Goal: Task Accomplishment & Management: Use online tool/utility

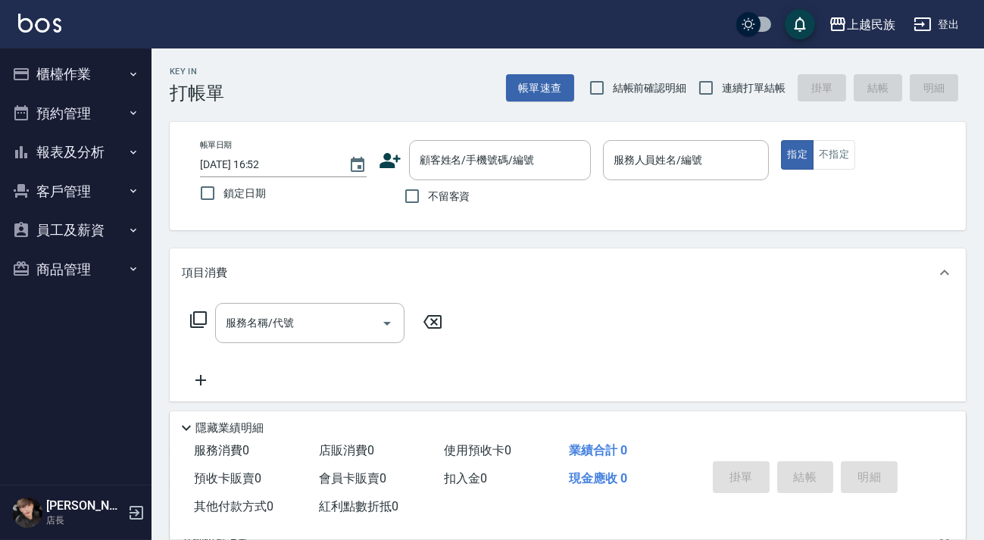
click at [736, 91] on span "連續打單結帳" at bounding box center [754, 88] width 64 height 16
click at [722, 91] on input "連續打單結帳" at bounding box center [706, 88] width 32 height 32
checkbox input "true"
click at [434, 170] on input "顧客姓名/手機號碼/編號" at bounding box center [488, 160] width 145 height 27
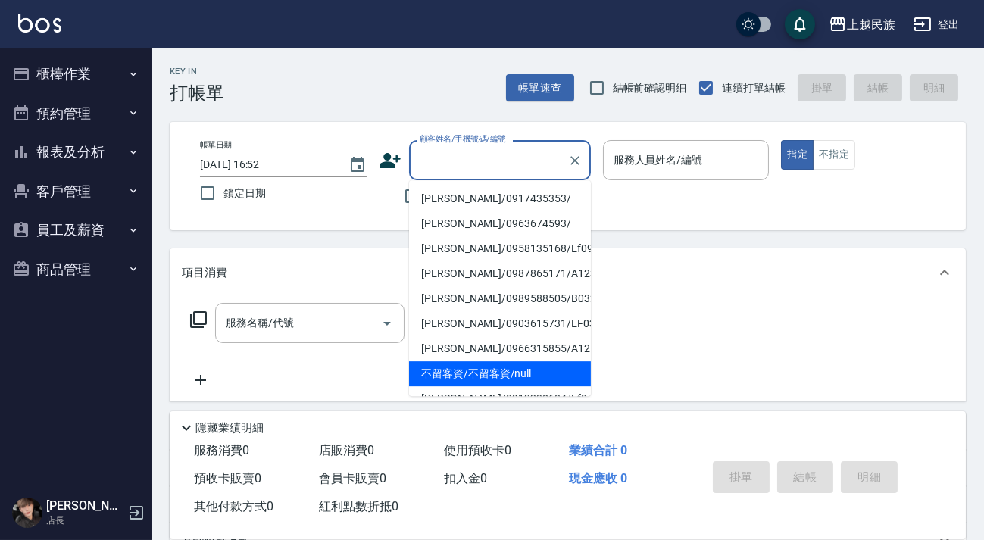
drag, startPoint x: 463, startPoint y: 377, endPoint x: 474, endPoint y: 261, distance: 116.4
click at [463, 378] on li "不留客資/不留客資/null" at bounding box center [500, 373] width 182 height 25
type input "不留客資/不留客資/null"
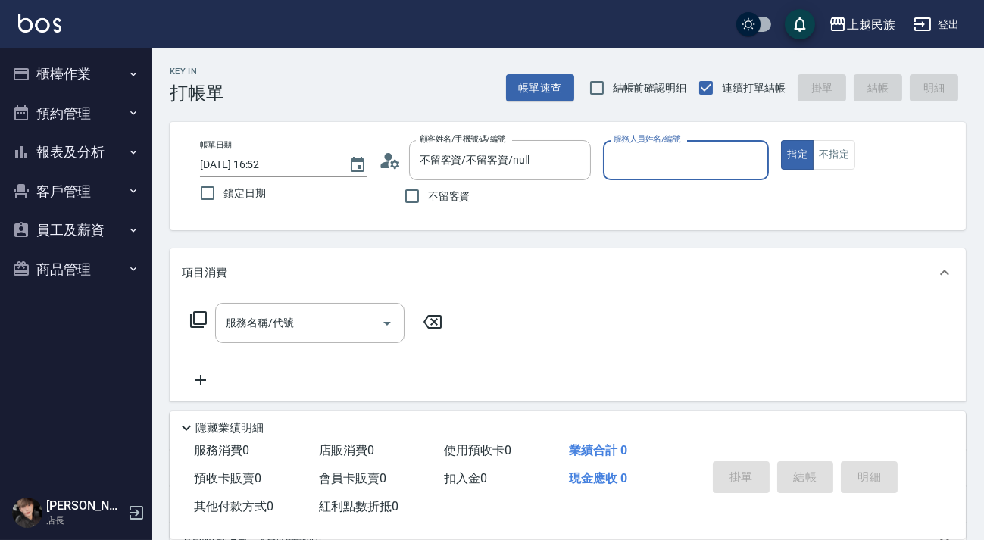
click at [621, 170] on div "服務人員姓名/編號" at bounding box center [686, 160] width 167 height 40
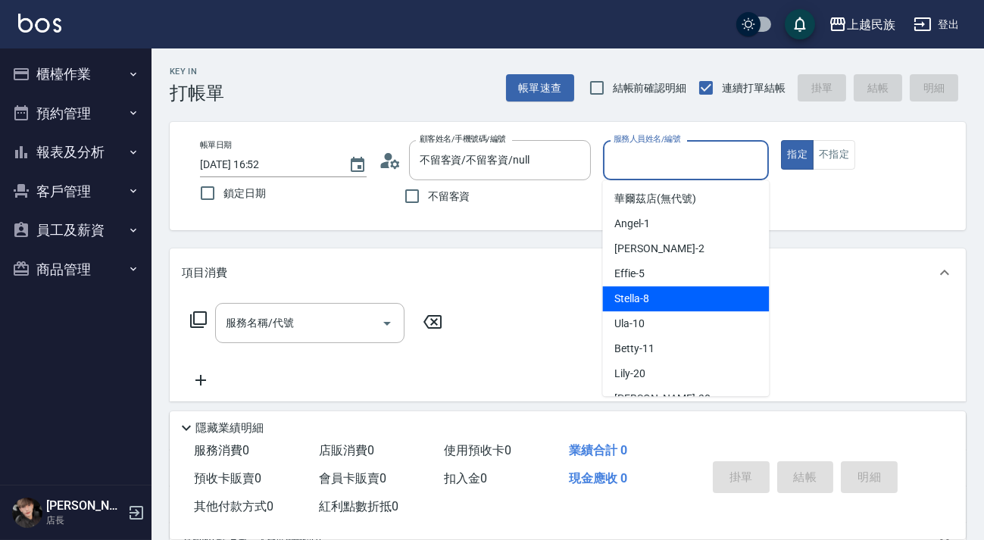
drag, startPoint x: 722, startPoint y: 306, endPoint x: 696, endPoint y: 279, distance: 38.0
click at [722, 306] on div "Stella -8" at bounding box center [685, 298] width 167 height 25
type input "Stella-8"
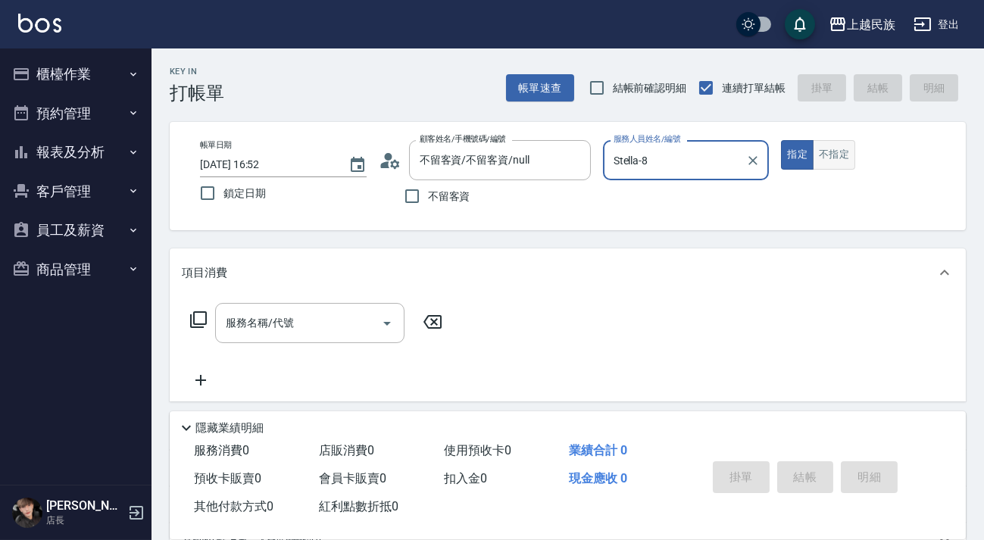
click at [841, 150] on button "不指定" at bounding box center [834, 155] width 42 height 30
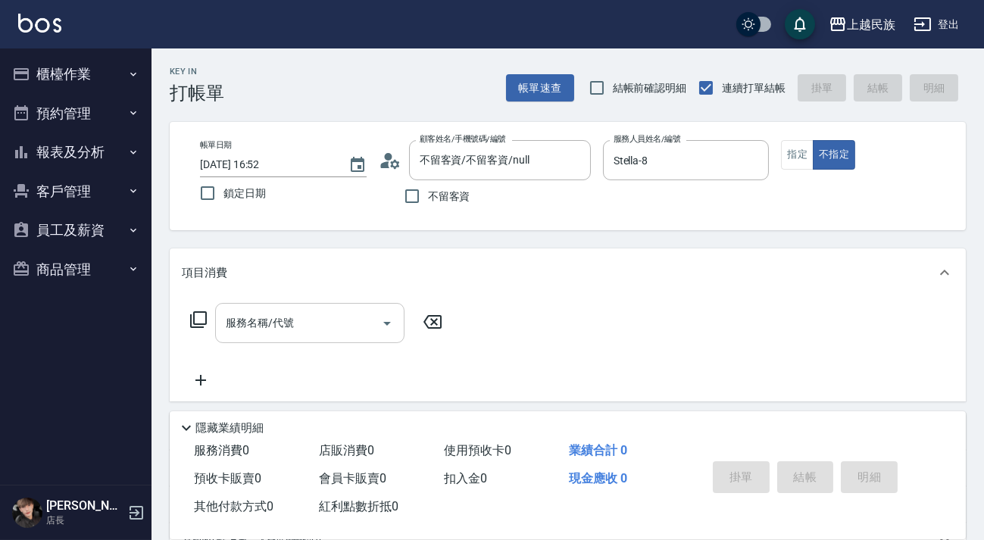
click at [278, 307] on div "服務名稱/代號" at bounding box center [309, 323] width 189 height 40
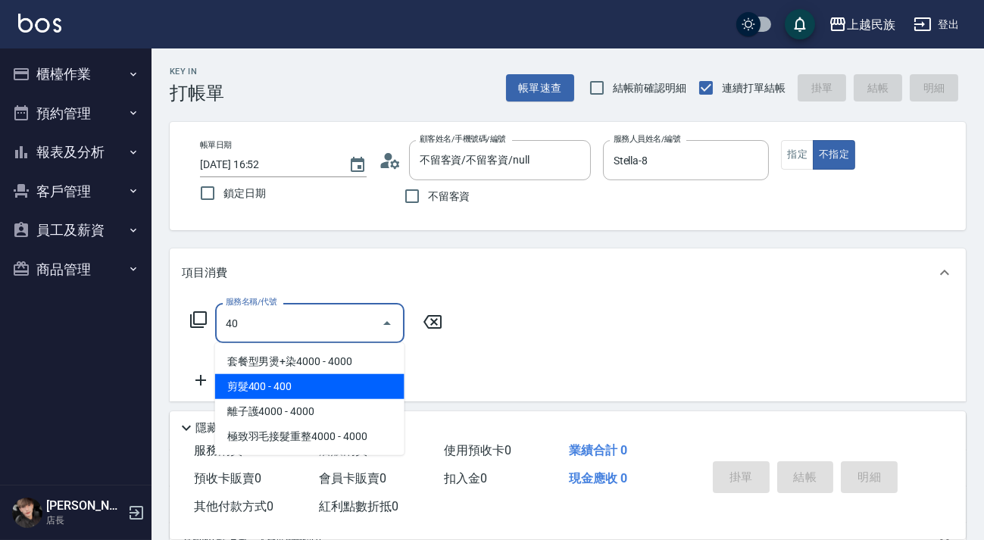
click at [316, 378] on span "剪髮400 - 400" at bounding box center [309, 386] width 189 height 25
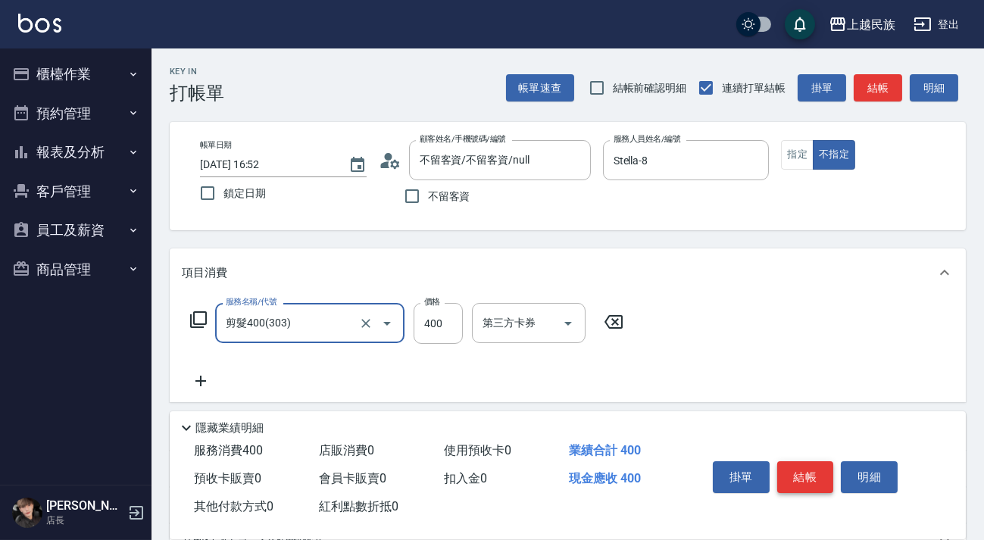
type input "剪髮400(303)"
click at [819, 482] on button "結帳" at bounding box center [805, 477] width 57 height 32
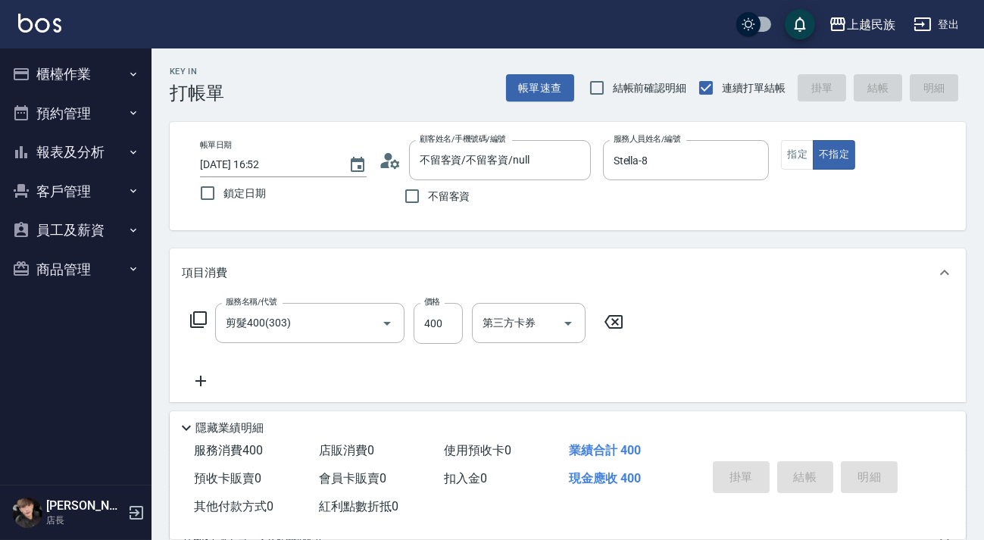
type input "[DATE] 20:24"
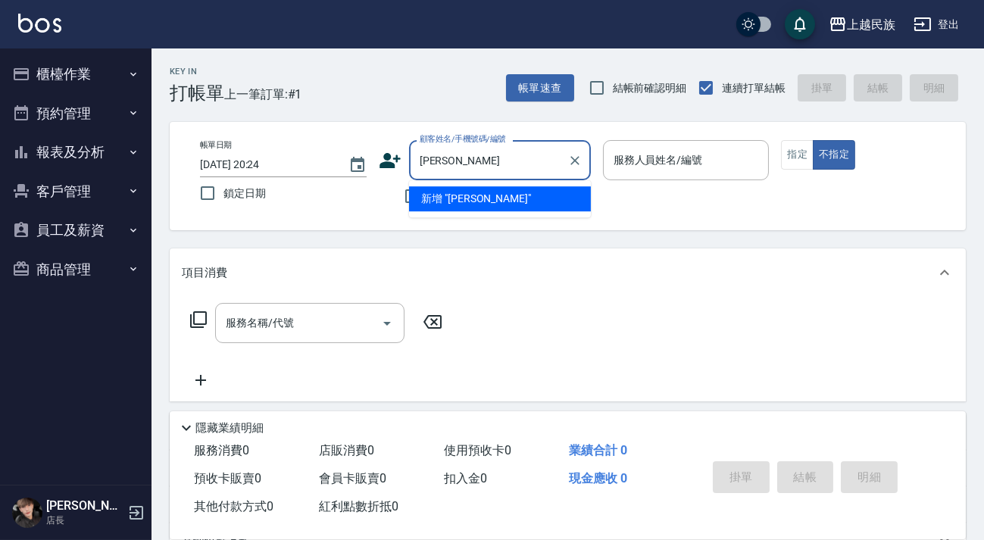
type input "李"
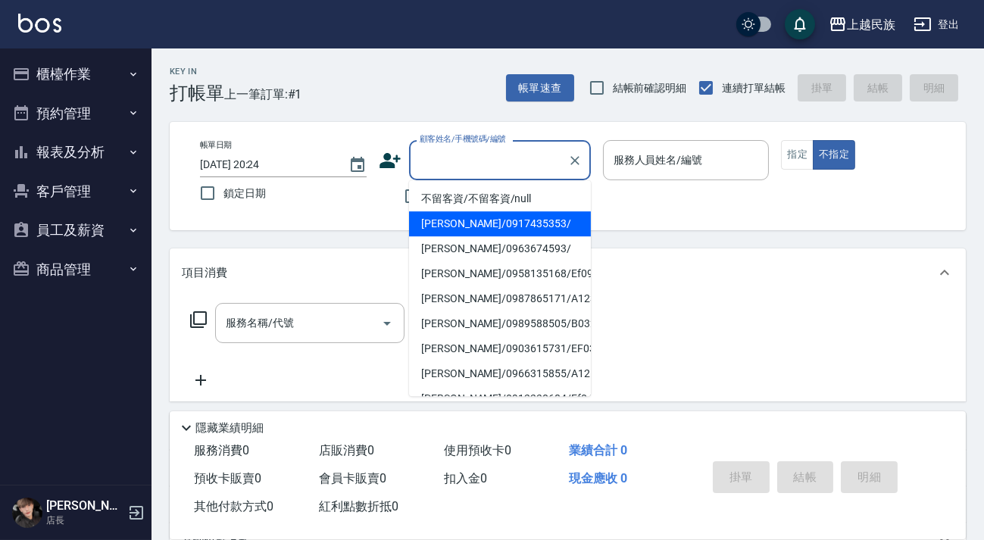
drag, startPoint x: 510, startPoint y: 212, endPoint x: 490, endPoint y: 195, distance: 26.3
click at [511, 213] on li "[PERSON_NAME]/0917435353/" at bounding box center [500, 223] width 182 height 25
type input "[PERSON_NAME]/0917435353/"
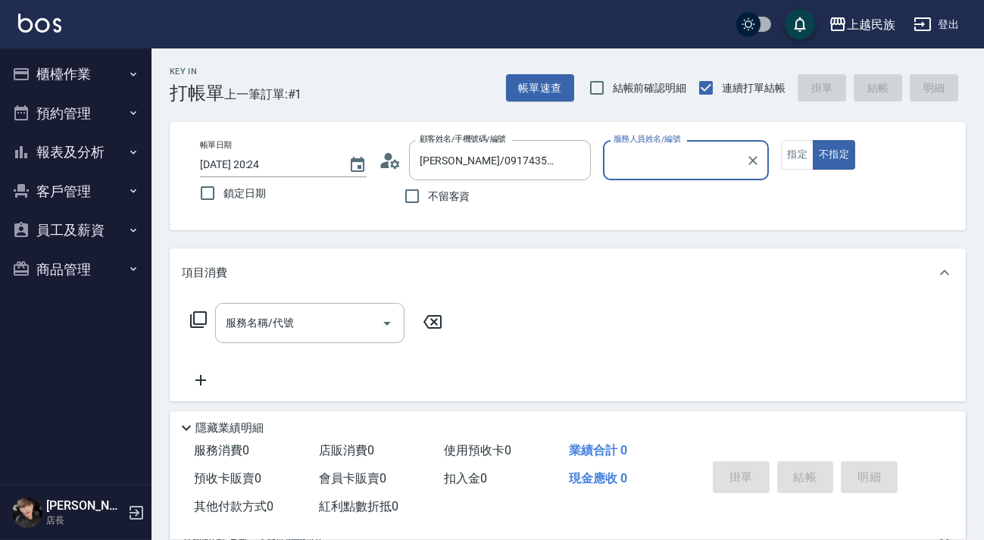
type input "Ula-10"
click at [492, 201] on div "不留客資" at bounding box center [485, 196] width 212 height 32
click at [583, 161] on button "Clear" at bounding box center [574, 160] width 21 height 21
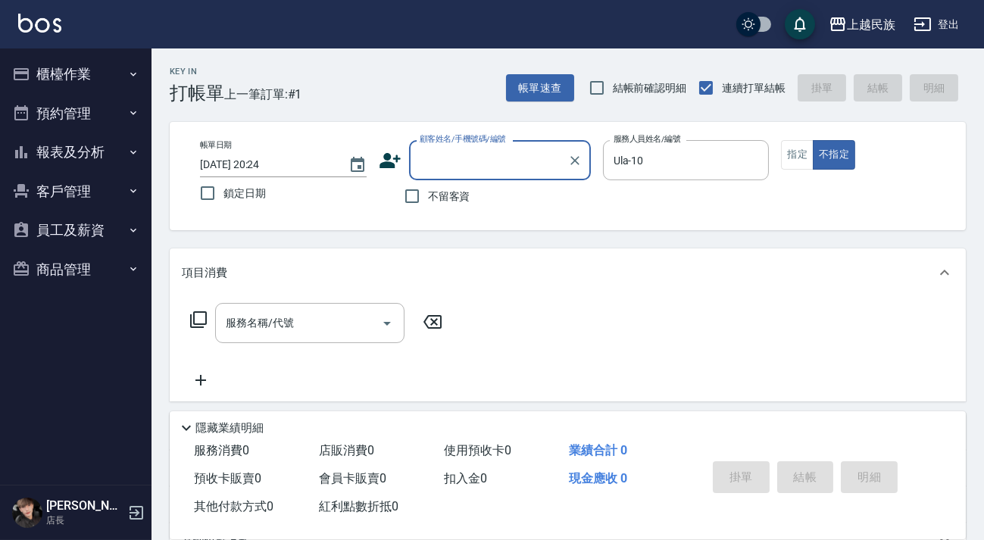
click at [536, 175] on div "顧客姓名/手機號碼/編號" at bounding box center [500, 160] width 182 height 40
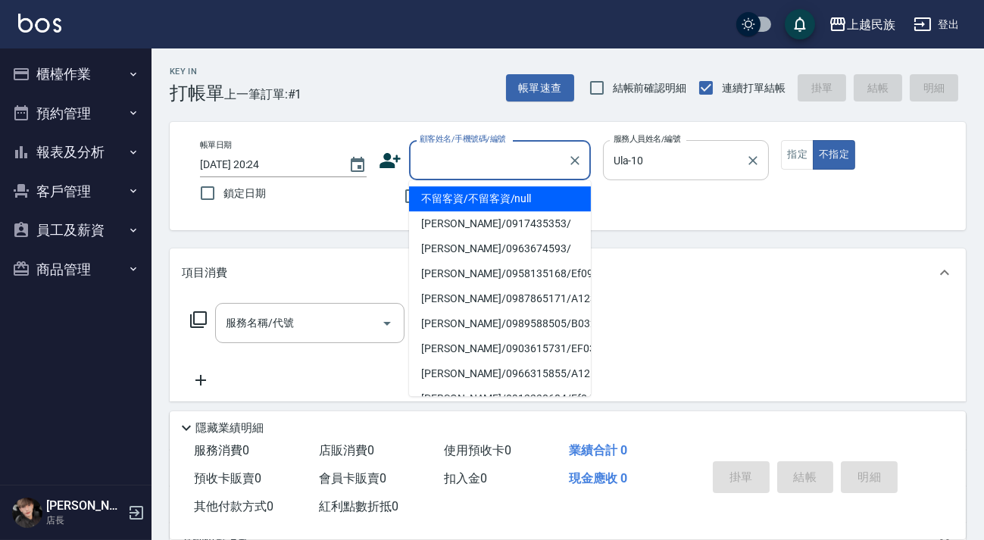
drag, startPoint x: 509, startPoint y: 192, endPoint x: 691, endPoint y: 176, distance: 183.2
click at [512, 191] on li "不留客資/不留客資/null" at bounding box center [500, 198] width 182 height 25
type input "不留客資/不留客資/null"
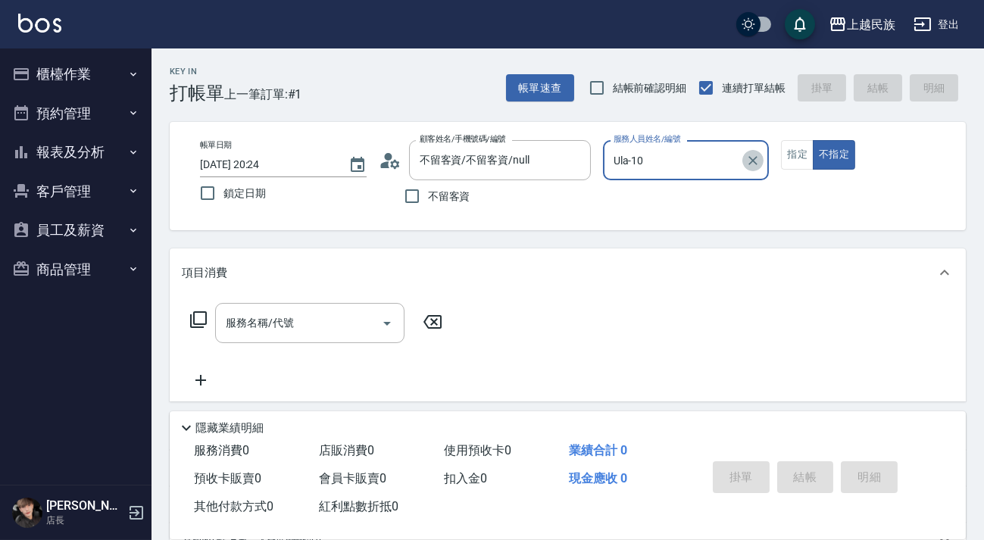
click at [760, 159] on icon "Clear" at bounding box center [752, 160] width 15 height 15
click at [679, 175] on div "服務人員姓名/編號" at bounding box center [686, 160] width 167 height 40
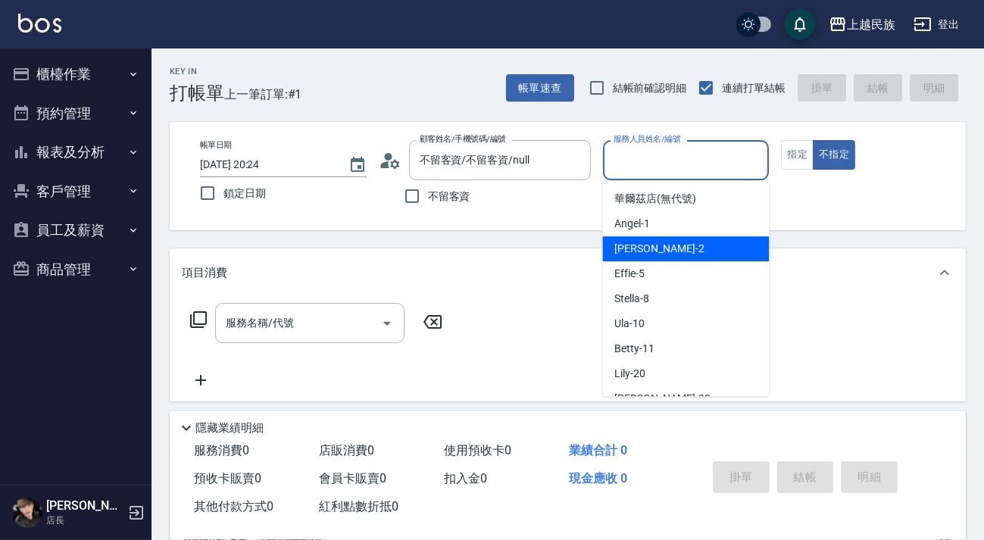
click at [664, 245] on div "[PERSON_NAME] -2" at bounding box center [685, 248] width 167 height 25
type input "[PERSON_NAME]-2"
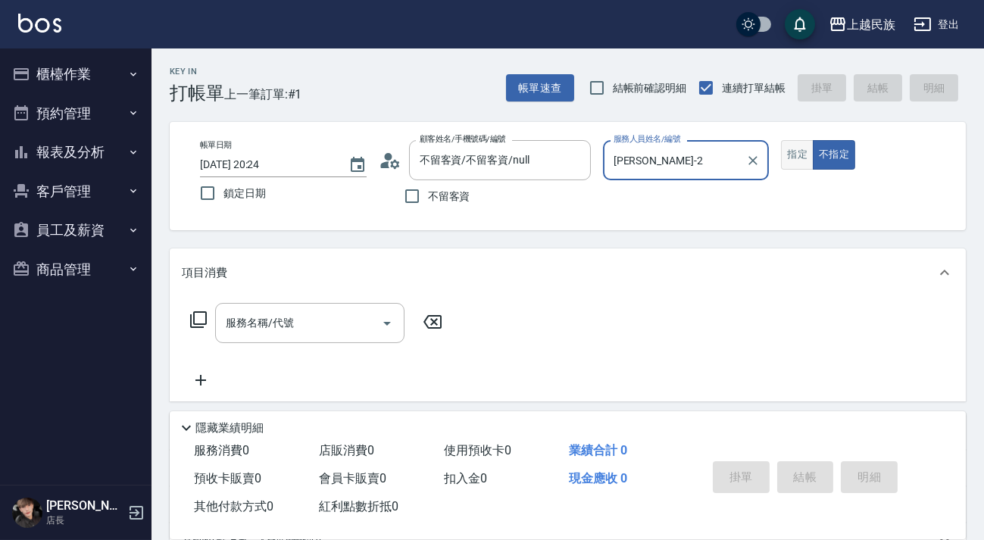
click at [805, 154] on button "指定" at bounding box center [797, 155] width 33 height 30
click at [300, 304] on div "服務名稱/代號" at bounding box center [309, 323] width 189 height 40
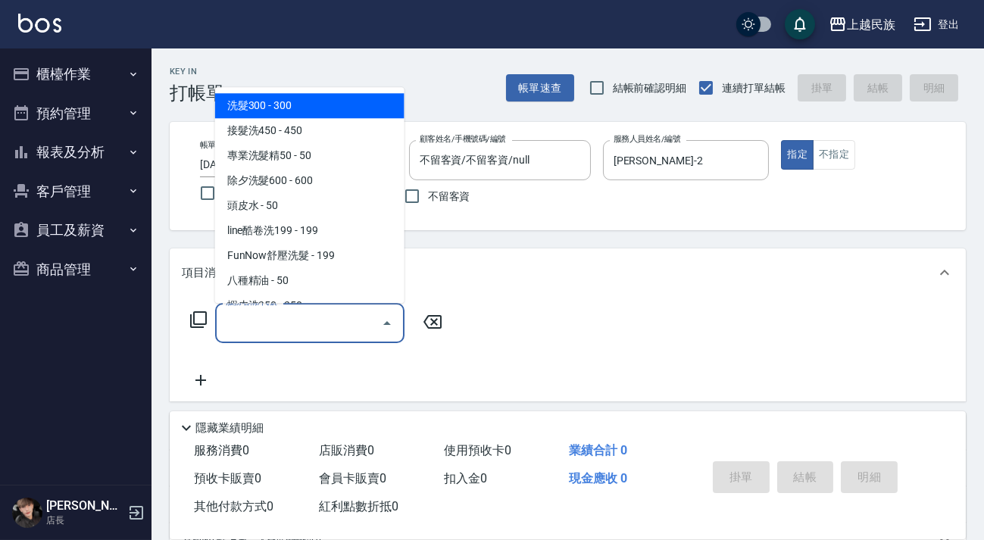
click at [349, 108] on span "洗髮300 - 300" at bounding box center [309, 105] width 189 height 25
type input "洗髮300(101)"
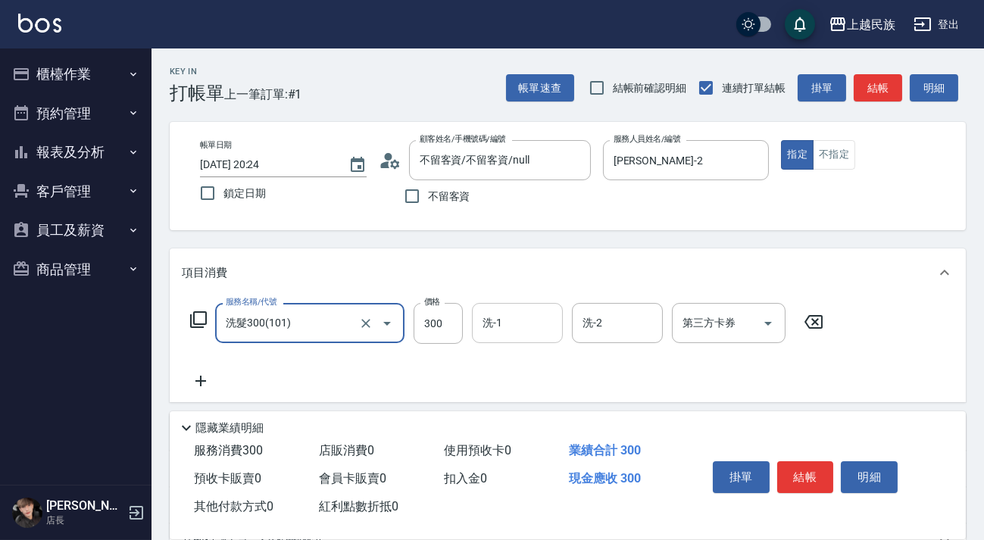
click at [528, 332] on input "洗-1" at bounding box center [517, 323] width 77 height 27
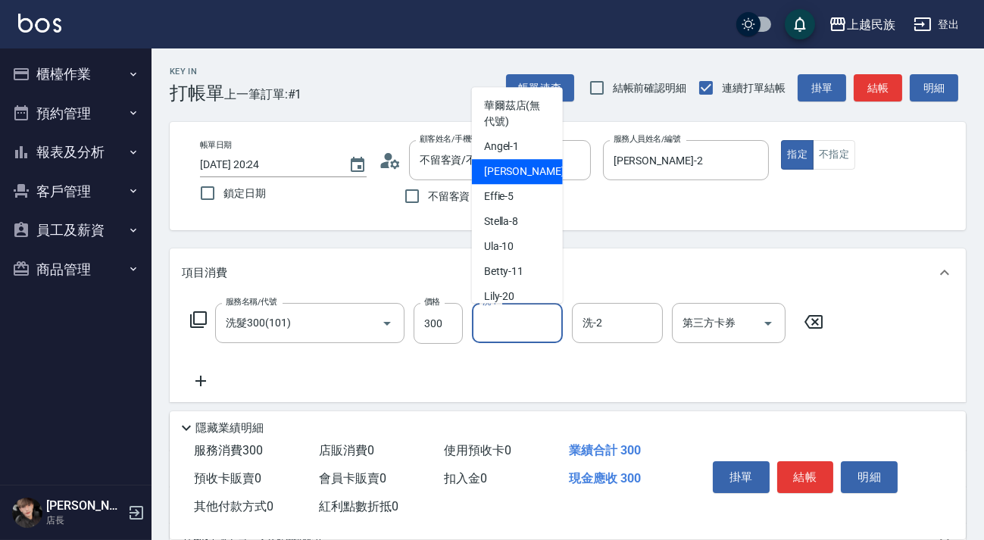
click at [535, 167] on div "[PERSON_NAME] -2" at bounding box center [517, 171] width 91 height 25
type input "[PERSON_NAME]-2"
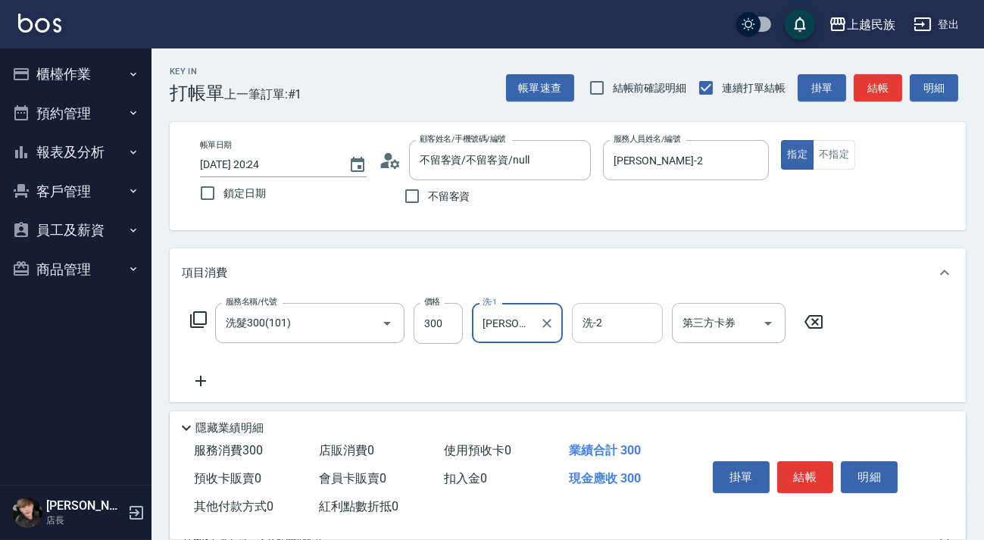
click at [619, 303] on div "洗-2" at bounding box center [617, 323] width 91 height 40
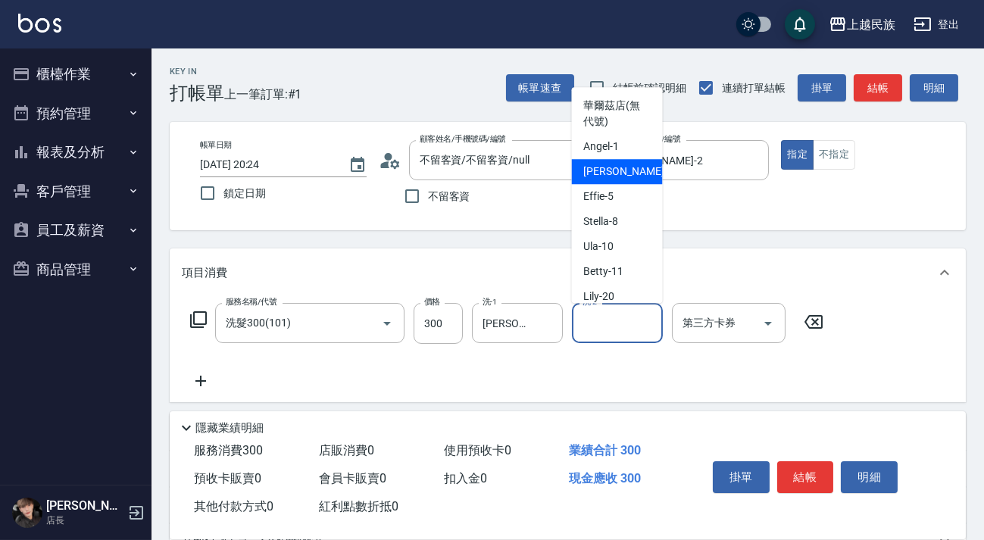
click at [629, 170] on div "[PERSON_NAME] -2" at bounding box center [617, 171] width 91 height 25
type input "[PERSON_NAME]-2"
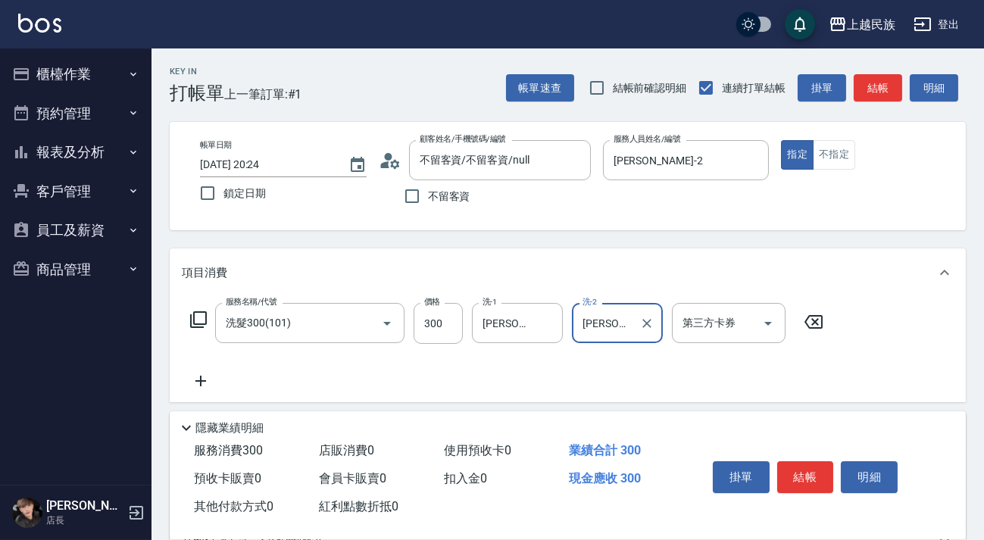
click at [195, 380] on icon at bounding box center [200, 381] width 11 height 11
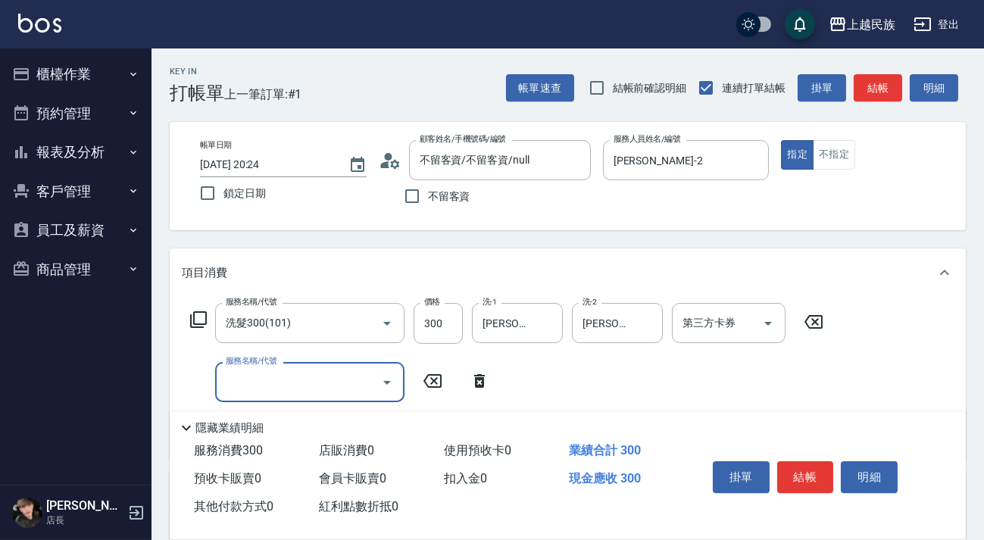
click at [314, 377] on input "服務名稱/代號" at bounding box center [298, 382] width 153 height 27
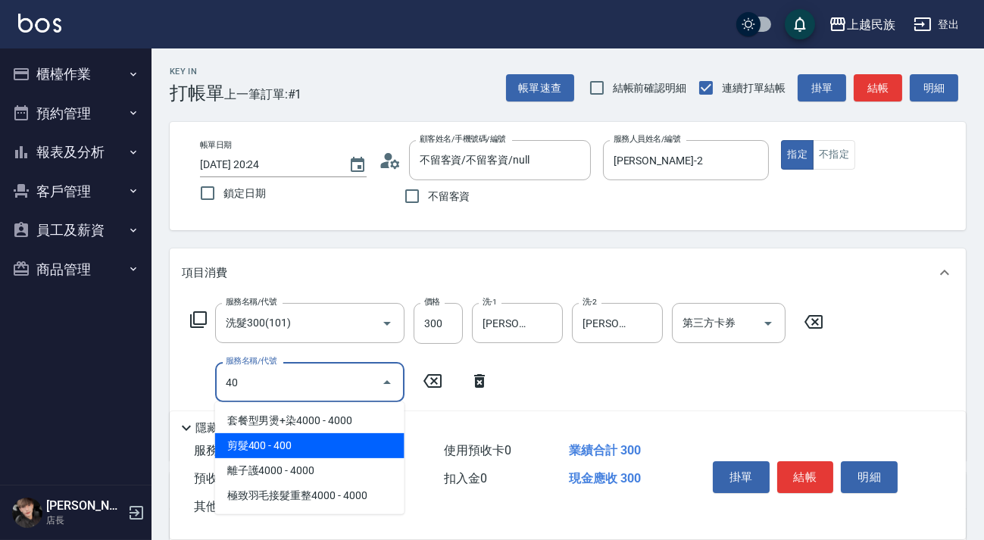
type input "剪髮400(303)"
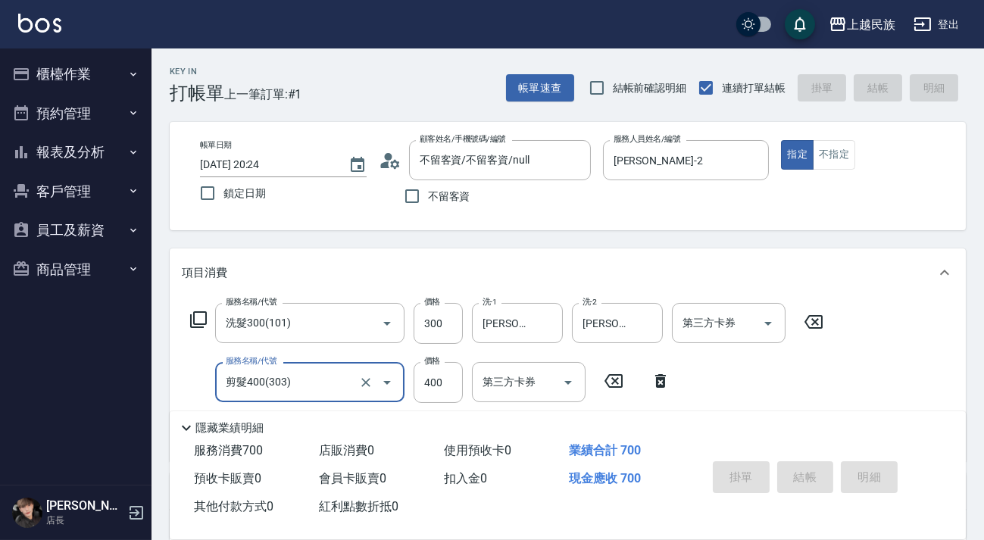
type input "[DATE] 20:25"
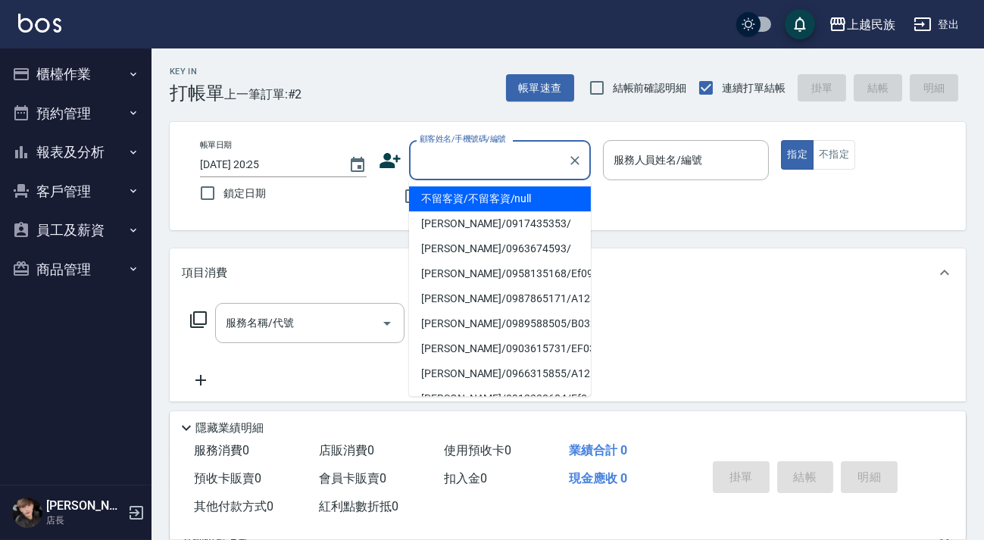
click at [456, 147] on input "顧客姓名/手機號碼/編號" at bounding box center [488, 160] width 145 height 27
click at [481, 211] on li "不留客資/不留客資/null" at bounding box center [500, 198] width 182 height 25
type input "不留客資/不留客資/null"
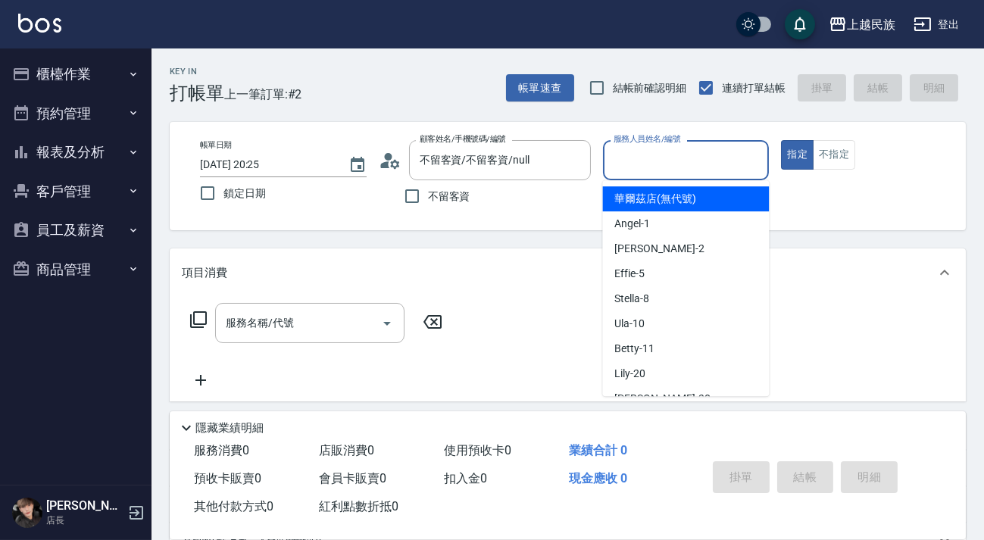
click at [645, 159] on input "服務人員姓名/編號" at bounding box center [686, 160] width 153 height 27
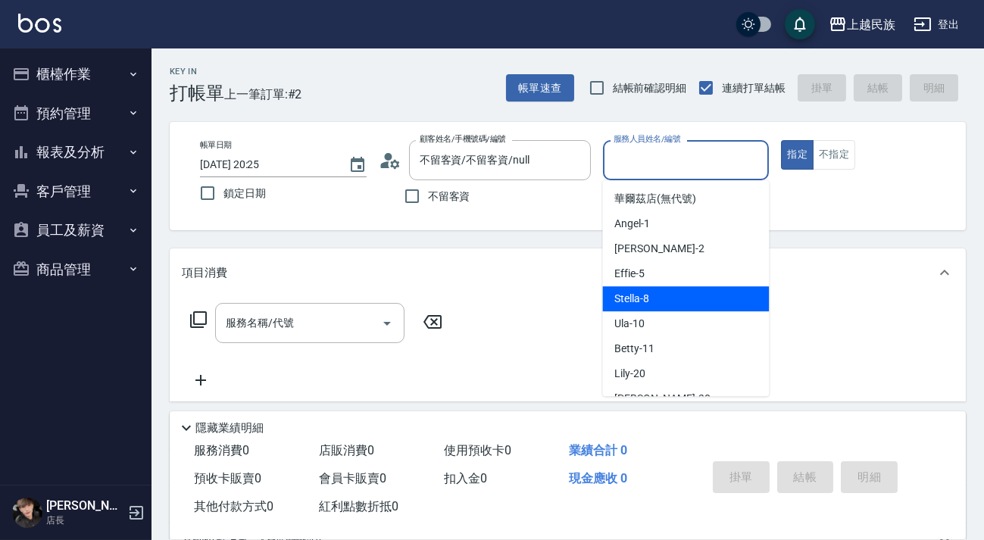
drag, startPoint x: 629, startPoint y: 296, endPoint x: 651, endPoint y: 261, distance: 42.2
click at [628, 296] on span "Stella -8" at bounding box center [631, 299] width 35 height 16
type input "Stella-8"
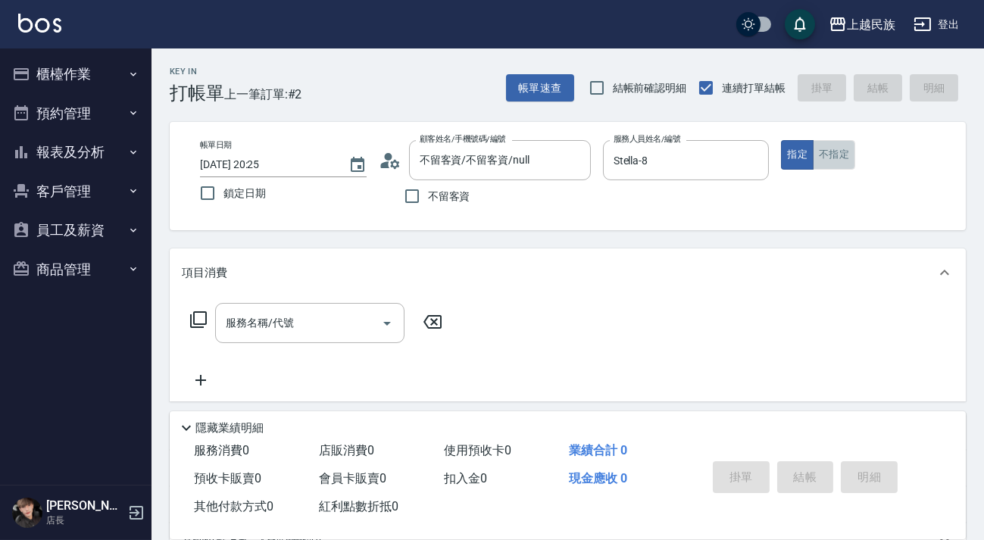
drag, startPoint x: 820, startPoint y: 151, endPoint x: 769, endPoint y: 159, distance: 52.2
click at [819, 151] on button "不指定" at bounding box center [834, 155] width 42 height 30
click at [337, 320] on input "服務名稱/代號" at bounding box center [298, 323] width 153 height 27
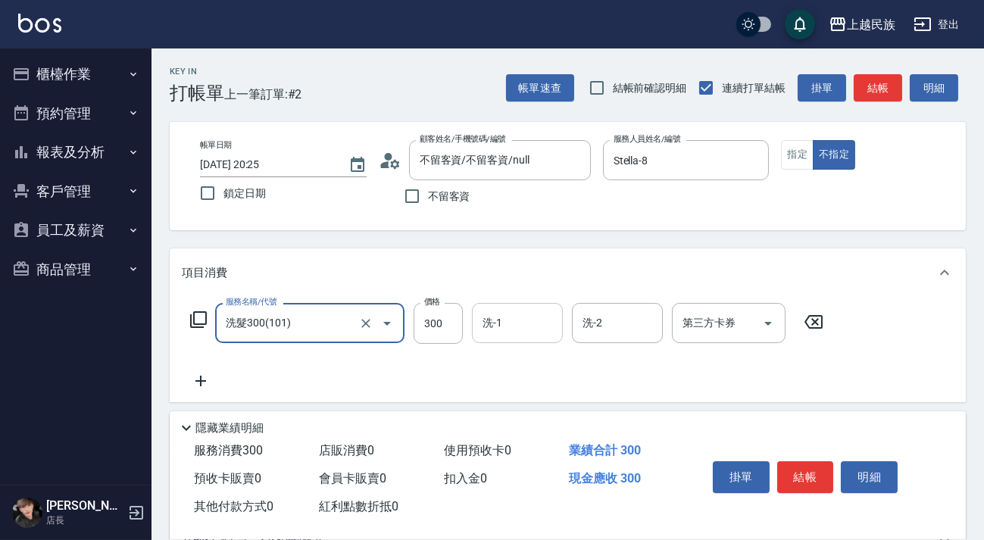
type input "洗髮300(101)"
click at [499, 324] on div "洗-1 洗-1" at bounding box center [517, 323] width 91 height 40
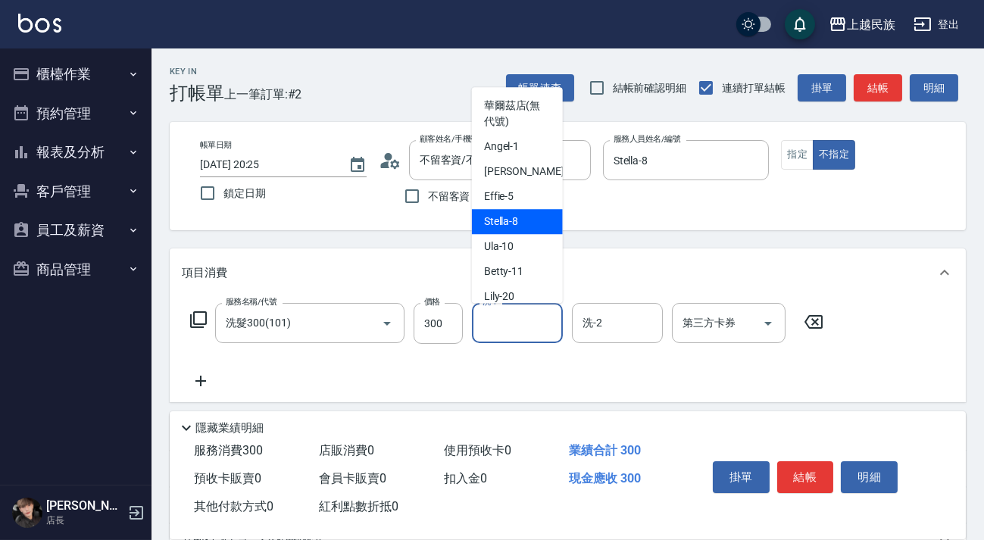
click at [533, 222] on div "Stella -8" at bounding box center [517, 221] width 91 height 25
type input "Stella-8"
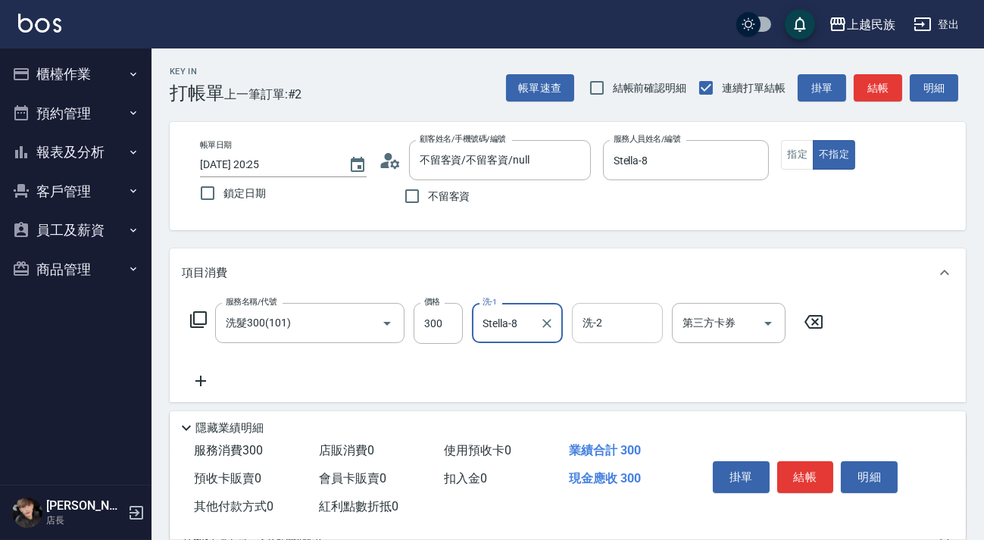
click at [608, 307] on div "洗-2" at bounding box center [617, 323] width 91 height 40
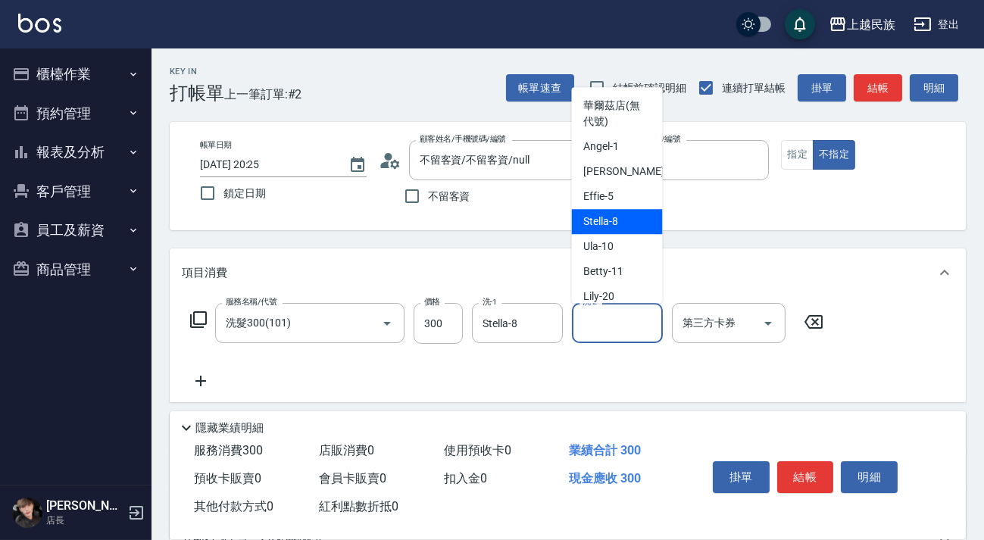
click at [629, 212] on div "Stella -8" at bounding box center [617, 221] width 91 height 25
type input "Stella-8"
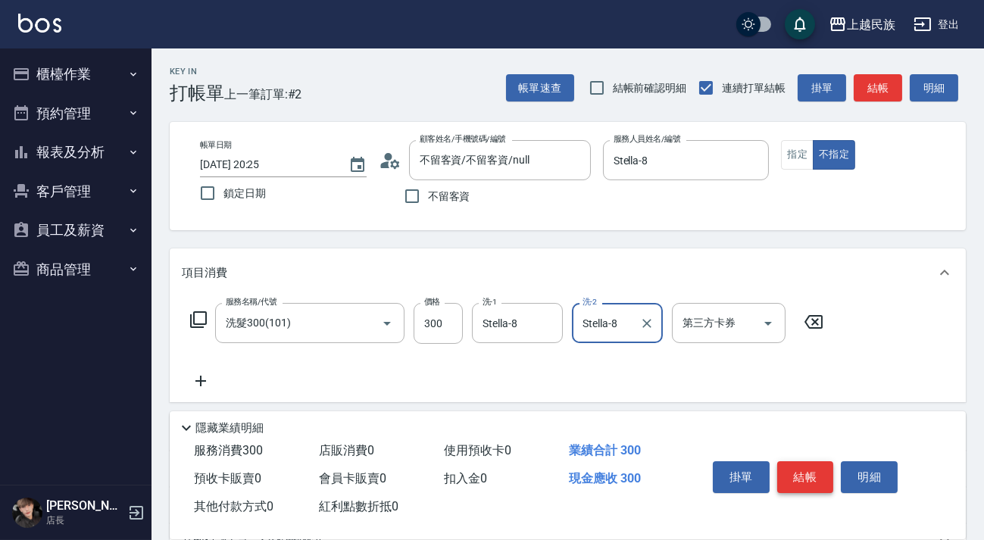
click at [794, 468] on button "結帳" at bounding box center [805, 477] width 57 height 32
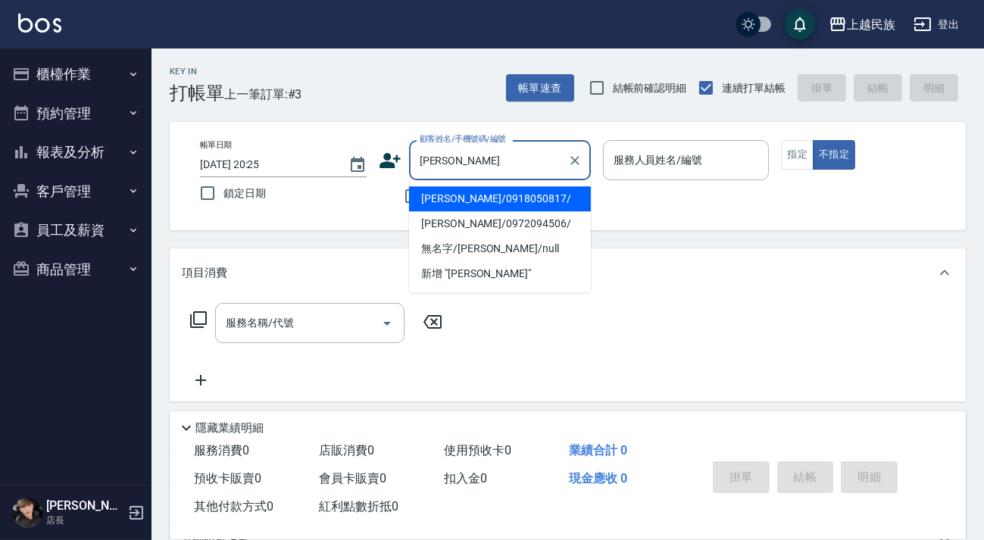
type input "李"
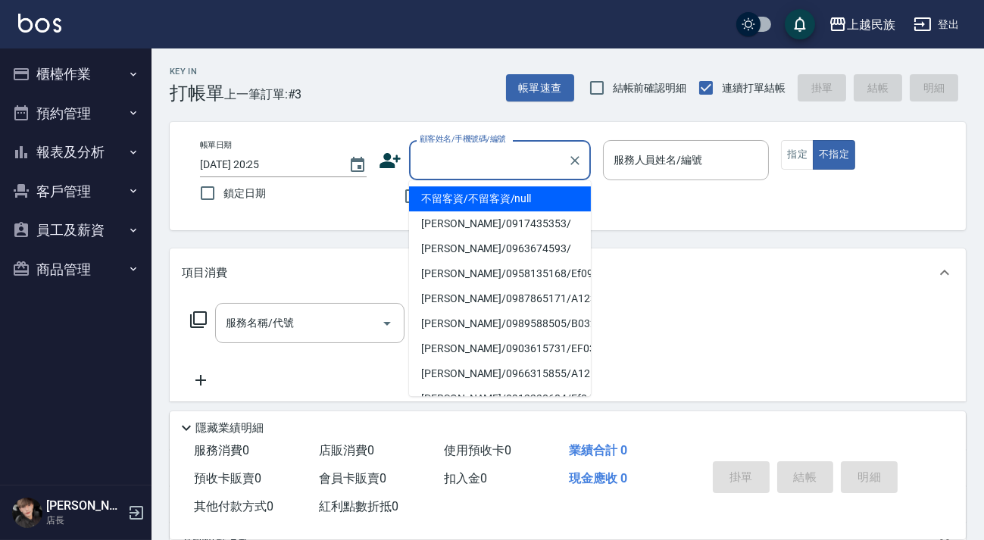
click at [499, 200] on li "不留客資/不留客資/null" at bounding box center [500, 198] width 182 height 25
type input "不留客資/不留客資/null"
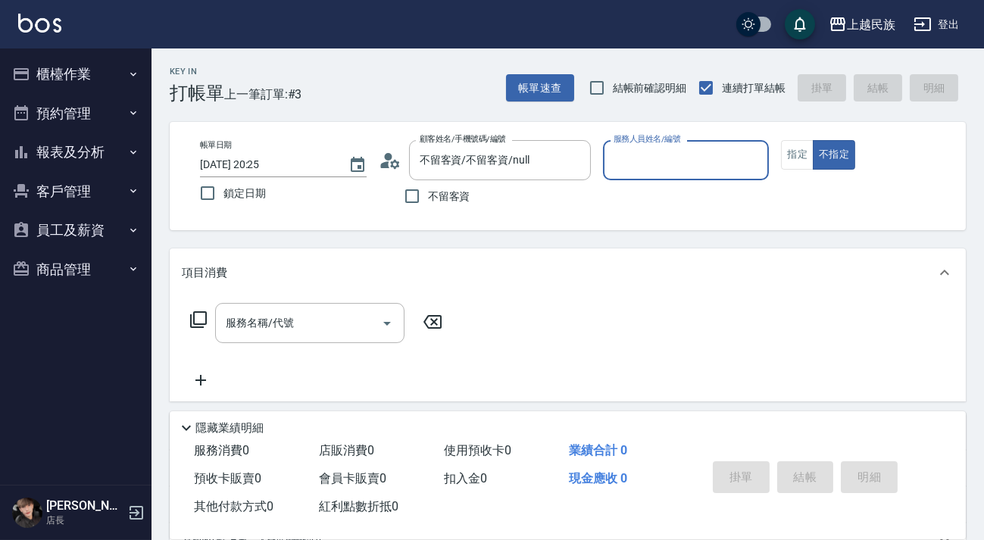
click at [641, 173] on div "服務人員姓名/編號" at bounding box center [686, 160] width 167 height 40
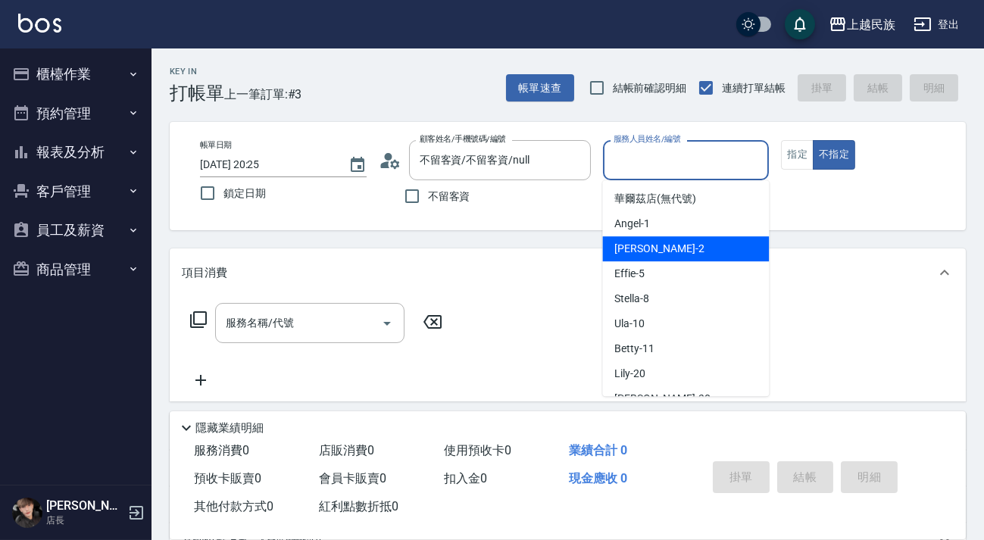
click at [651, 250] on div "[PERSON_NAME] -2" at bounding box center [685, 248] width 167 height 25
type input "[PERSON_NAME]-2"
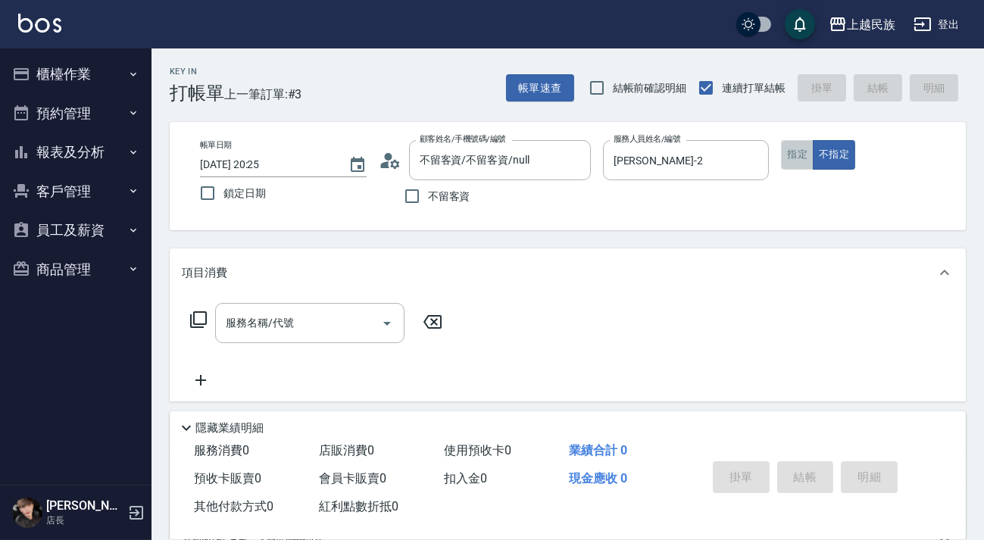
click at [803, 144] on button "指定" at bounding box center [797, 155] width 33 height 30
click at [199, 332] on div "服務名稱/代號 服務名稱/代號" at bounding box center [317, 323] width 270 height 40
click at [203, 325] on icon at bounding box center [198, 319] width 18 height 18
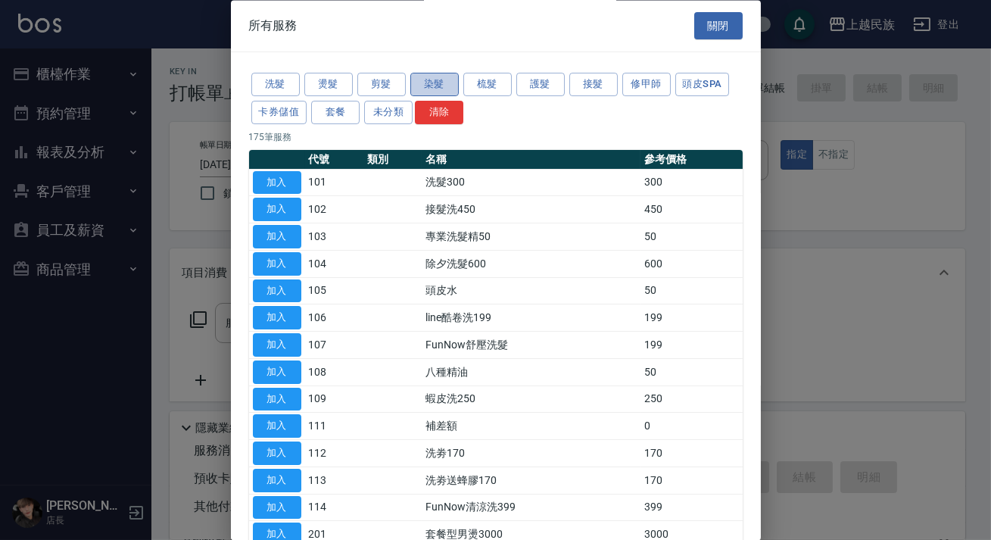
click at [419, 81] on button "染髮" at bounding box center [434, 84] width 48 height 23
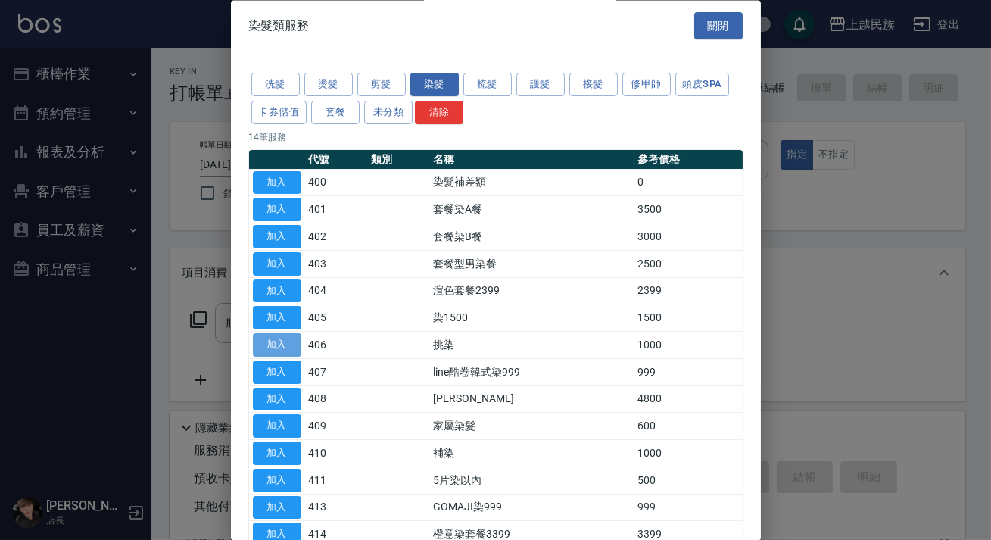
click at [295, 343] on button "加入" at bounding box center [277, 345] width 48 height 23
type input "挑染(406)"
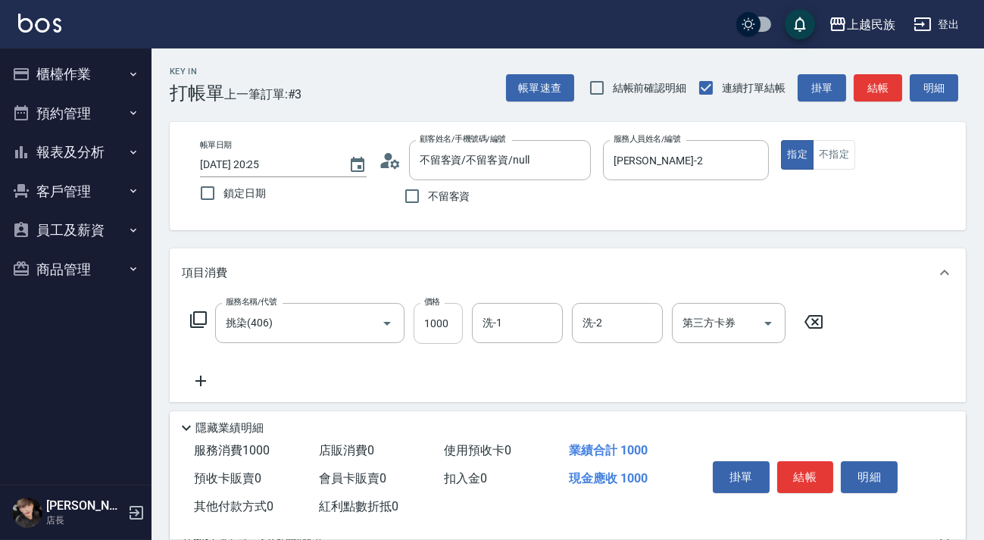
click at [430, 326] on input "1000" at bounding box center [437, 323] width 49 height 41
type input "1800"
click at [512, 319] on input "洗-1" at bounding box center [517, 323] width 77 height 27
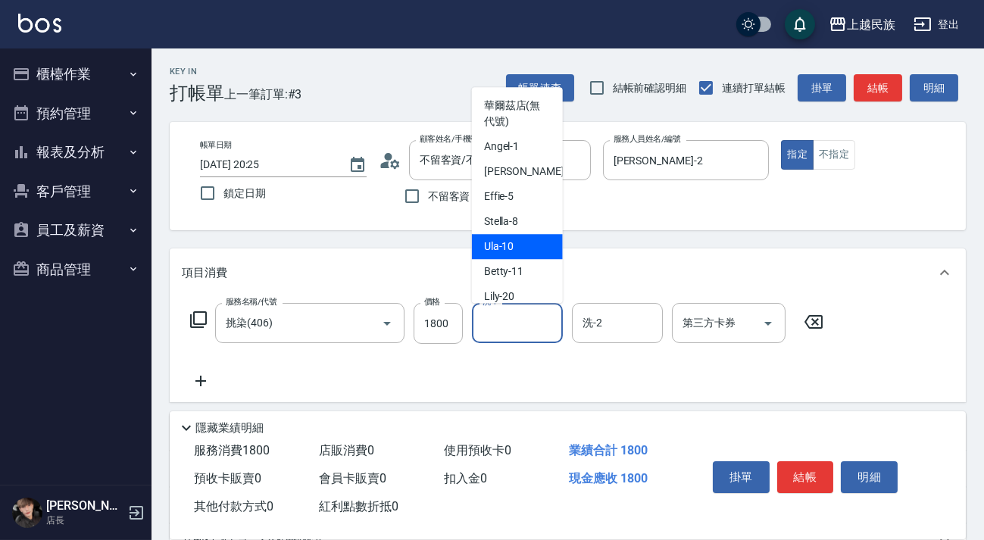
click at [518, 245] on div "Ula -10" at bounding box center [517, 246] width 91 height 25
type input "Ula-10"
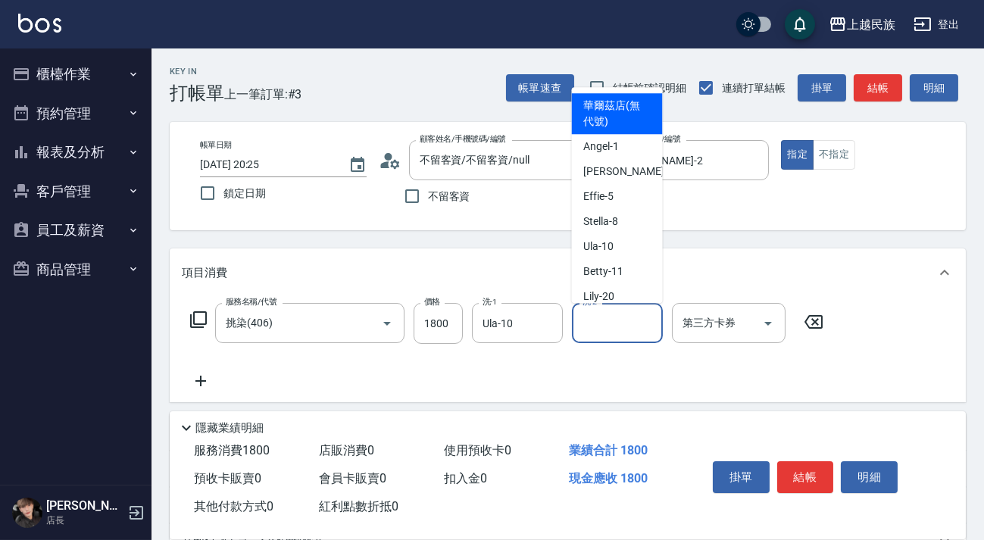
click at [591, 314] on input "洗-2" at bounding box center [617, 323] width 77 height 27
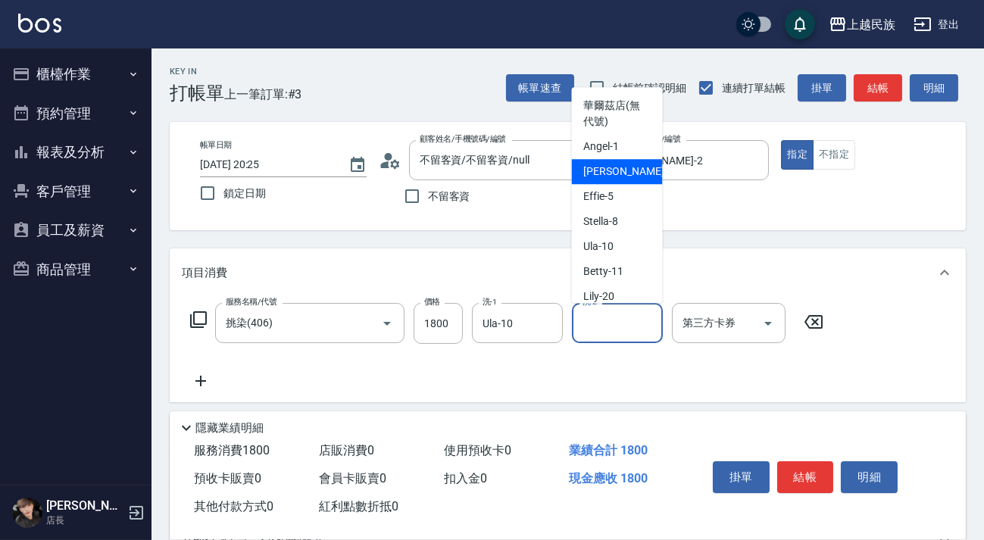
click at [601, 165] on span "[PERSON_NAME] -2" at bounding box center [628, 172] width 89 height 16
type input "[PERSON_NAME]-2"
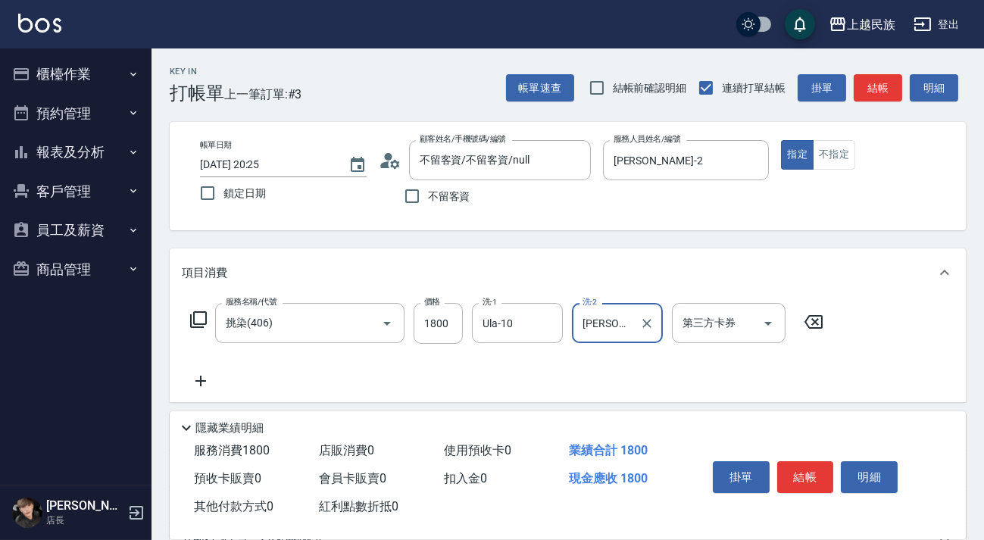
drag, startPoint x: 191, startPoint y: 381, endPoint x: 262, endPoint y: 353, distance: 76.5
click at [193, 379] on icon at bounding box center [201, 381] width 38 height 18
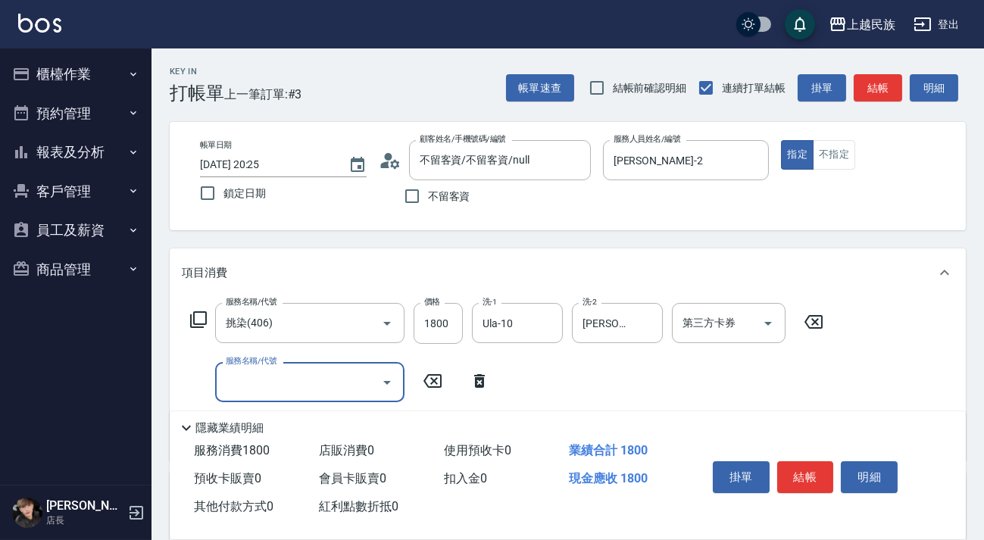
click at [309, 377] on input "服務名稱/代號" at bounding box center [298, 382] width 153 height 27
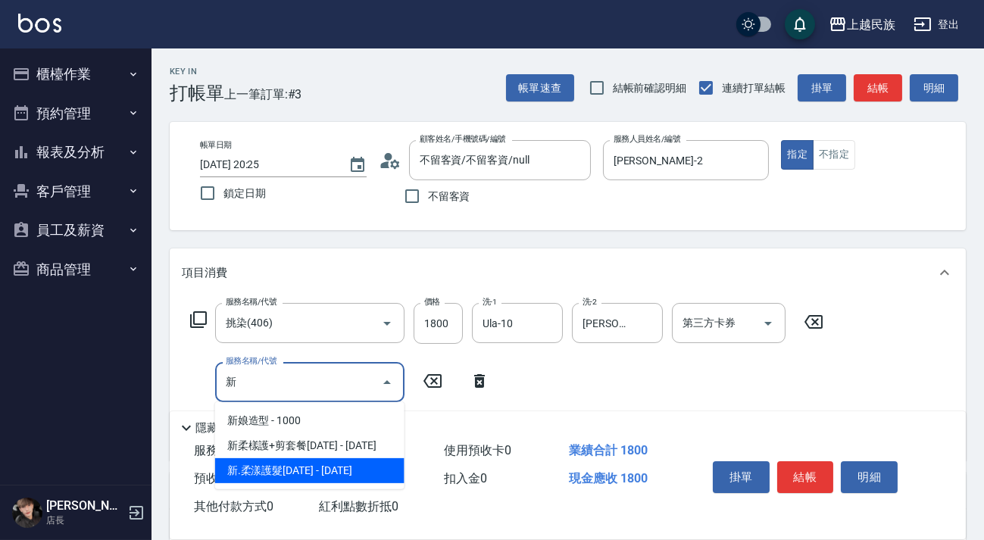
click at [300, 470] on span "新.柔漾護髮[DATE] - [DATE]" at bounding box center [309, 470] width 189 height 25
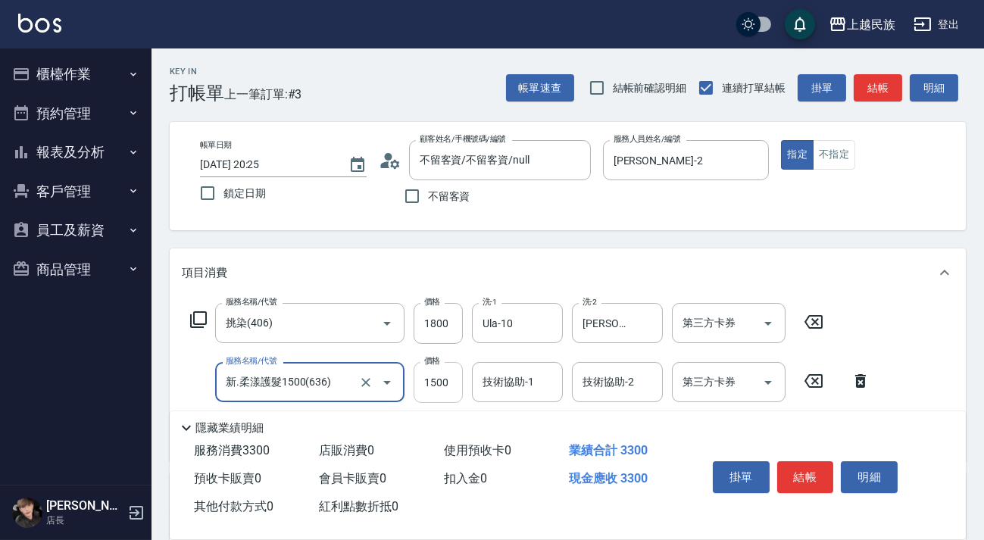
type input "新.柔漾護髮1500(636)"
click at [461, 374] on input "1500" at bounding box center [437, 382] width 49 height 41
type input "1530"
click at [517, 381] on div "技術協助-1 技術協助-1" at bounding box center [517, 382] width 91 height 40
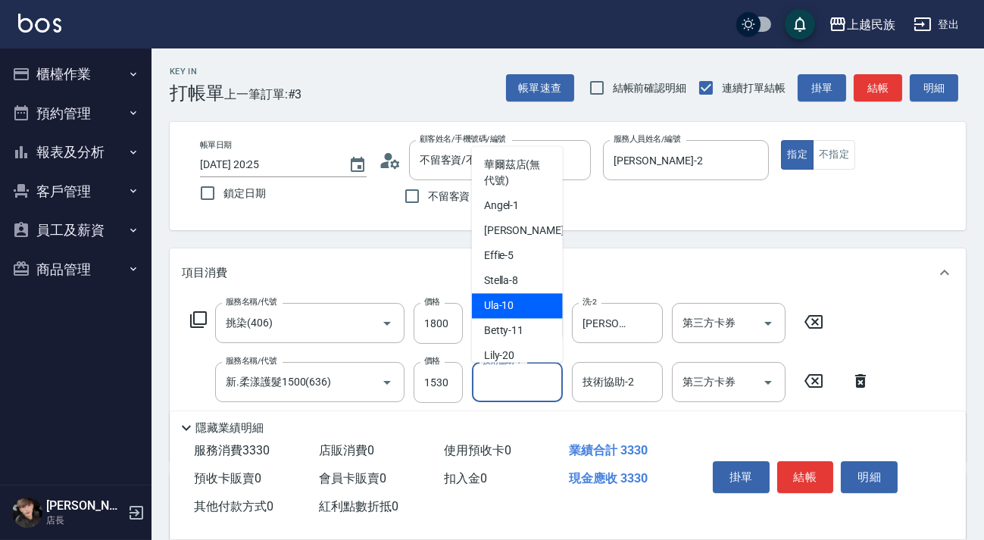
click at [529, 308] on div "Ula -10" at bounding box center [517, 305] width 91 height 25
type input "Ula-10"
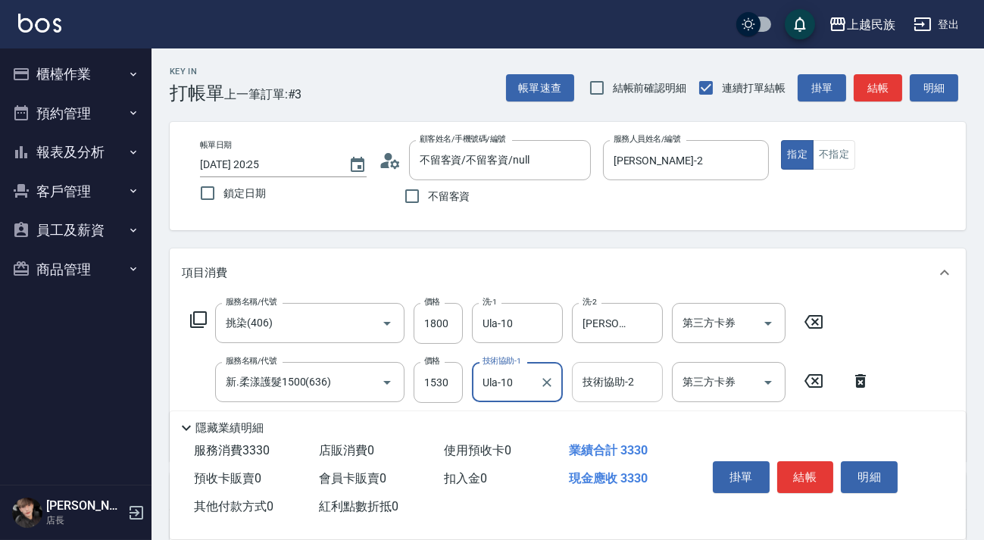
click at [608, 389] on input "技術協助-2" at bounding box center [617, 382] width 77 height 27
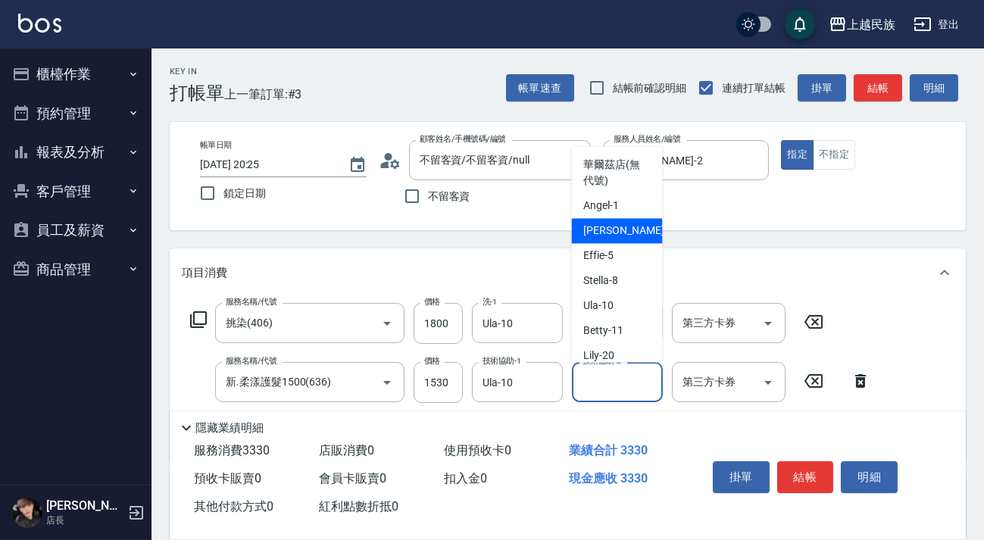
click at [628, 227] on div "[PERSON_NAME] -2" at bounding box center [617, 230] width 91 height 25
type input "[PERSON_NAME]-2"
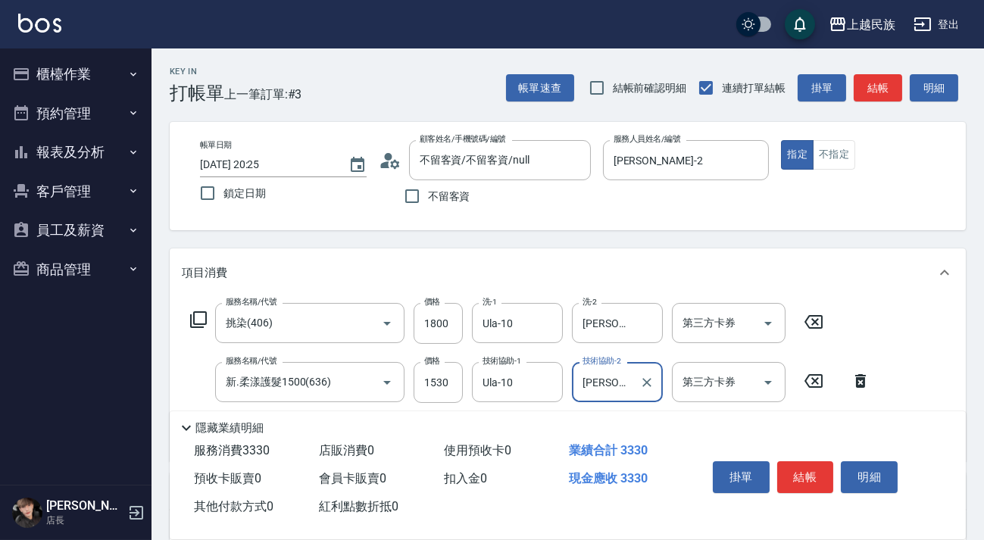
scroll to position [257, 0]
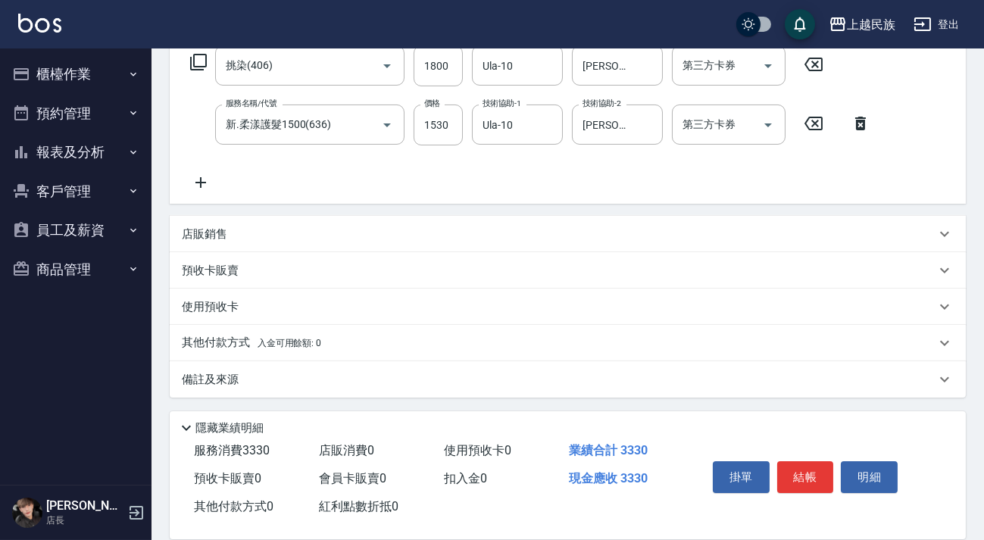
click at [259, 337] on p "其他付款方式 入金可用餘額: 0" at bounding box center [251, 343] width 139 height 17
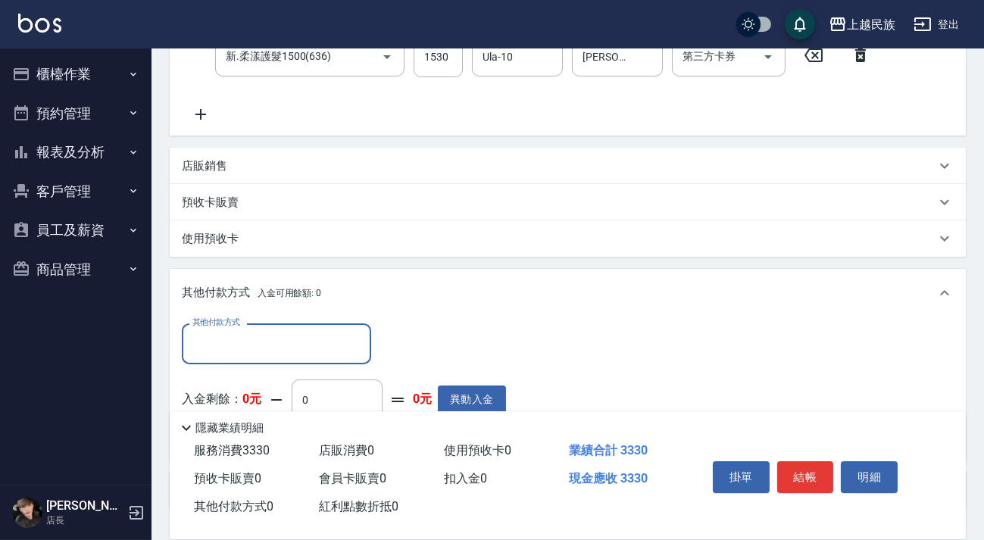
scroll to position [435, 0]
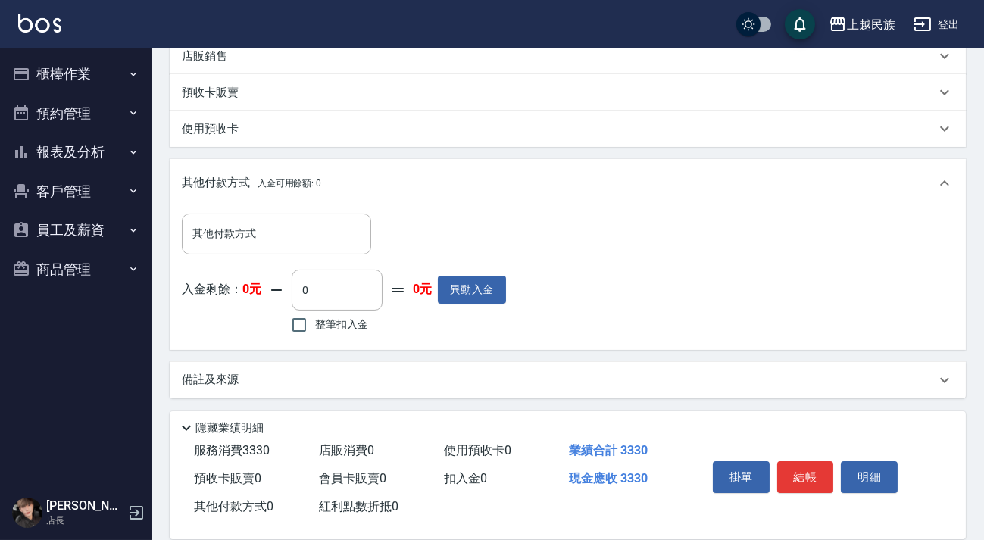
click at [292, 264] on div "其他付款方式 其他付款方式 入金剩餘： 0元 0 ​ 整筆扣入金 0元 異動入金" at bounding box center [344, 275] width 324 height 123
click at [314, 214] on div "其他付款方式" at bounding box center [276, 234] width 189 height 40
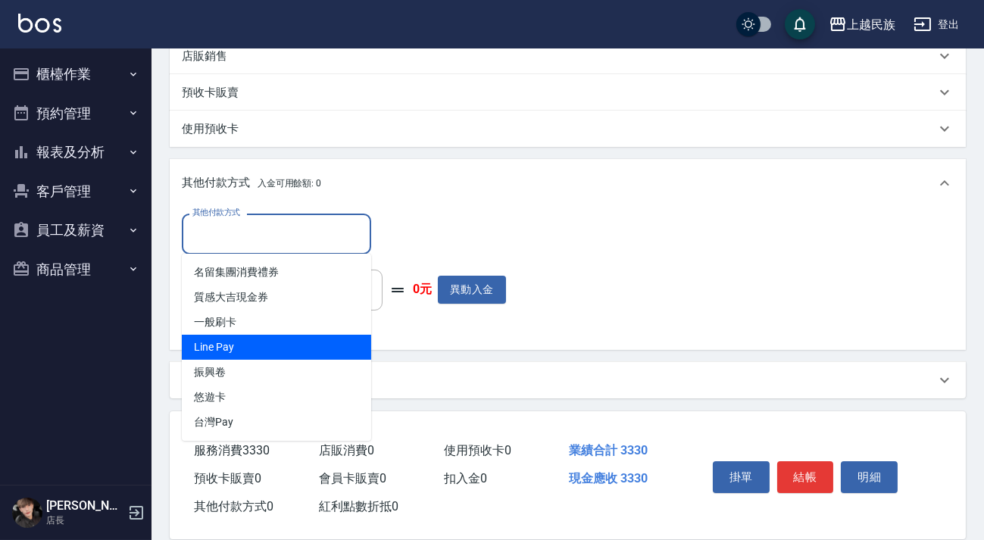
click at [280, 351] on span "Line Pay" at bounding box center [276, 347] width 189 height 25
type input "Line Pay"
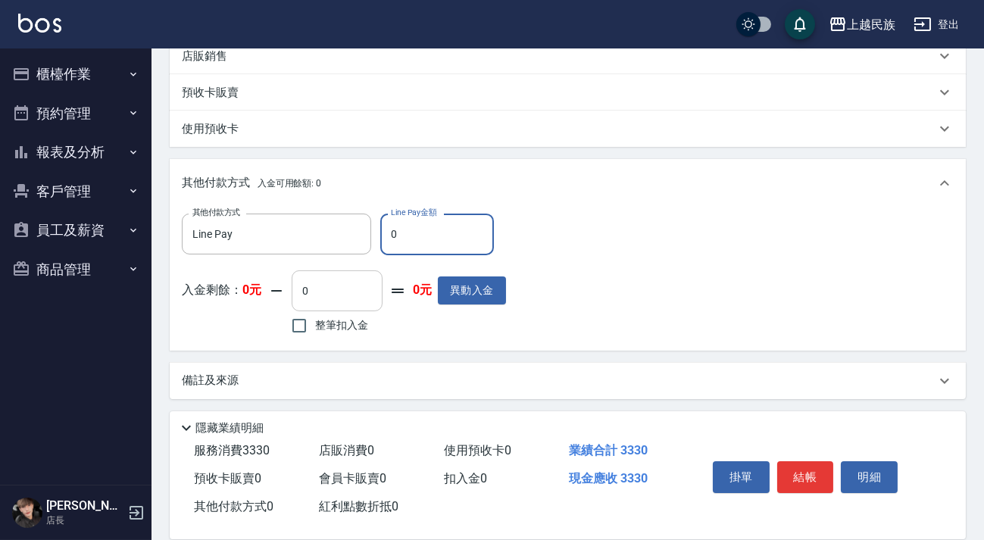
click at [362, 303] on input "0" at bounding box center [337, 290] width 91 height 41
click at [399, 232] on input "0" at bounding box center [437, 234] width 114 height 41
type input "3330"
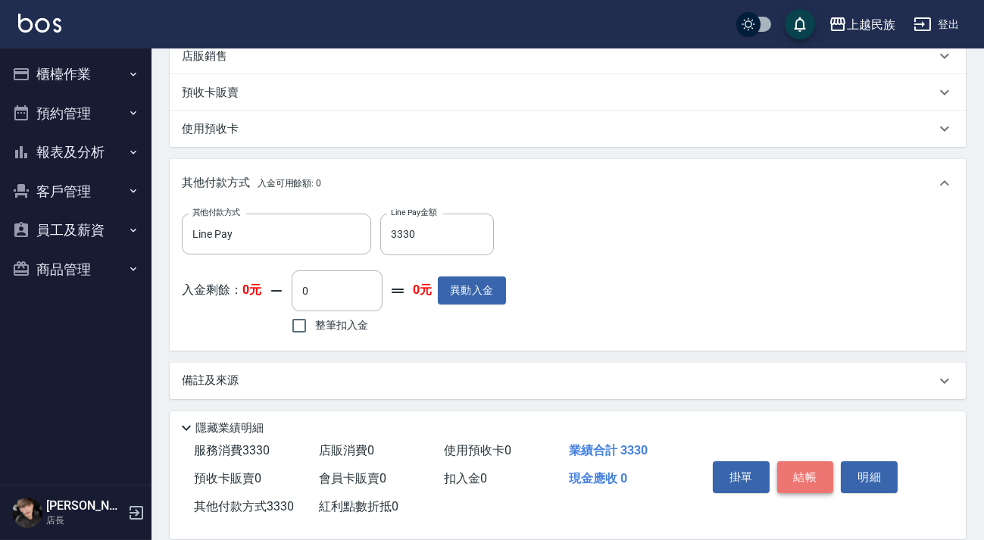
click at [807, 464] on button "結帳" at bounding box center [805, 477] width 57 height 32
type input "[DATE] 20:26"
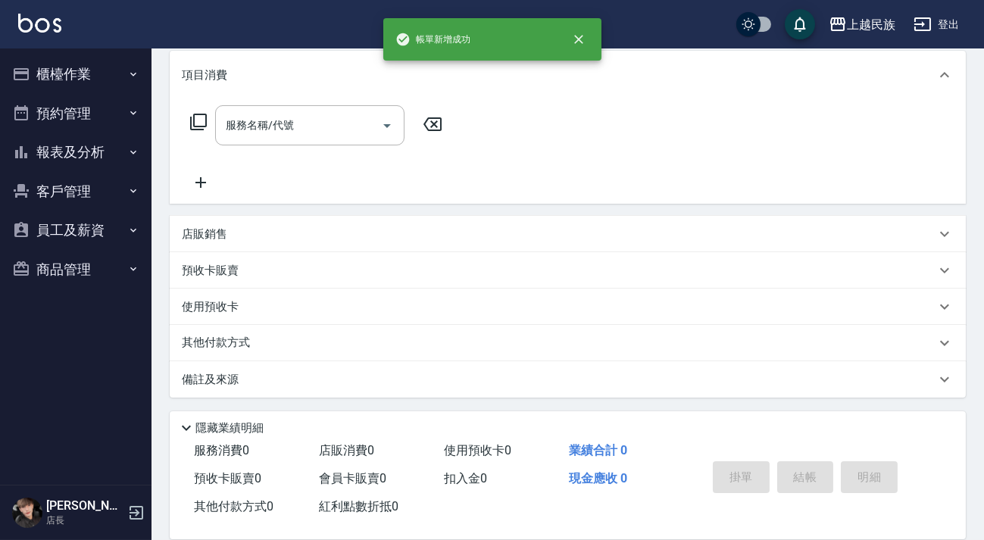
scroll to position [0, 0]
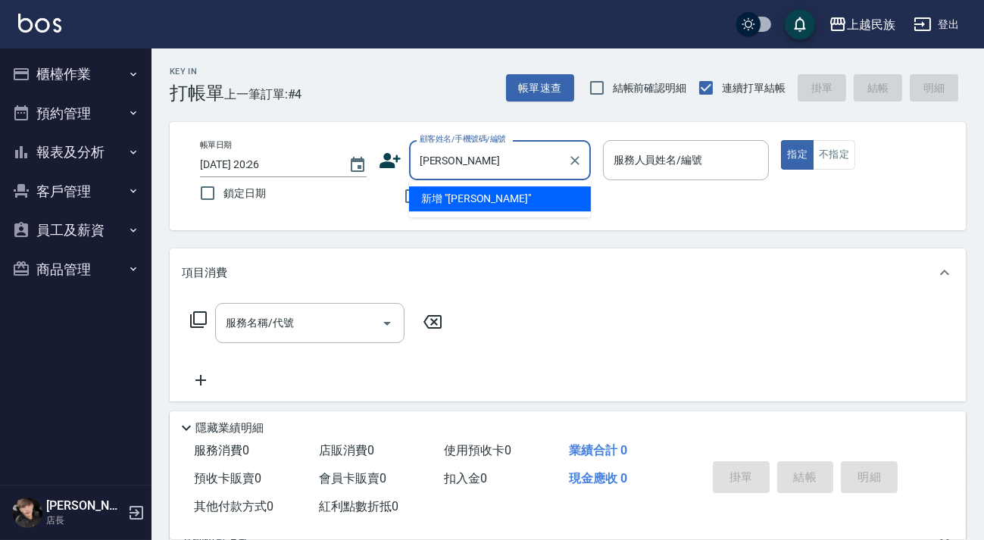
click at [432, 161] on input "[PERSON_NAME]" at bounding box center [488, 160] width 145 height 27
type input "[PERSON_NAME]"
drag, startPoint x: 516, startPoint y: 144, endPoint x: 361, endPoint y: 173, distance: 157.2
click at [361, 173] on div "帳單日期 [DATE] 20:26 鎖定日期 顧客姓名/手機號碼/編號 [PERSON_NAME] 顧客姓名/手機號碼/編號 不留客資 服務人員姓名/編號 服…" at bounding box center [568, 176] width 760 height 72
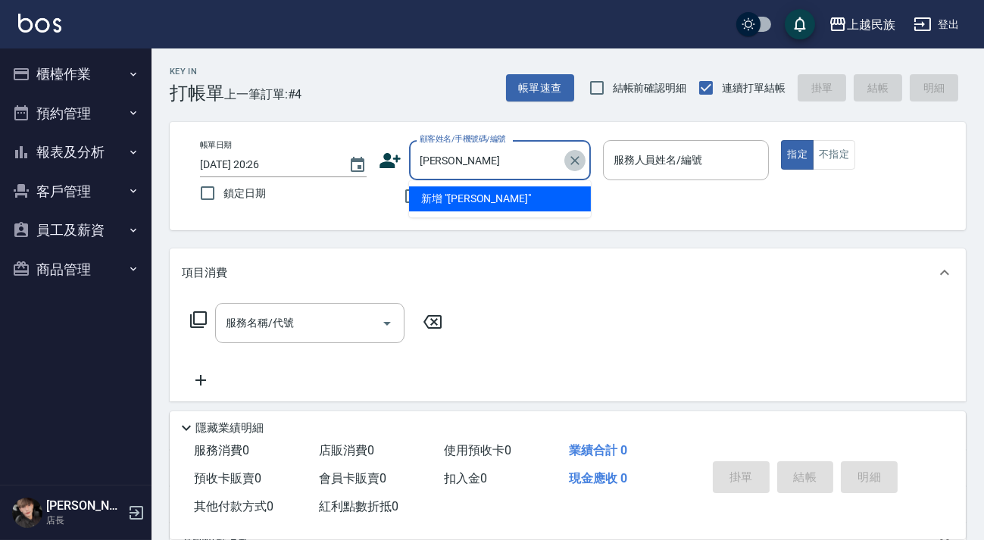
click at [567, 160] on icon "Clear" at bounding box center [574, 160] width 15 height 15
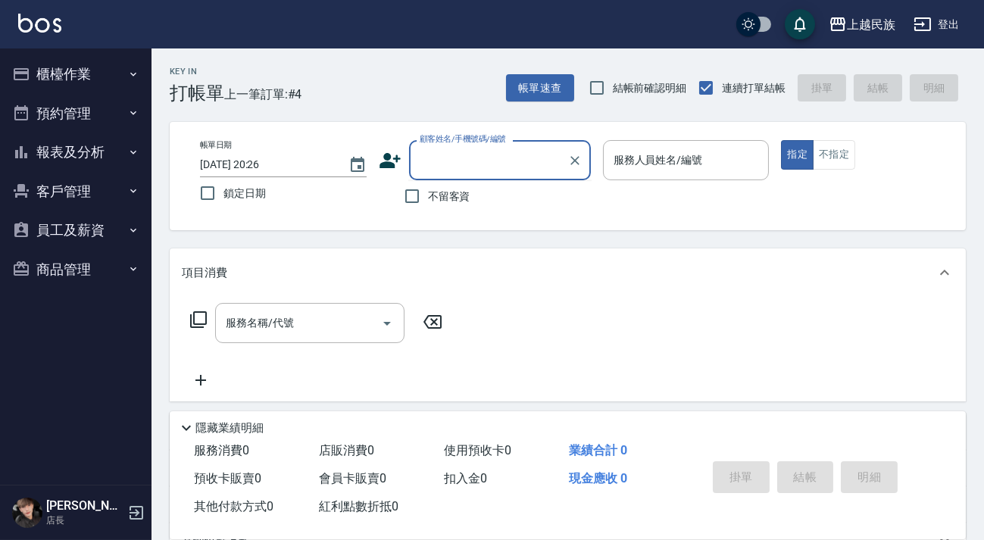
drag, startPoint x: 544, startPoint y: 192, endPoint x: 545, endPoint y: 156, distance: 36.4
click at [543, 192] on div "不留客資" at bounding box center [485, 196] width 212 height 32
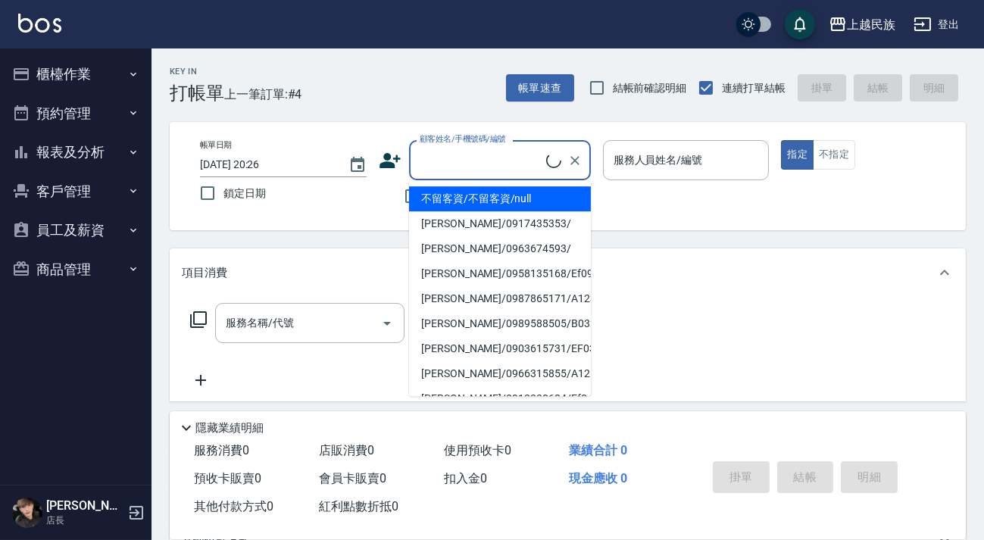
click at [541, 159] on input "顧客姓名/手機號碼/編號" at bounding box center [481, 160] width 130 height 27
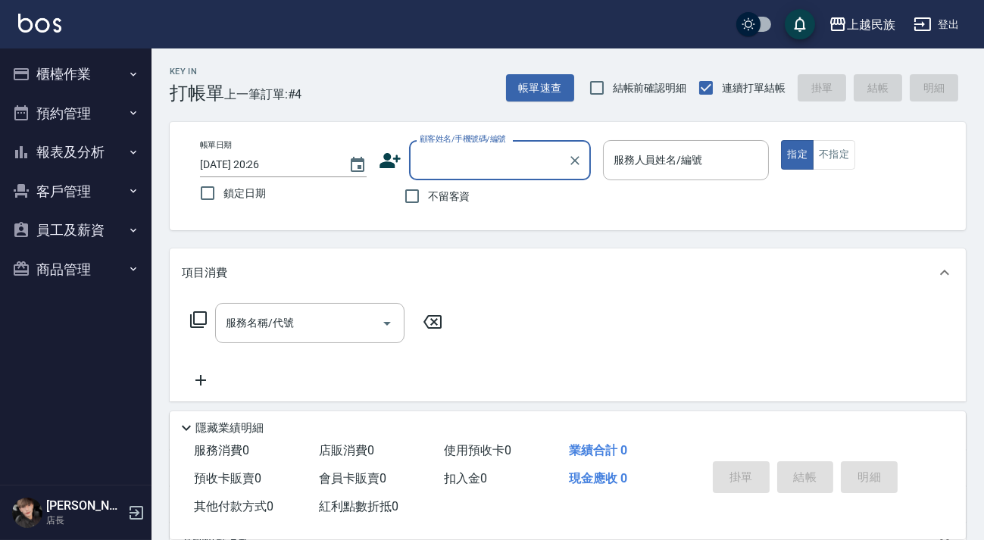
click at [498, 180] on div "不留客資" at bounding box center [485, 196] width 212 height 32
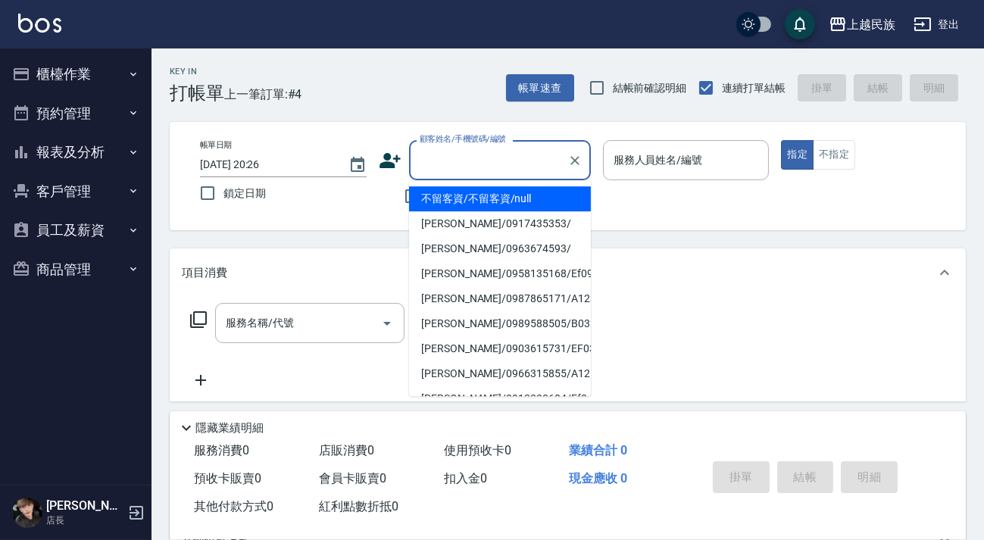
click at [496, 165] on input "顧客姓名/手機號碼/編號" at bounding box center [488, 160] width 145 height 27
click at [496, 206] on li "不留客資/不留客資/null" at bounding box center [500, 198] width 182 height 25
type input "不留客資/不留客資/null"
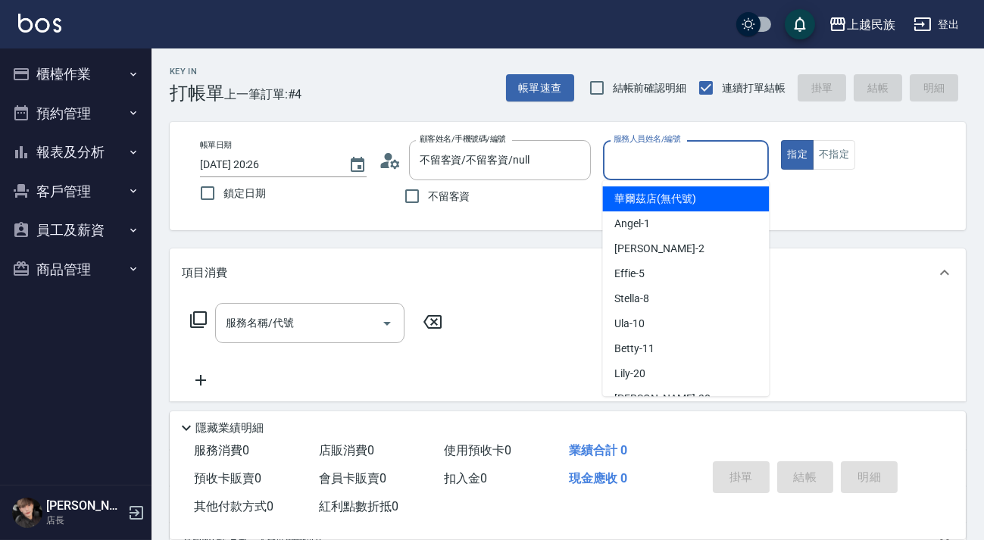
click at [709, 169] on input "服務人員姓名/編號" at bounding box center [686, 160] width 153 height 27
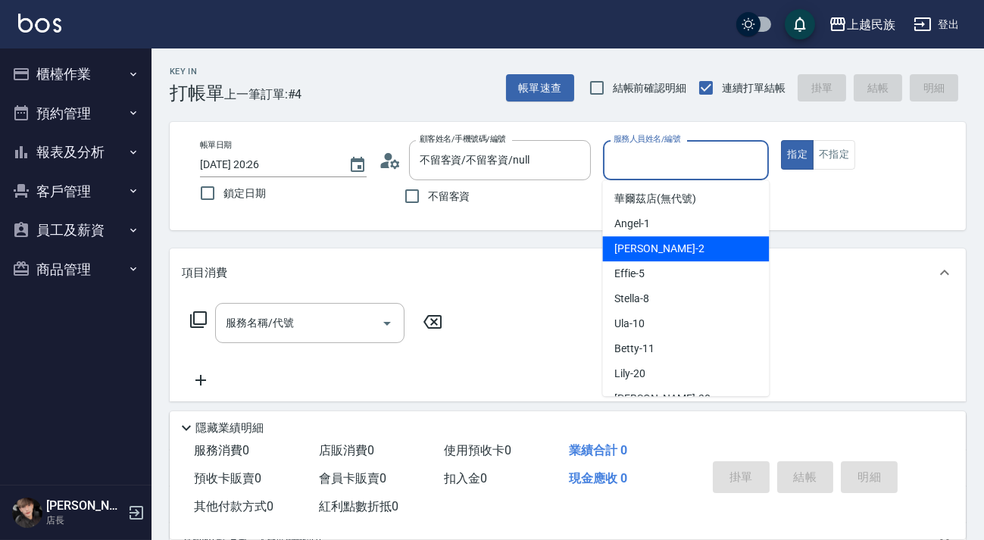
click at [703, 244] on div "[PERSON_NAME] -2" at bounding box center [685, 248] width 167 height 25
type input "[PERSON_NAME]-2"
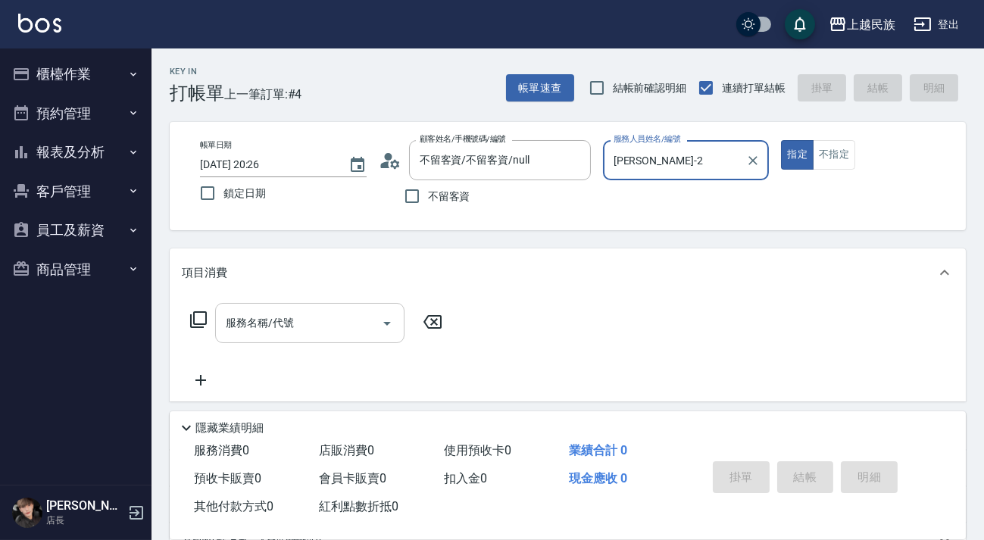
click at [316, 322] on input "服務名稱/代號" at bounding box center [298, 323] width 153 height 27
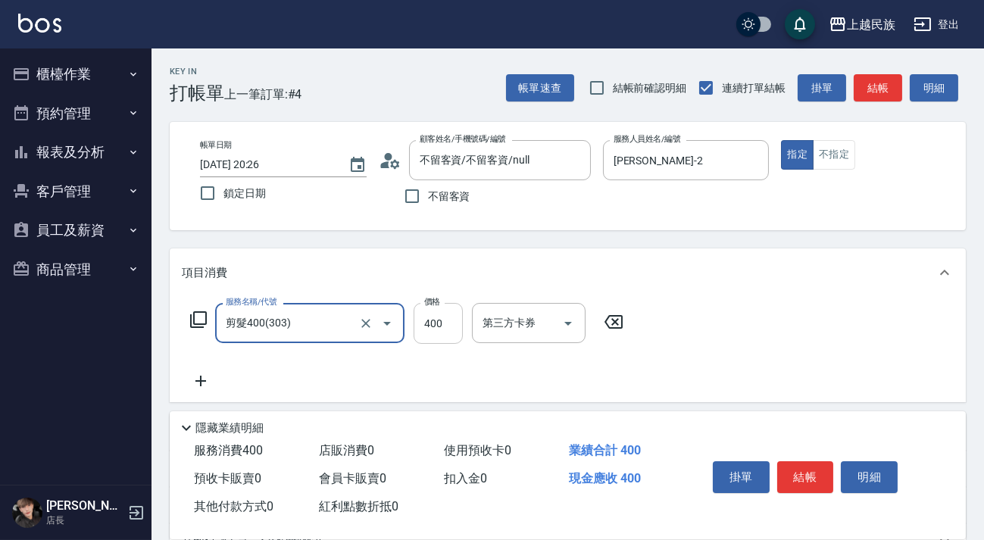
type input "剪髮400(303)"
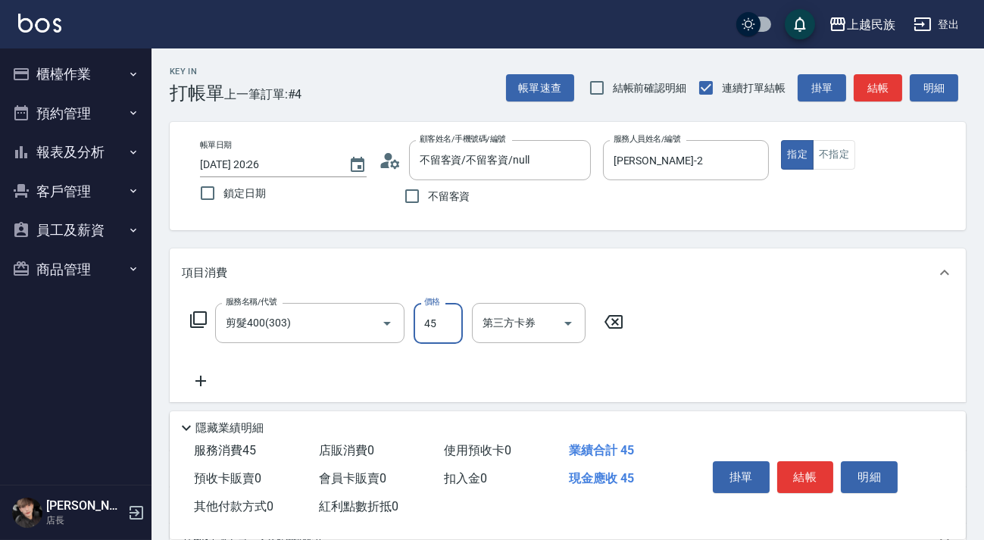
type input "450"
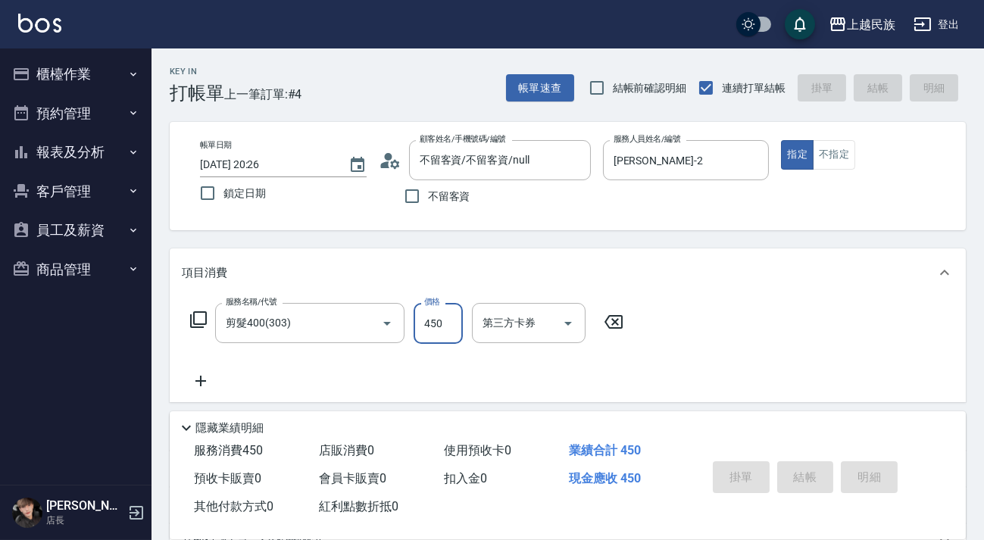
type input "[DATE] 20:27"
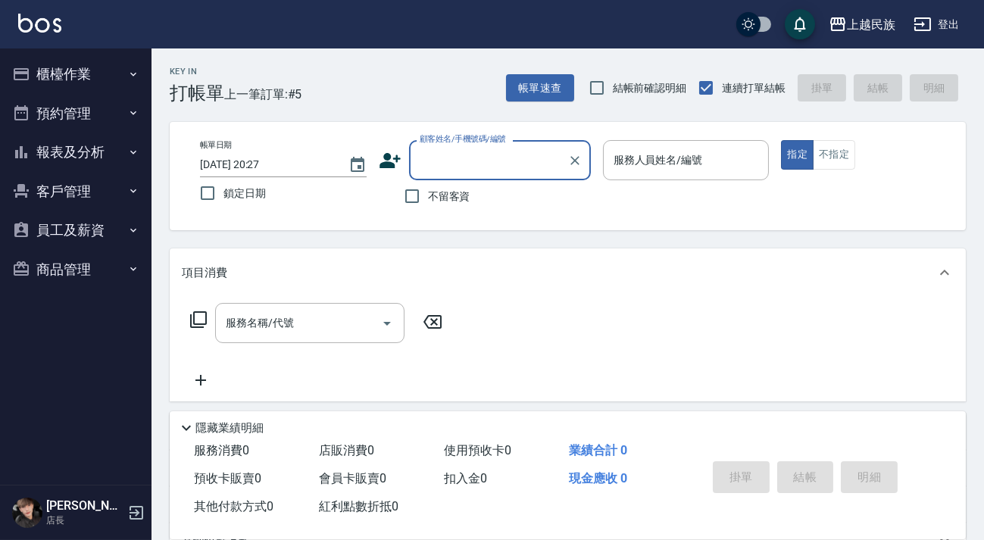
click at [485, 133] on label "顧客姓名/手機號碼/編號" at bounding box center [463, 138] width 86 height 11
click at [485, 147] on input "顧客姓名/手機號碼/編號" at bounding box center [488, 160] width 145 height 27
click at [485, 148] on input "顧客姓名/手機號碼/編號" at bounding box center [488, 160] width 145 height 27
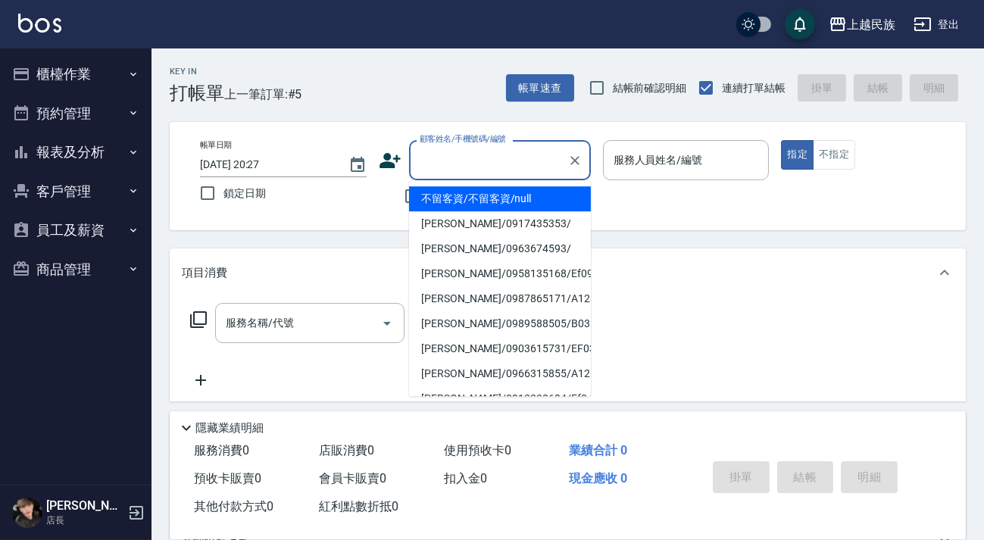
click at [499, 199] on li "不留客資/不留客資/null" at bounding box center [500, 198] width 182 height 25
type input "不留客資/不留客資/null"
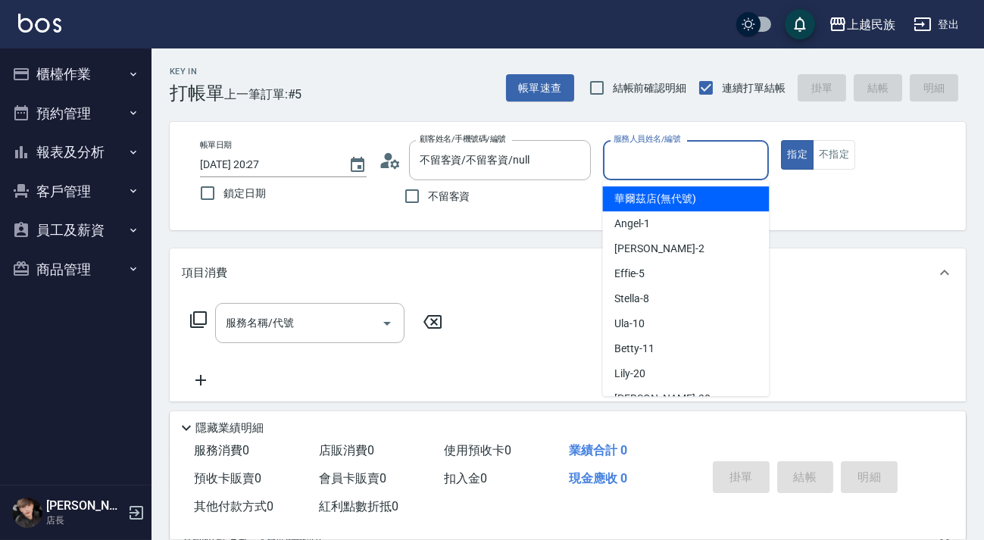
drag, startPoint x: 670, startPoint y: 159, endPoint x: 658, endPoint y: 226, distance: 68.5
click at [671, 159] on input "服務人員姓名/編號" at bounding box center [686, 160] width 153 height 27
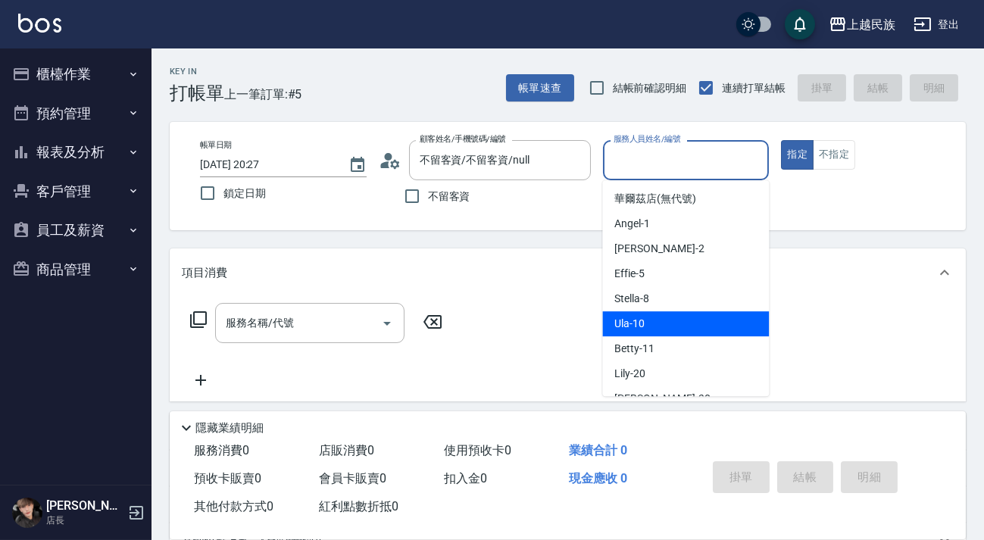
drag, startPoint x: 649, startPoint y: 326, endPoint x: 714, endPoint y: 268, distance: 87.4
click at [650, 327] on div "Ula -10" at bounding box center [685, 323] width 167 height 25
type input "Ula-10"
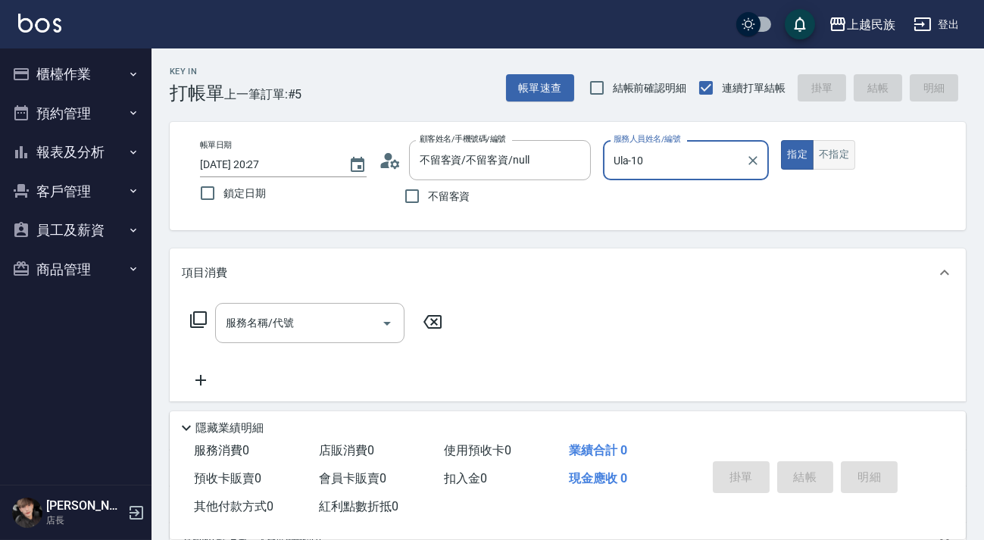
drag, startPoint x: 841, startPoint y: 164, endPoint x: 825, endPoint y: 166, distance: 15.3
click at [841, 163] on button "不指定" at bounding box center [834, 155] width 42 height 30
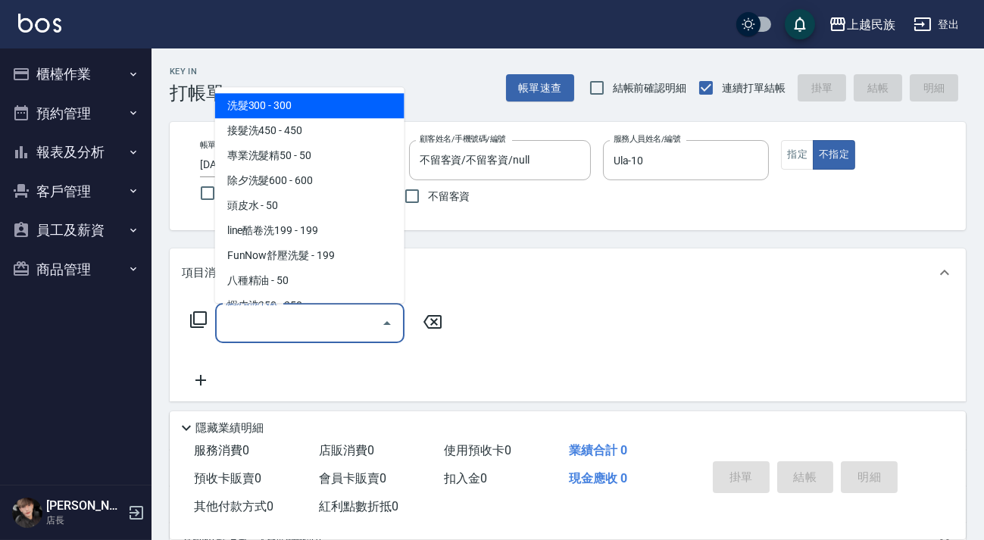
click at [317, 331] on input "服務名稱/代號" at bounding box center [298, 323] width 153 height 27
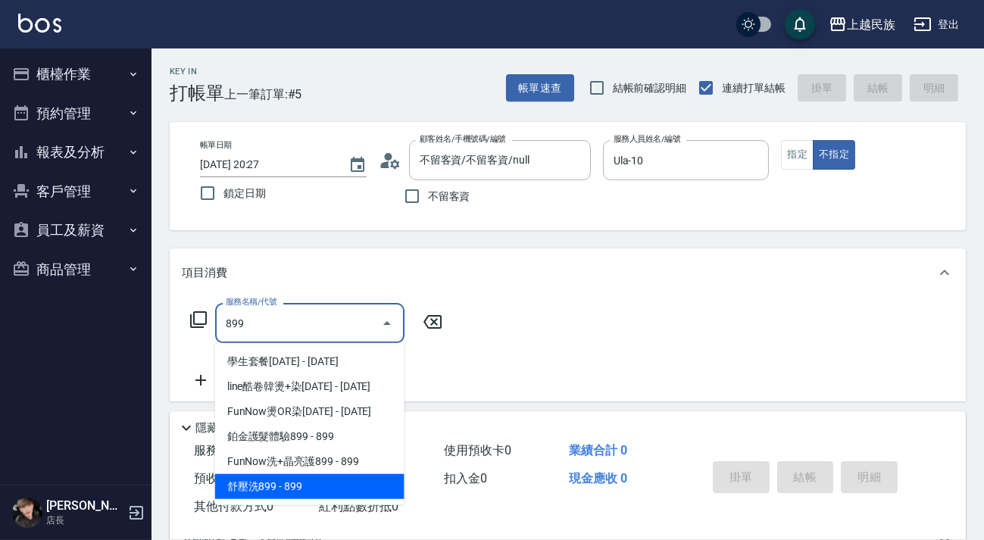
drag, startPoint x: 320, startPoint y: 488, endPoint x: 349, endPoint y: 454, distance: 44.6
click at [320, 488] on span "舒壓洗899 - 899" at bounding box center [309, 486] width 189 height 25
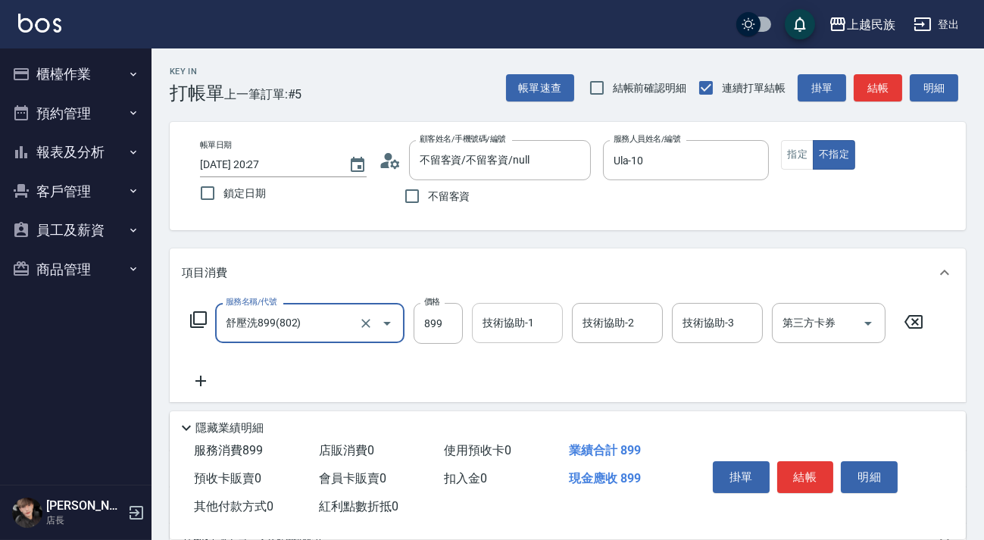
type input "舒壓洗899(802)"
click at [492, 314] on div "技術協助-1 技術協助-1" at bounding box center [517, 323] width 91 height 40
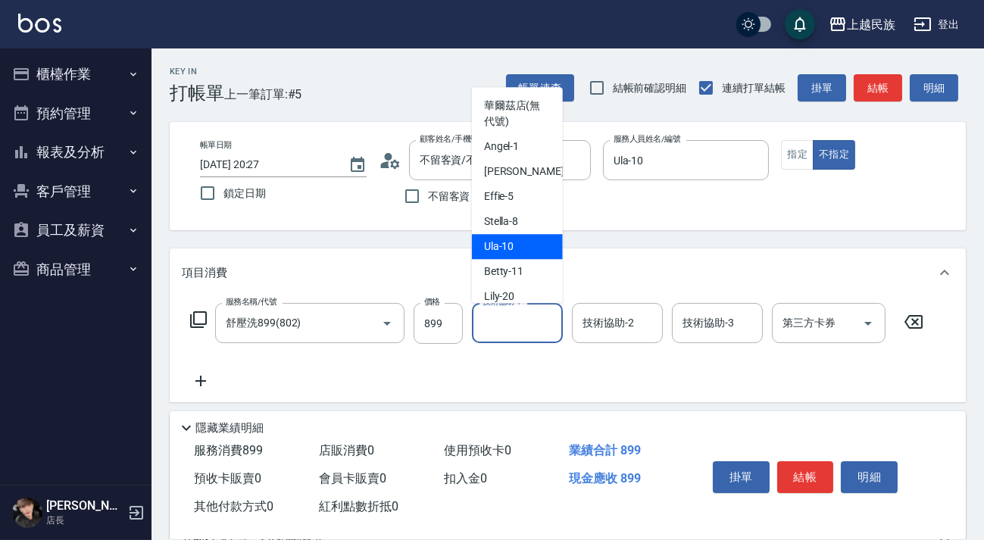
drag, startPoint x: 519, startPoint y: 251, endPoint x: 571, endPoint y: 292, distance: 66.4
click at [520, 250] on div "Ula -10" at bounding box center [517, 246] width 91 height 25
type input "Ula-10"
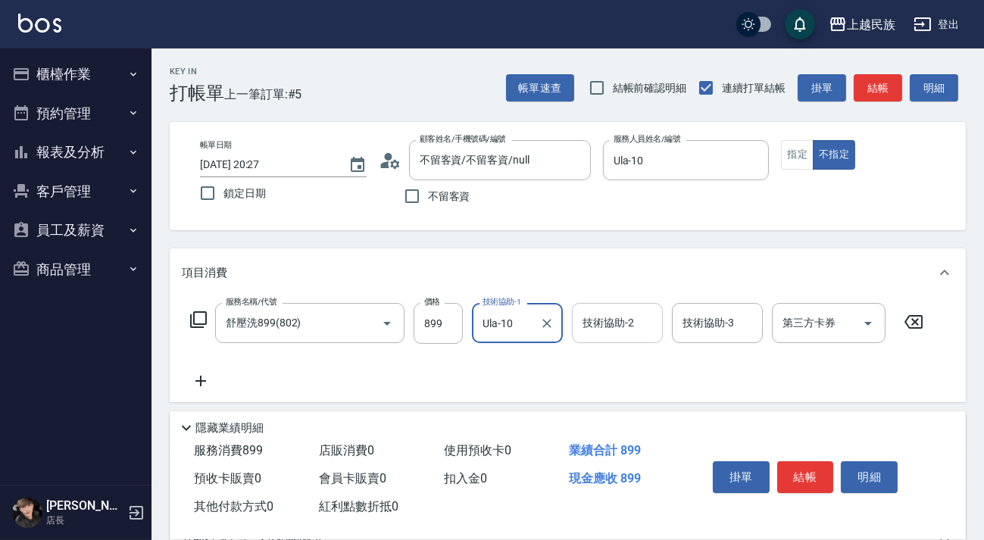
click at [585, 307] on div "技術協助-2" at bounding box center [617, 323] width 91 height 40
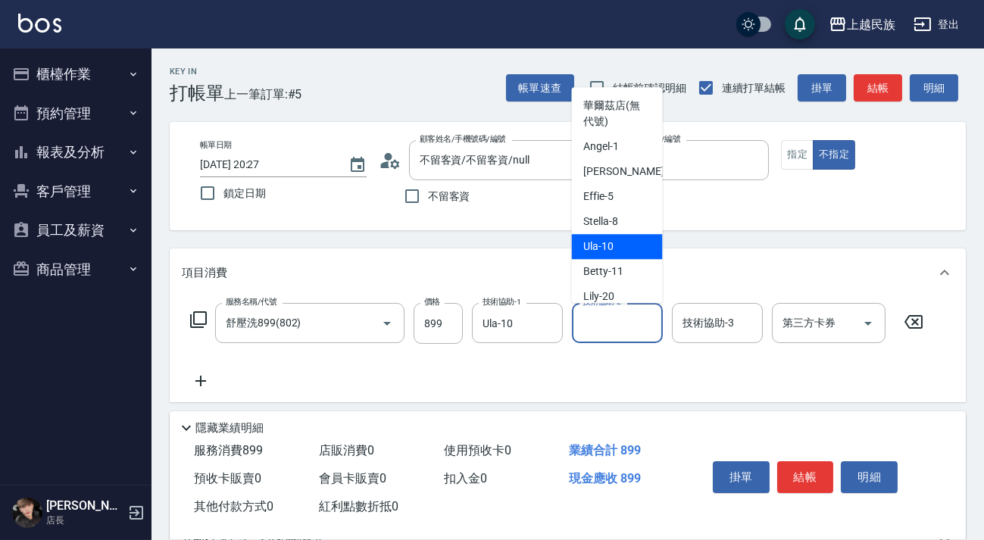
click at [601, 242] on span "Ula -10" at bounding box center [599, 247] width 30 height 16
type input "Ula-10"
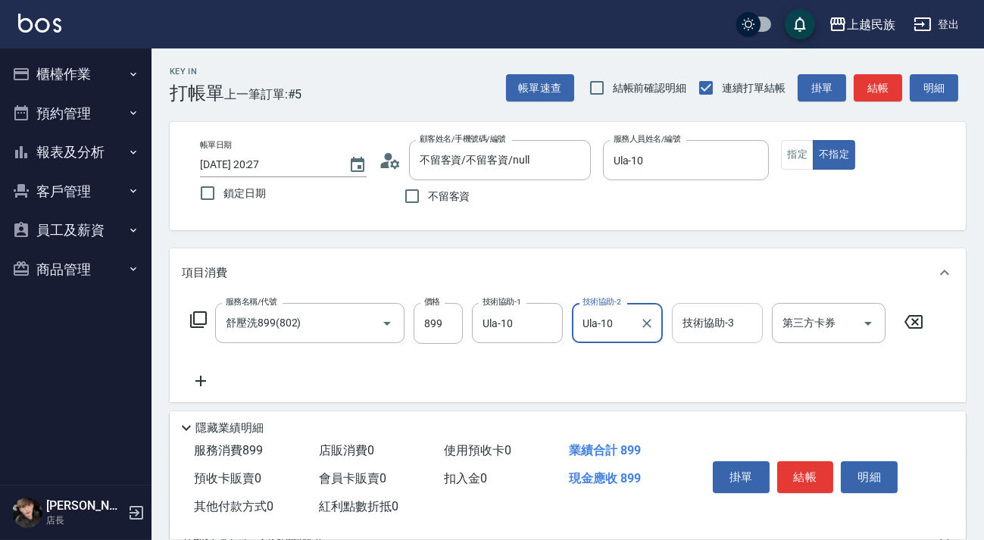
click at [673, 318] on div "技術協助-3" at bounding box center [717, 323] width 91 height 40
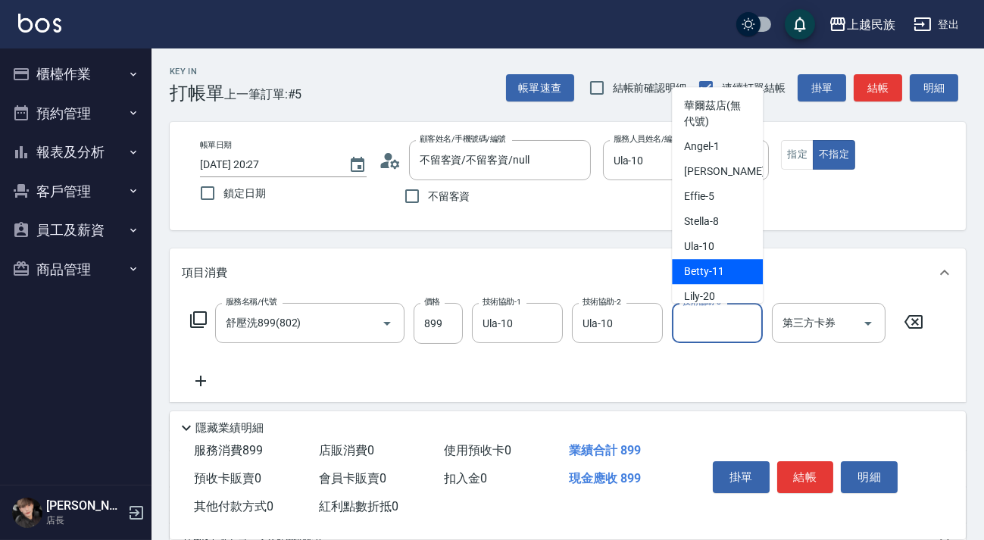
click at [715, 256] on ul "華爾茲店 (無代號) [PERSON_NAME] -1 [PERSON_NAME] -2 Effie -5 Stella -8 Ula -10 Betty -…" at bounding box center [717, 195] width 91 height 216
click at [715, 254] on div "Ula -10" at bounding box center [717, 246] width 91 height 25
type input "Ula-10"
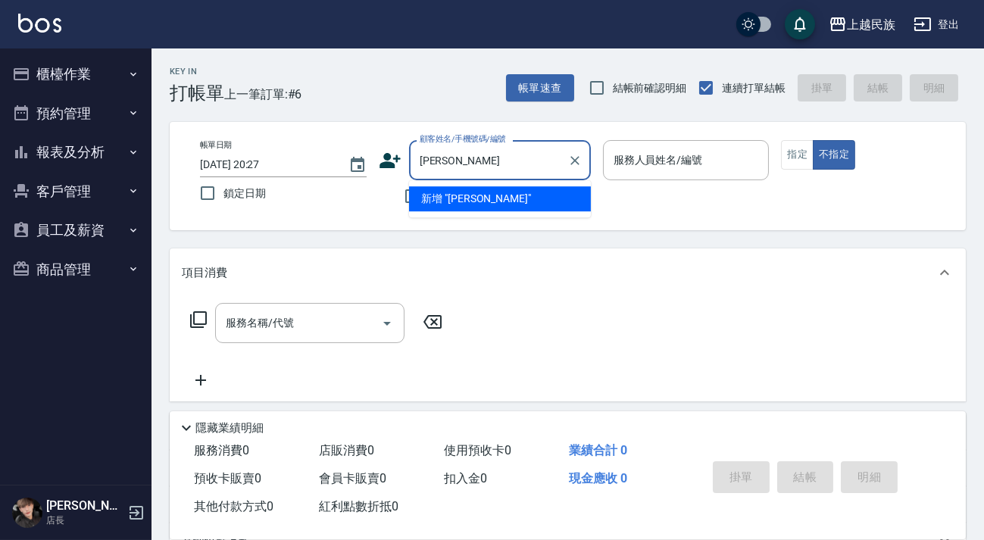
type input "蘇"
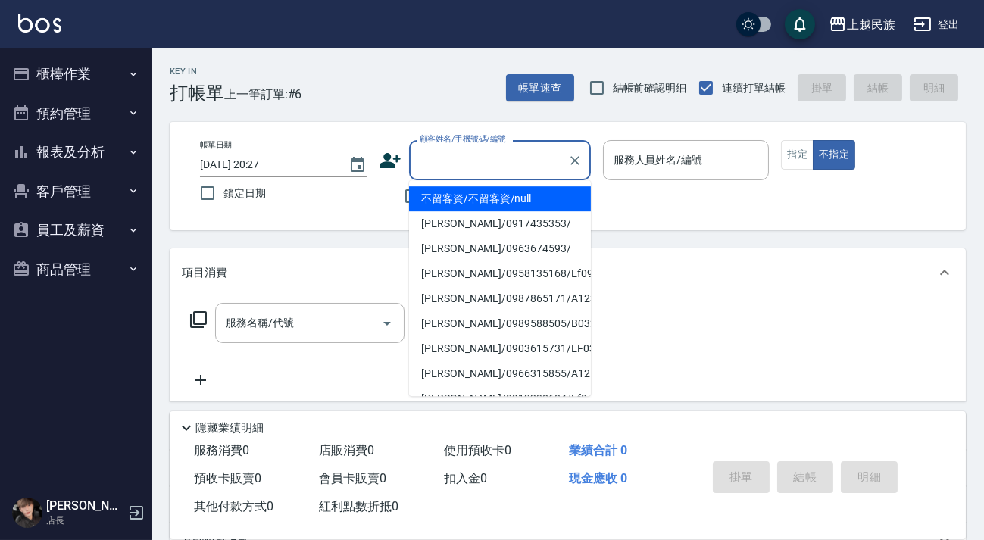
click at [463, 201] on li "不留客資/不留客資/null" at bounding box center [500, 198] width 182 height 25
type input "不留客資/不留客資/null"
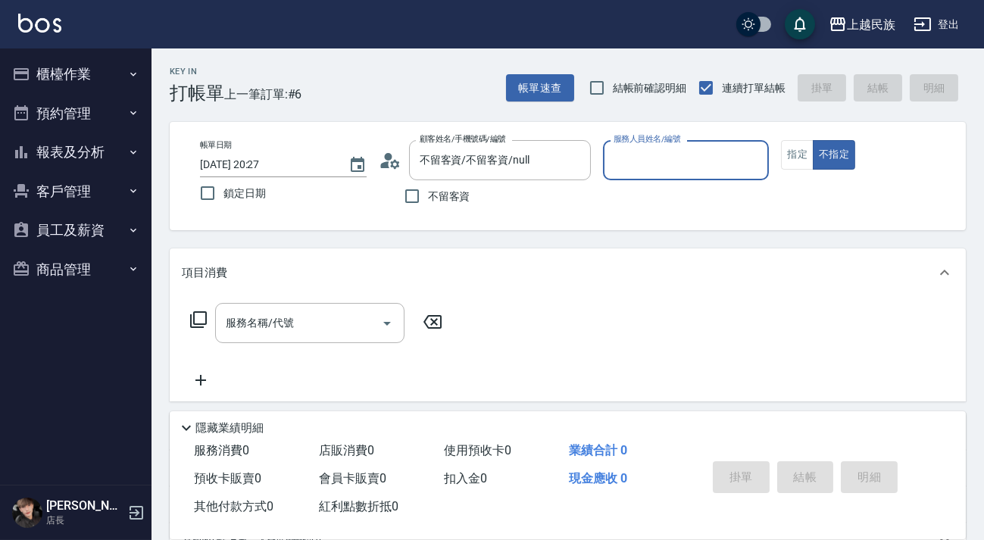
click at [729, 163] on input "服務人員姓名/編號" at bounding box center [686, 160] width 153 height 27
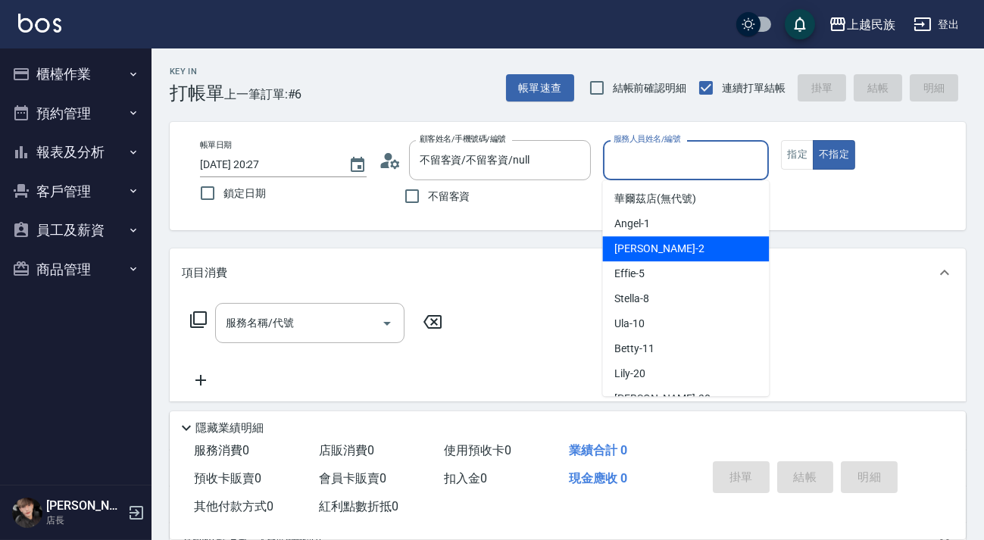
click at [666, 242] on div "[PERSON_NAME] -2" at bounding box center [685, 248] width 167 height 25
type input "[PERSON_NAME]-2"
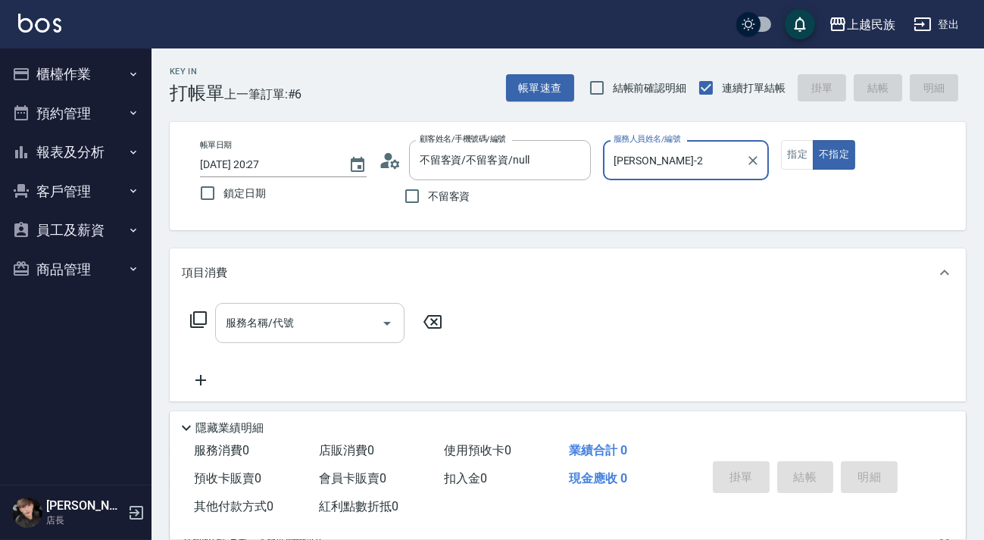
click at [313, 322] on input "服務名稱/代號" at bounding box center [298, 323] width 153 height 27
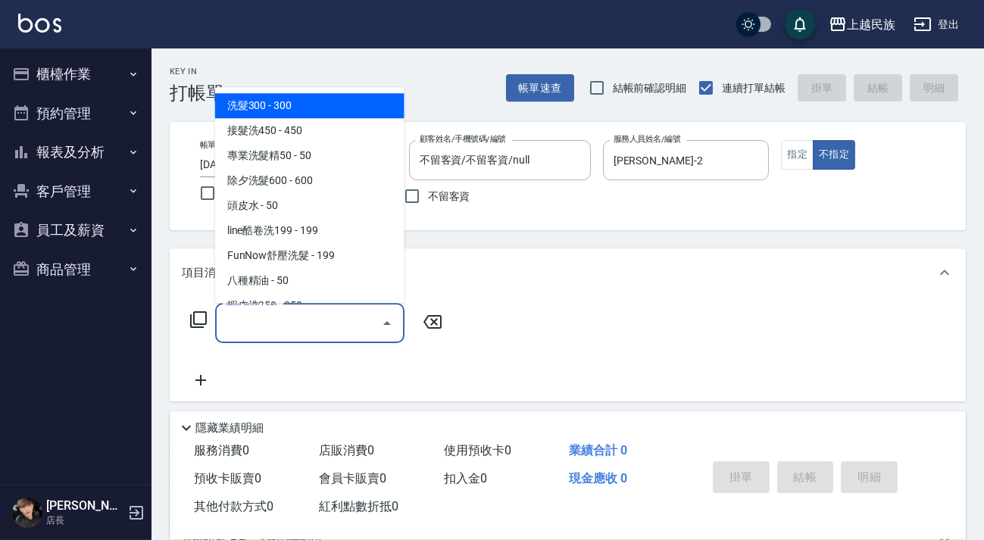
click at [303, 105] on span "洗髮300 - 300" at bounding box center [309, 105] width 189 height 25
type input "洗髮300(101)"
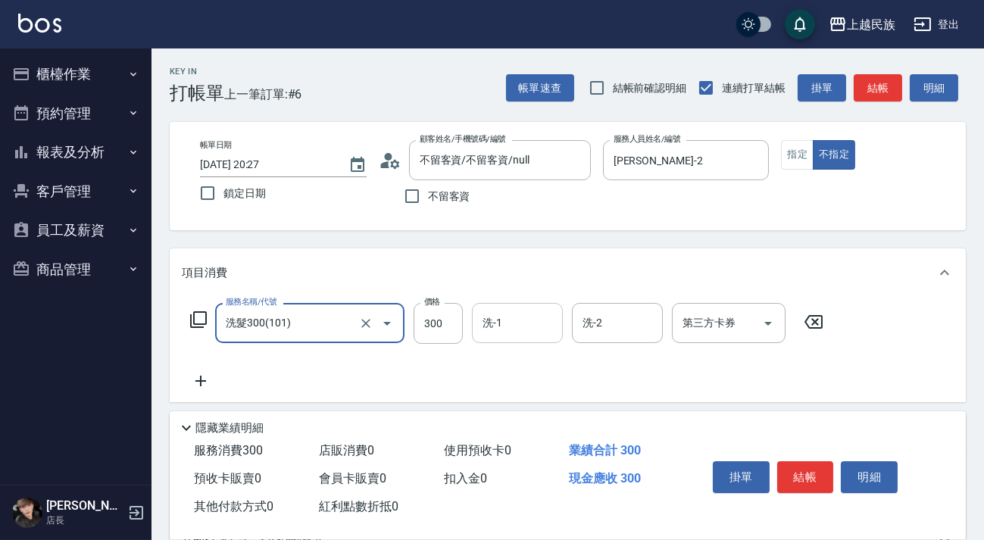
click at [507, 311] on input "洗-1" at bounding box center [517, 323] width 77 height 27
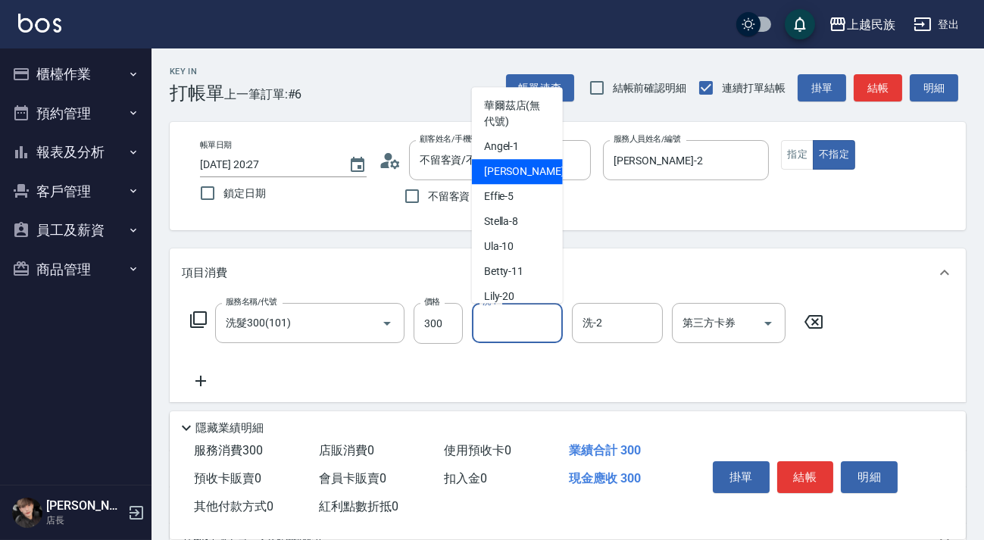
click at [529, 171] on div "[PERSON_NAME] -2" at bounding box center [517, 171] width 91 height 25
type input "[PERSON_NAME]-2"
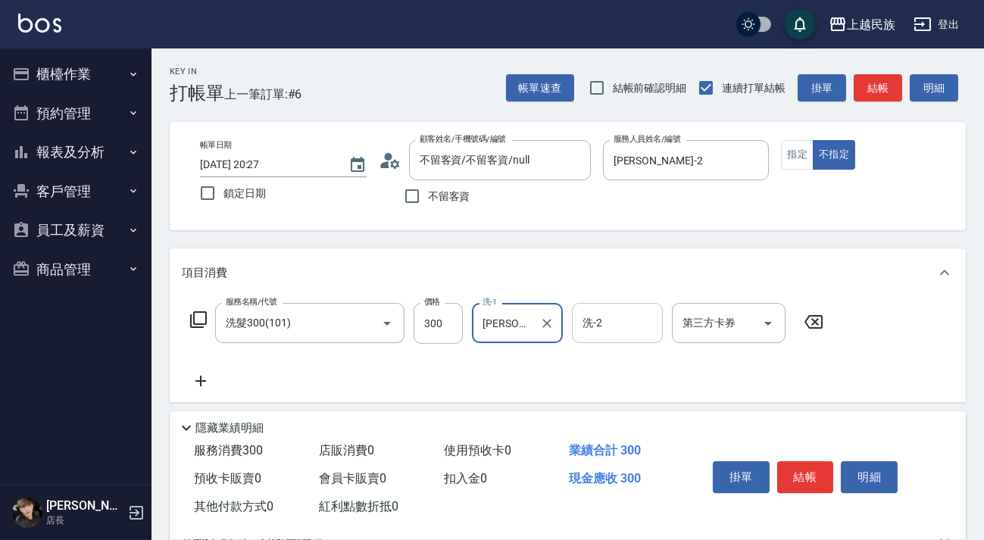
click at [632, 315] on input "洗-2" at bounding box center [617, 323] width 77 height 27
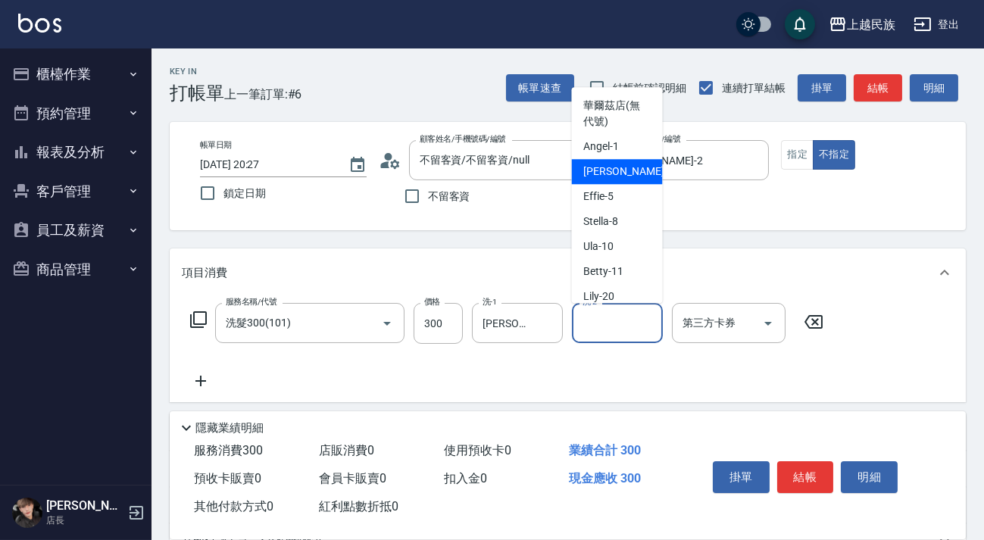
click at [603, 164] on span "[PERSON_NAME] -2" at bounding box center [628, 172] width 89 height 16
type input "[PERSON_NAME]-2"
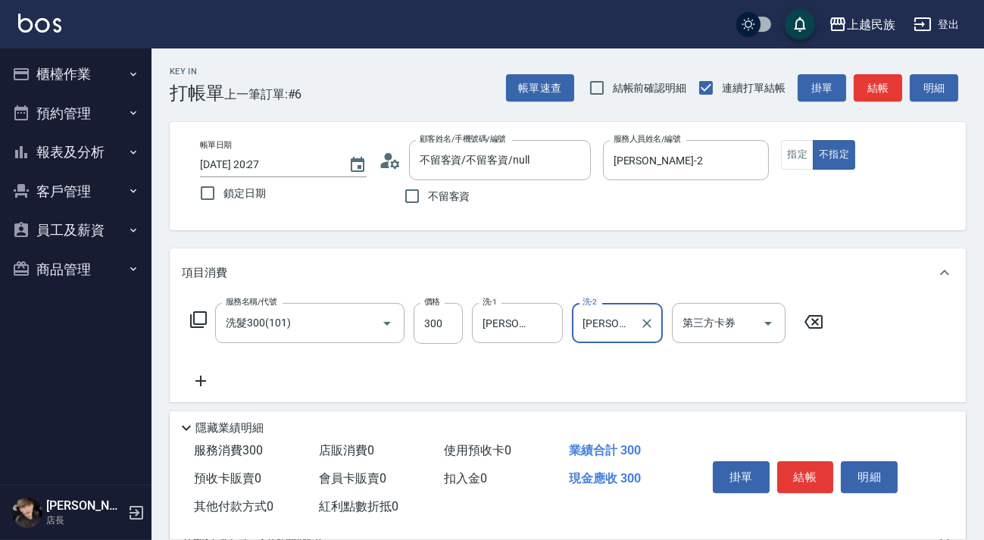
scroll to position [198, 0]
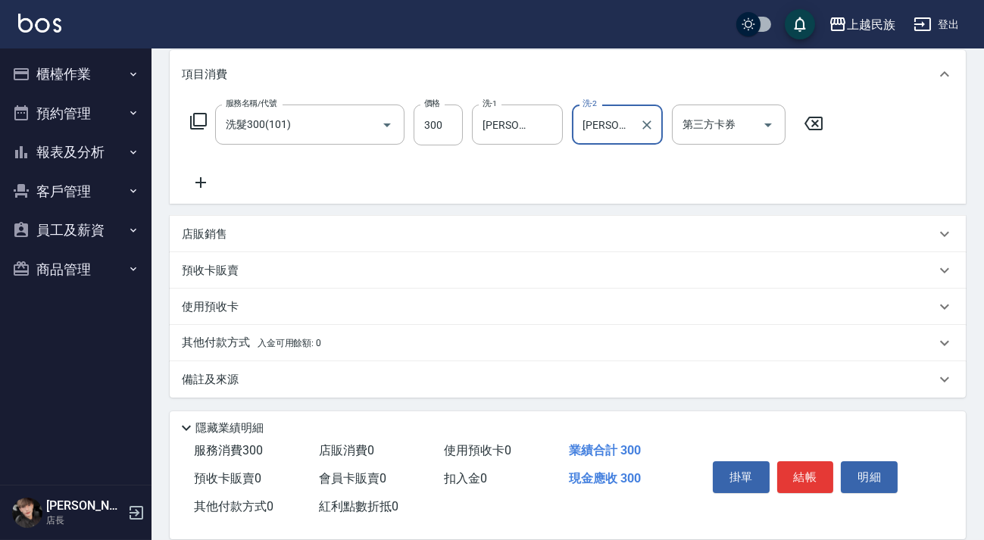
click at [229, 345] on p "其他付款方式 入金可用餘額: 0" at bounding box center [251, 343] width 139 height 17
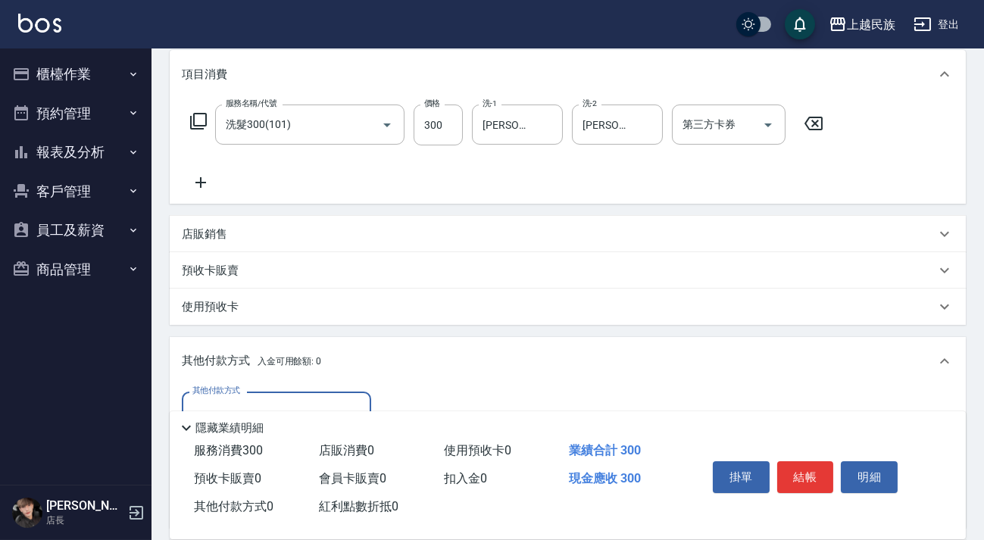
scroll to position [0, 0]
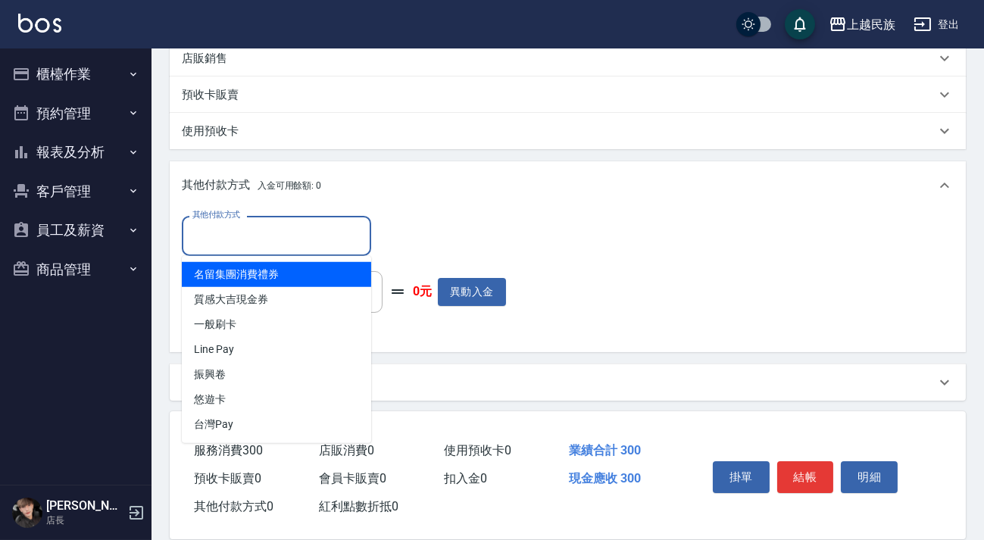
click at [271, 246] on input "其他付款方式" at bounding box center [277, 236] width 176 height 27
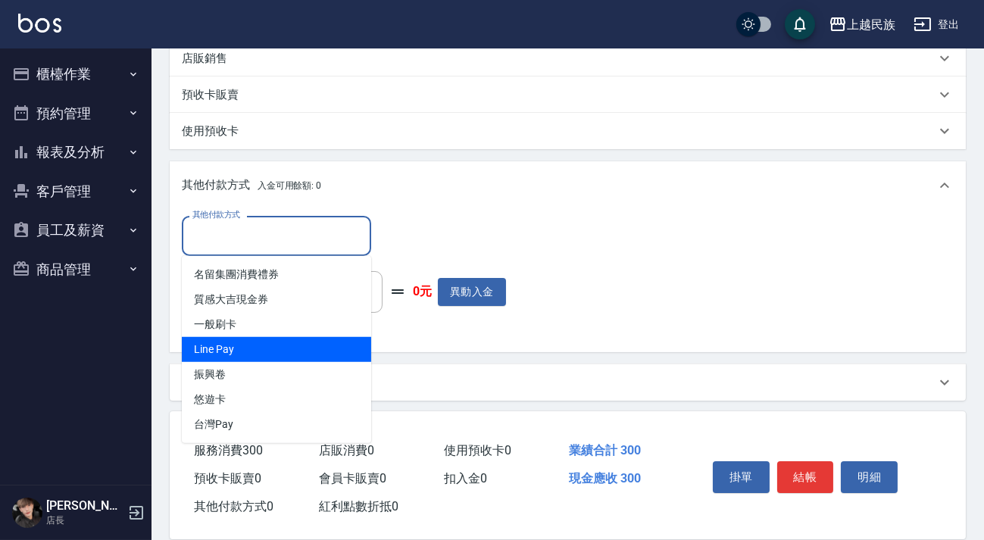
drag, startPoint x: 264, startPoint y: 340, endPoint x: 325, endPoint y: 265, distance: 96.4
click at [264, 339] on span "Line Pay" at bounding box center [276, 349] width 189 height 25
type input "Line Pay"
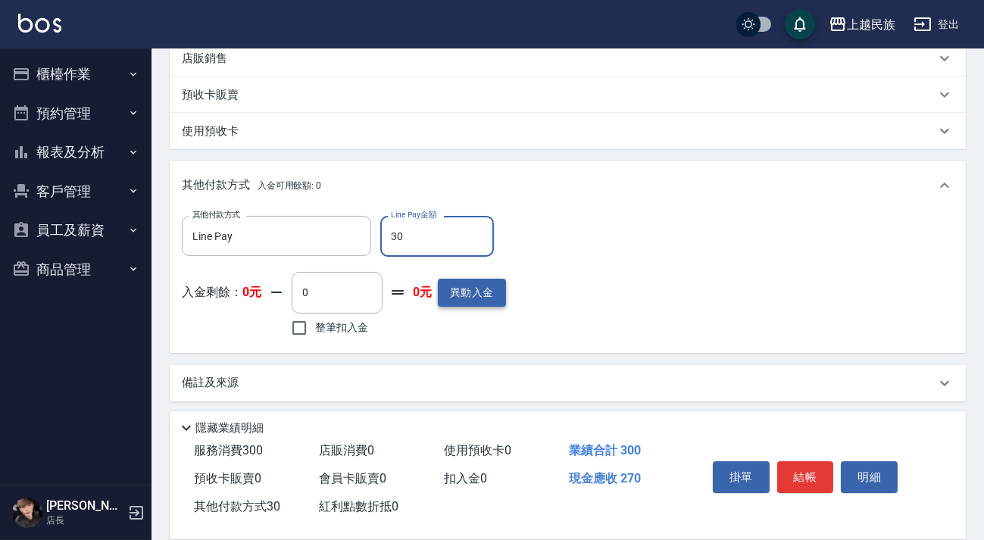
type input "300"
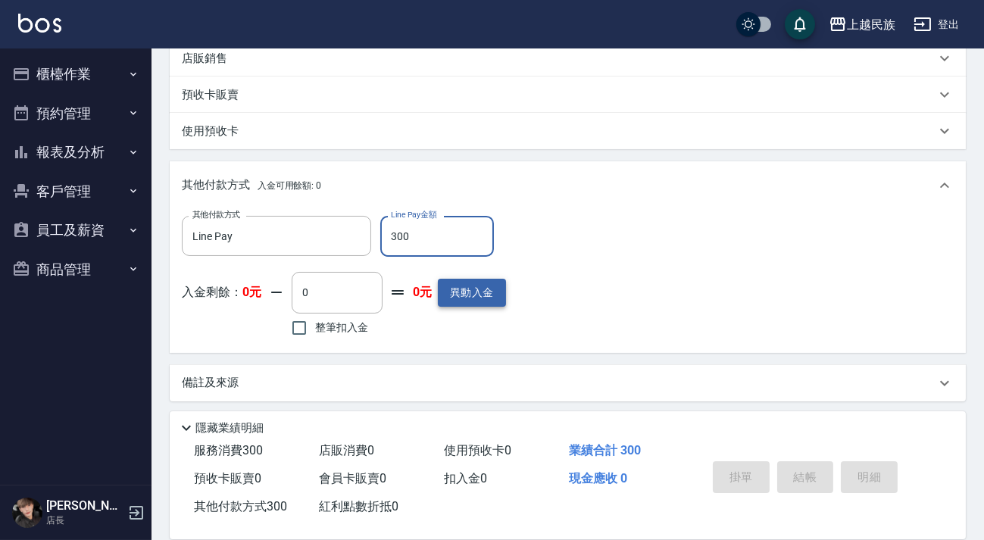
type input "[DATE] 20:28"
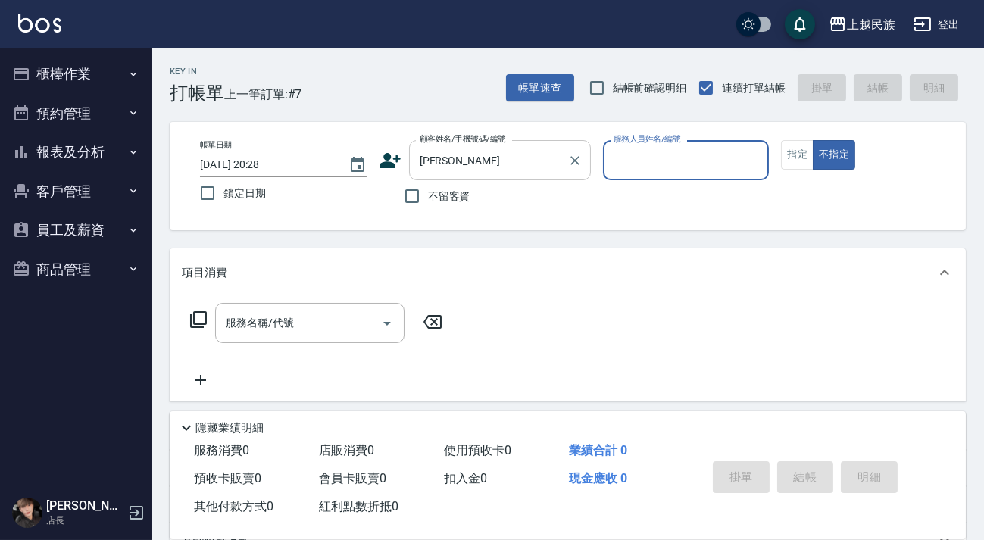
click at [468, 161] on input "[PERSON_NAME]" at bounding box center [488, 160] width 145 height 27
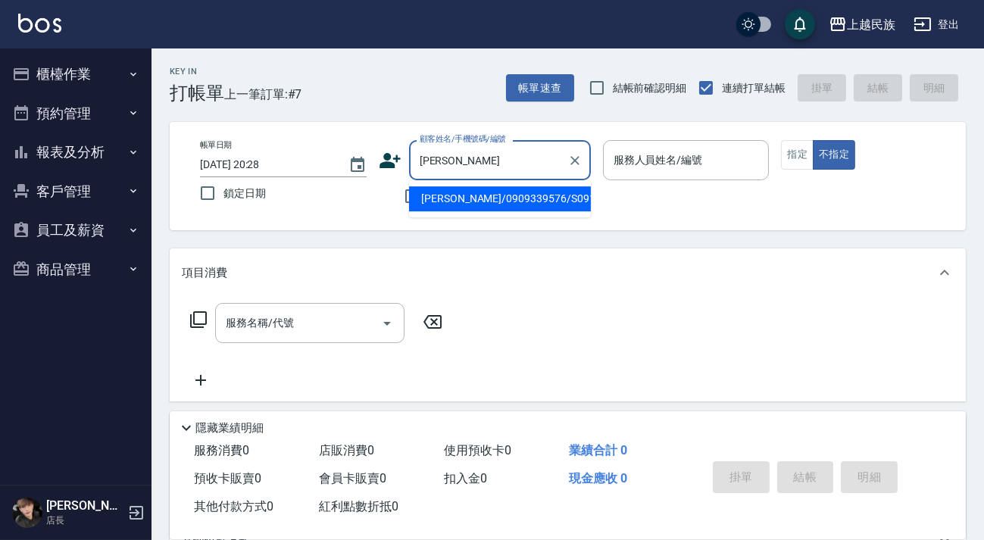
click at [485, 198] on li "[PERSON_NAME]/0909339576/S091113" at bounding box center [500, 198] width 182 height 25
type input "[PERSON_NAME]/0909339576/S091113"
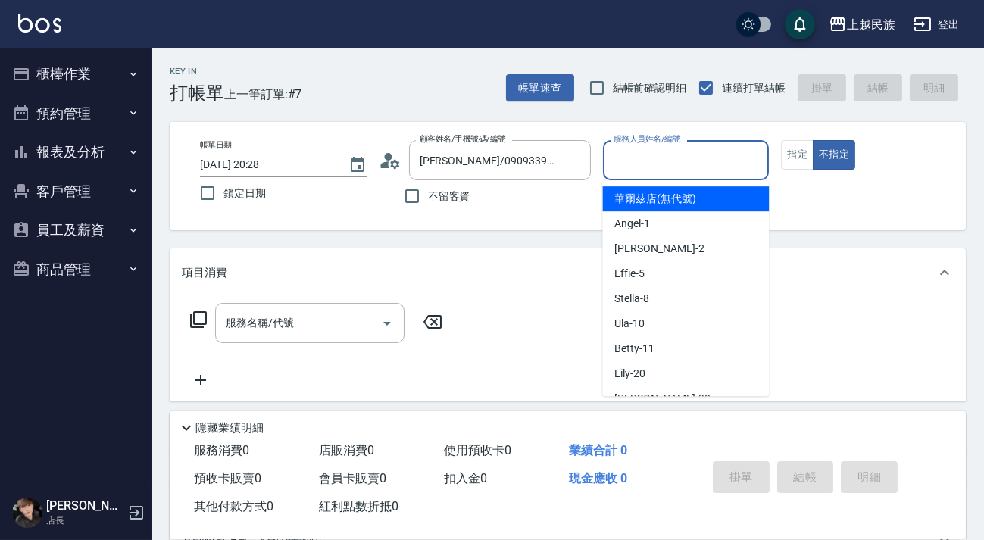
click at [658, 166] on input "服務人員姓名/編號" at bounding box center [686, 160] width 153 height 27
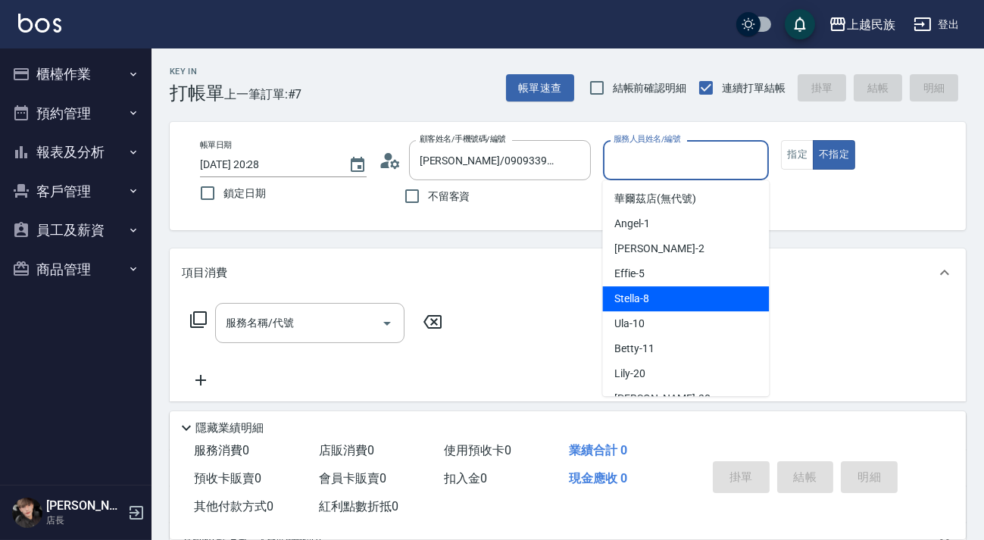
click at [670, 298] on div "Stella -8" at bounding box center [685, 298] width 167 height 25
type input "Stella-8"
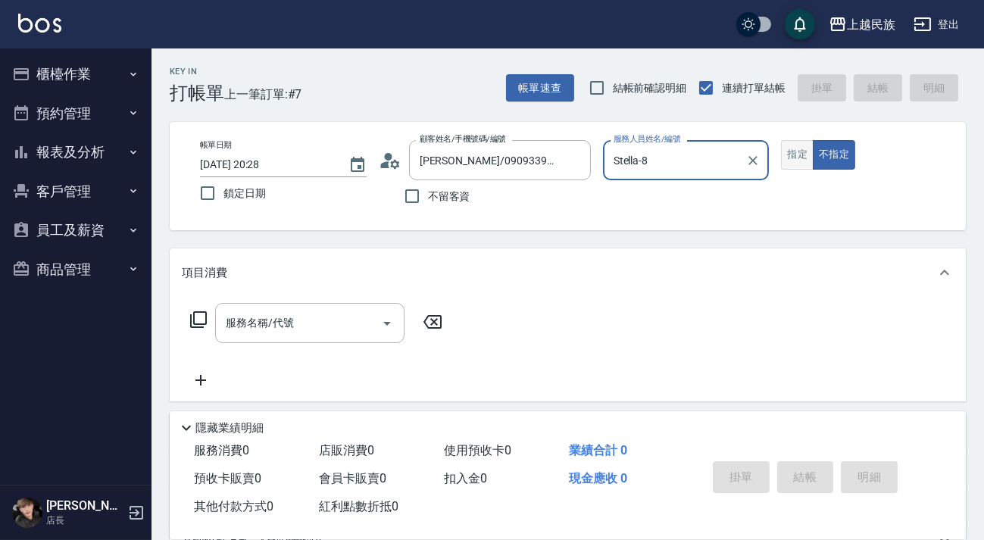
click at [810, 151] on button "指定" at bounding box center [797, 155] width 33 height 30
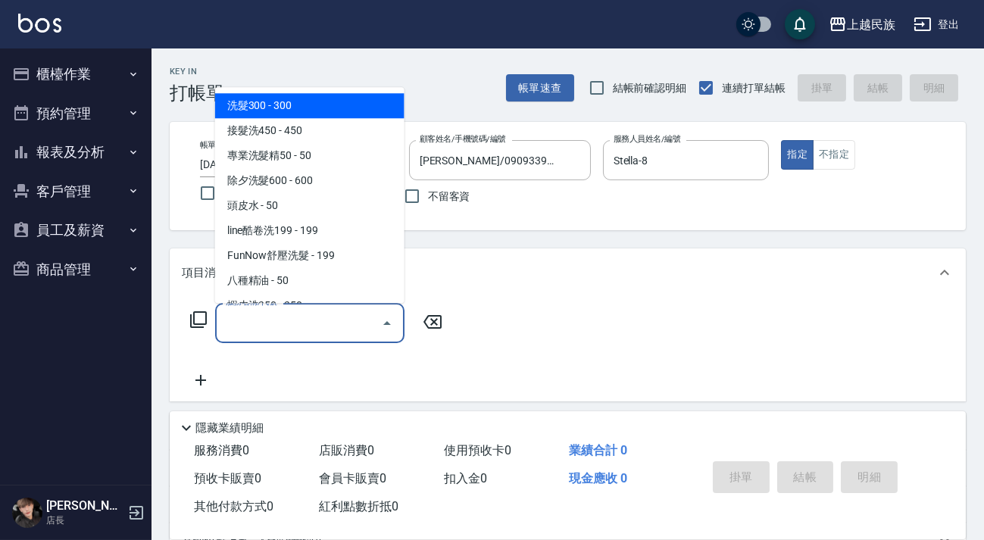
click at [306, 332] on input "服務名稱/代號" at bounding box center [298, 323] width 153 height 27
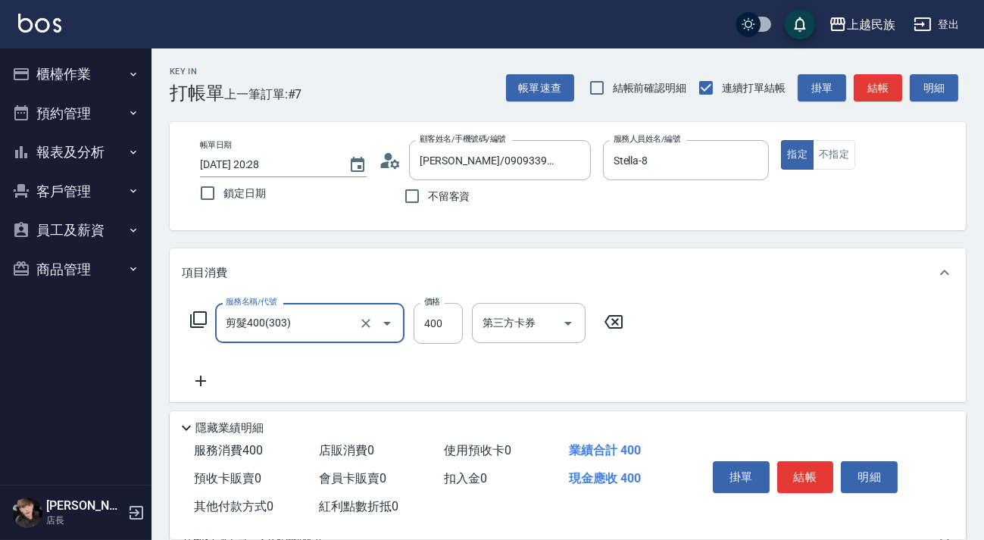
scroll to position [198, 0]
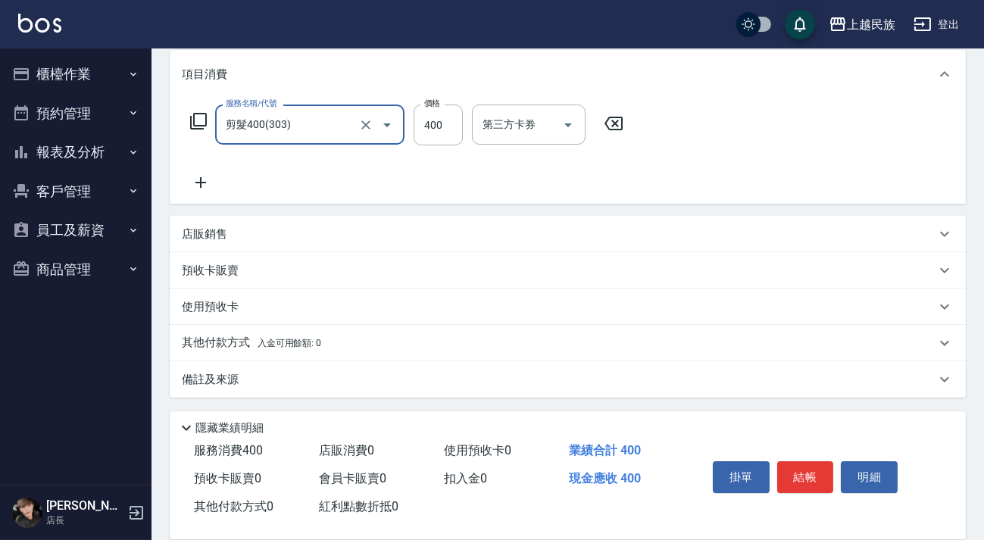
type input "剪髮400(303)"
click at [320, 350] on p "其他付款方式 入金可用餘額: 0" at bounding box center [251, 343] width 139 height 17
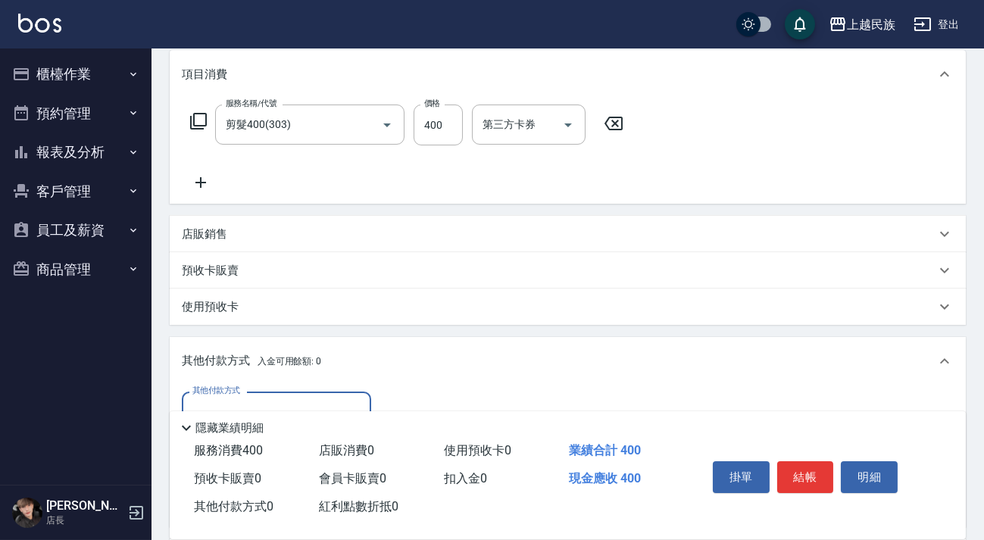
scroll to position [372, 0]
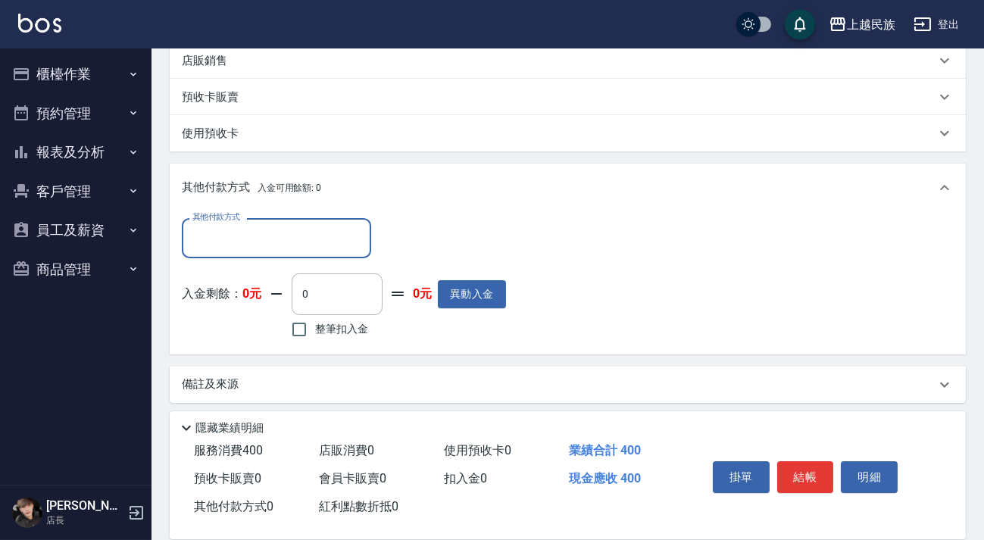
click at [291, 222] on div "其他付款方式" at bounding box center [276, 238] width 189 height 40
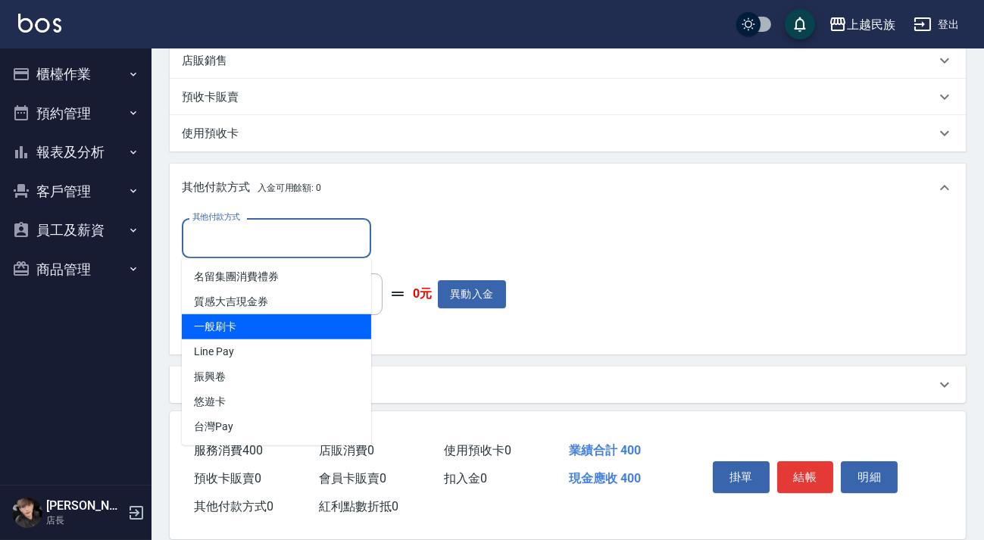
click at [282, 335] on span "一般刷卡" at bounding box center [276, 326] width 189 height 25
type input "一般刷卡"
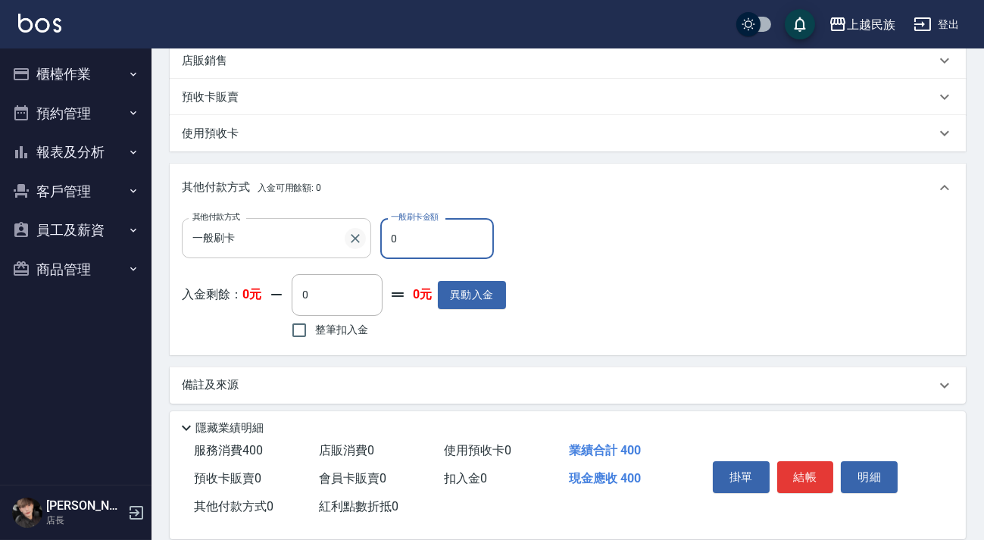
click at [352, 238] on icon "Clear" at bounding box center [355, 238] width 15 height 15
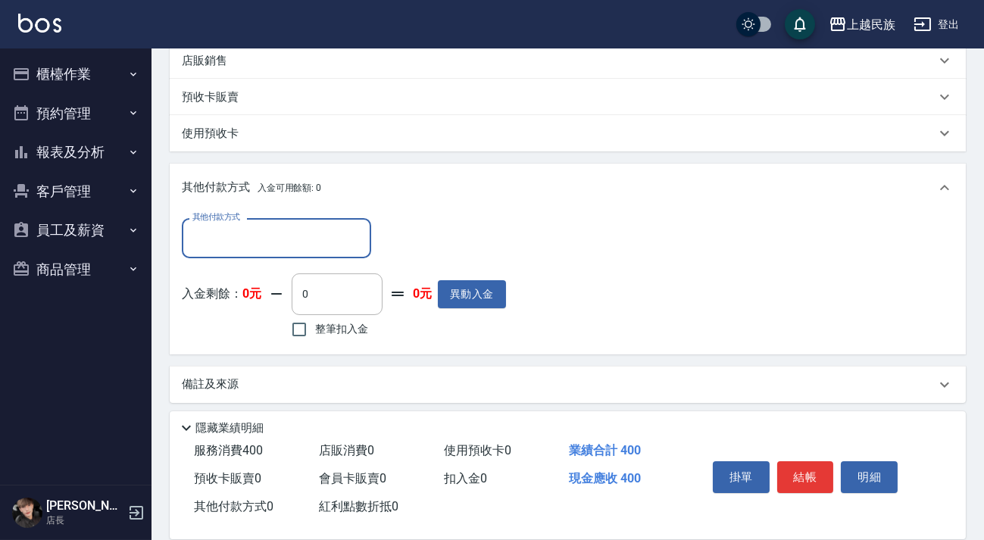
drag, startPoint x: 282, startPoint y: 240, endPoint x: 279, endPoint y: 252, distance: 12.7
click at [282, 240] on input "其他付款方式" at bounding box center [277, 238] width 176 height 27
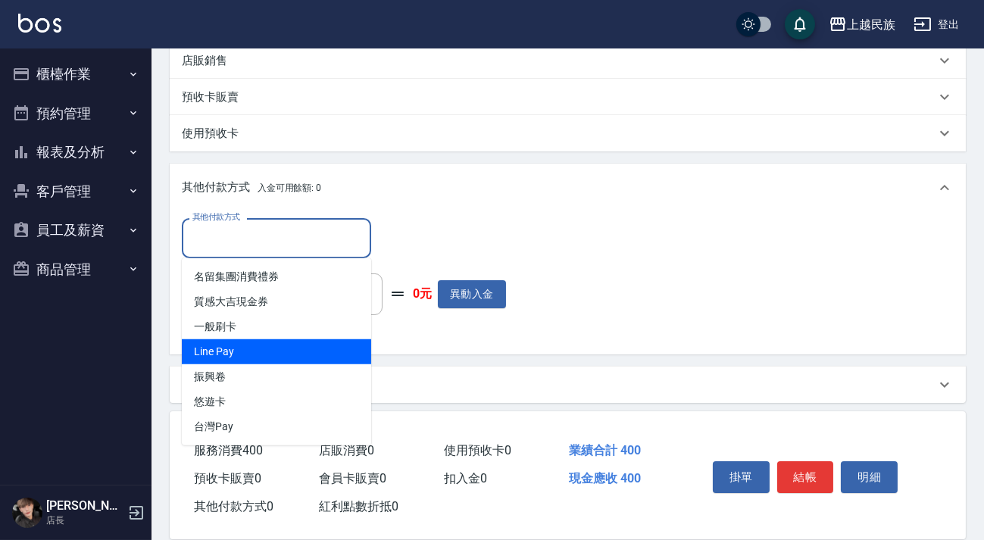
drag, startPoint x: 256, startPoint y: 351, endPoint x: 250, endPoint y: 332, distance: 19.2
click at [256, 350] on span "Line Pay" at bounding box center [276, 351] width 189 height 25
type input "Line Pay"
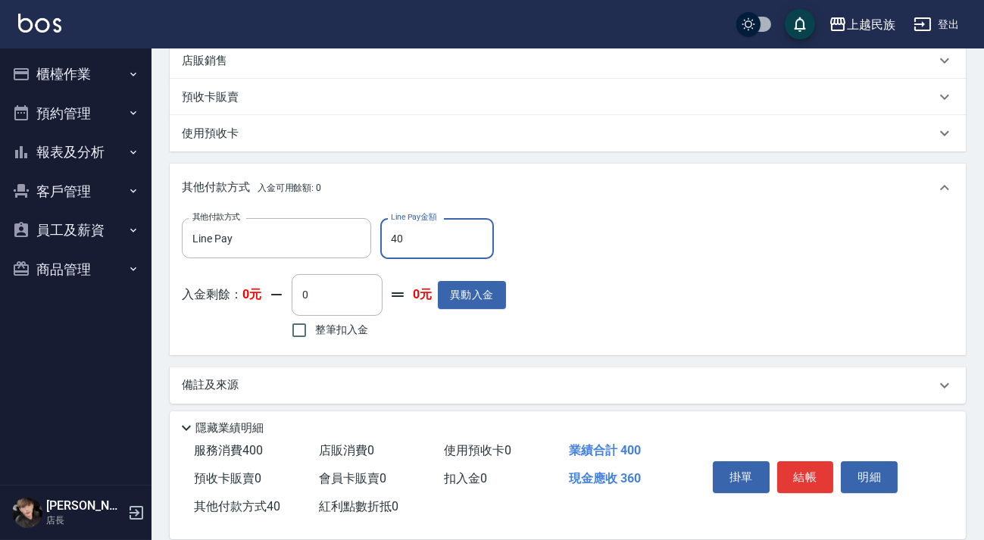
type input "400"
click at [811, 468] on button "結帳" at bounding box center [805, 477] width 57 height 32
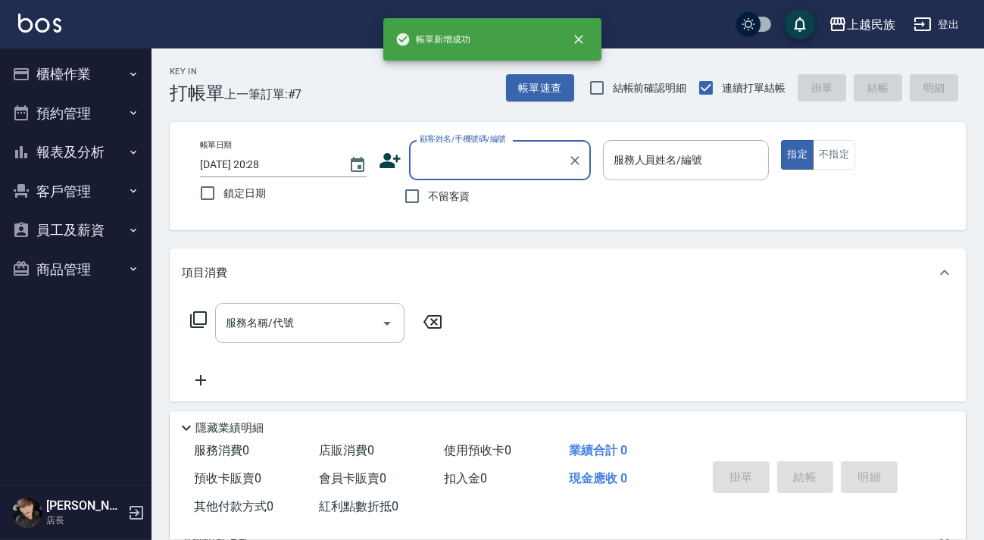
scroll to position [0, 0]
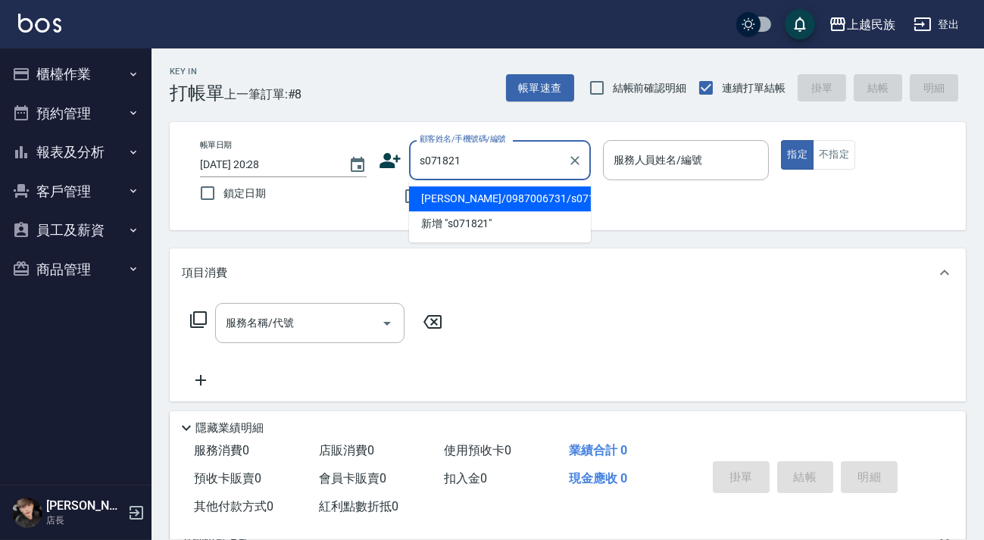
click at [482, 190] on li "[PERSON_NAME]/0987006731/s071821" at bounding box center [500, 198] width 182 height 25
type input "[PERSON_NAME]/0987006731/s071821"
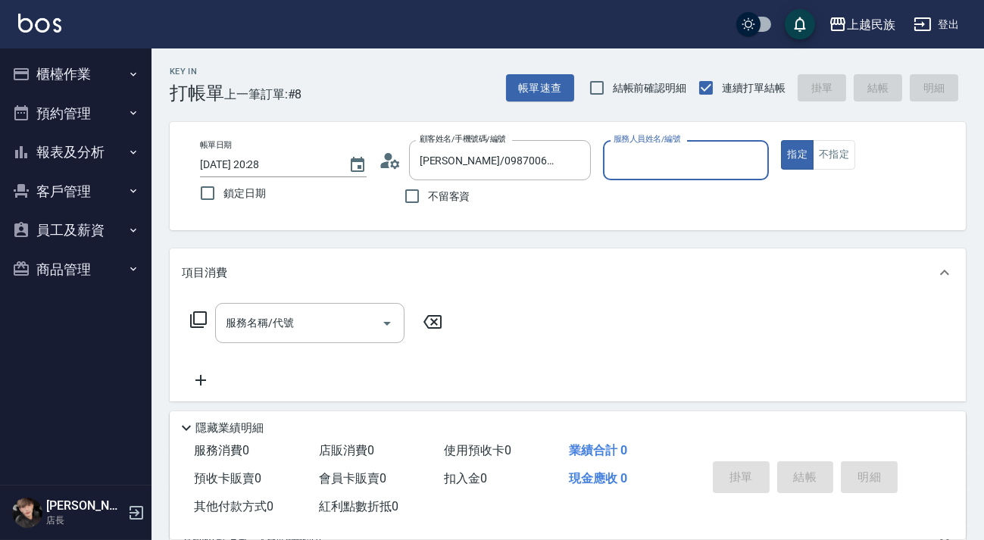
click at [656, 166] on input "服務人員姓名/編號" at bounding box center [686, 160] width 153 height 27
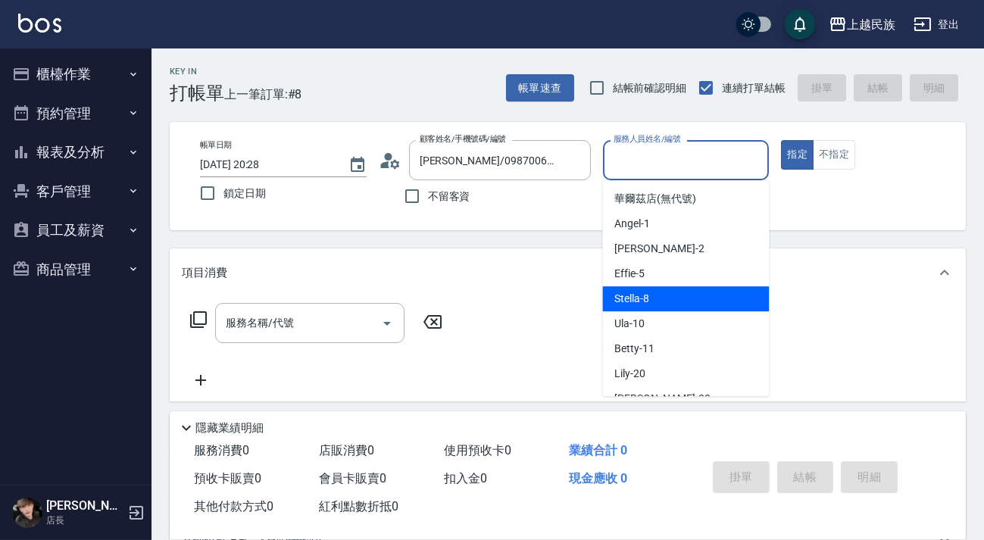
click at [644, 300] on span "Stella -8" at bounding box center [631, 299] width 35 height 16
type input "Stella-8"
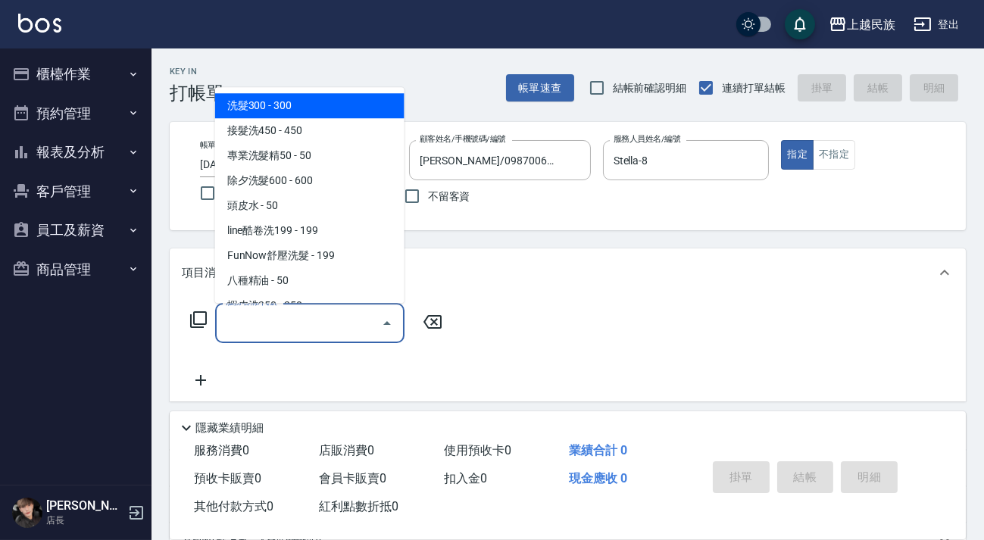
click at [330, 325] on input "服務名稱/代號" at bounding box center [298, 323] width 153 height 27
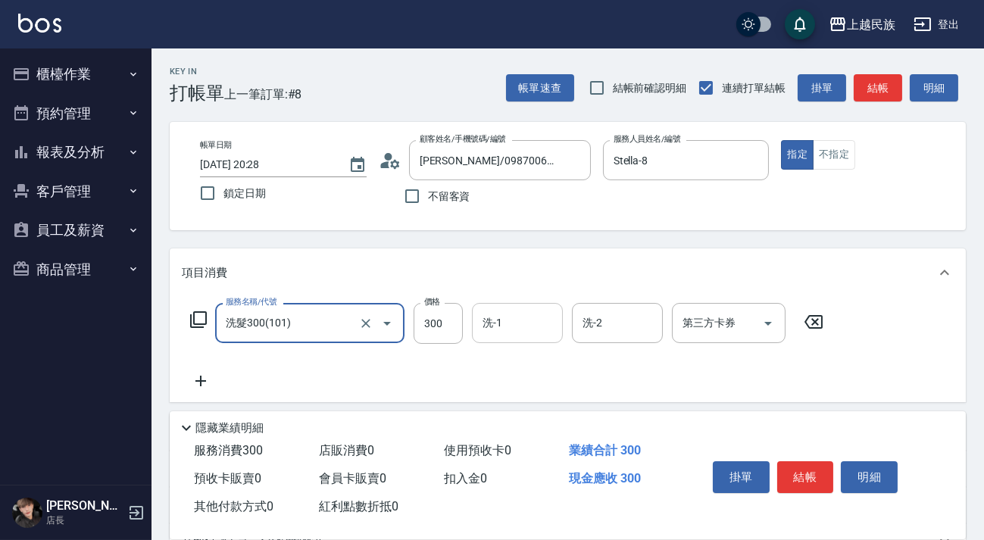
type input "洗髮300(101)"
click at [518, 331] on input "洗-1" at bounding box center [517, 323] width 77 height 27
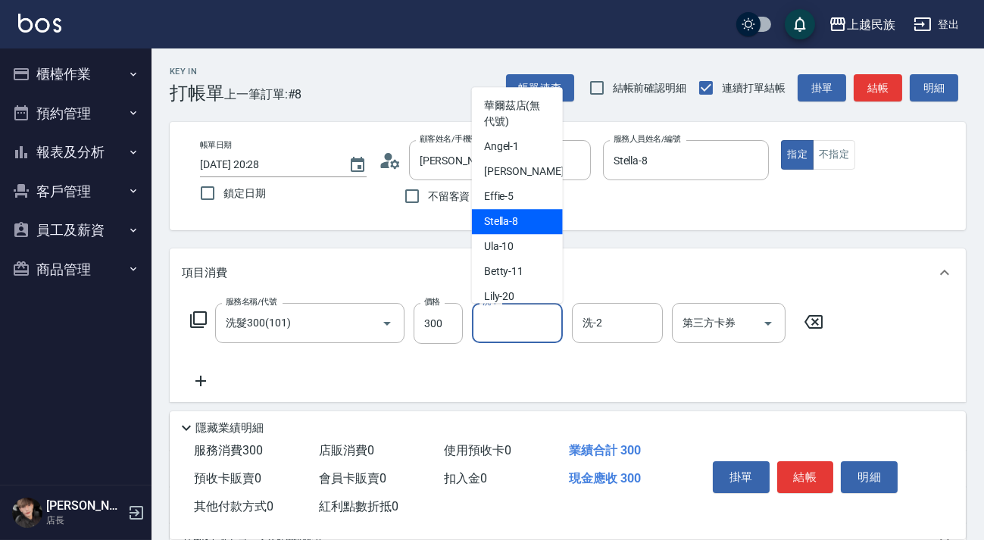
drag, startPoint x: 530, startPoint y: 224, endPoint x: 565, endPoint y: 258, distance: 48.7
click at [530, 223] on div "Stella -8" at bounding box center [517, 221] width 91 height 25
type input "Stella-8"
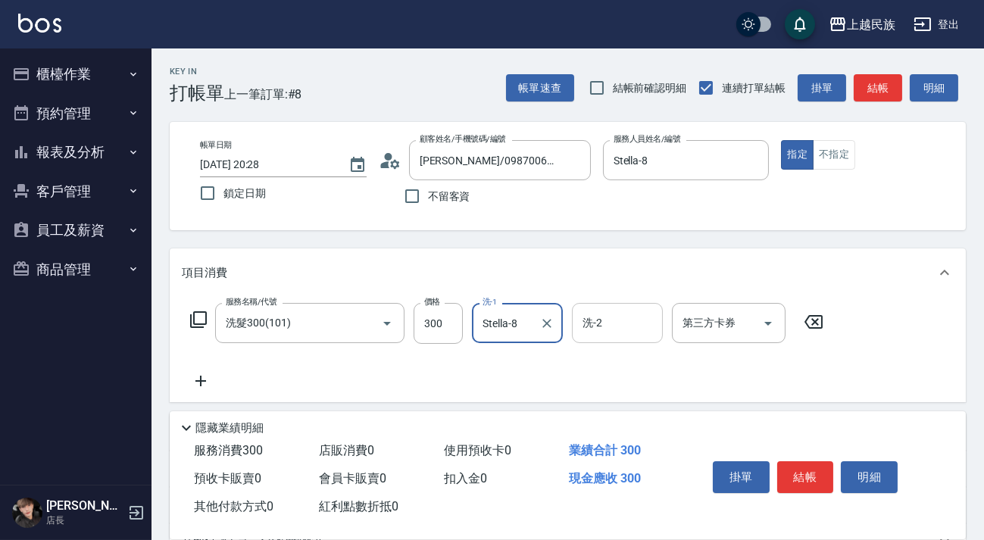
click at [614, 328] on input "洗-2" at bounding box center [617, 323] width 77 height 27
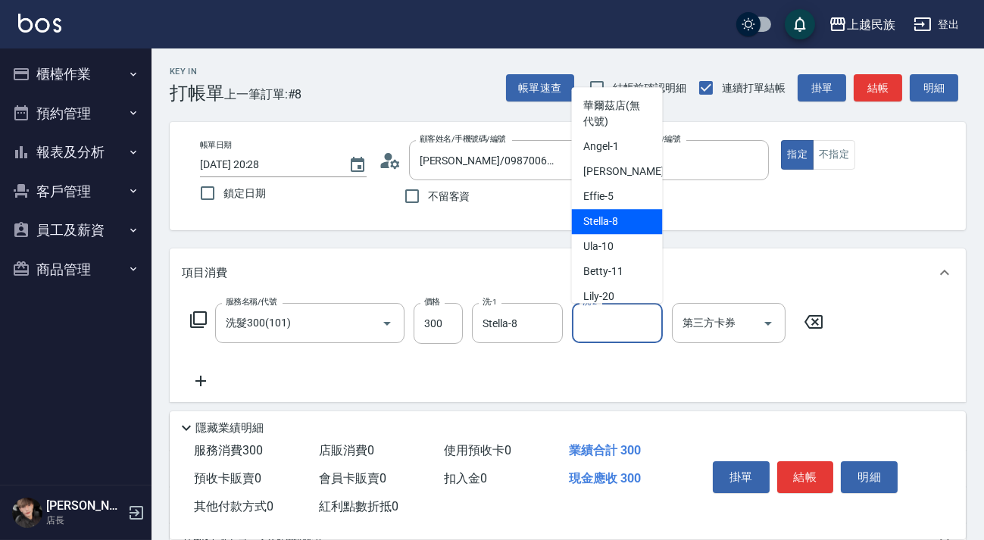
click at [597, 224] on span "Stella -8" at bounding box center [601, 222] width 35 height 16
type input "Stella-8"
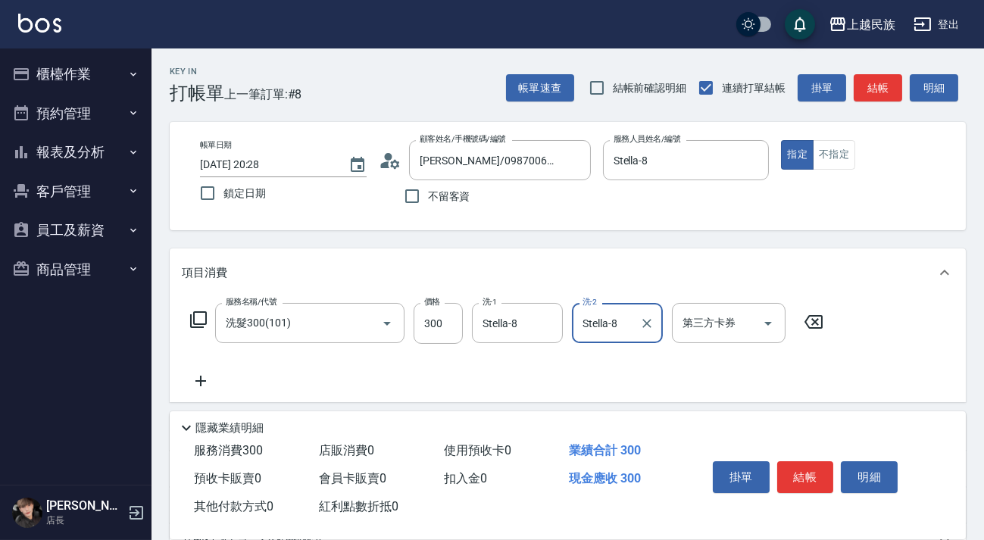
click at [204, 380] on icon at bounding box center [200, 381] width 11 height 11
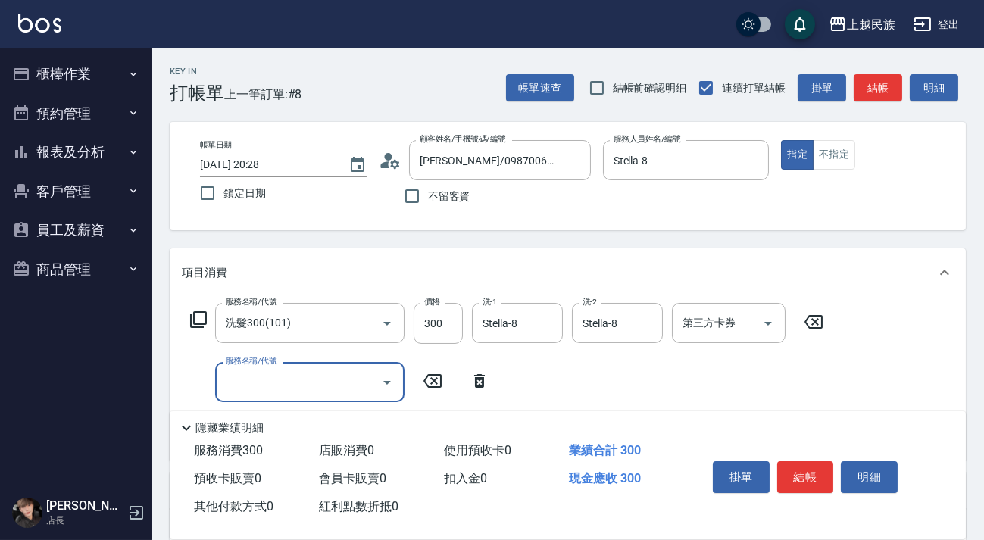
click at [290, 381] on input "服務名稱/代號" at bounding box center [298, 382] width 153 height 27
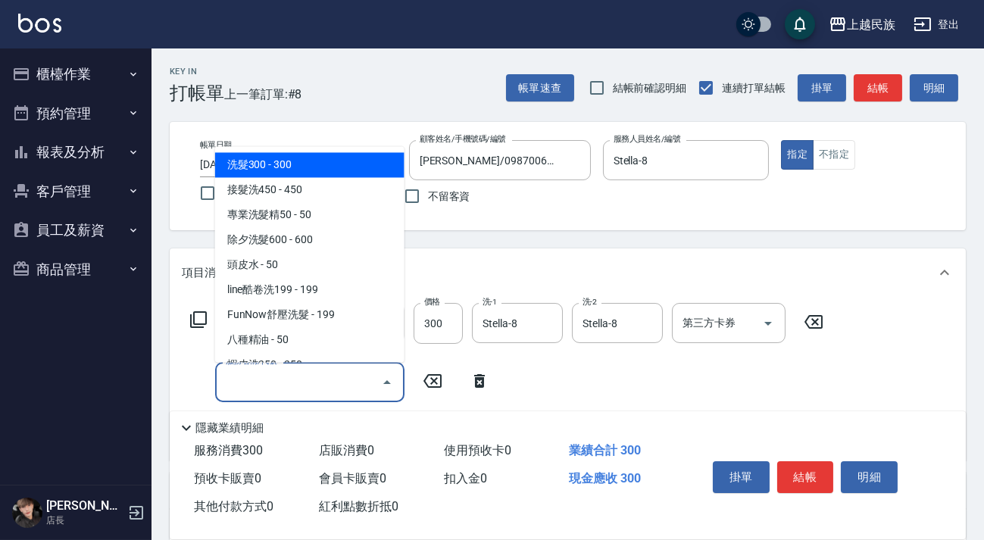
click at [345, 161] on span "洗髮300 - 300" at bounding box center [309, 164] width 189 height 25
type input "洗髮300(101)"
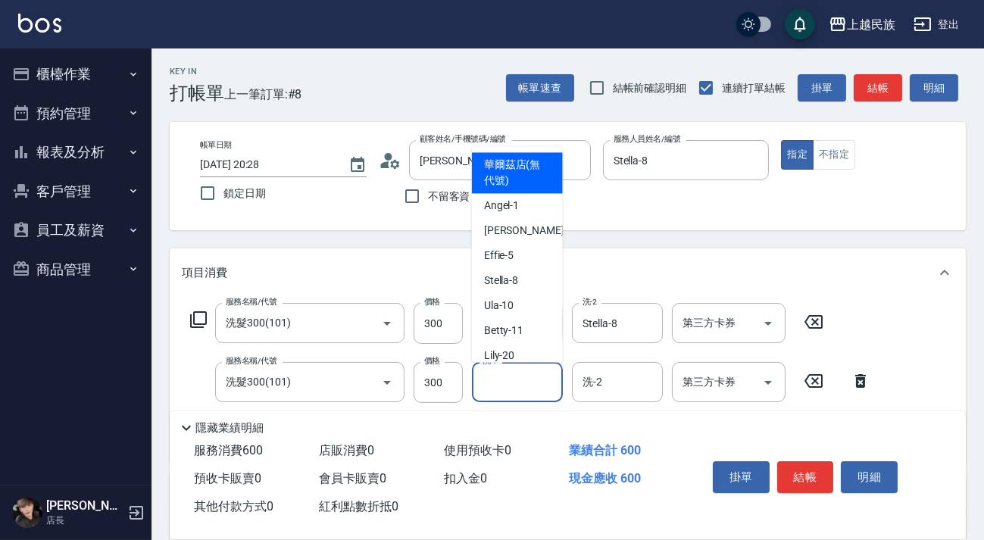
drag, startPoint x: 490, startPoint y: 391, endPoint x: 504, endPoint y: 378, distance: 19.3
click at [490, 390] on input "洗-1" at bounding box center [517, 382] width 77 height 27
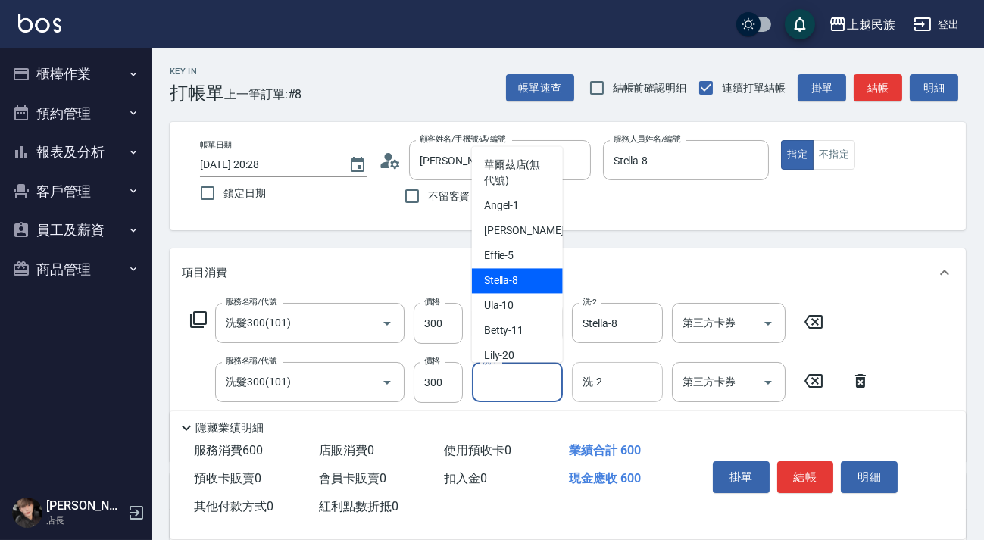
click at [517, 282] on span "Stella -8" at bounding box center [501, 281] width 35 height 16
type input "Stella-8"
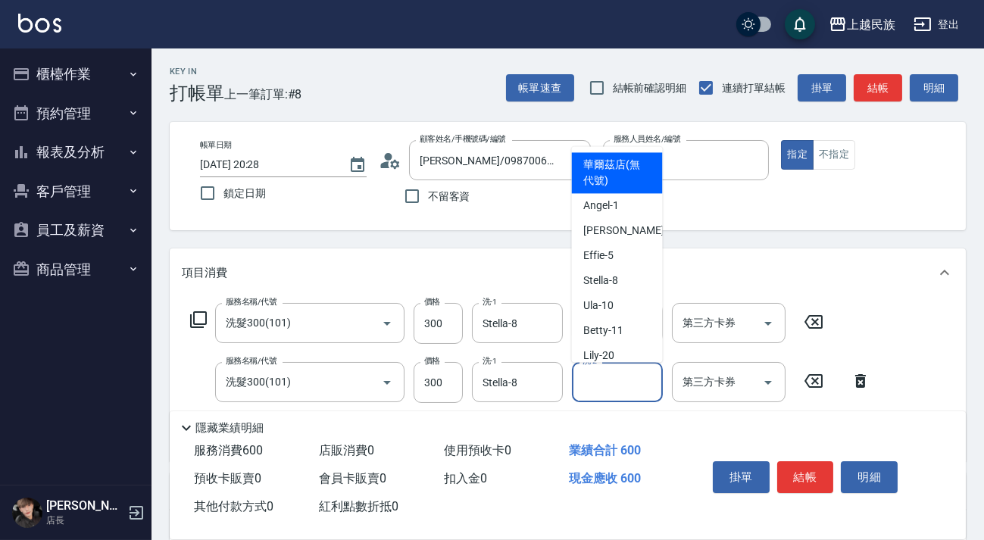
click at [606, 379] on input "洗-2" at bounding box center [617, 382] width 77 height 27
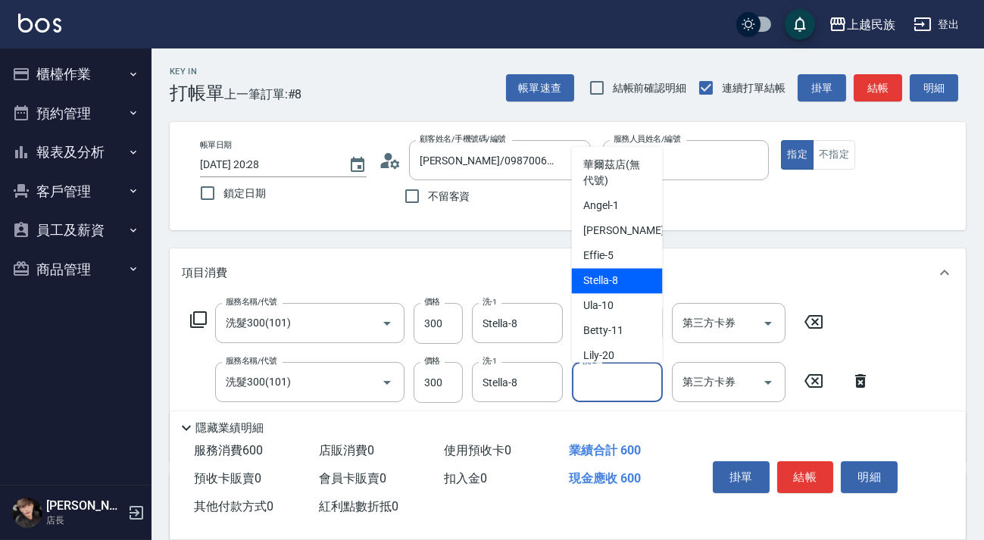
click at [628, 279] on div "Stella -8" at bounding box center [617, 280] width 91 height 25
type input "Stella-8"
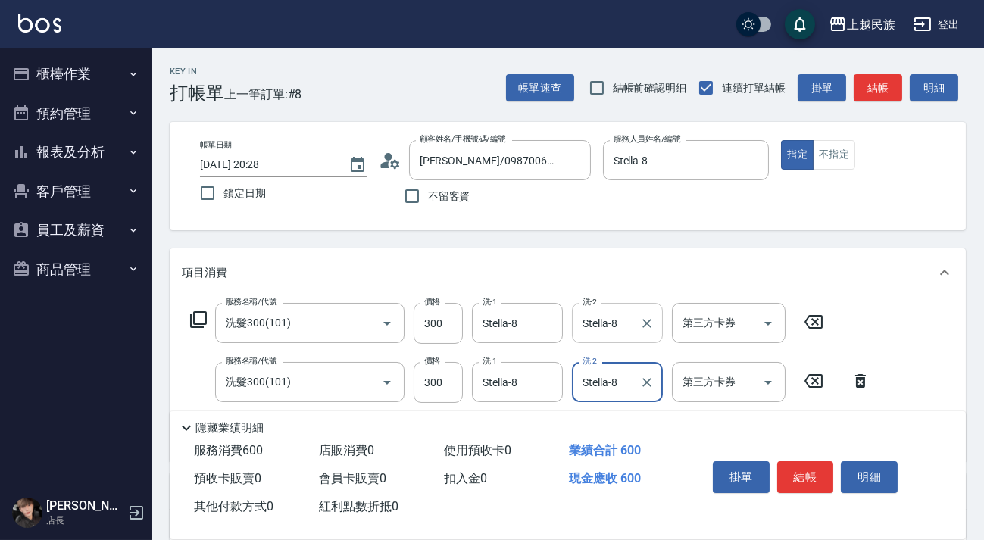
scroll to position [257, 0]
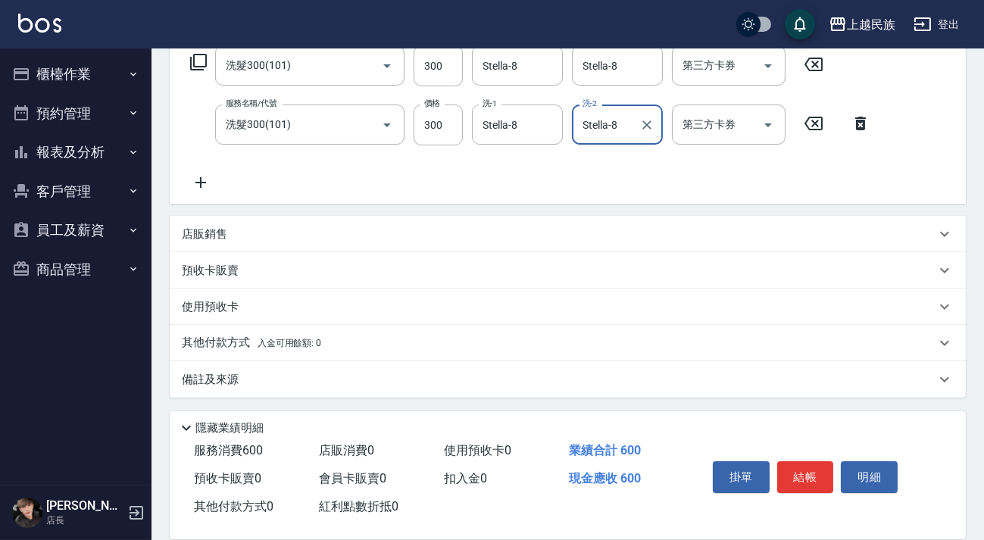
click at [292, 344] on span "入金可用餘額: 0" at bounding box center [289, 343] width 64 height 11
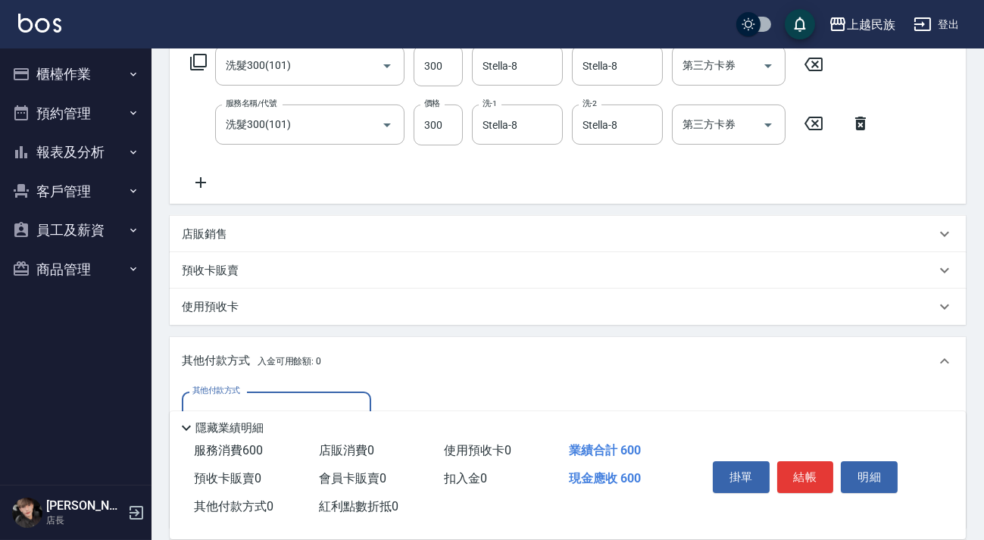
scroll to position [395, 0]
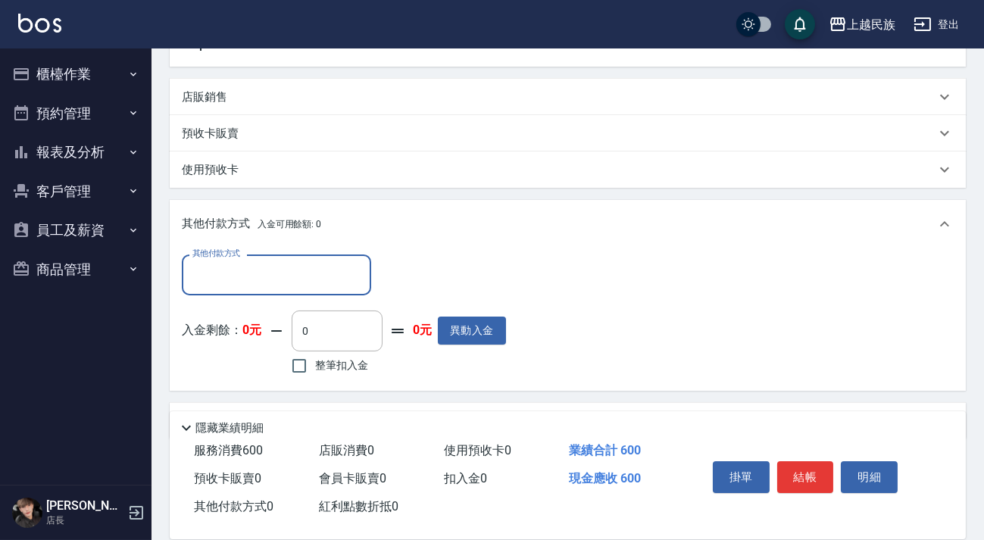
click at [283, 286] on input "其他付款方式" at bounding box center [277, 274] width 176 height 27
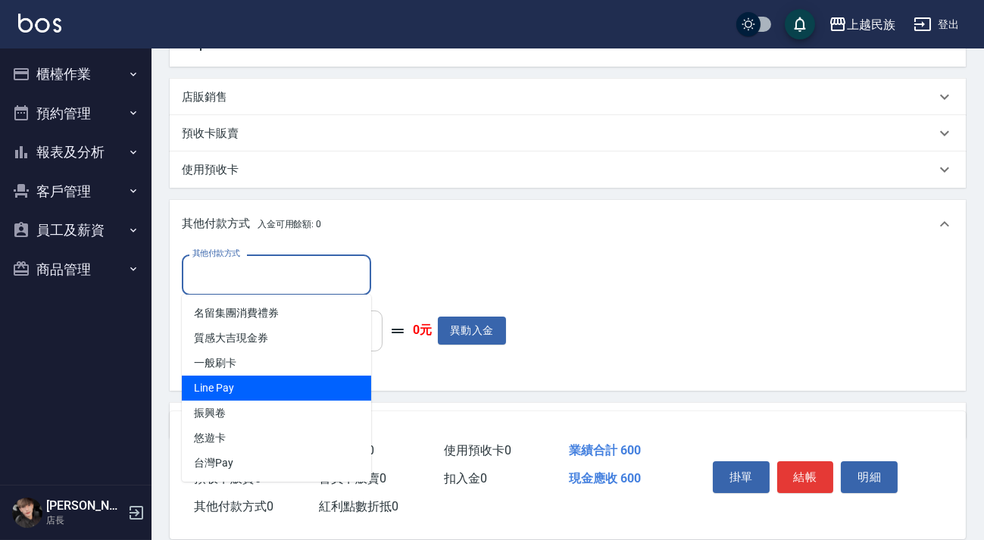
drag, startPoint x: 306, startPoint y: 379, endPoint x: 367, endPoint y: 314, distance: 90.0
click at [306, 379] on span "Line Pay" at bounding box center [276, 388] width 189 height 25
type input "Line Pay"
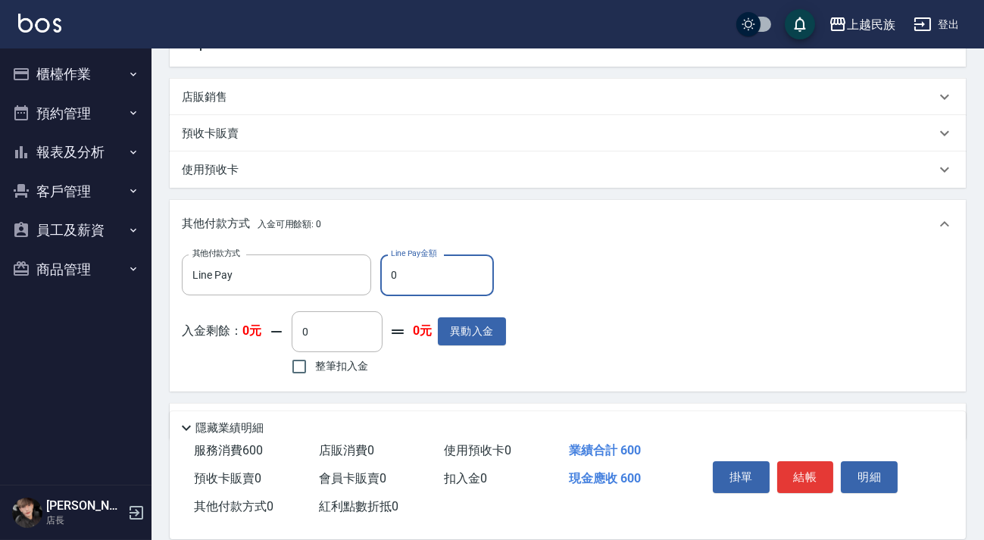
click at [408, 285] on input "0" at bounding box center [437, 274] width 114 height 41
type input "600"
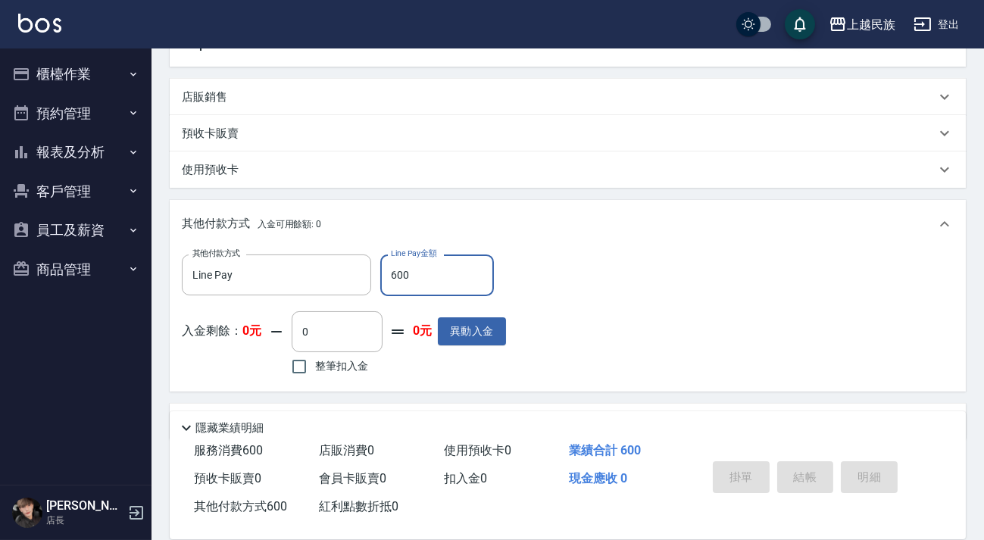
type input "[DATE] 20:29"
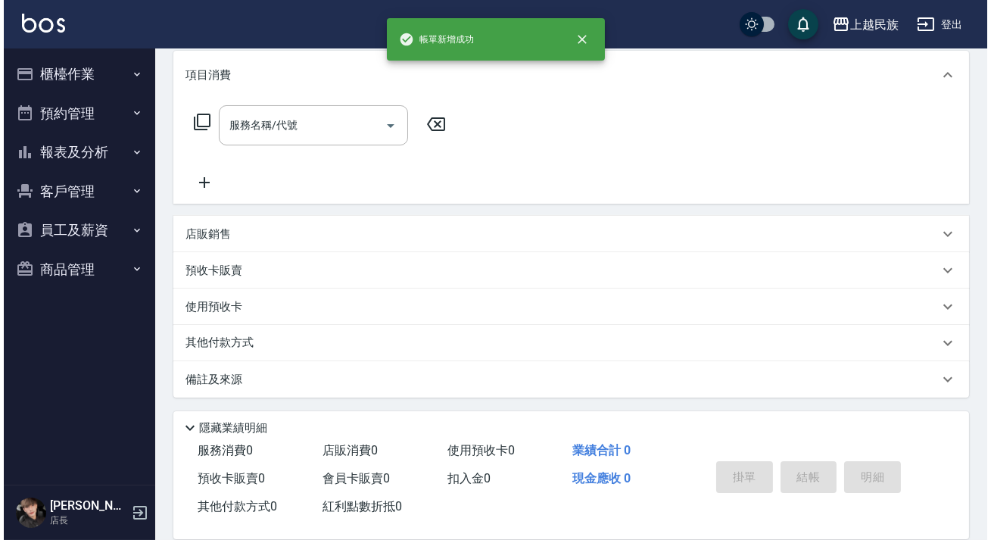
scroll to position [0, 0]
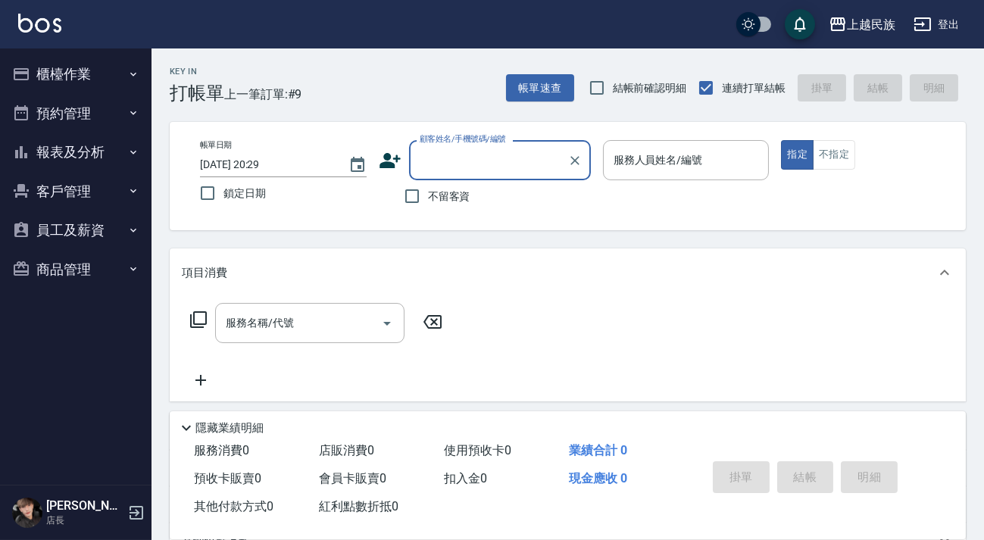
click at [476, 145] on div "顧客姓名/手機號碼/編號" at bounding box center [500, 160] width 182 height 40
drag, startPoint x: 463, startPoint y: 172, endPoint x: 603, endPoint y: 159, distance: 139.9
click at [465, 171] on input "顧客姓名/手機號碼/編號" at bounding box center [488, 160] width 145 height 27
drag, startPoint x: 582, startPoint y: 158, endPoint x: 576, endPoint y: 162, distance: 7.8
click at [582, 158] on button "Clear" at bounding box center [574, 160] width 21 height 21
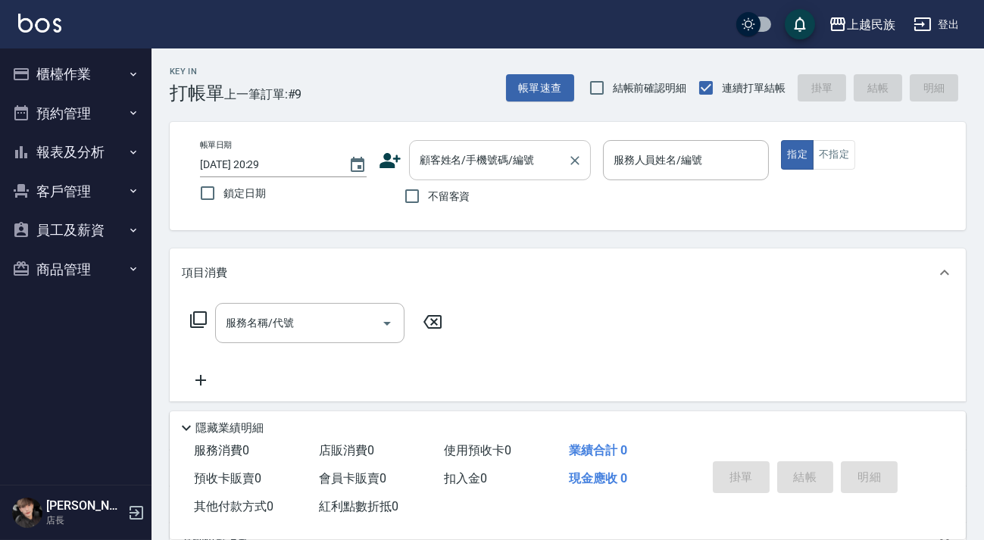
drag, startPoint x: 452, startPoint y: 181, endPoint x: 475, endPoint y: 167, distance: 26.5
click at [453, 179] on div "顧客姓名/手機號碼/編號 顧客姓名/手機號碼/編號 不留客資" at bounding box center [485, 176] width 212 height 72
click at [475, 167] on input "顧客姓名/手機號碼/編號" at bounding box center [488, 160] width 145 height 27
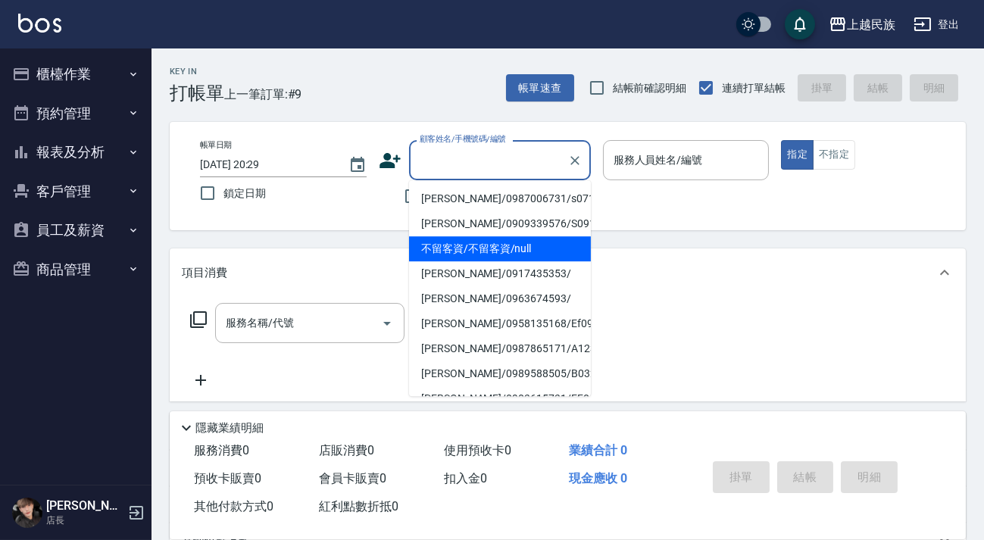
click at [485, 241] on li "不留客資/不留客資/null" at bounding box center [500, 248] width 182 height 25
type input "不留客資/不留客資/null"
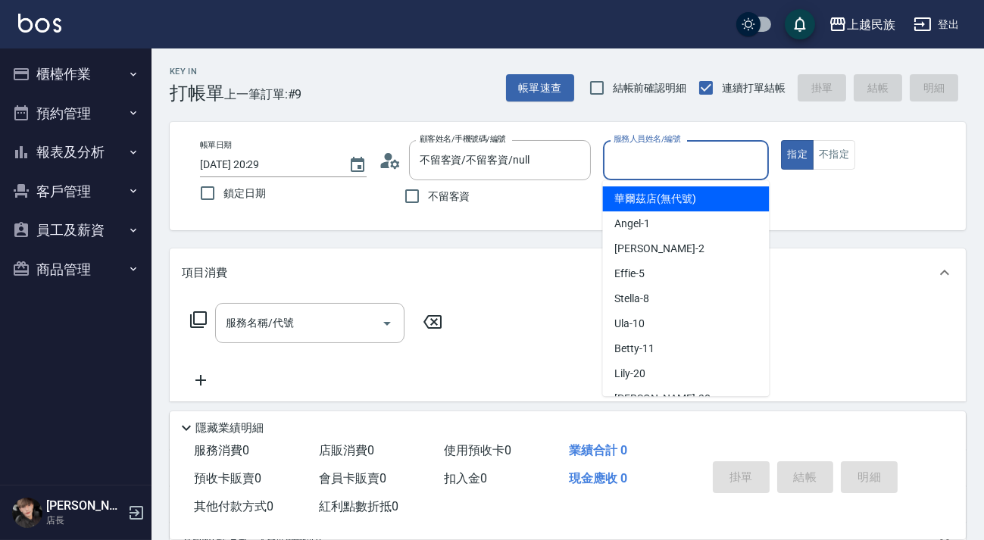
click at [657, 159] on input "服務人員姓名/編號" at bounding box center [686, 160] width 153 height 27
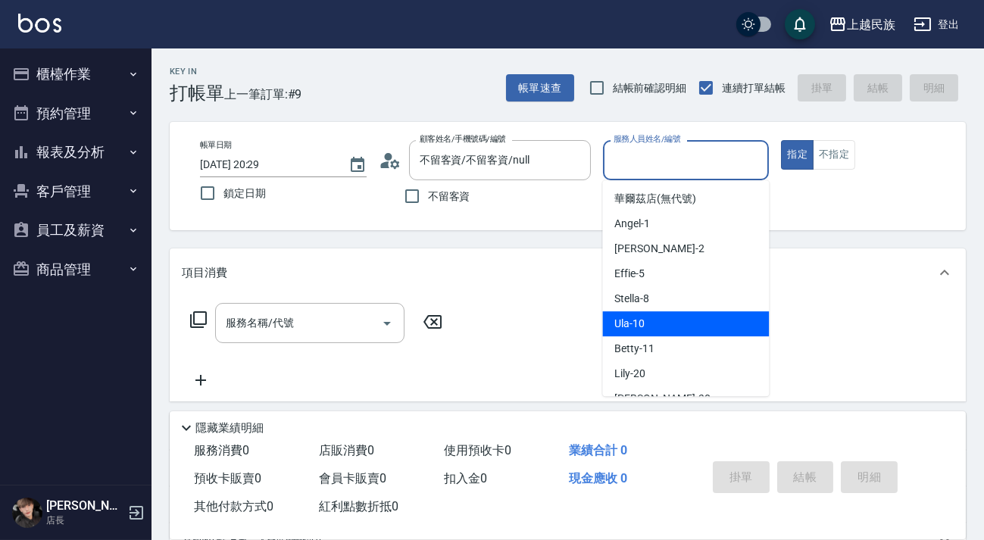
drag, startPoint x: 692, startPoint y: 324, endPoint x: 783, endPoint y: 201, distance: 153.3
click at [692, 320] on div "Ula -10" at bounding box center [685, 323] width 167 height 25
type input "Ula-10"
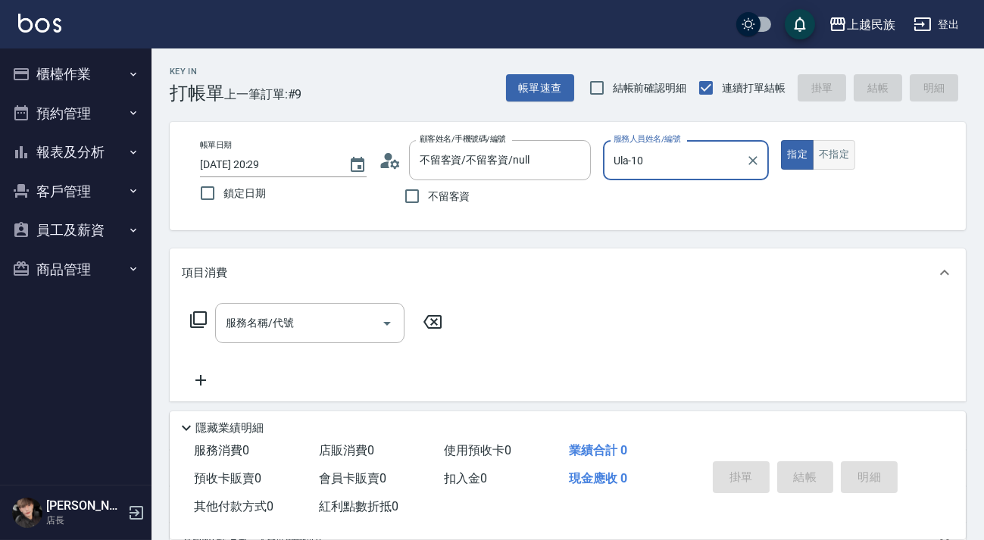
click at [832, 161] on button "不指定" at bounding box center [834, 155] width 42 height 30
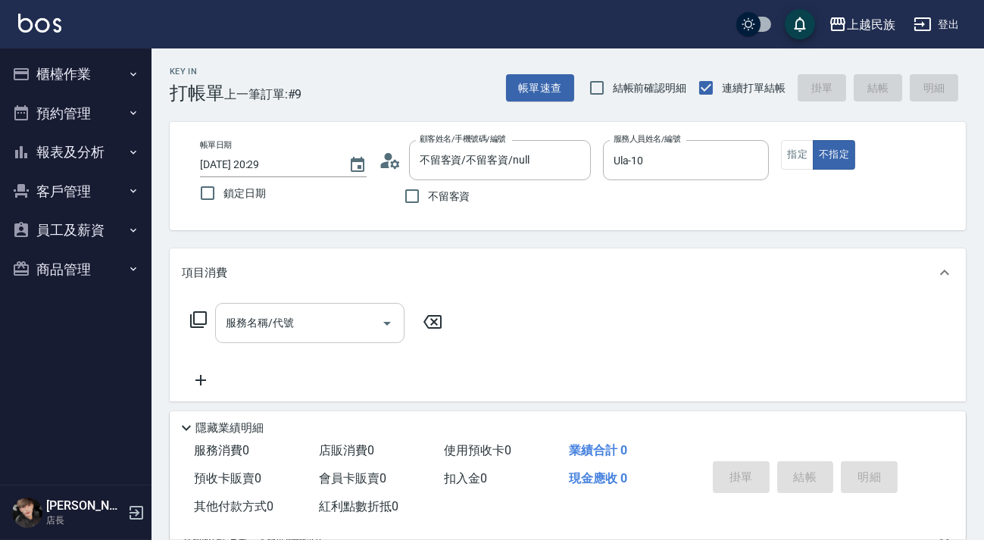
click at [311, 317] on input "服務名稱/代號" at bounding box center [298, 323] width 153 height 27
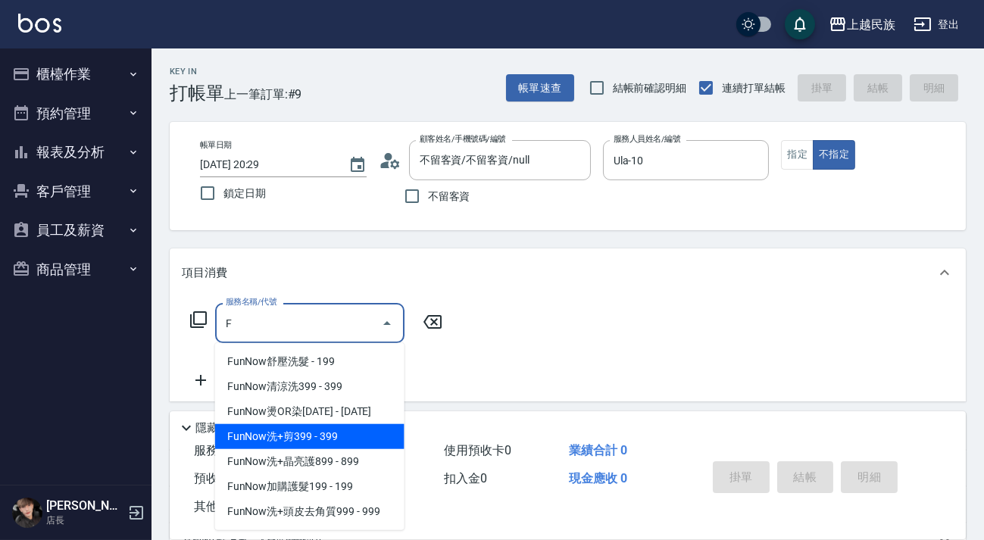
click at [321, 435] on span "FunNow洗+剪399 - 399" at bounding box center [309, 436] width 189 height 25
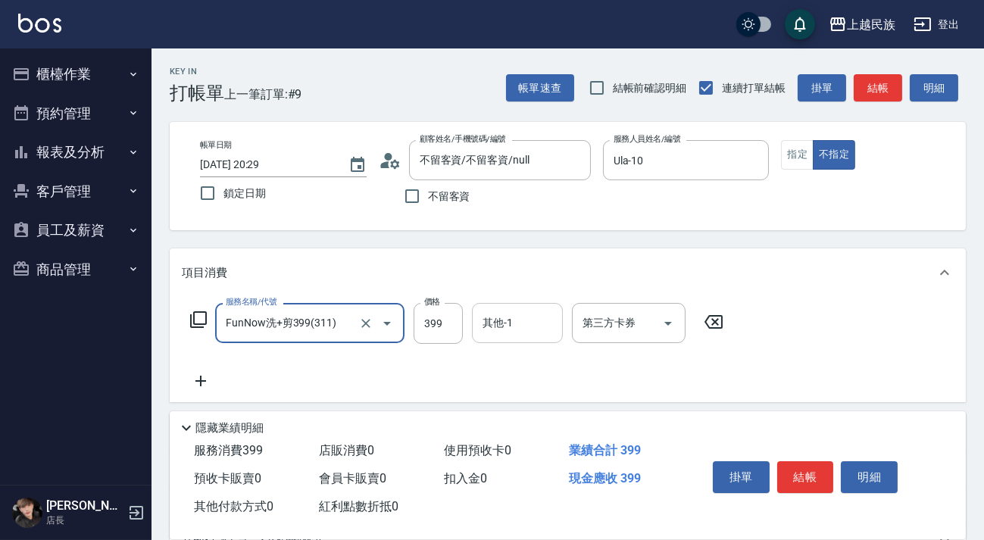
type input "FunNow洗+剪399(311)"
click at [523, 326] on input "其他-1" at bounding box center [517, 323] width 77 height 27
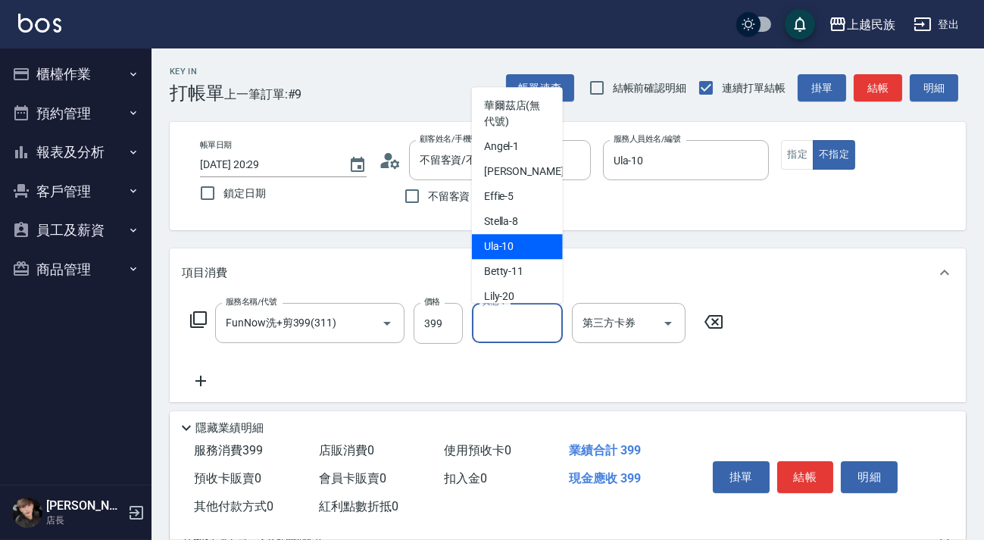
click at [517, 242] on div "Ula -10" at bounding box center [517, 246] width 91 height 25
type input "Ula-10"
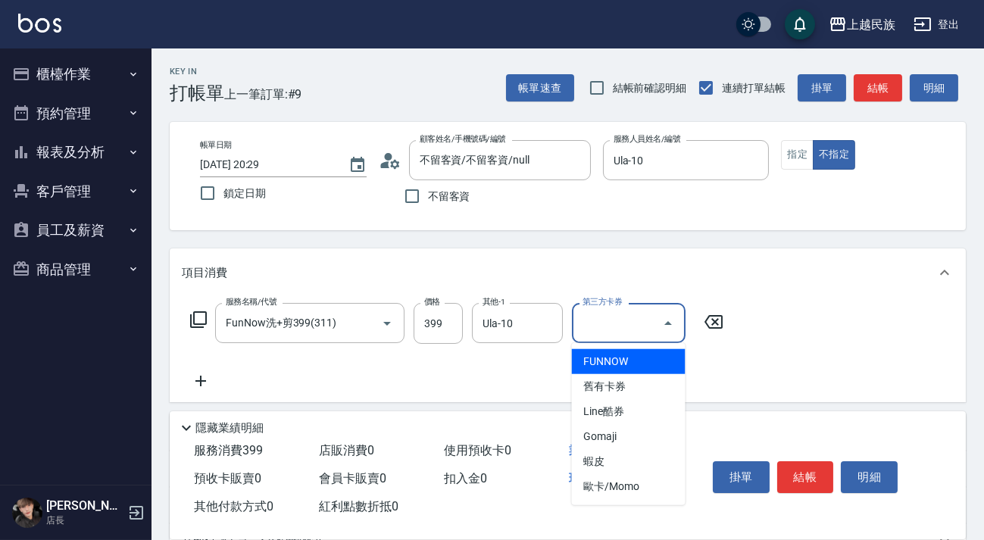
click at [593, 310] on div "第三方卡券 第三方卡券" at bounding box center [629, 323] width 114 height 40
drag, startPoint x: 626, startPoint y: 367, endPoint x: 718, endPoint y: 395, distance: 96.5
click at [629, 367] on span "FUNNOW" at bounding box center [629, 361] width 114 height 25
type input "FUNNOW"
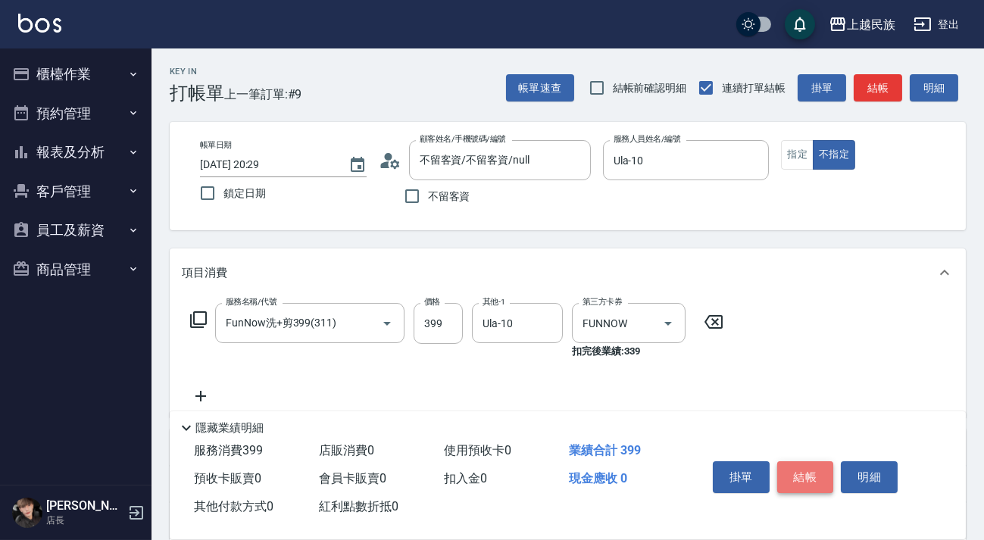
click at [803, 470] on button "結帳" at bounding box center [805, 477] width 57 height 32
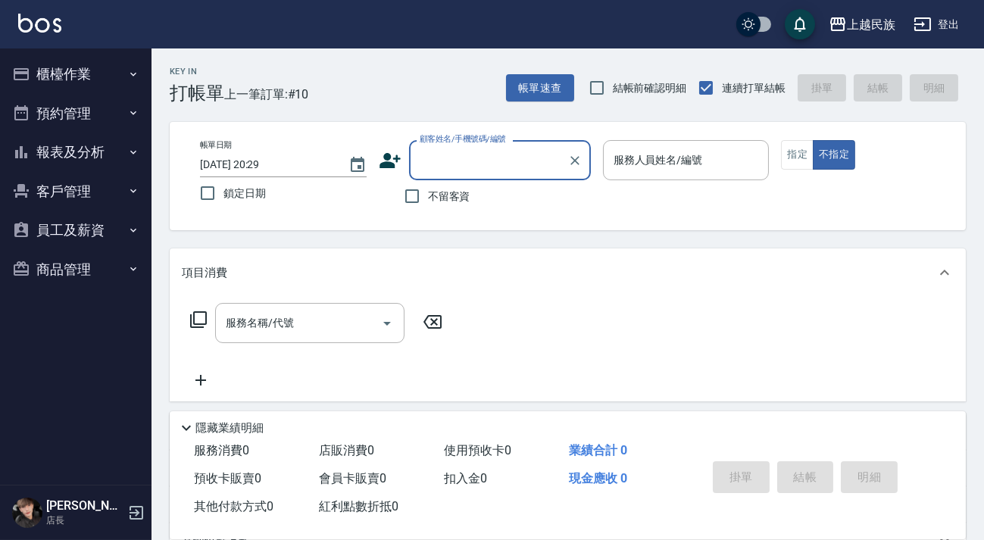
click at [504, 161] on input "顧客姓名/手機號碼/編號" at bounding box center [488, 160] width 145 height 27
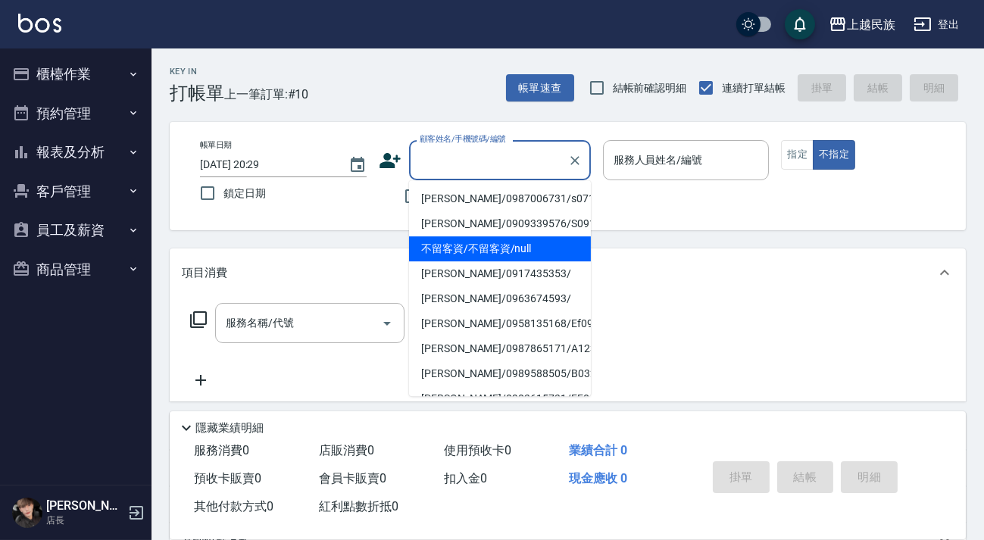
click at [491, 241] on li "不留客資/不留客資/null" at bounding box center [500, 248] width 182 height 25
type input "不留客資/不留客資/null"
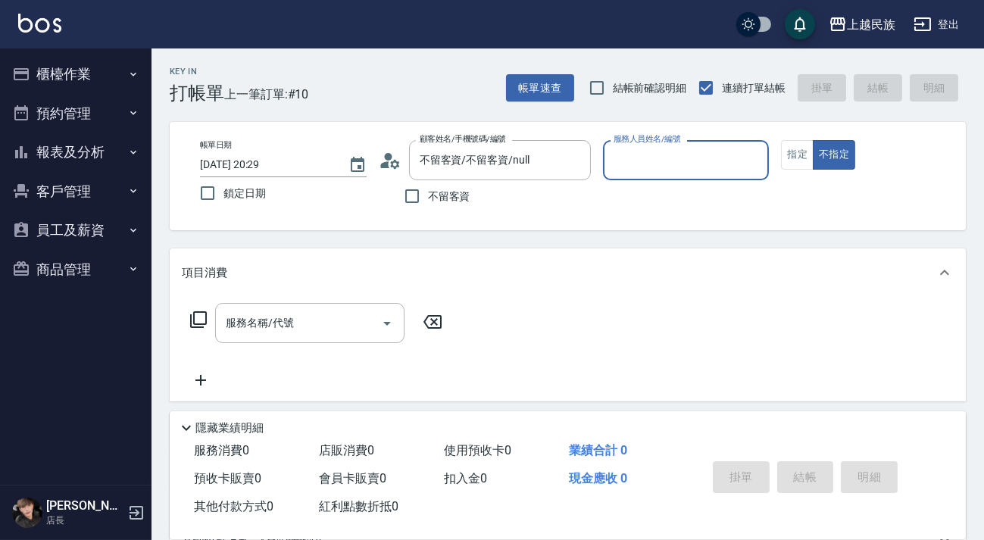
click at [679, 159] on input "服務人員姓名/編號" at bounding box center [686, 160] width 153 height 27
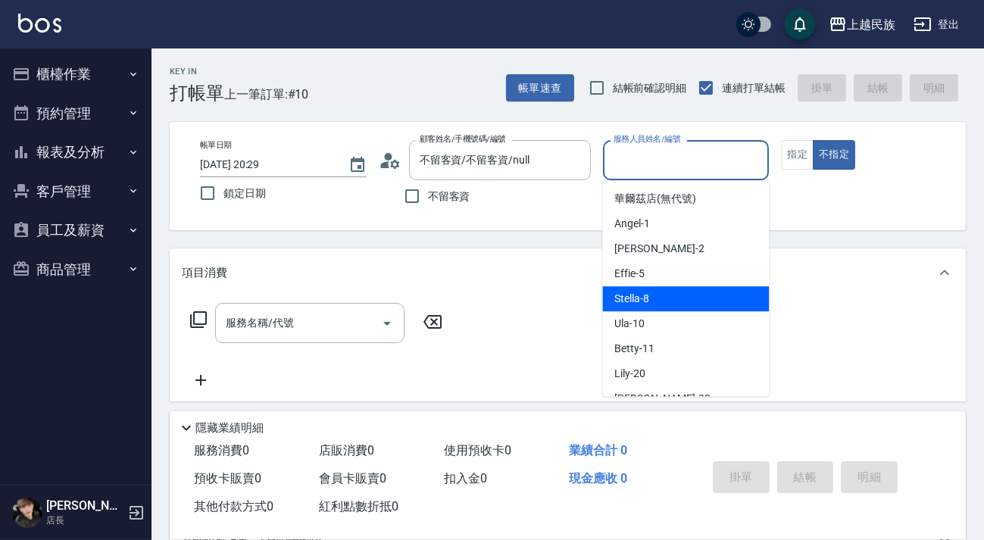
click at [649, 295] on div "Stella -8" at bounding box center [685, 298] width 167 height 25
type input "Stella-8"
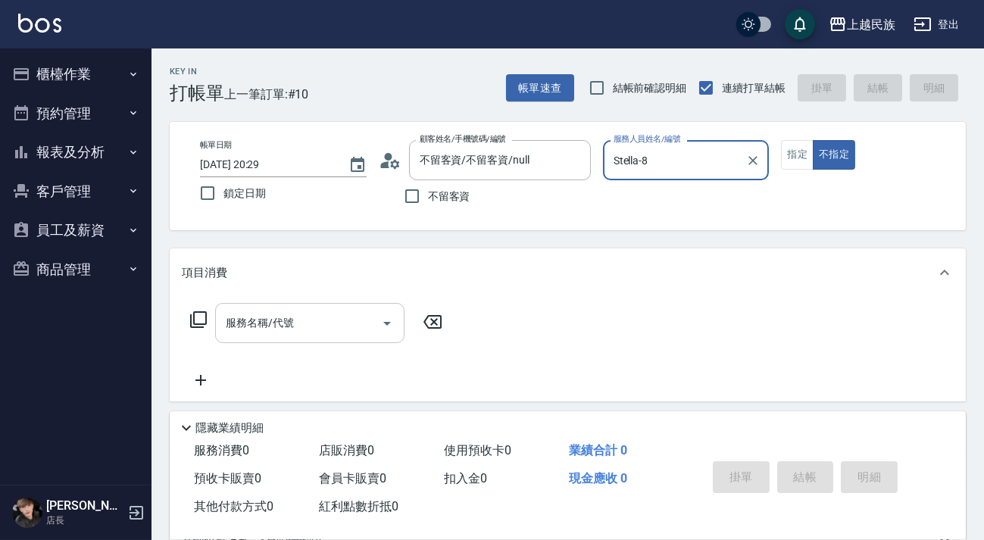
click at [348, 315] on input "服務名稱/代號" at bounding box center [298, 323] width 153 height 27
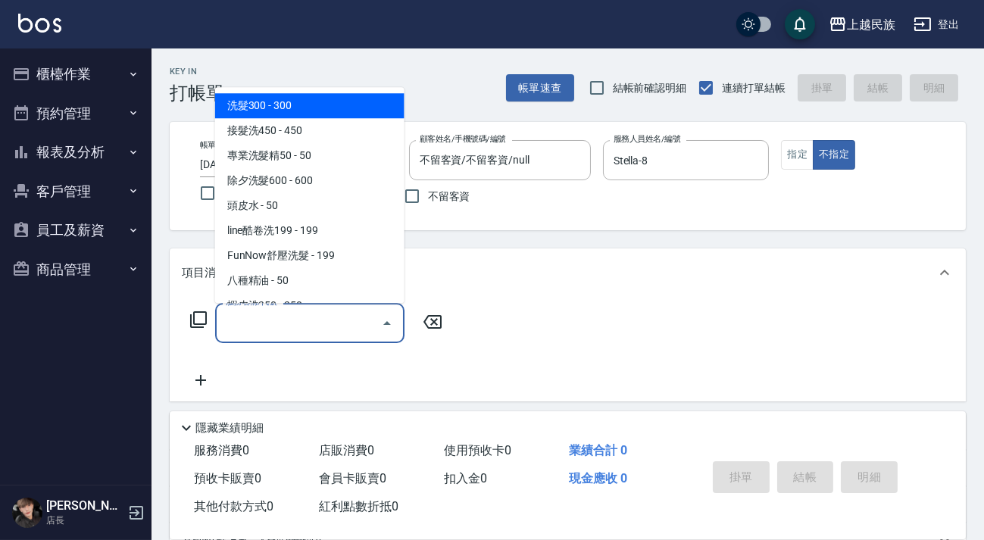
type input "＿"
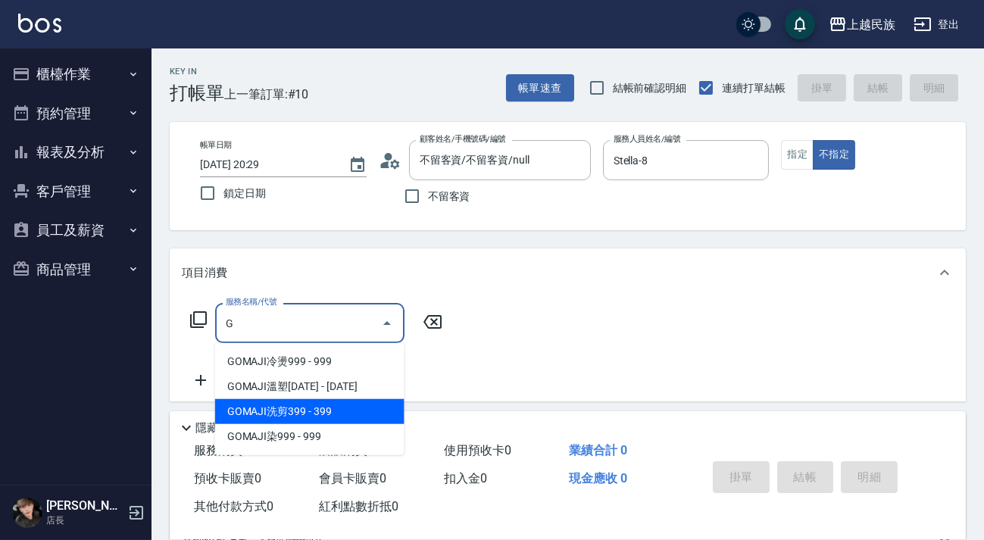
click at [343, 402] on span "GOMAJI洗剪399 - 399" at bounding box center [309, 411] width 189 height 25
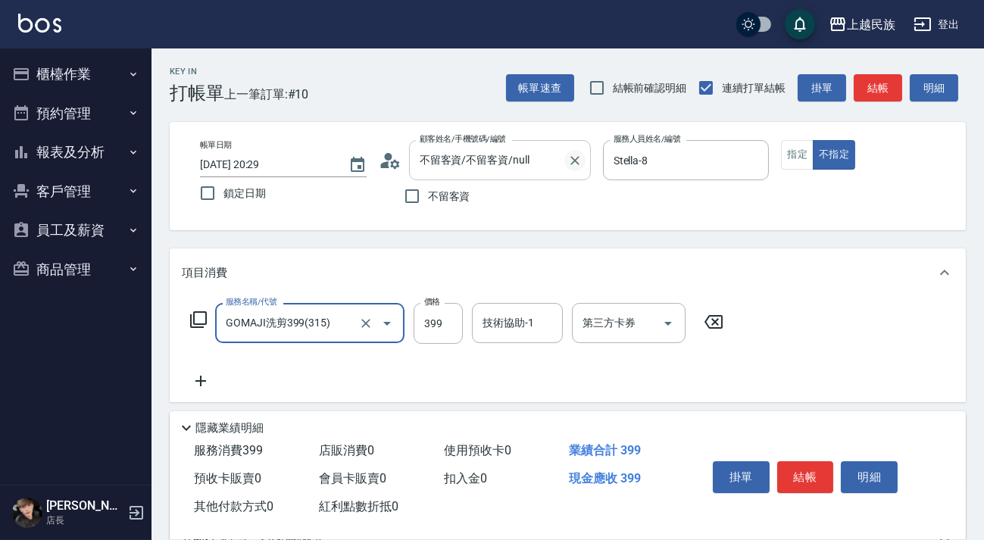
click at [577, 166] on icon "Clear" at bounding box center [574, 160] width 15 height 15
type input "GOMAJI洗剪399(315)"
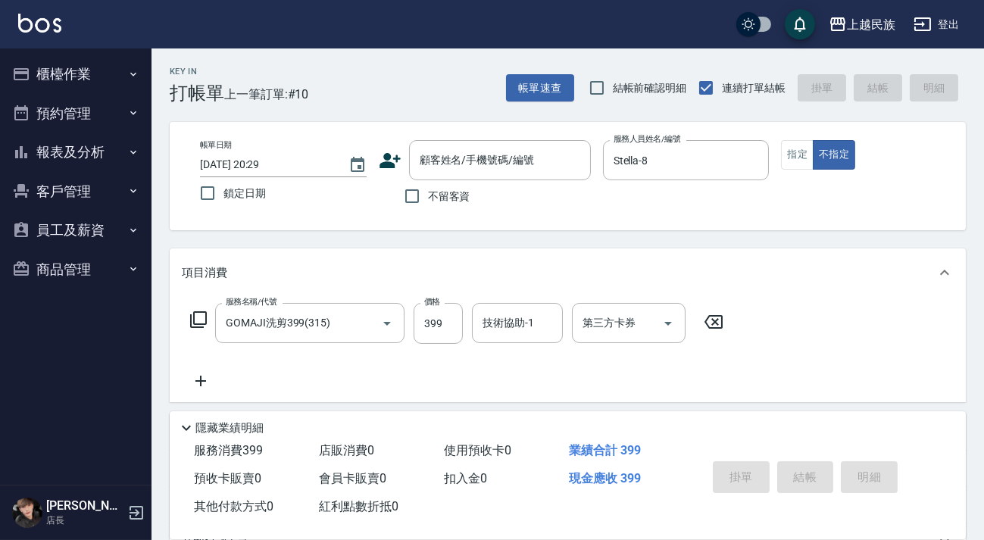
click at [379, 158] on icon at bounding box center [390, 160] width 23 height 23
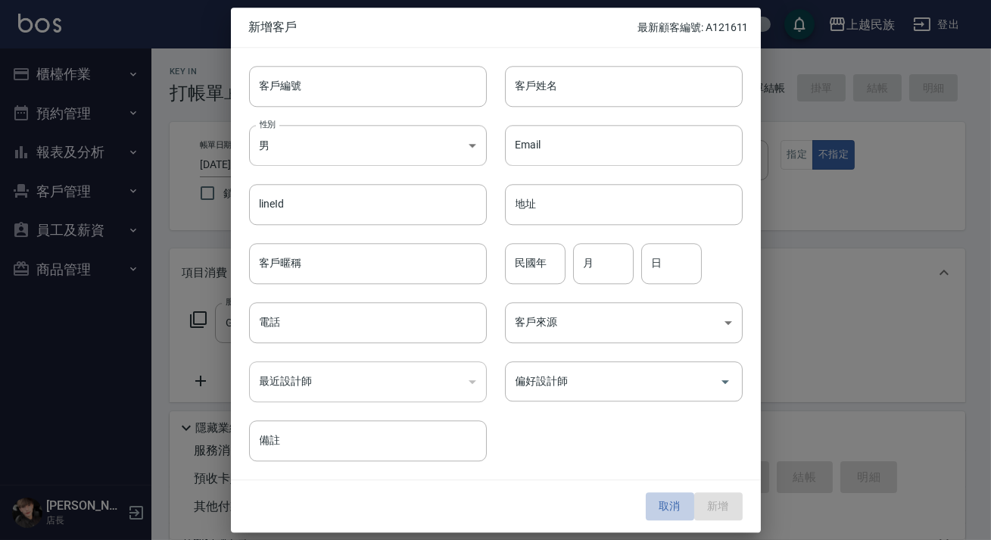
click at [669, 518] on button "取消" at bounding box center [670, 507] width 48 height 28
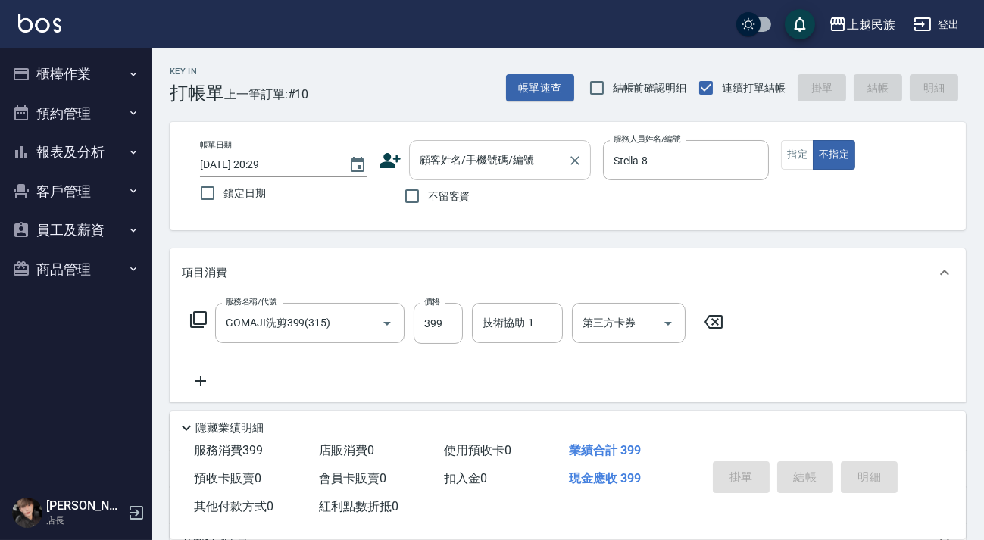
click at [554, 170] on input "顧客姓名/手機號碼/編號" at bounding box center [488, 160] width 145 height 27
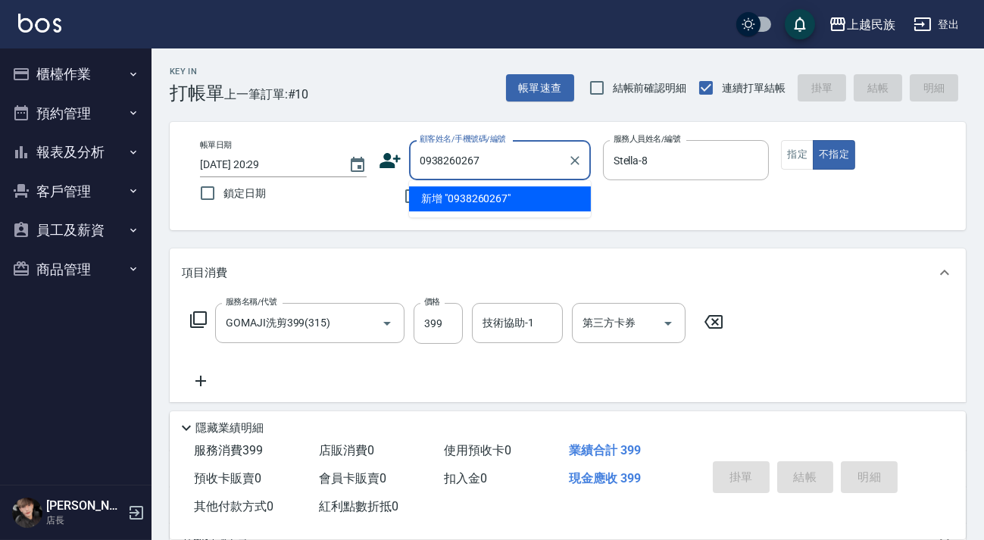
type input "0938260267"
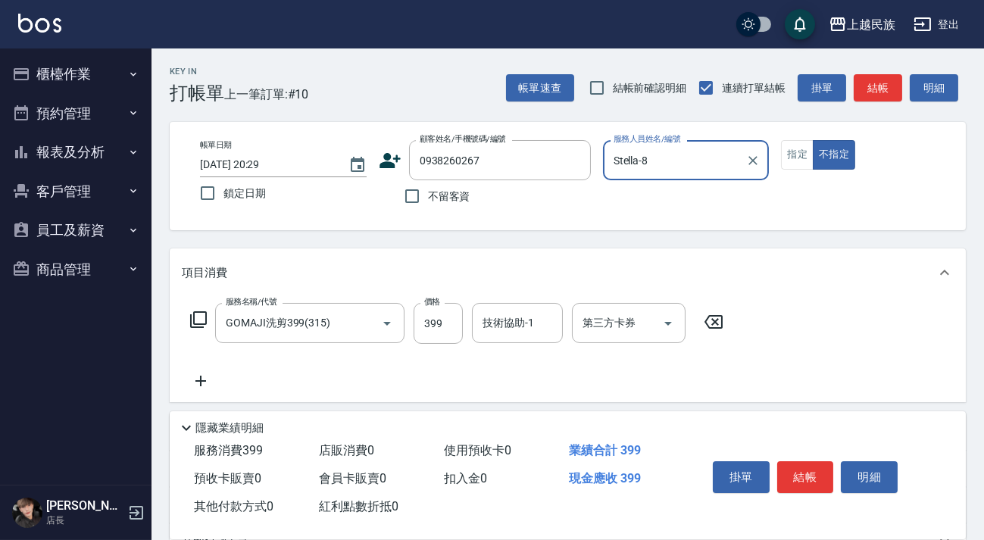
click at [394, 165] on icon at bounding box center [389, 160] width 21 height 15
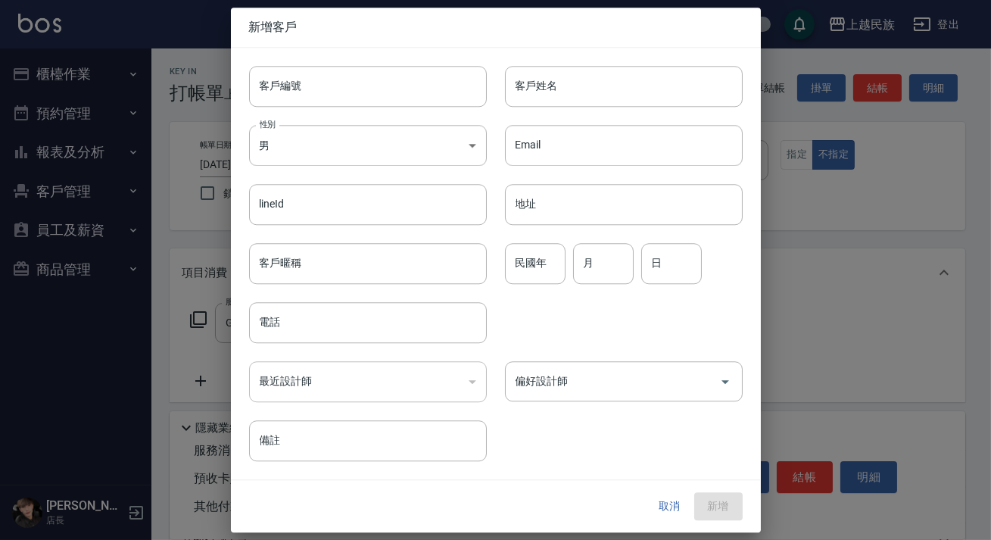
type input "0938260267"
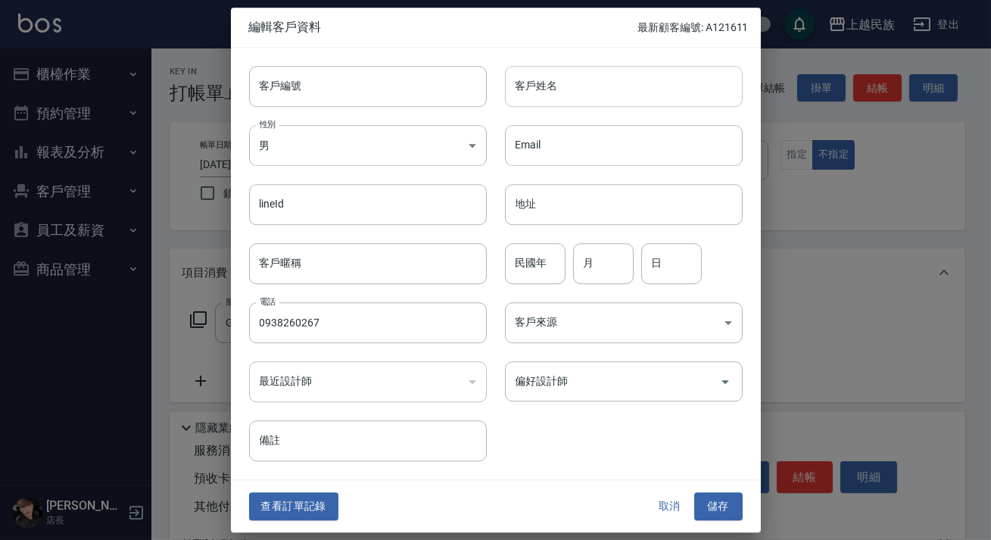
click at [619, 76] on input "客戶姓名" at bounding box center [624, 86] width 238 height 41
type input "[PERSON_NAME]"
click at [427, 153] on body "上越民族 登出 櫃檯作業 打帳單 帳單列表 現金收支登錄 材料自購登錄 每日結帳 排班表 現場電腦打卡 預約管理 預約管理 單日預約紀錄 單週預約紀錄 報表及…" at bounding box center [495, 369] width 991 height 738
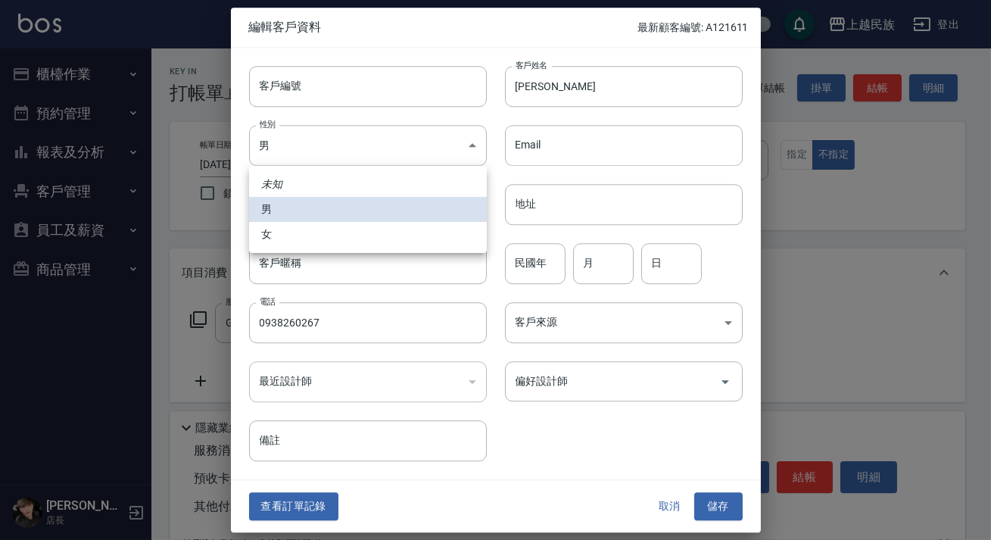
click at [399, 242] on li "女" at bounding box center [368, 234] width 238 height 25
type input "[DEMOGRAPHIC_DATA]"
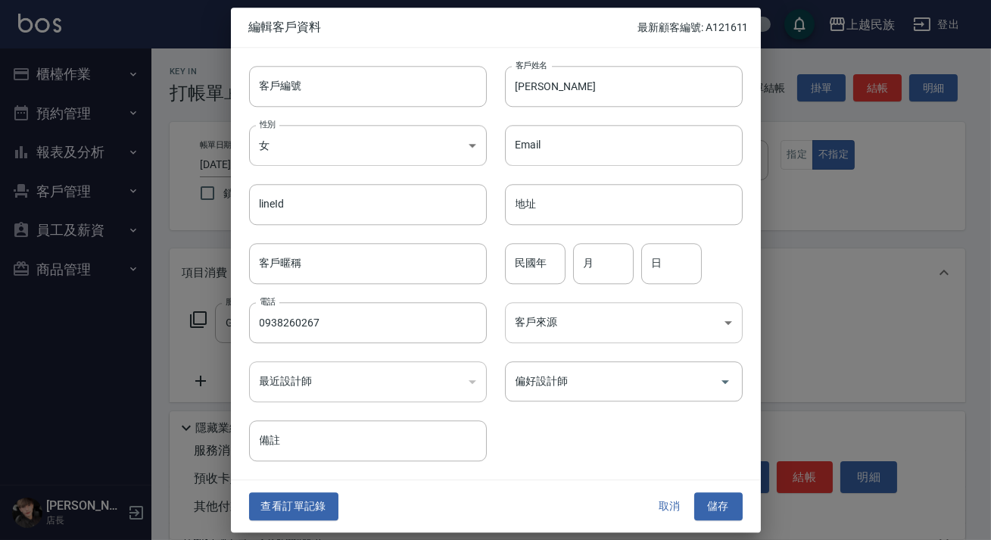
click at [714, 321] on body "上越民族 登出 櫃檯作業 打帳單 帳單列表 現金收支登錄 材料自購登錄 每日結帳 排班表 現場電腦打卡 預約管理 預約管理 單日預約紀錄 單週預約紀錄 報表及…" at bounding box center [495, 369] width 991 height 738
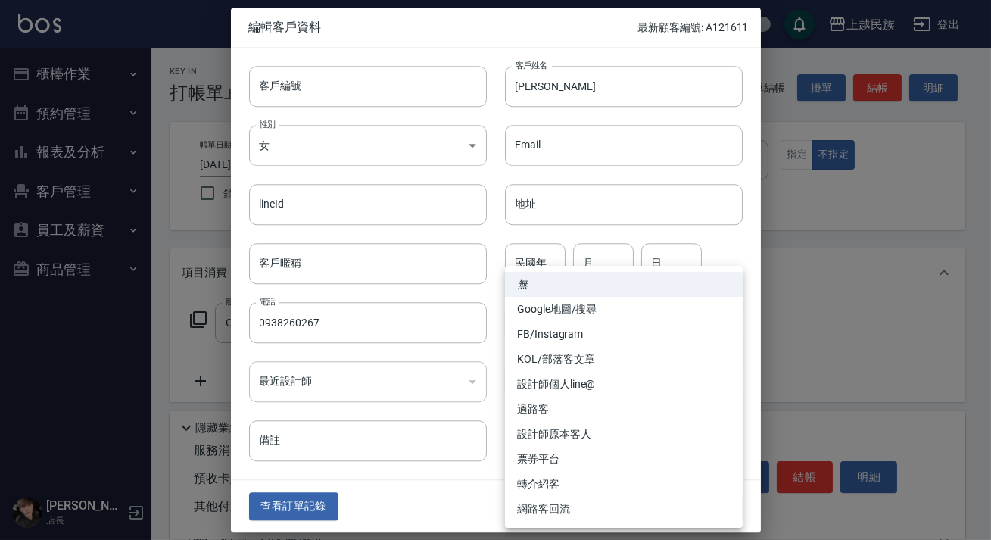
click at [594, 458] on li "票券平台" at bounding box center [624, 459] width 238 height 25
type input "票券平台"
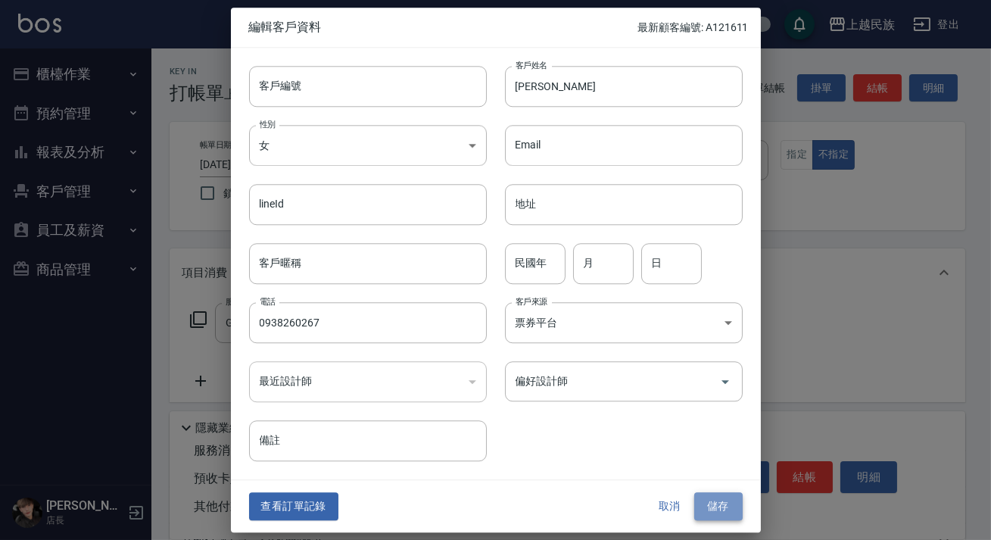
click at [706, 504] on button "儲存" at bounding box center [718, 507] width 48 height 28
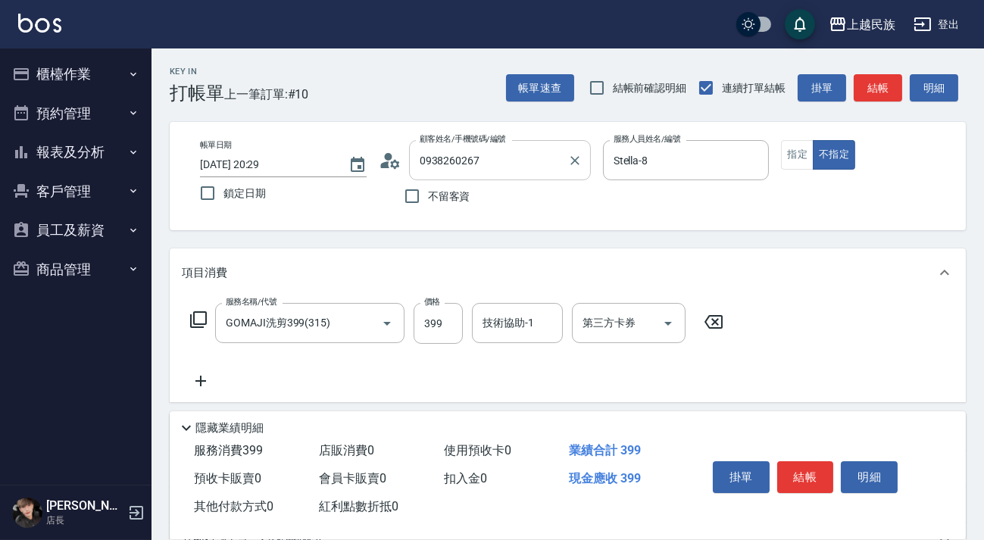
click at [504, 157] on input "0938260267" at bounding box center [488, 160] width 145 height 27
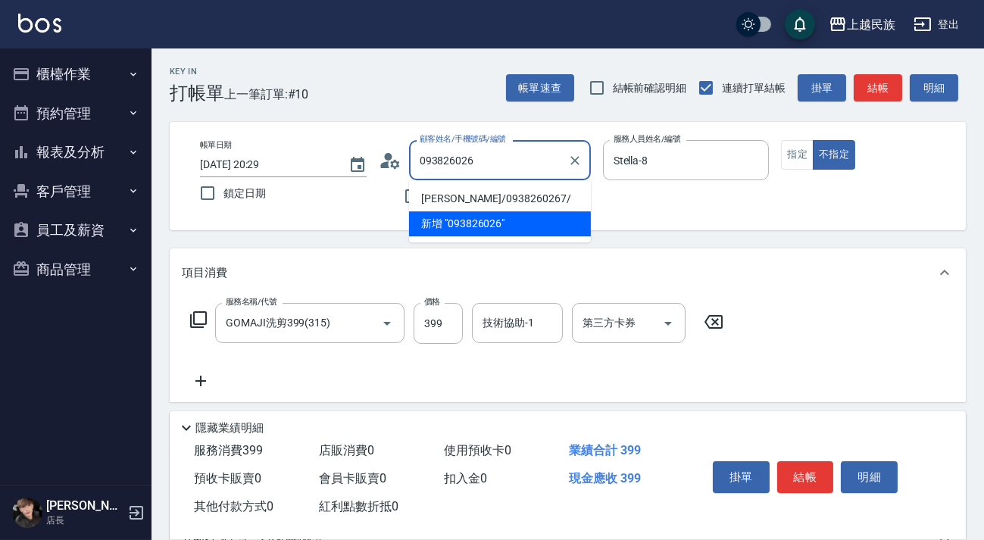
click at [505, 190] on li "[PERSON_NAME]/0938260267/" at bounding box center [500, 198] width 182 height 25
type input "[PERSON_NAME]/0938260267/"
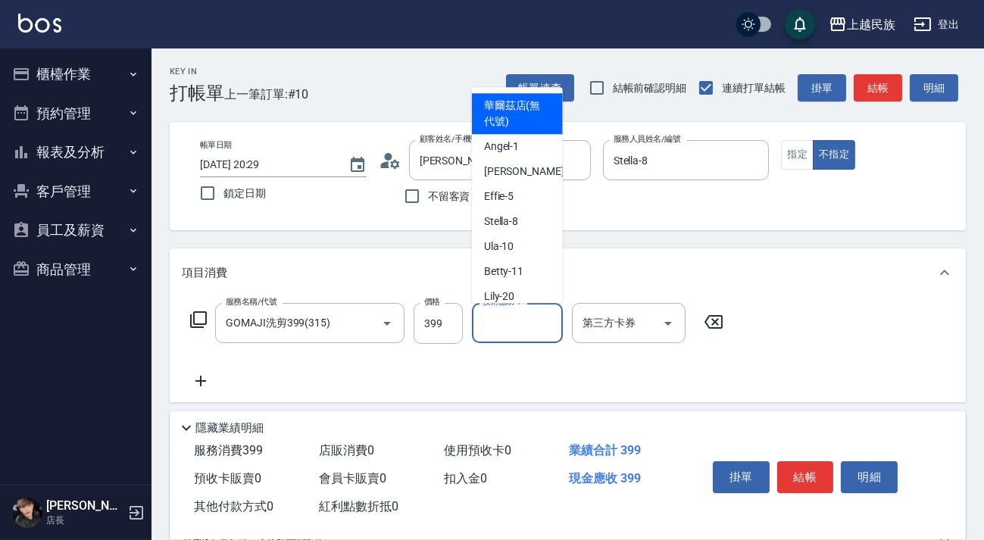
click at [504, 330] on input "技術協助-1" at bounding box center [517, 323] width 77 height 27
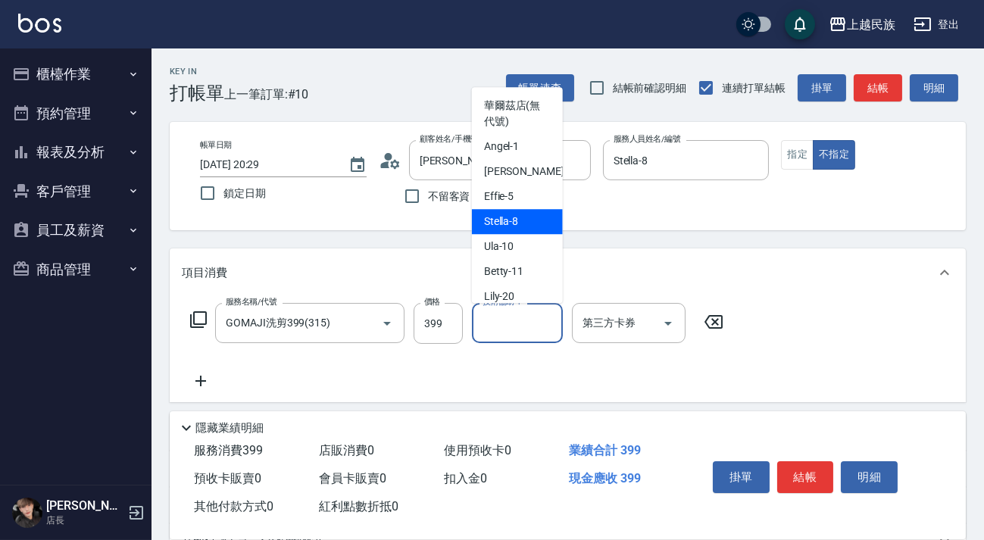
click at [538, 227] on div "Stella -8" at bounding box center [517, 221] width 91 height 25
type input "Stella-8"
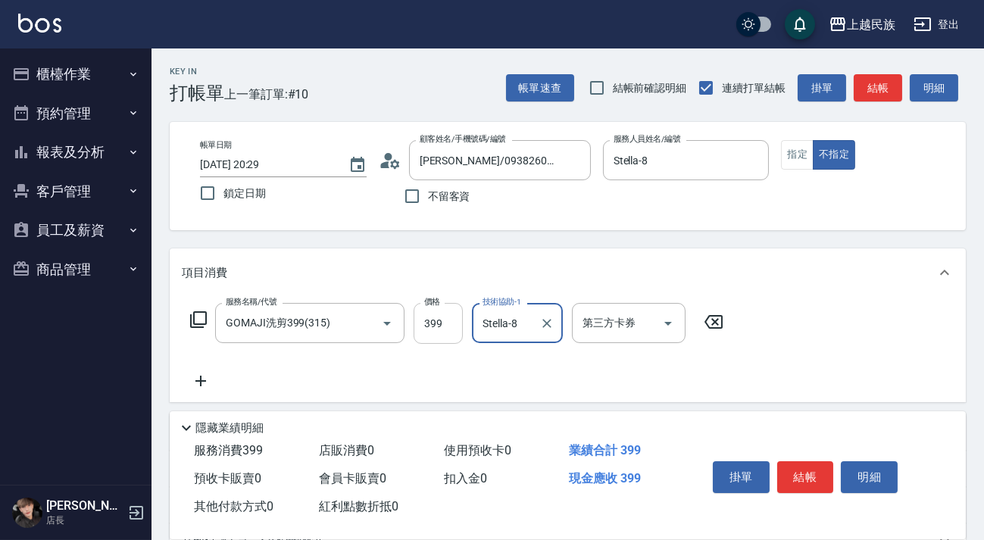
click at [455, 332] on input "399" at bounding box center [437, 323] width 49 height 41
type input "499"
drag, startPoint x: 632, startPoint y: 320, endPoint x: 635, endPoint y: 340, distance: 19.9
click at [631, 320] on div "第三方卡券 第三方卡券" at bounding box center [629, 323] width 114 height 40
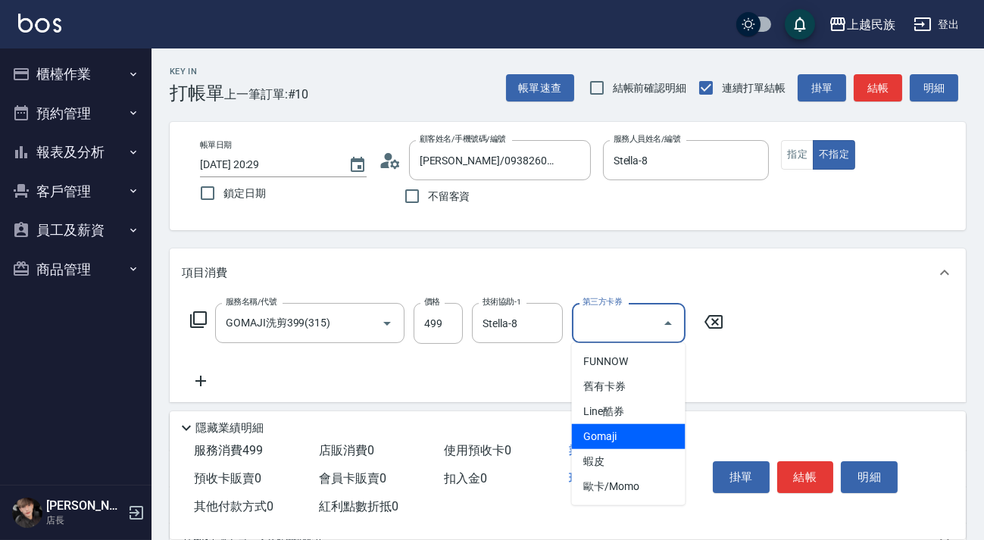
click at [632, 432] on span "Gomaji" at bounding box center [629, 436] width 114 height 25
type input "Gomaji"
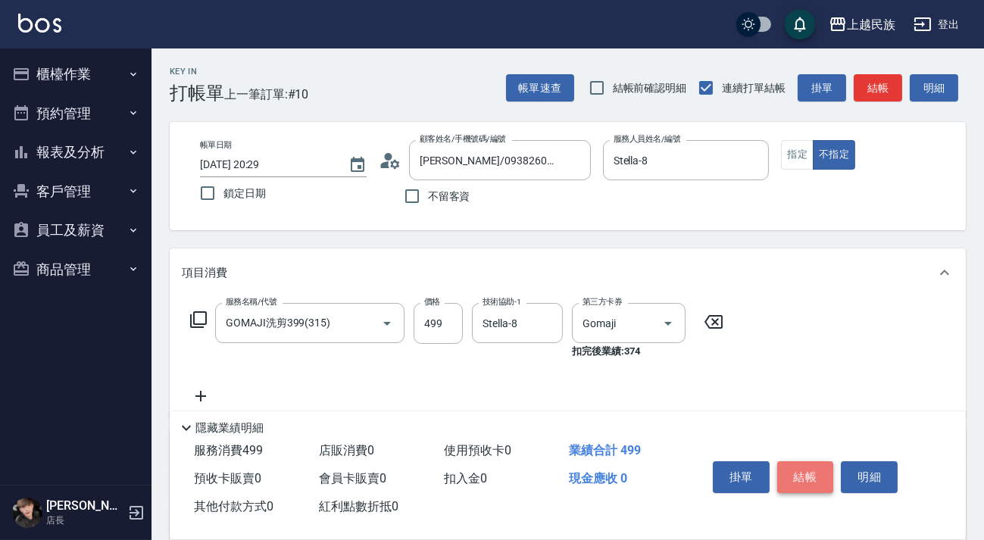
click at [803, 480] on button "結帳" at bounding box center [805, 477] width 57 height 32
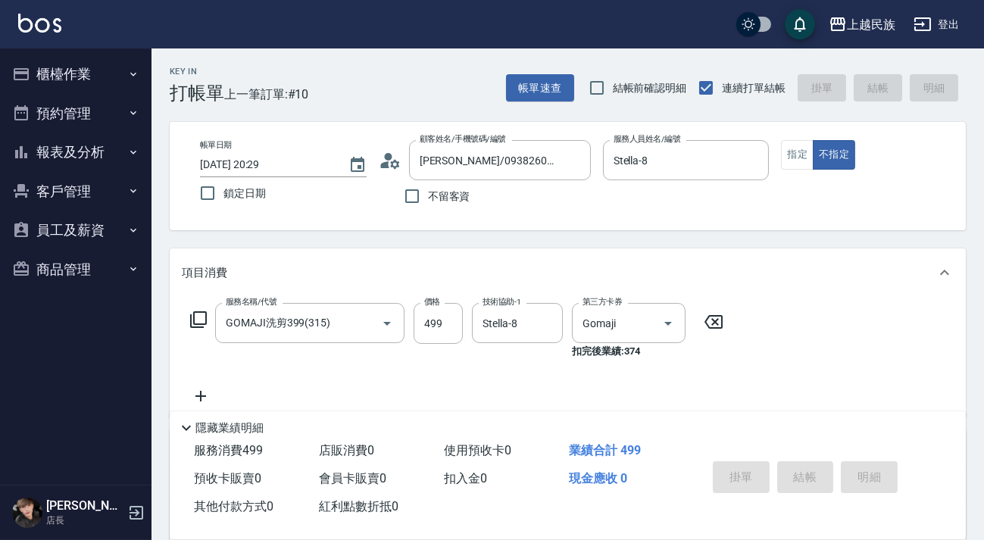
type input "[DATE] 20:31"
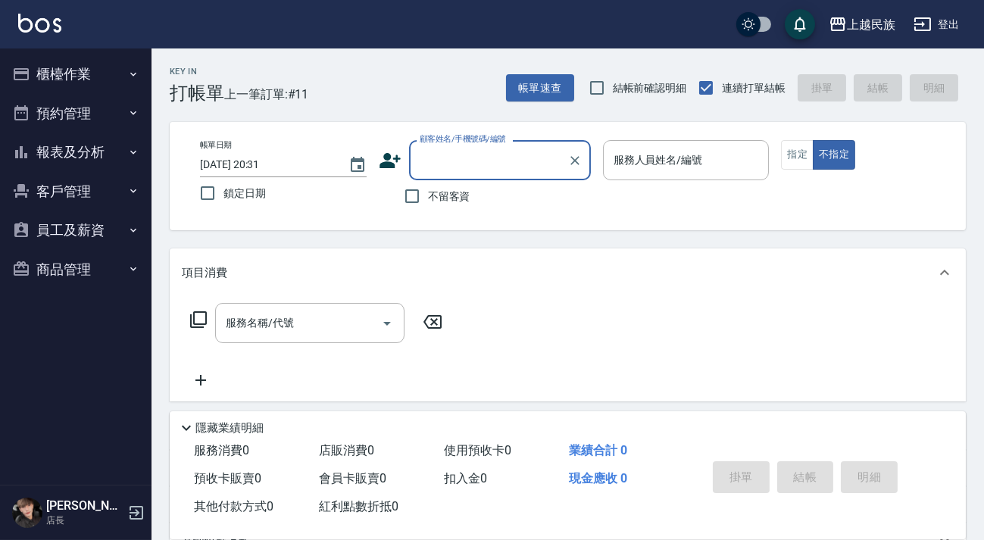
click at [492, 153] on input "顧客姓名/手機號碼/編號" at bounding box center [488, 160] width 145 height 27
click at [582, 161] on button "Clear" at bounding box center [574, 160] width 21 height 21
click at [526, 161] on input "顧客姓名/手機號碼/編號" at bounding box center [488, 160] width 145 height 27
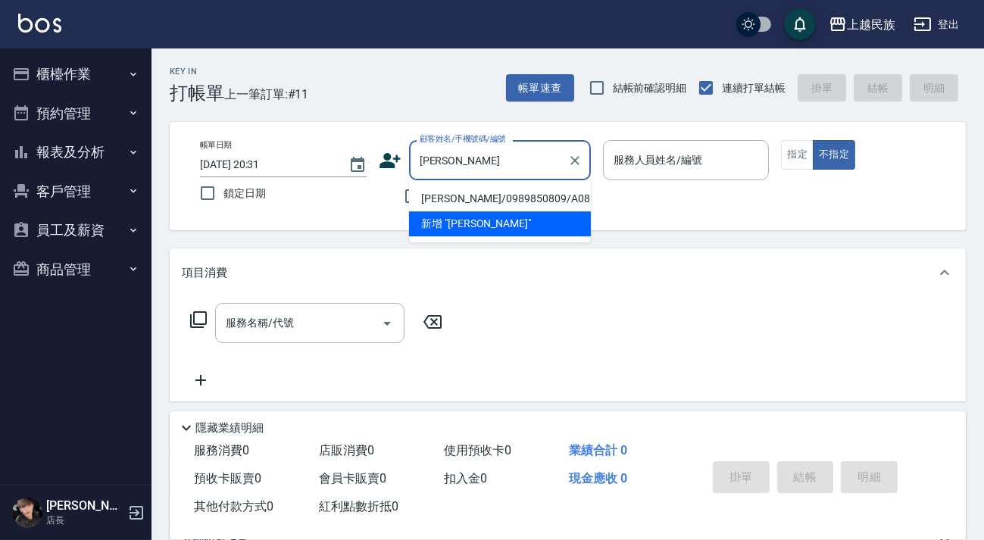
click at [504, 206] on li "[PERSON_NAME]/0989850809/A081311" at bounding box center [500, 198] width 182 height 25
type input "[PERSON_NAME]/0989850809/A081311"
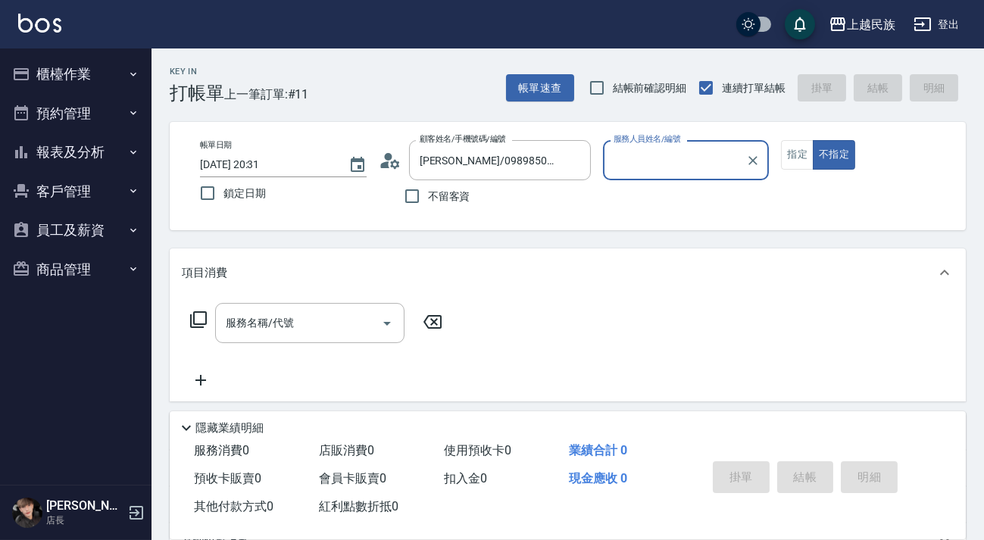
type input "[PERSON_NAME]-2"
click at [804, 148] on button "指定" at bounding box center [797, 155] width 33 height 30
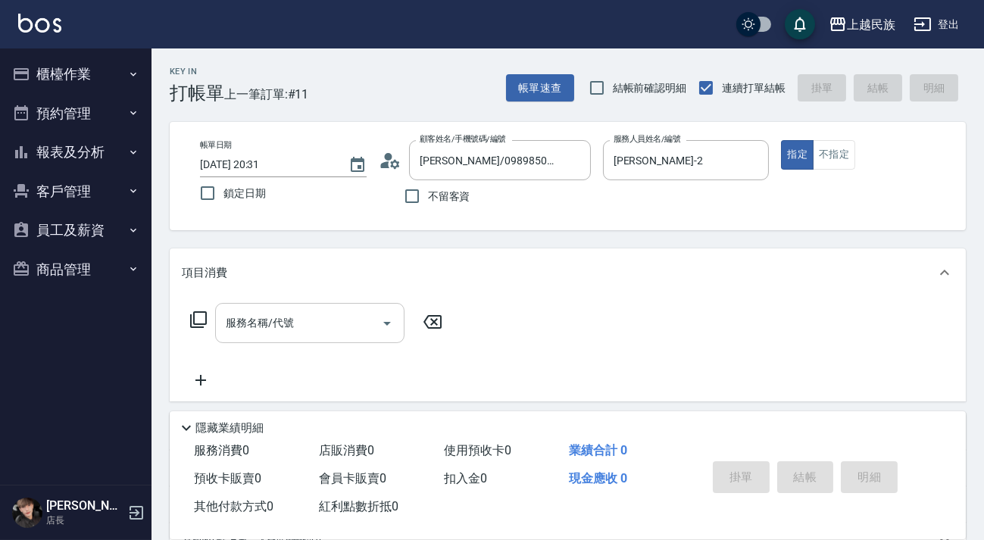
click at [326, 336] on div "服務名稱/代號" at bounding box center [309, 323] width 189 height 40
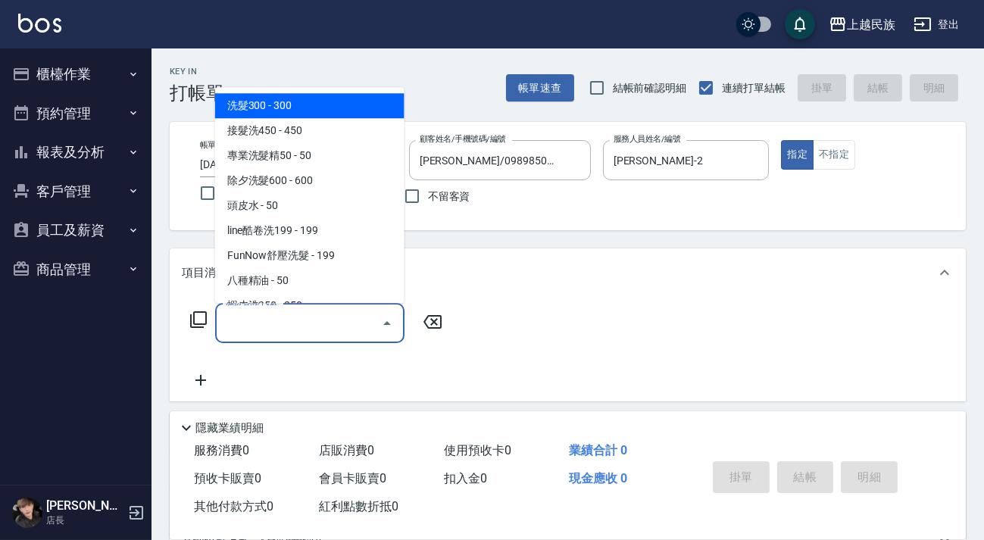
click at [292, 97] on span "洗髮300 - 300" at bounding box center [309, 105] width 189 height 25
type input "洗髮300(101)"
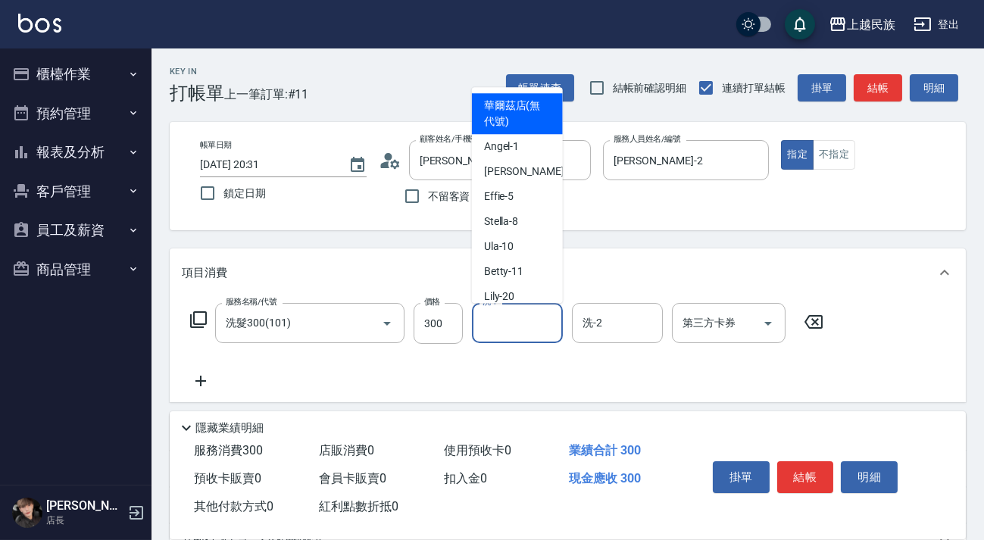
click at [486, 324] on input "洗-1" at bounding box center [517, 323] width 77 height 27
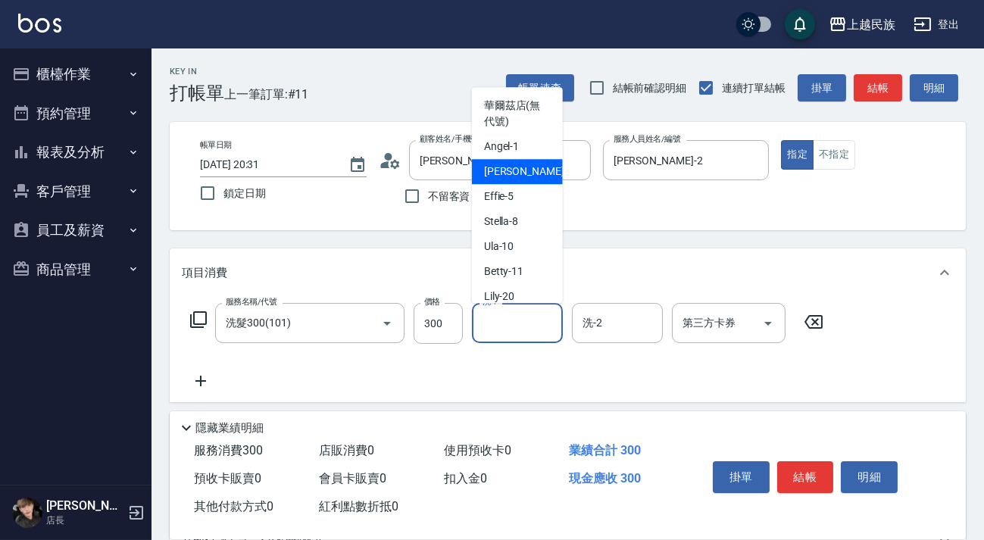
click at [525, 164] on div "[PERSON_NAME] -2" at bounding box center [517, 171] width 91 height 25
type input "[PERSON_NAME]-2"
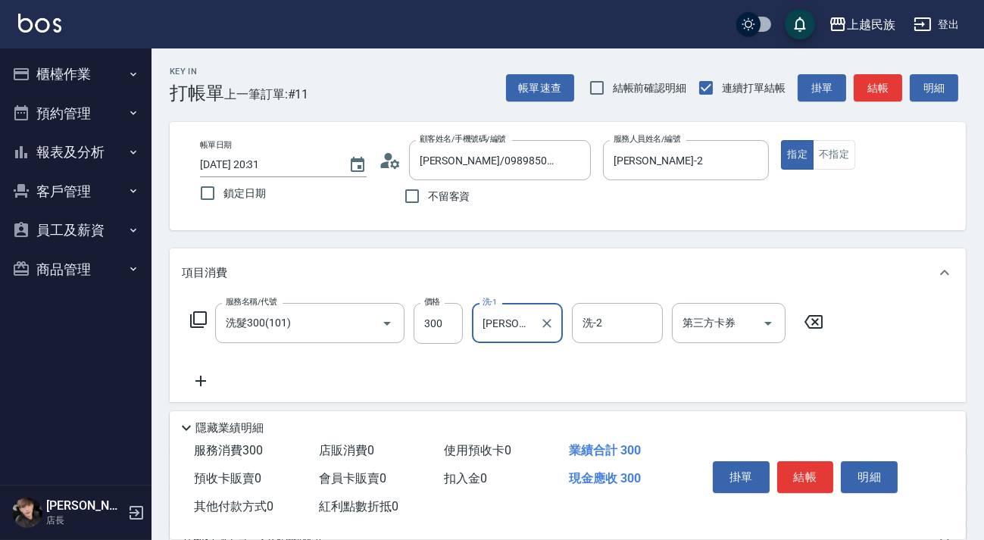
click at [606, 300] on div "服務名稱/代號 洗髮300(101) 服務名稱/代號 價格 300 價格 洗-1 [PERSON_NAME]-2 洗-1 洗-2 洗-2 第三方卡券 第三方卡券" at bounding box center [568, 349] width 796 height 105
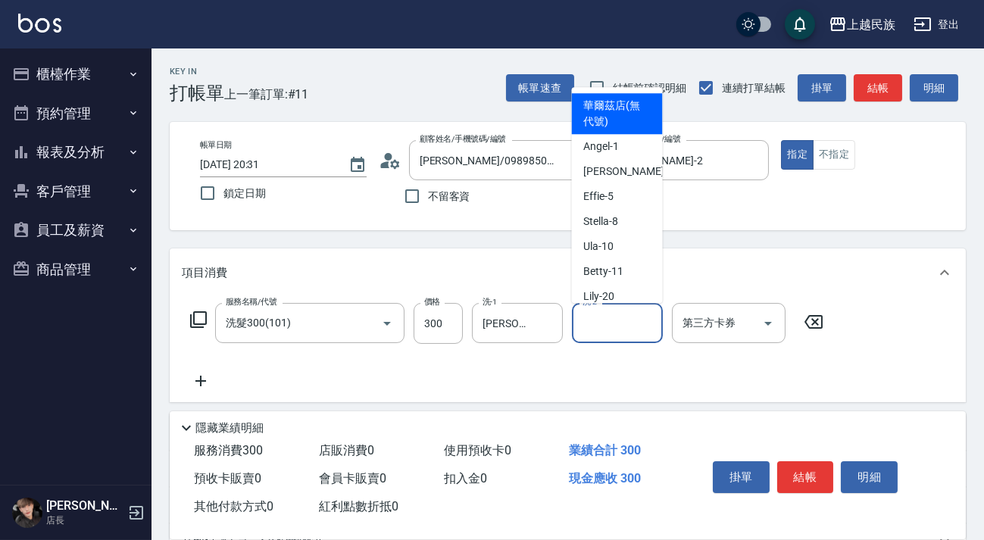
drag, startPoint x: 597, startPoint y: 314, endPoint x: 600, endPoint y: 233, distance: 80.3
click at [597, 310] on div "洗-2 洗-2" at bounding box center [617, 323] width 91 height 40
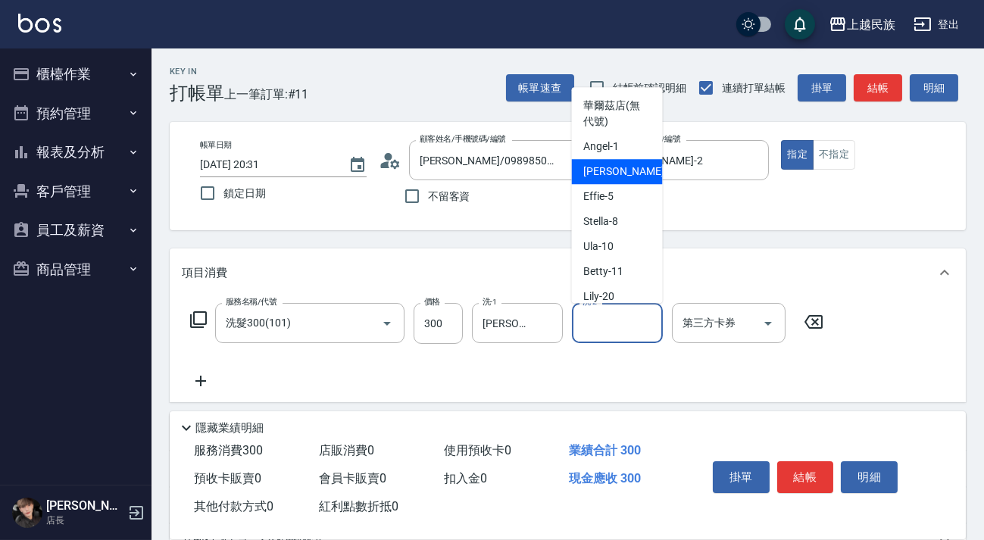
click at [616, 174] on div "[PERSON_NAME] -2" at bounding box center [617, 171] width 91 height 25
type input "[PERSON_NAME]-2"
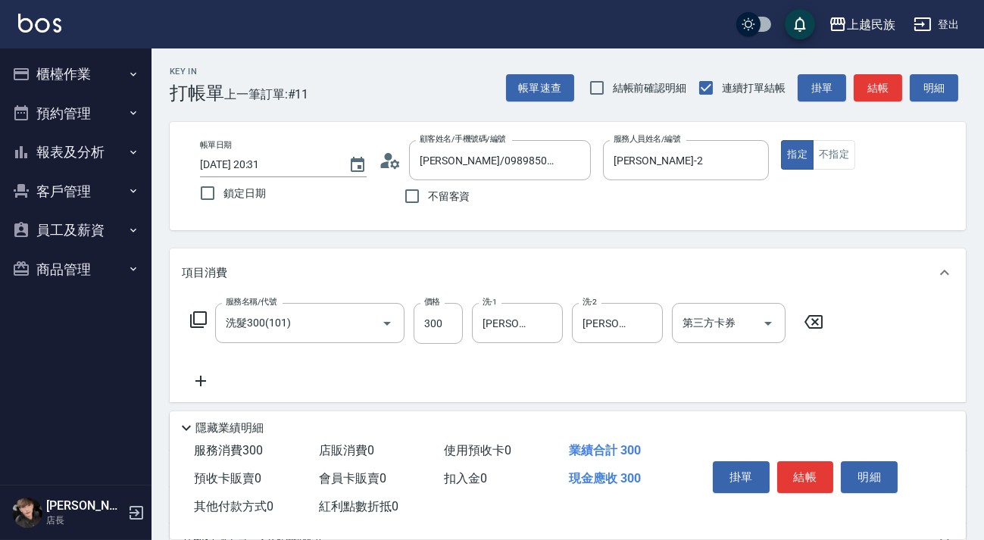
click at [201, 384] on icon at bounding box center [201, 381] width 38 height 18
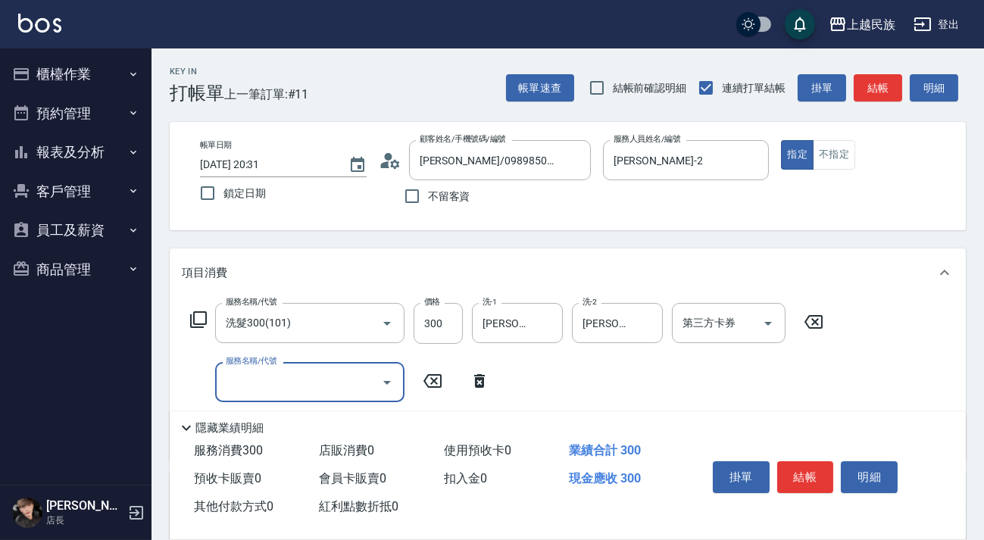
click at [251, 373] on input "服務名稱/代號" at bounding box center [298, 382] width 153 height 27
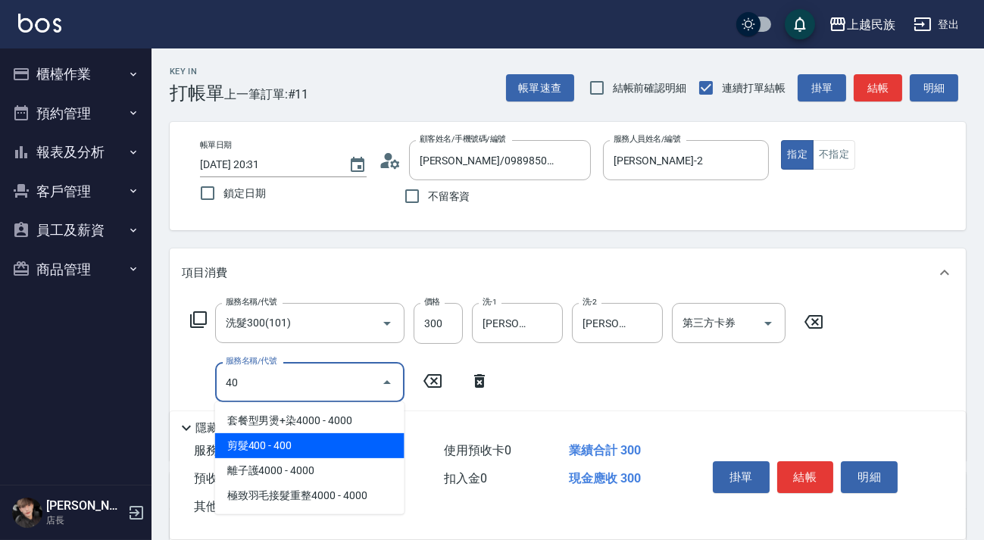
click at [305, 447] on span "剪髮400 - 400" at bounding box center [309, 445] width 189 height 25
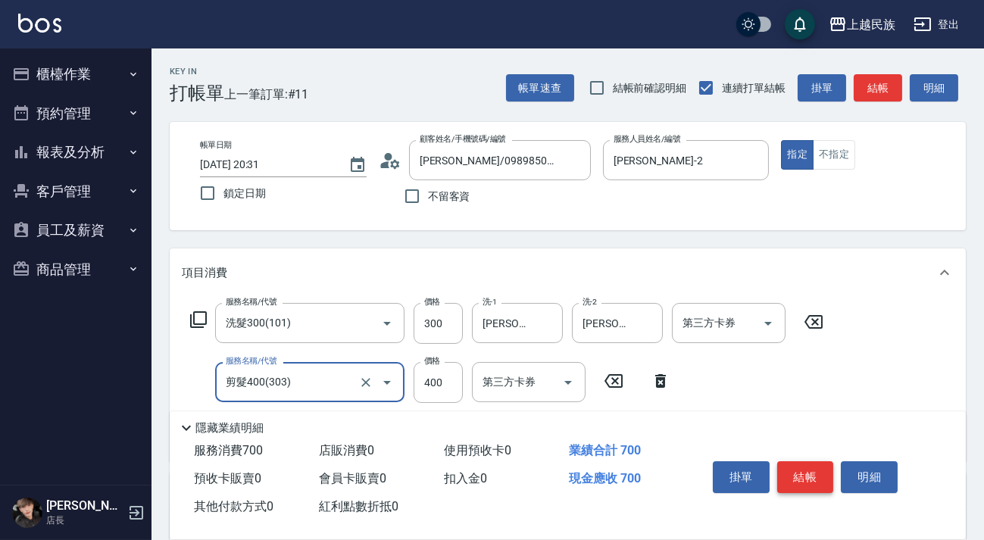
type input "剪髮400(303)"
click at [823, 479] on button "結帳" at bounding box center [805, 477] width 57 height 32
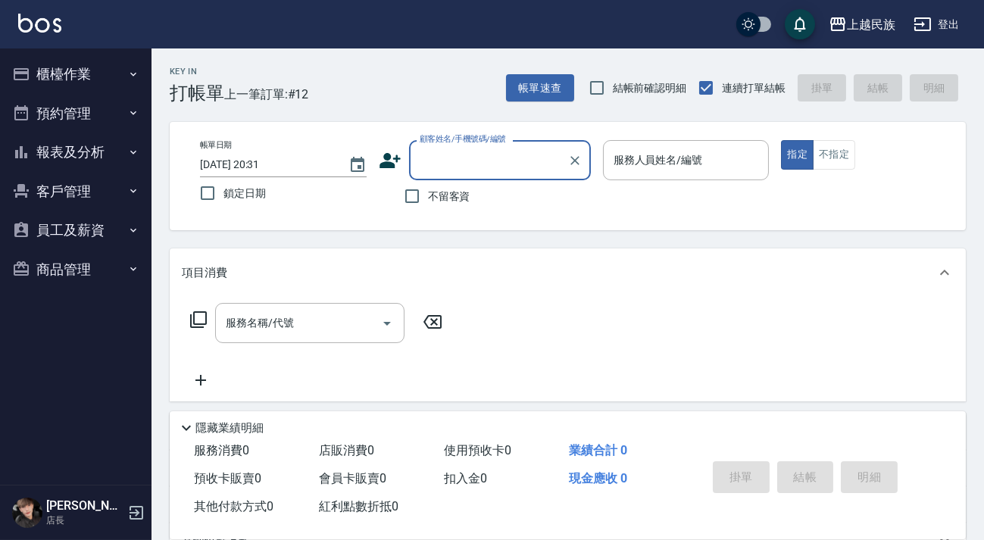
click at [485, 173] on input "顧客姓名/手機號碼/編號" at bounding box center [488, 160] width 145 height 27
click at [574, 156] on icon "Clear" at bounding box center [574, 160] width 15 height 15
click at [460, 159] on input "顧客姓名/手機號碼/編號" at bounding box center [488, 160] width 145 height 27
click at [489, 163] on input "顧客姓名/手機號碼/編號" at bounding box center [481, 160] width 130 height 27
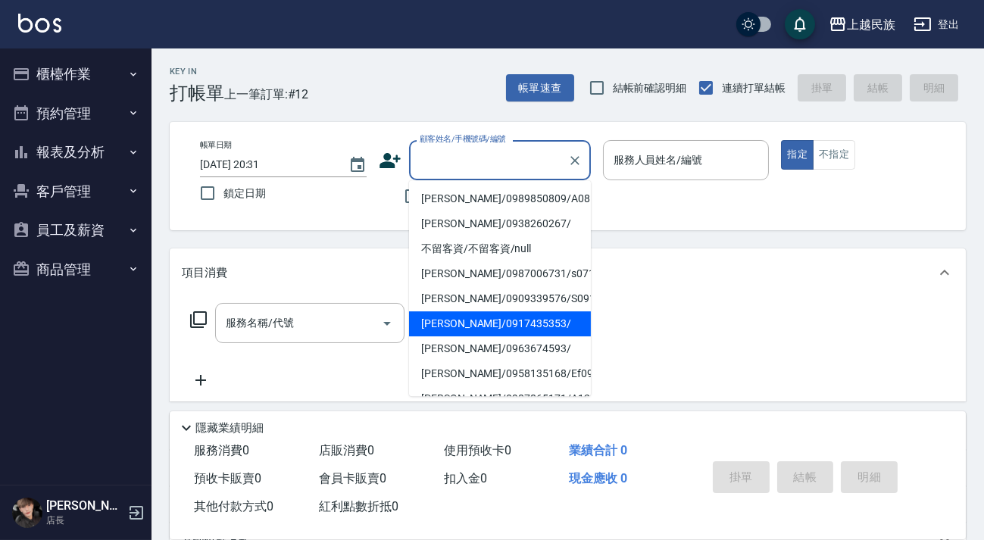
click at [467, 325] on li "[PERSON_NAME]/0917435353/" at bounding box center [500, 323] width 182 height 25
type input "[PERSON_NAME]/0917435353/"
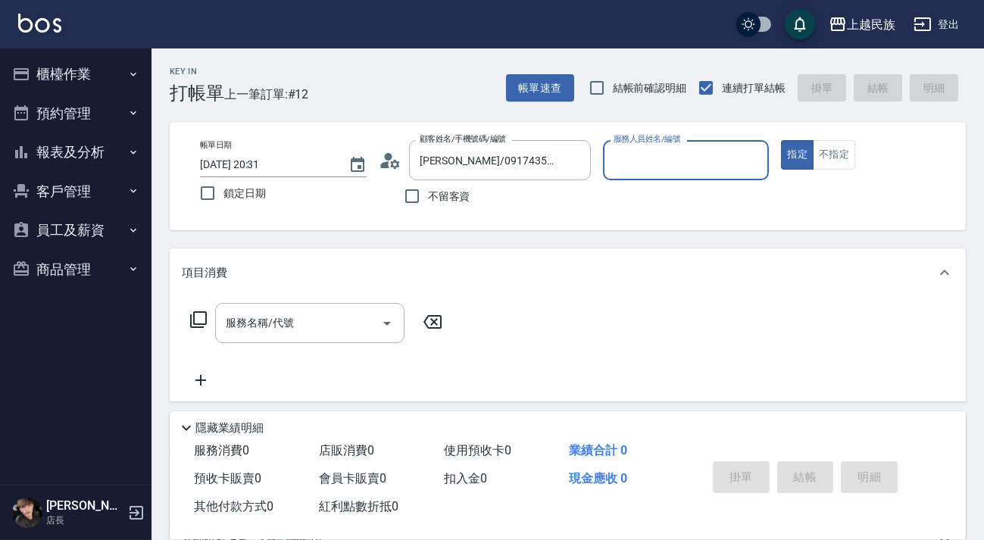
type input "Ula-10"
click at [698, 184] on p at bounding box center [686, 188] width 167 height 16
click at [268, 320] on div "服務名稱/代號 服務名稱/代號" at bounding box center [309, 323] width 189 height 40
click at [197, 315] on icon at bounding box center [198, 319] width 18 height 18
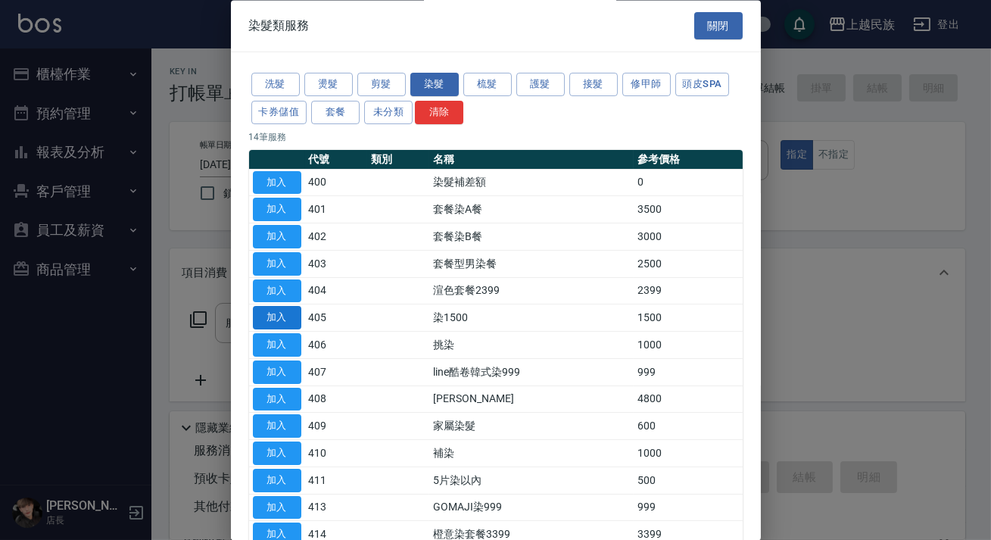
click at [273, 312] on button "加入" at bounding box center [277, 318] width 48 height 23
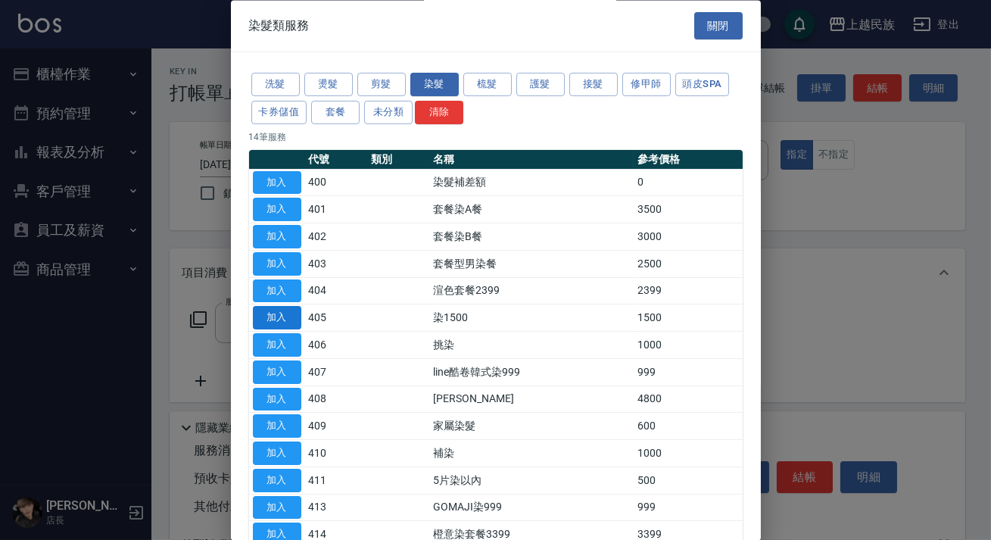
type input "染1500(405)"
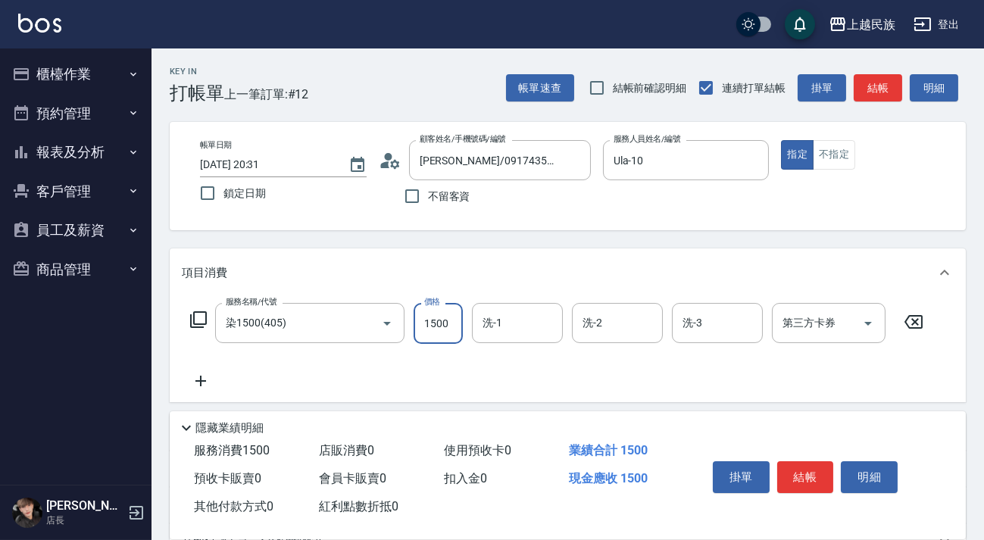
click at [437, 328] on input "1500" at bounding box center [437, 323] width 49 height 41
type input "2000"
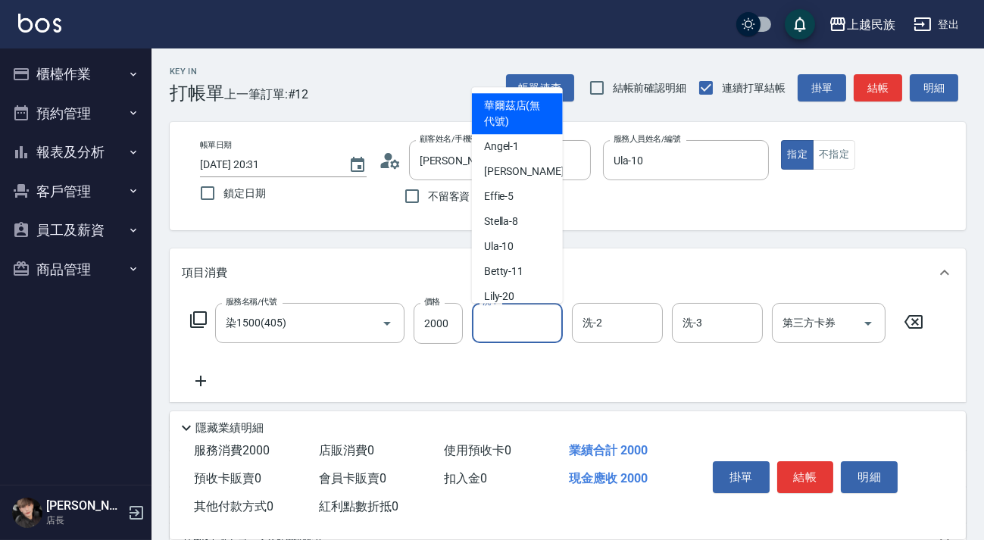
click at [501, 329] on input "洗-1" at bounding box center [517, 323] width 77 height 27
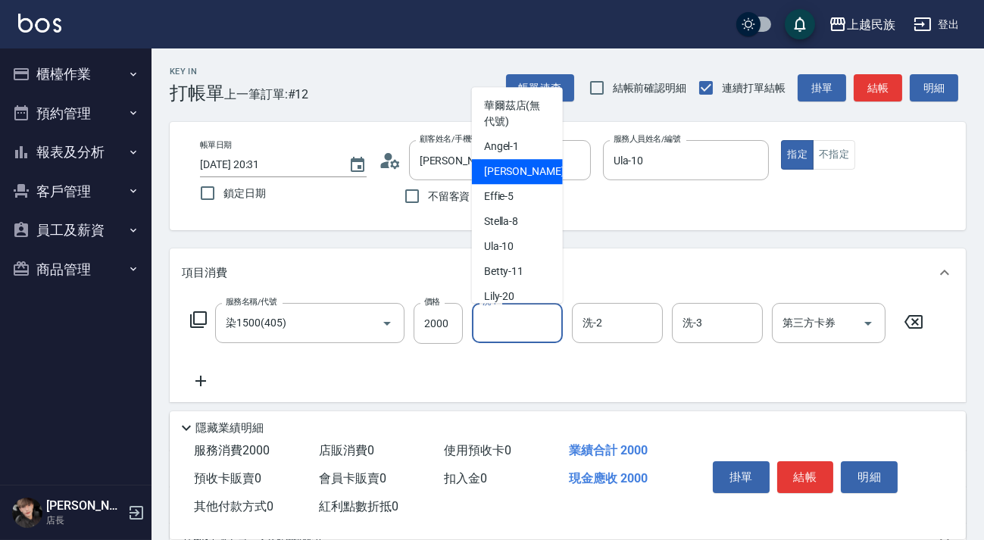
click at [528, 172] on div "[PERSON_NAME] -2" at bounding box center [517, 171] width 91 height 25
type input "[PERSON_NAME]-2"
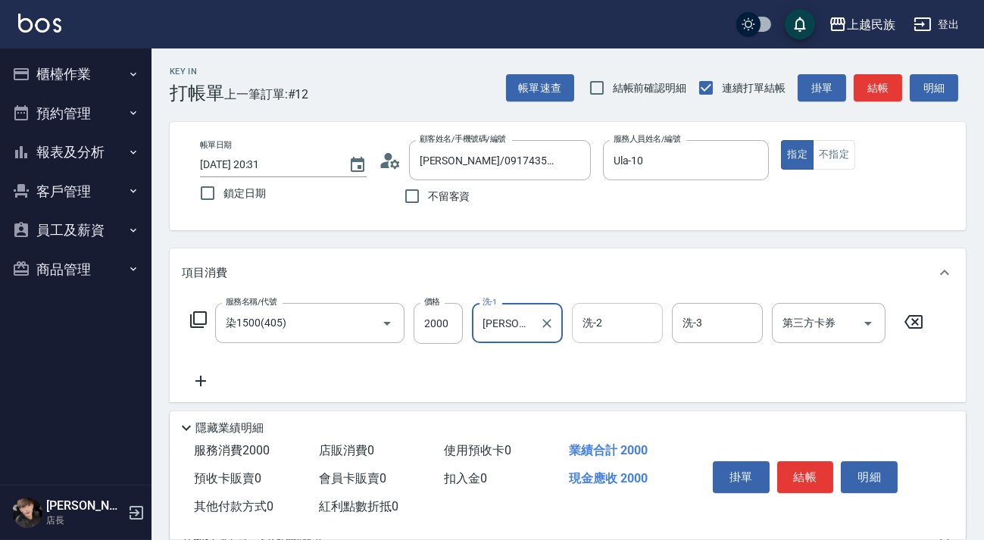
click at [630, 327] on input "洗-2" at bounding box center [617, 323] width 77 height 27
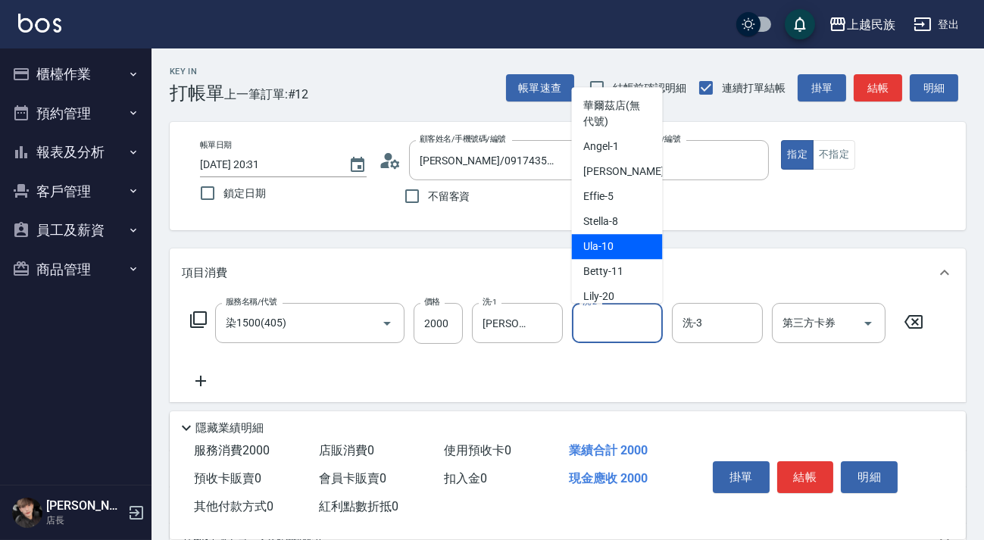
click at [635, 244] on div "Ula -10" at bounding box center [617, 246] width 91 height 25
type input "Ula-10"
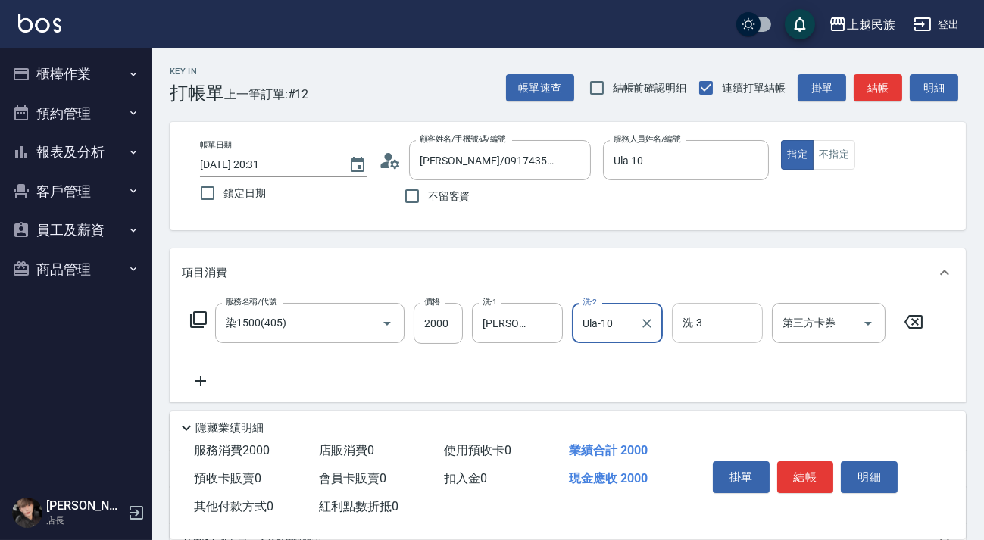
click at [725, 330] on input "洗-3" at bounding box center [717, 323] width 77 height 27
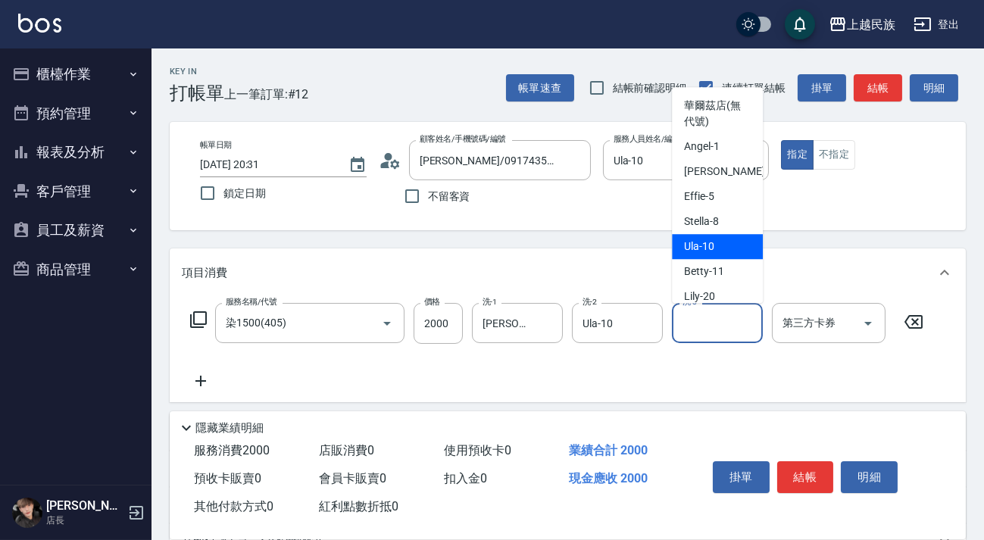
click at [731, 245] on div "Ula -10" at bounding box center [717, 246] width 91 height 25
type input "Ula-10"
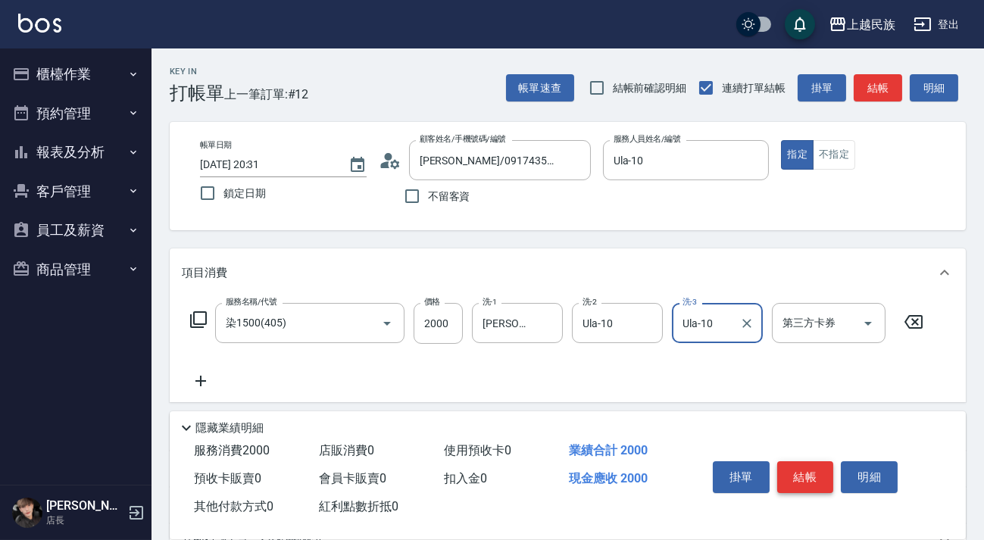
click at [804, 476] on button "結帳" at bounding box center [805, 477] width 57 height 32
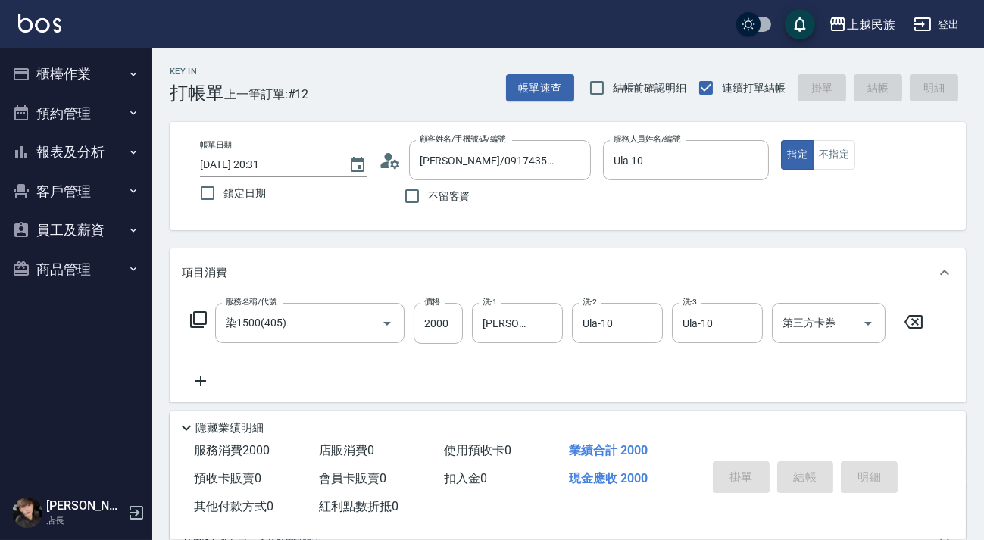
type input "[DATE] 20:34"
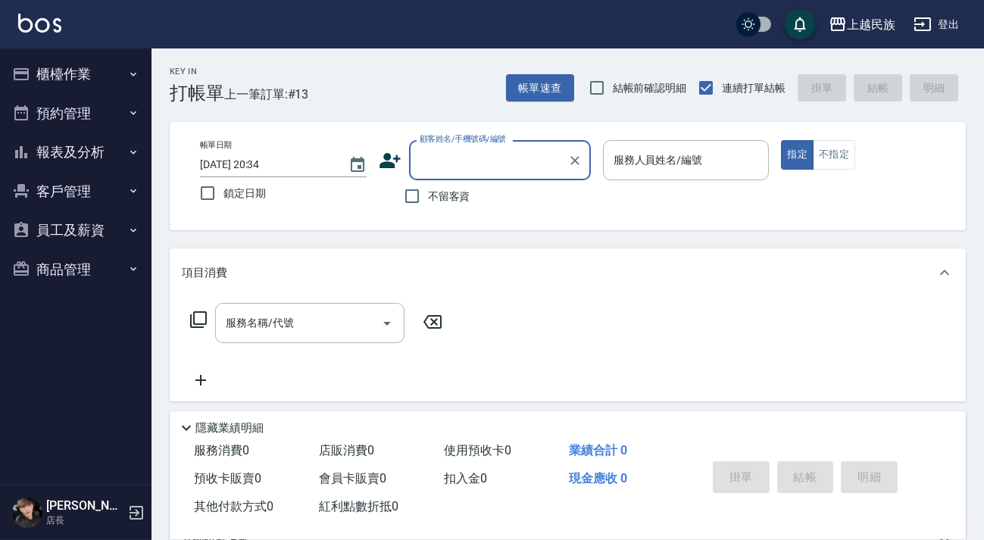
click at [141, 79] on button "櫃檯作業" at bounding box center [75, 74] width 139 height 39
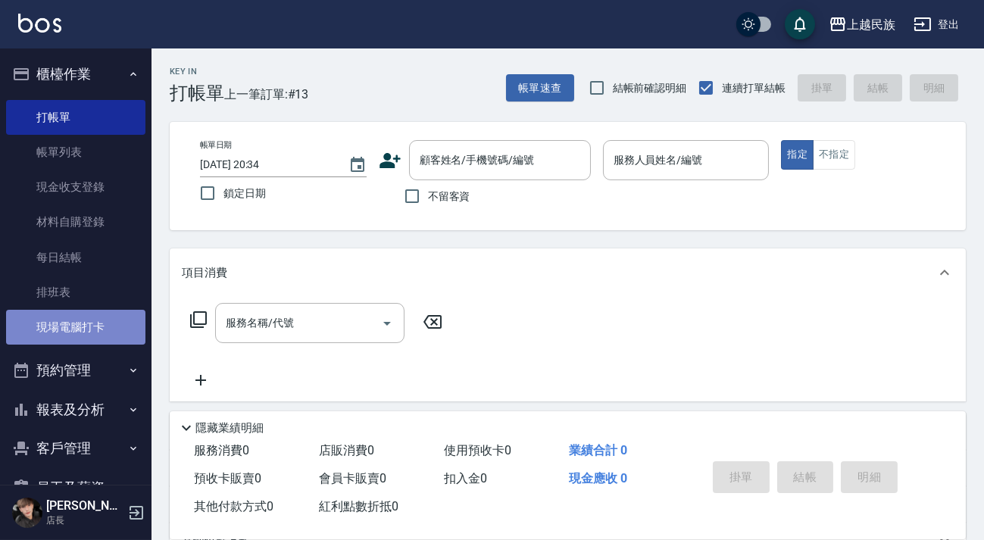
click at [86, 327] on link "現場電腦打卡" at bounding box center [75, 327] width 139 height 35
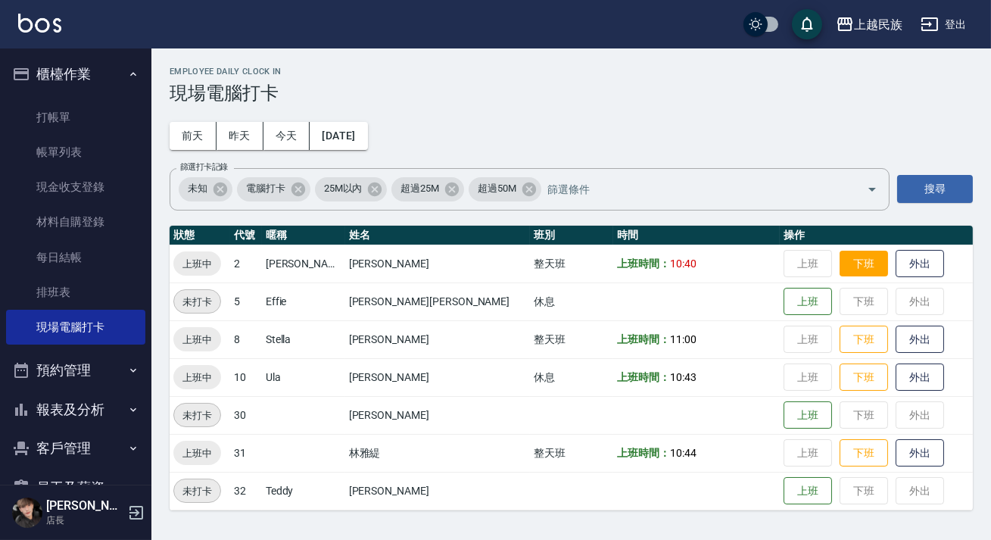
click at [840, 255] on button "下班" at bounding box center [864, 264] width 48 height 27
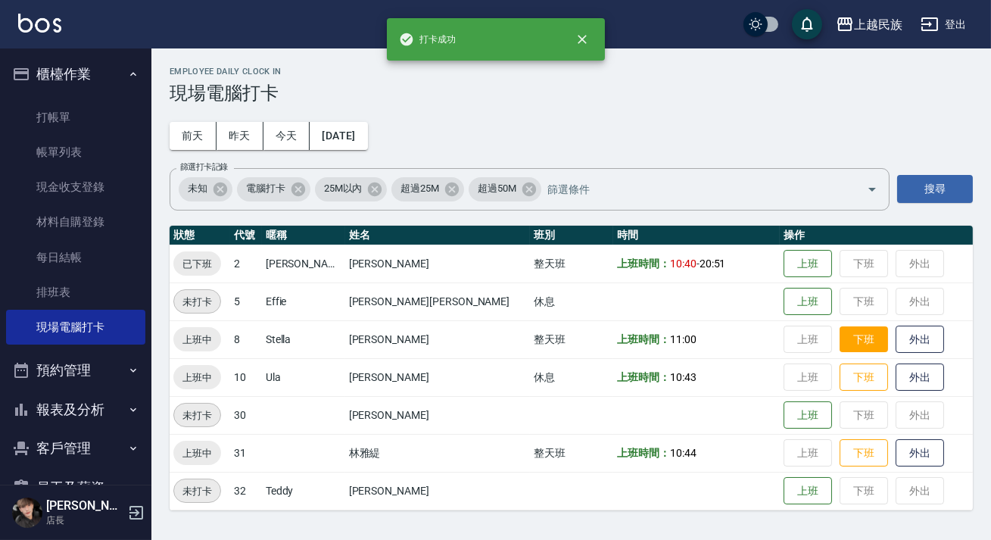
click at [840, 345] on button "下班" at bounding box center [864, 339] width 48 height 27
click at [840, 380] on button "下班" at bounding box center [864, 377] width 48 height 27
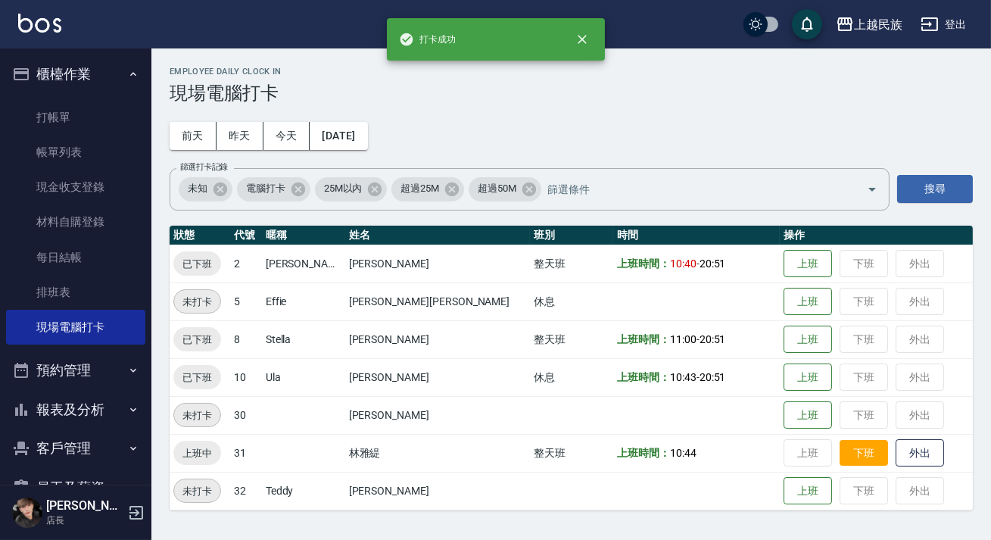
click at [840, 453] on button "下班" at bounding box center [864, 453] width 48 height 27
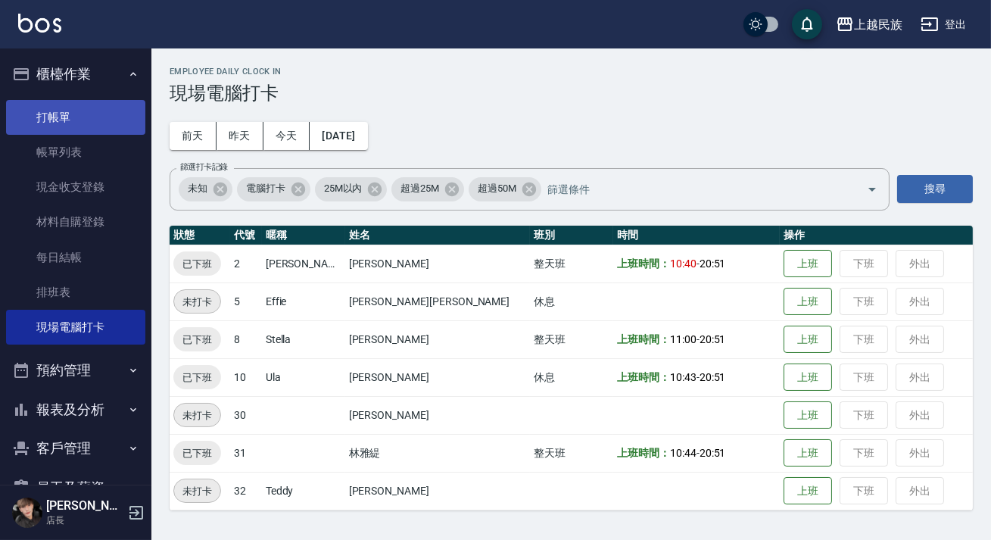
click at [77, 106] on link "打帳單" at bounding box center [75, 117] width 139 height 35
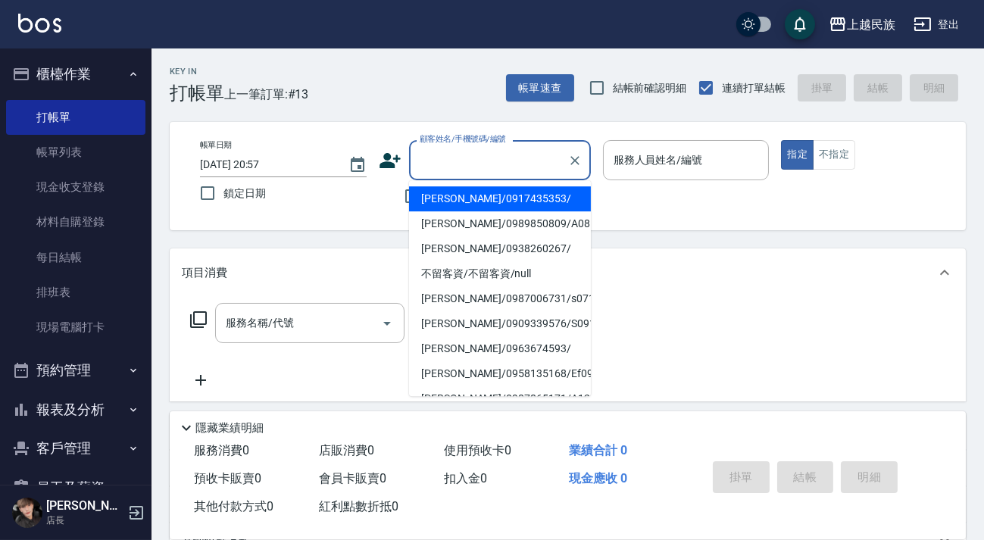
click at [538, 159] on input "顧客姓名/手機號碼/編號" at bounding box center [488, 160] width 145 height 27
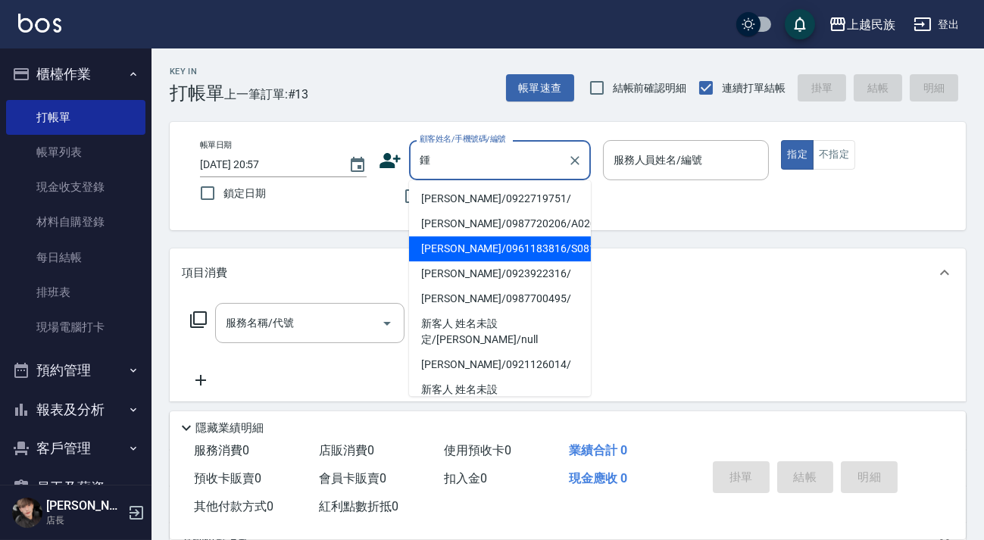
click at [536, 250] on li "[PERSON_NAME]/0961183816/S081613" at bounding box center [500, 248] width 182 height 25
type input "[PERSON_NAME]/0961183816/S081613"
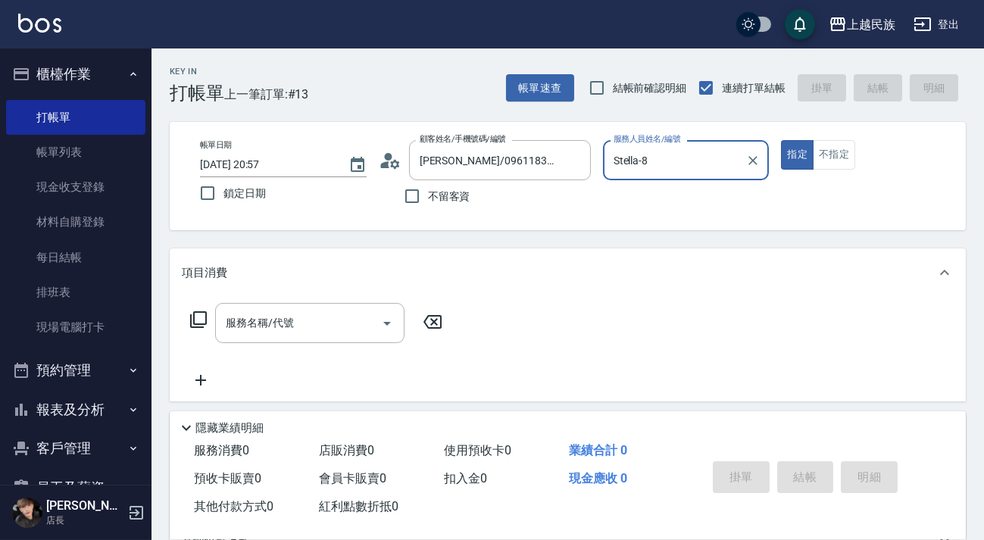
type input "Stella-8"
click at [781, 140] on button "指定" at bounding box center [797, 155] width 33 height 30
type button "true"
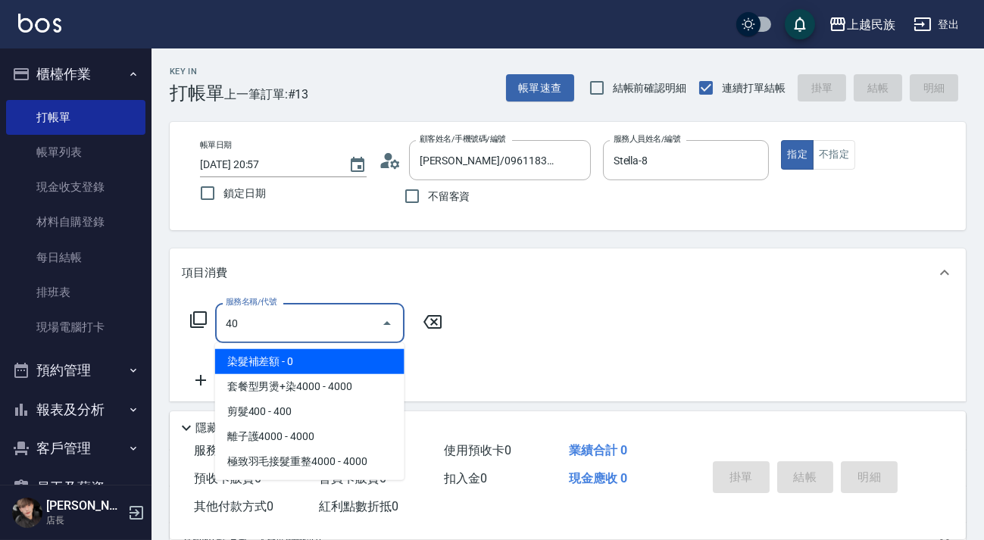
type input "4"
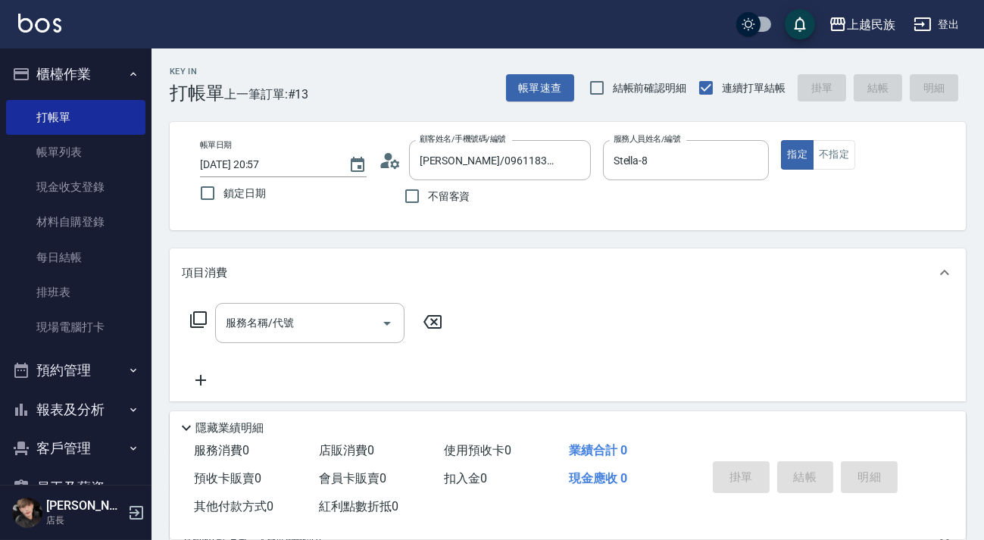
click at [201, 323] on icon at bounding box center [198, 319] width 18 height 18
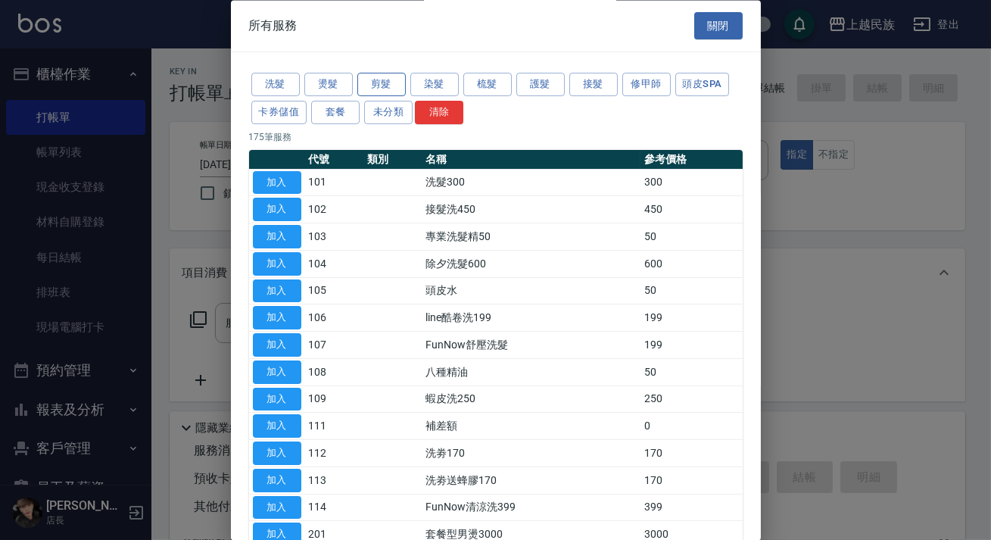
click at [399, 90] on button "剪髮" at bounding box center [381, 84] width 48 height 23
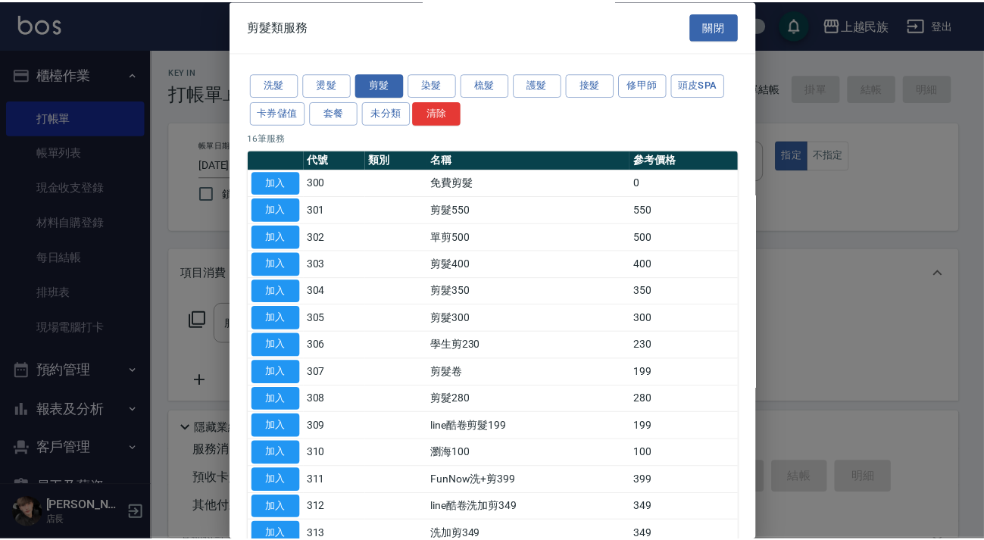
scroll to position [144, 0]
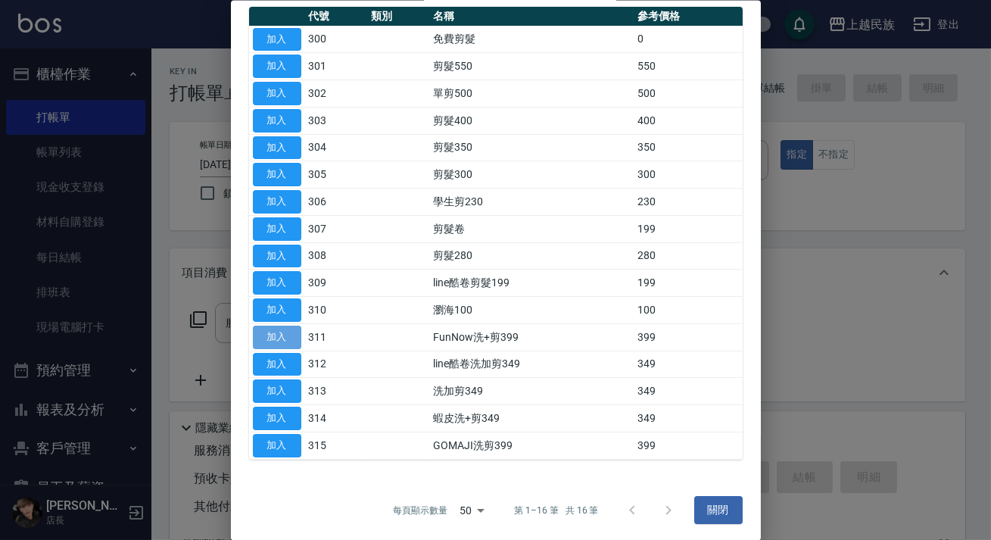
click at [280, 339] on button "加入" at bounding box center [277, 336] width 48 height 23
type input "FunNow洗+剪399(311)"
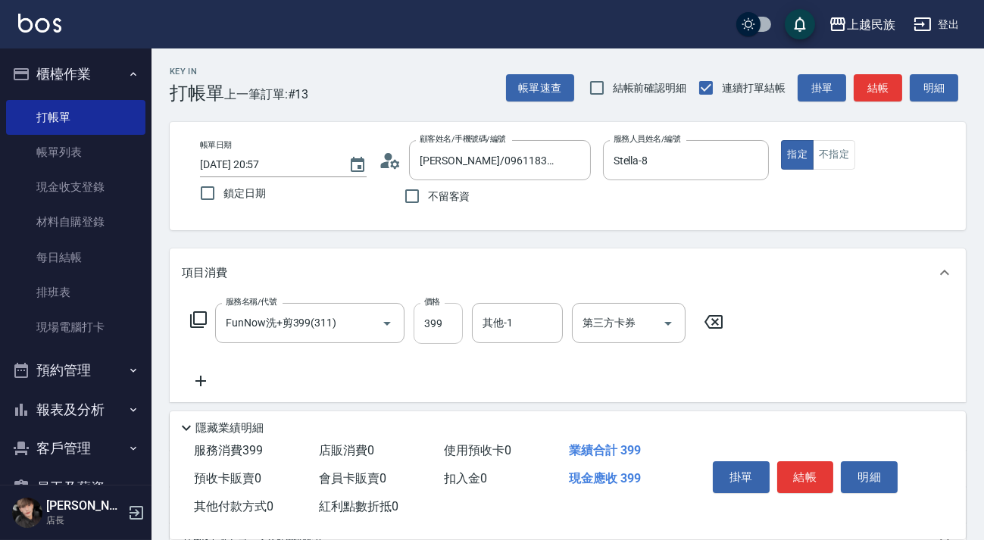
click at [456, 321] on input "399" at bounding box center [437, 323] width 49 height 41
type input "400"
type input "Stella-8"
click at [802, 479] on button "結帳" at bounding box center [805, 477] width 57 height 32
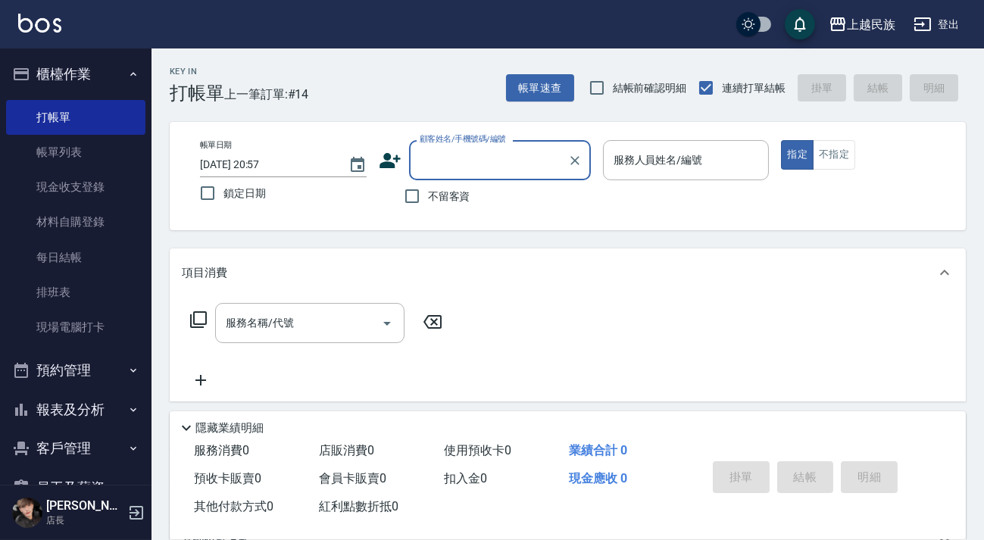
click at [435, 186] on label "不留客資" at bounding box center [433, 196] width 74 height 32
click at [428, 186] on input "不留客資" at bounding box center [412, 196] width 32 height 32
checkbox input "true"
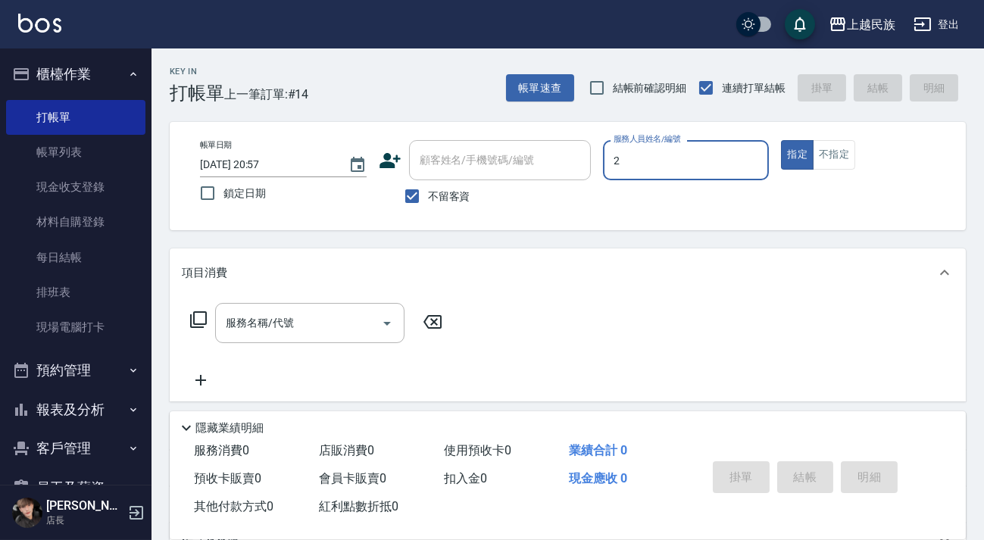
type input "[PERSON_NAME]-2"
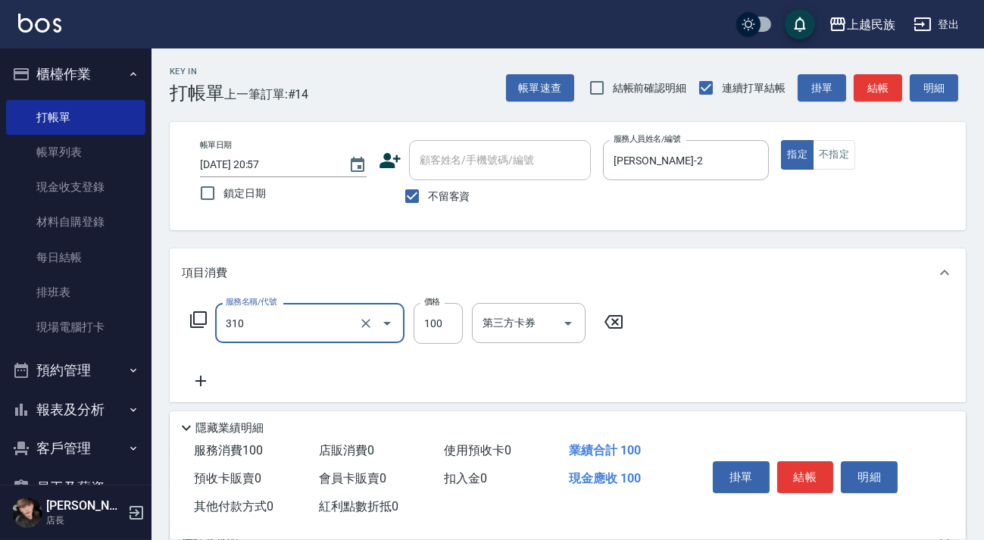
type input "瀏海100(310)"
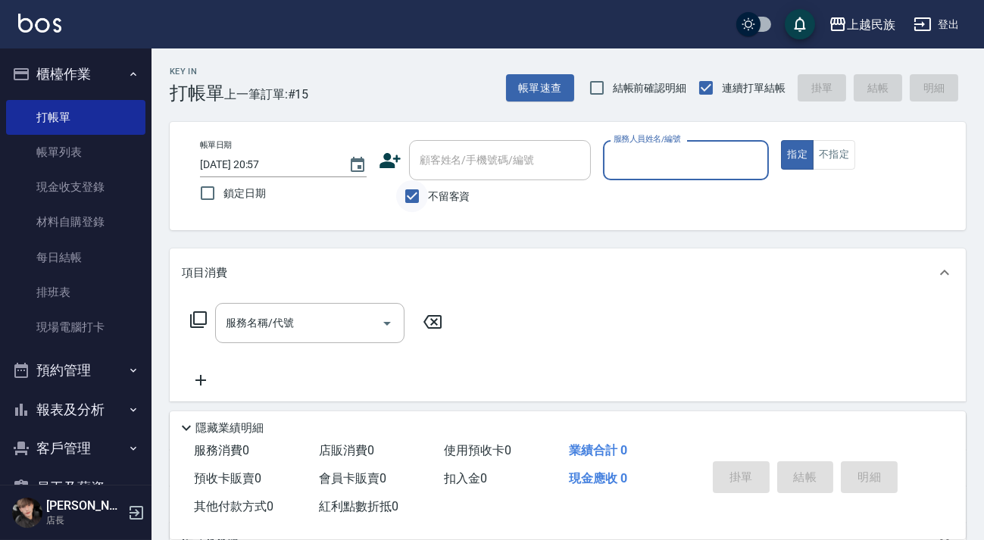
click at [426, 186] on input "不留客資" at bounding box center [412, 196] width 32 height 32
checkbox input "false"
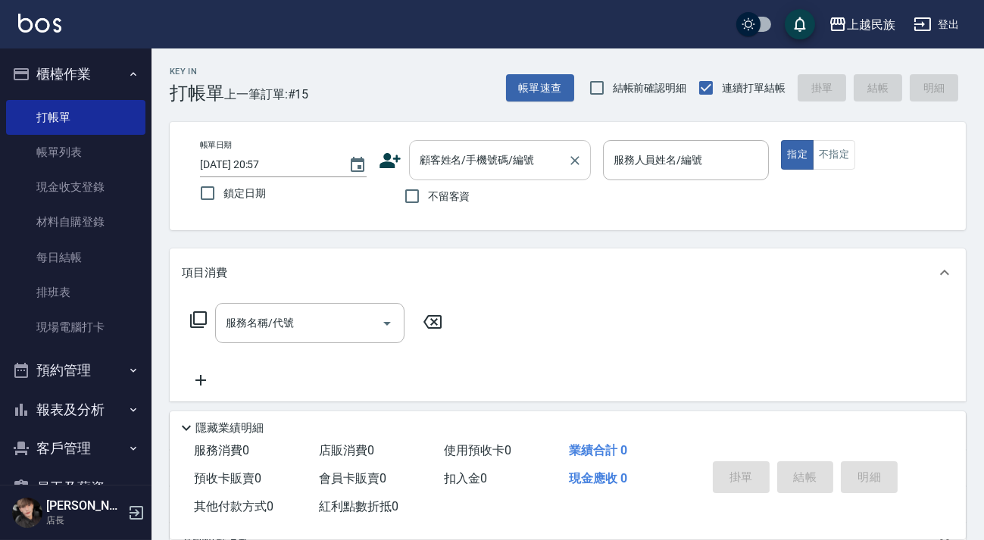
click at [454, 166] on div "顧客姓名/手機號碼/編號 顧客姓名/手機號碼/編號" at bounding box center [500, 160] width 182 height 40
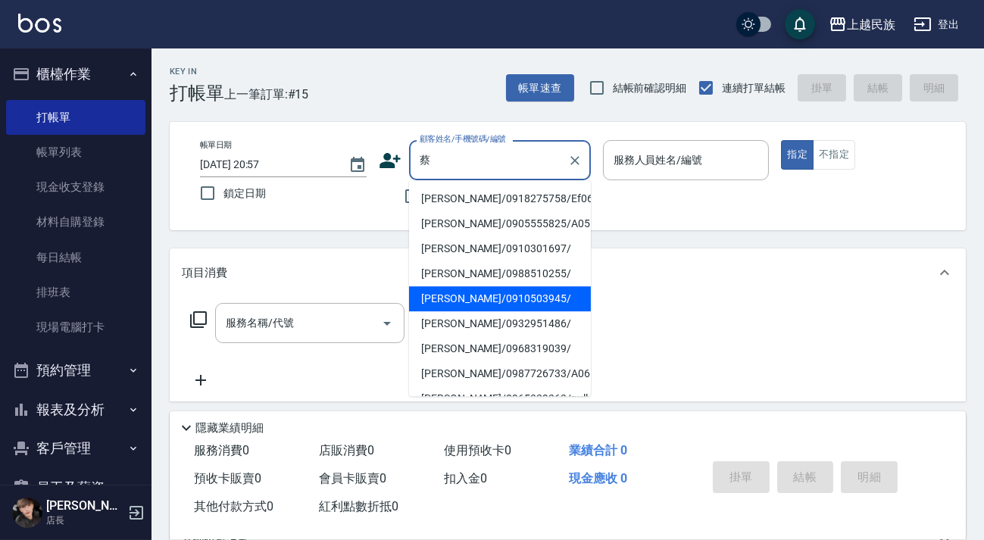
scroll to position [137, 0]
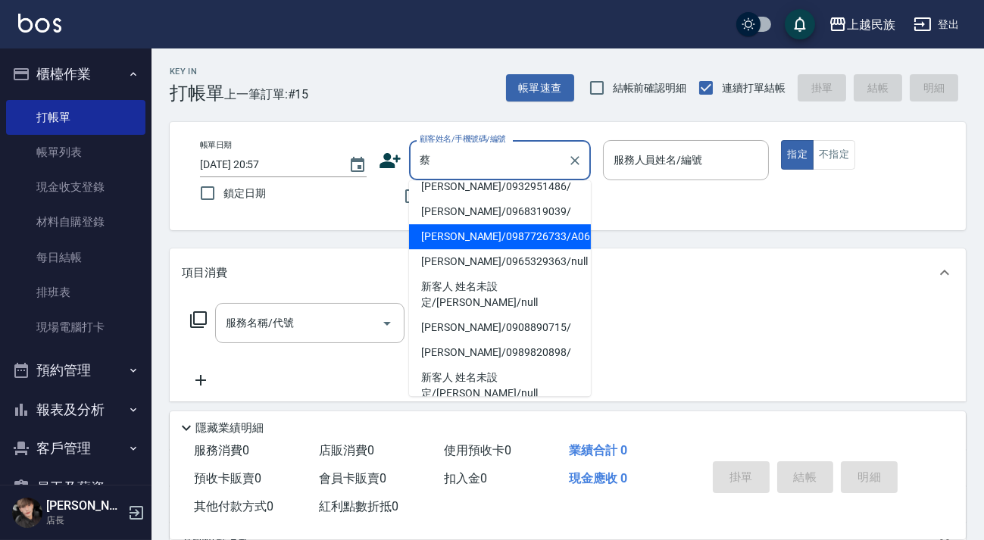
click at [543, 233] on li "[PERSON_NAME]/0987726733/A061221" at bounding box center [500, 236] width 182 height 25
type input "[PERSON_NAME]/0987726733/A061221"
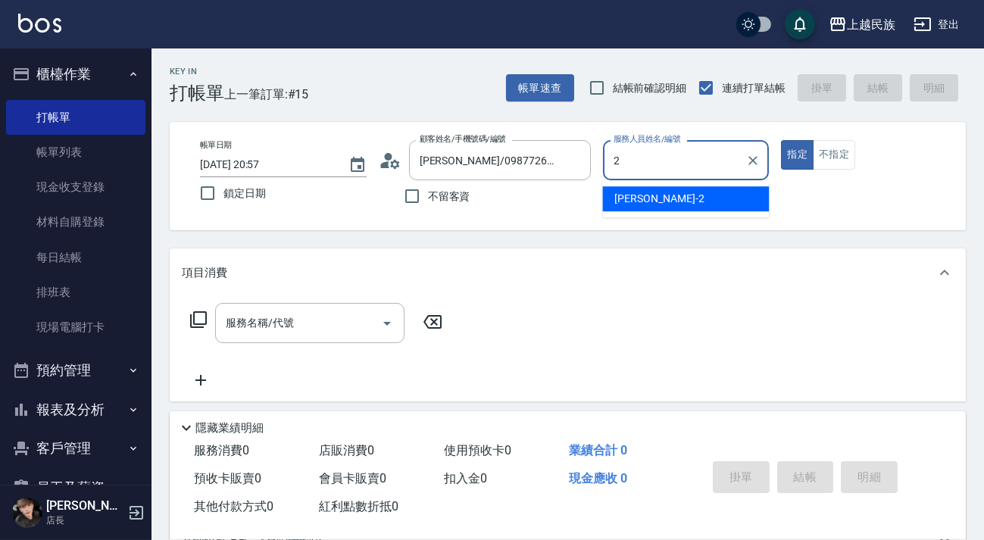
type input "[PERSON_NAME]-2"
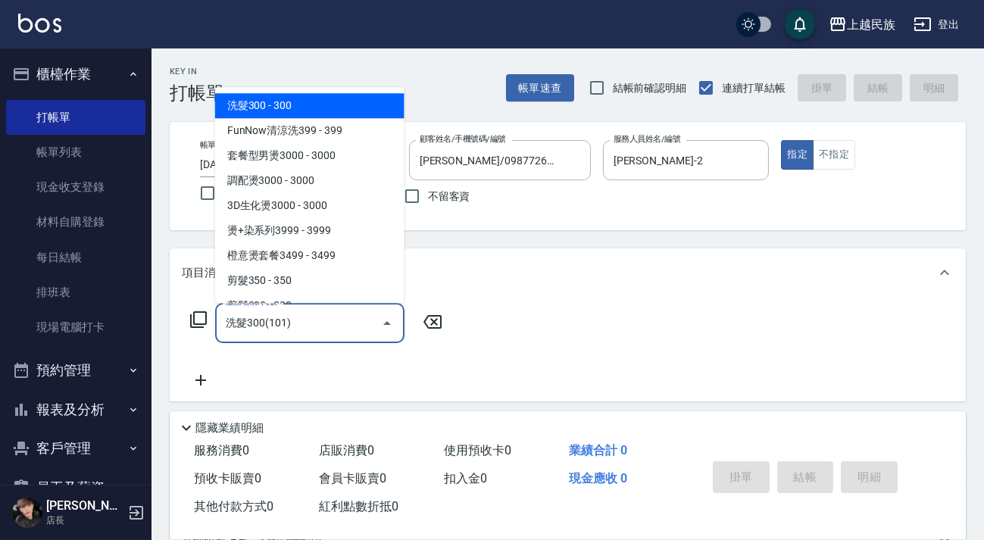
type input "洗髮300(101)"
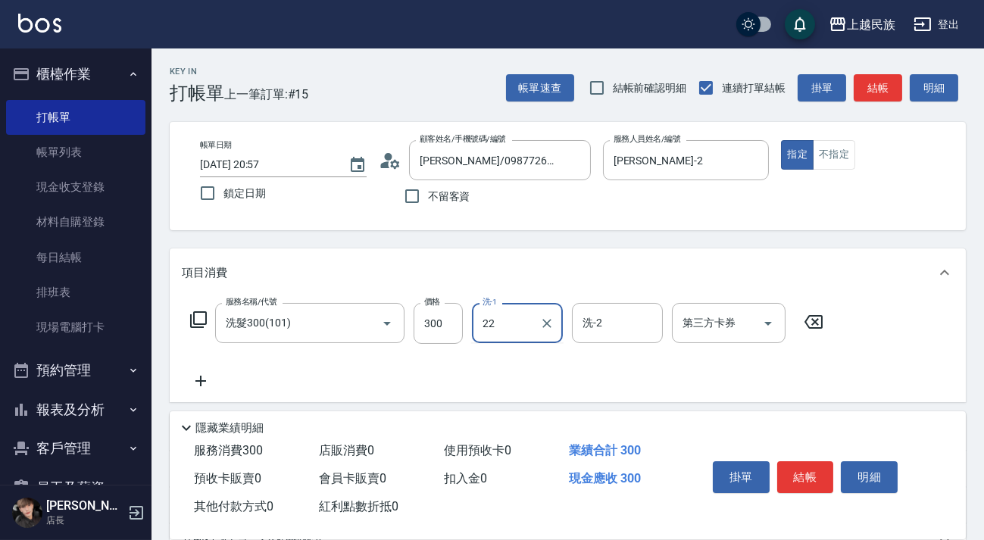
type input "22"
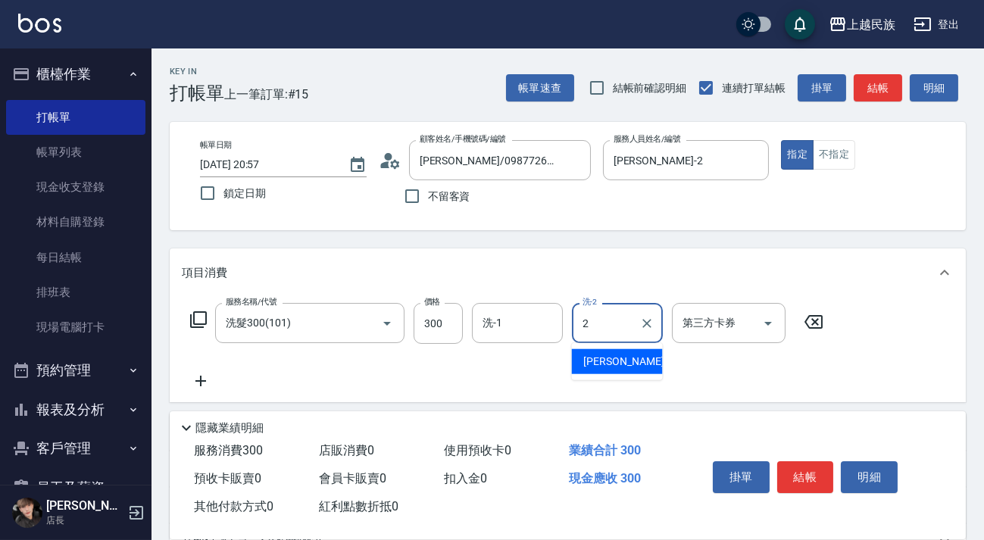
type input "[PERSON_NAME]-2"
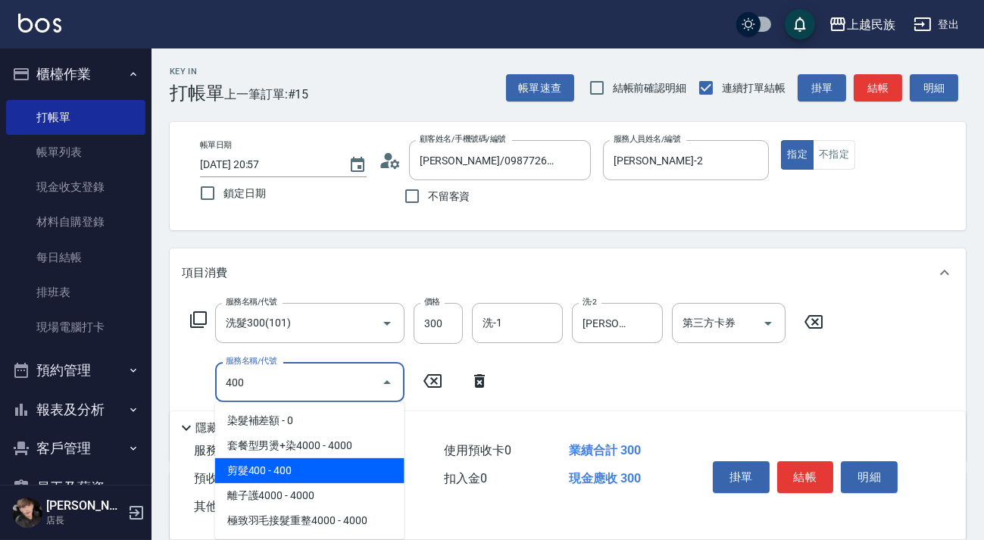
click at [375, 469] on span "剪髮400 - 400" at bounding box center [309, 470] width 189 height 25
type input "剪髮400(303)"
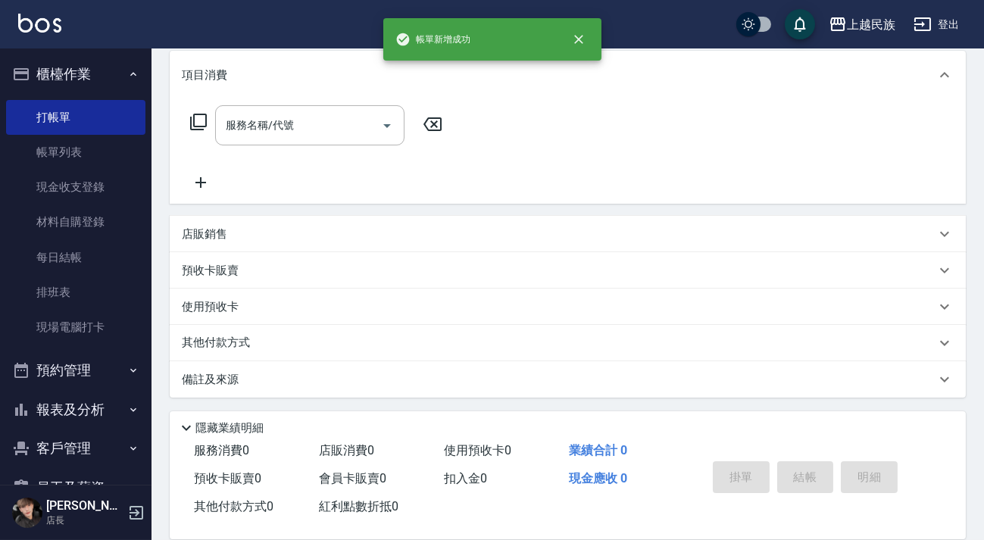
scroll to position [0, 0]
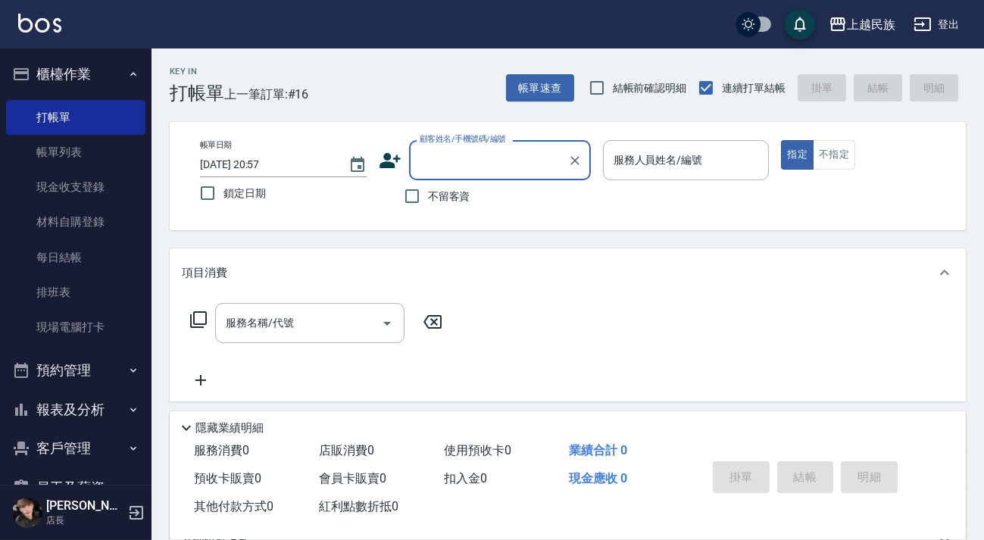
click at [95, 418] on button "報表及分析" at bounding box center [75, 409] width 139 height 39
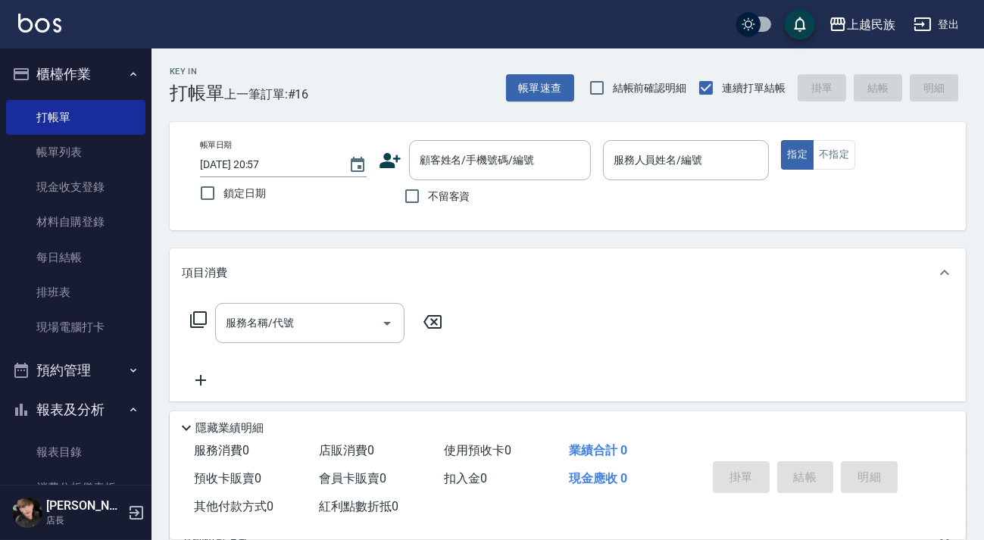
scroll to position [206, 0]
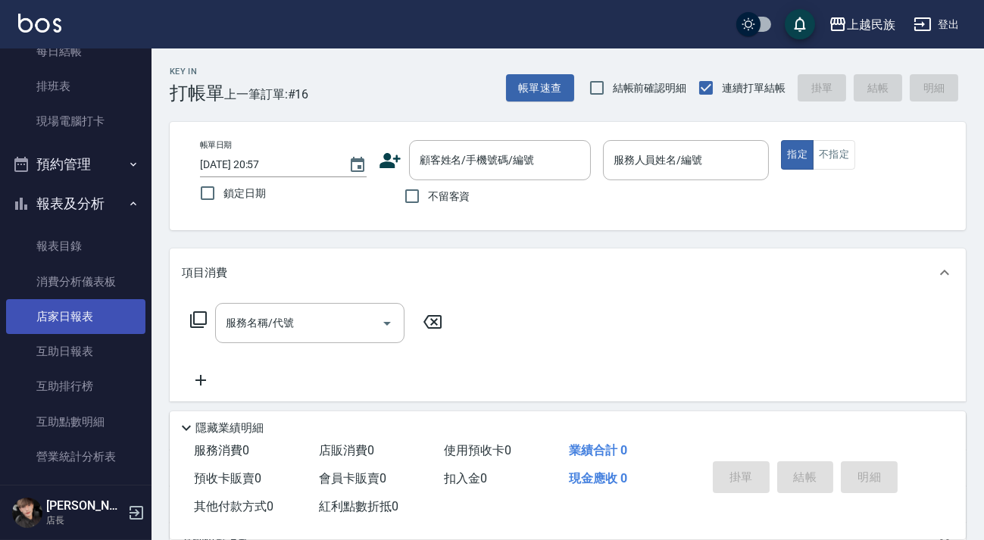
click at [87, 305] on link "店家日報表" at bounding box center [75, 316] width 139 height 35
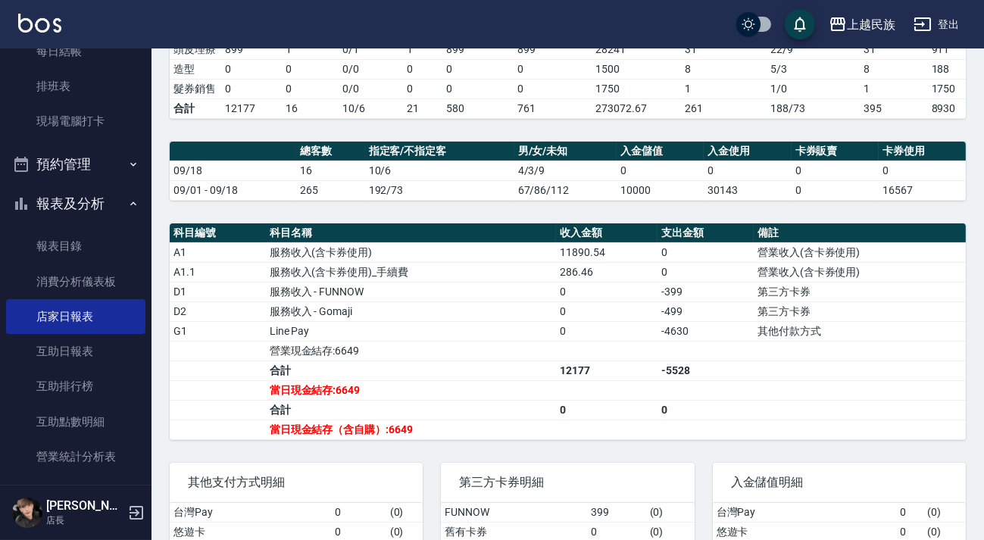
scroll to position [489, 0]
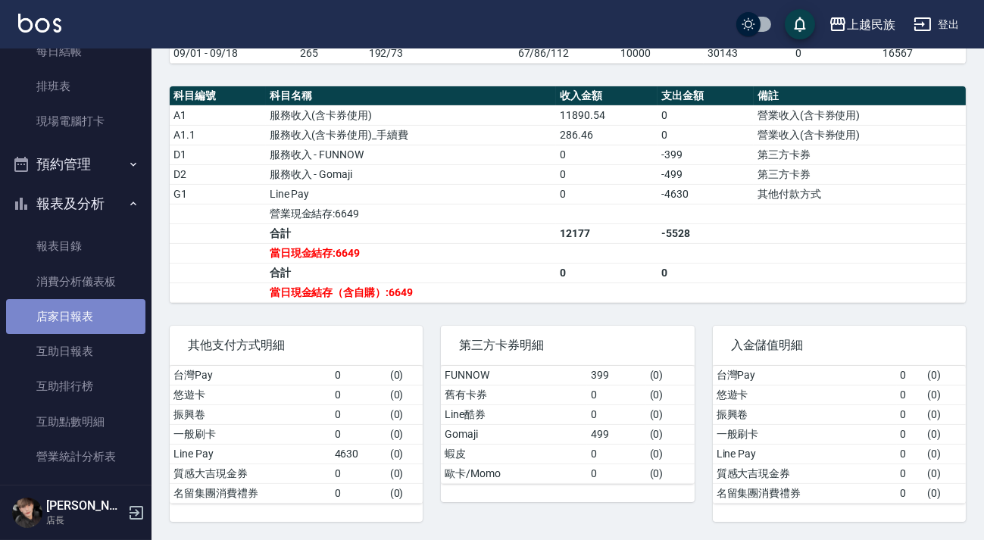
click at [107, 329] on link "店家日報表" at bounding box center [75, 316] width 139 height 35
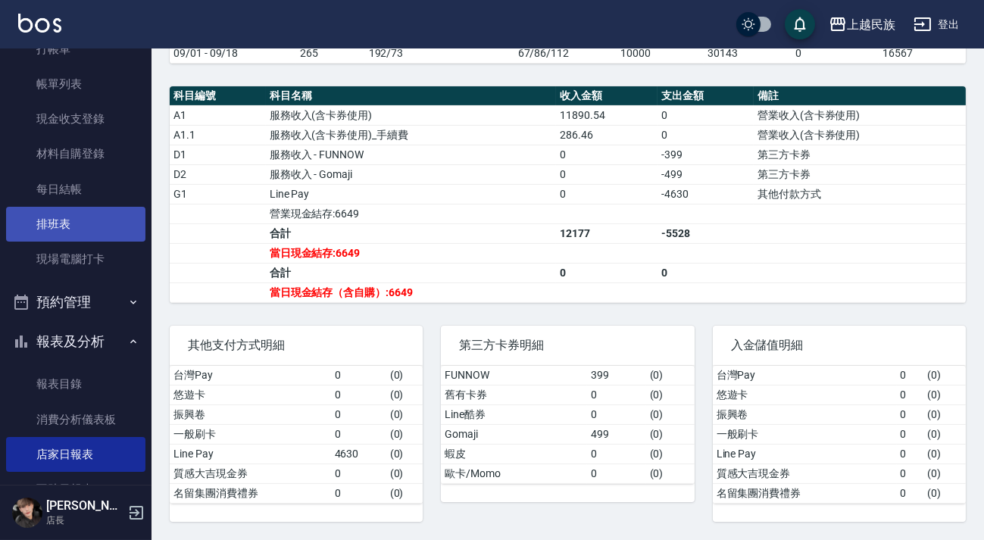
scroll to position [0, 0]
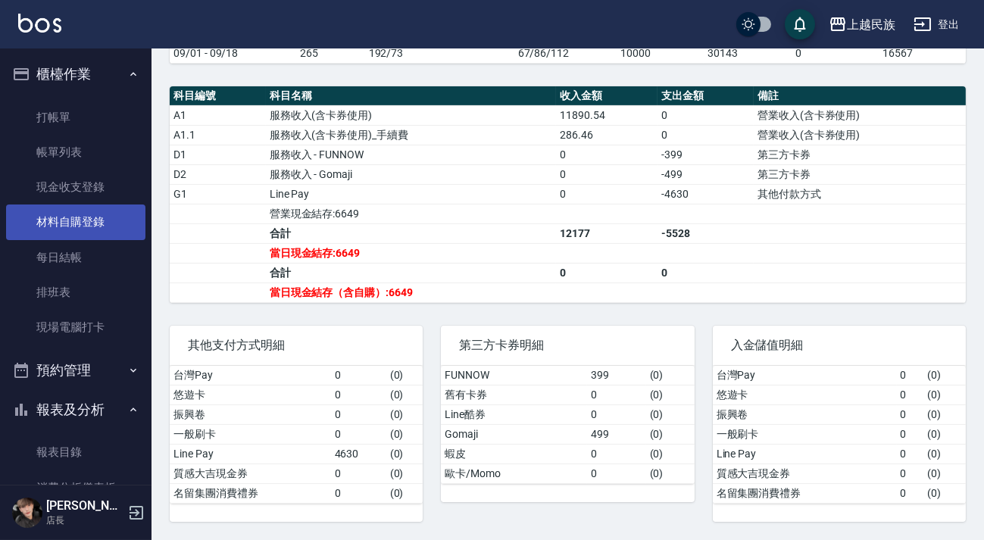
click at [92, 230] on link "材料自購登錄" at bounding box center [75, 221] width 139 height 35
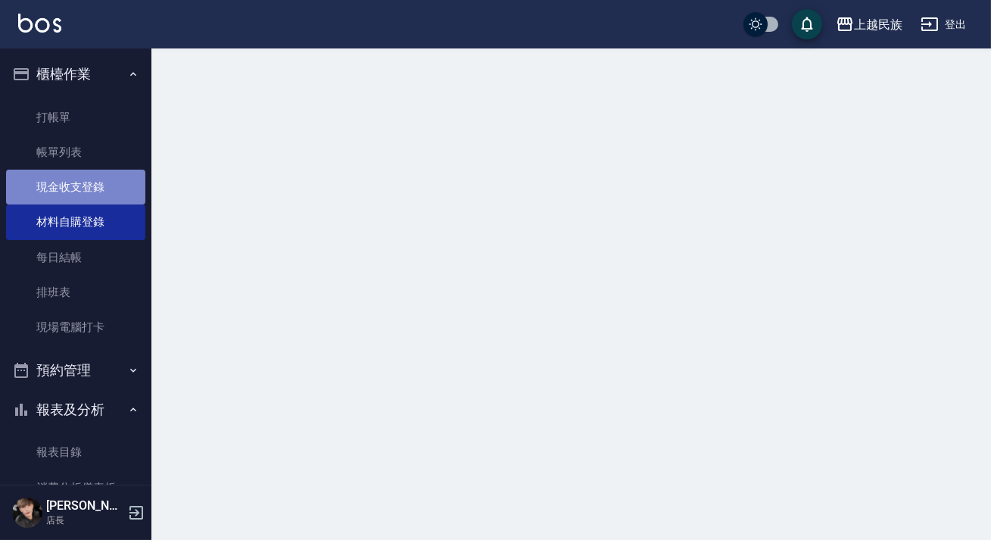
click at [98, 196] on link "現金收支登錄" at bounding box center [75, 187] width 139 height 35
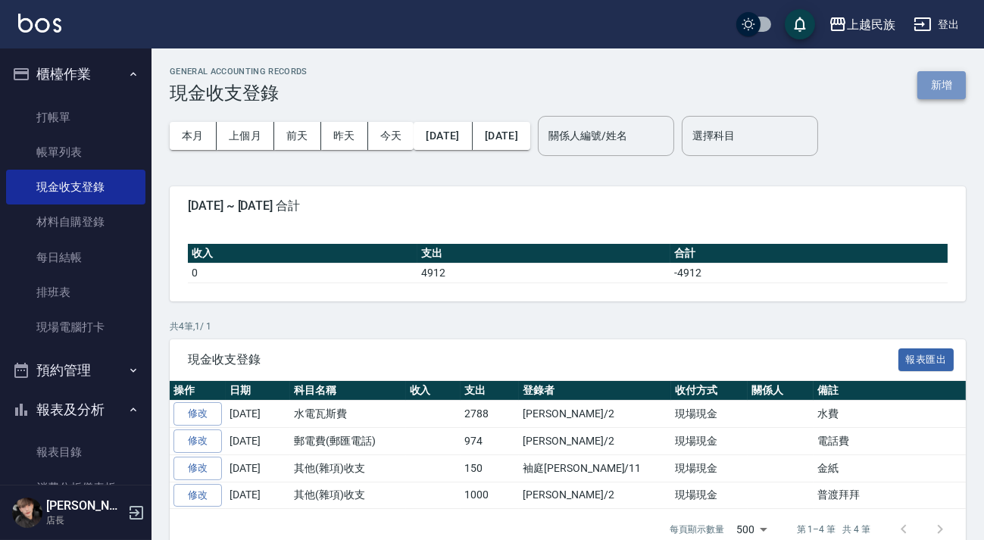
click at [935, 80] on button "新增" at bounding box center [941, 85] width 48 height 28
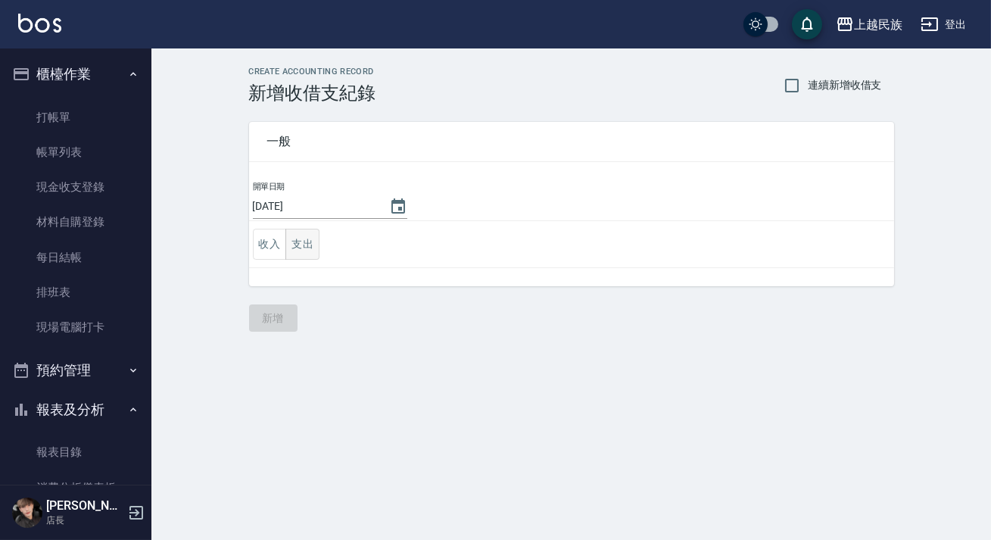
click at [310, 247] on button "支出" at bounding box center [303, 244] width 34 height 31
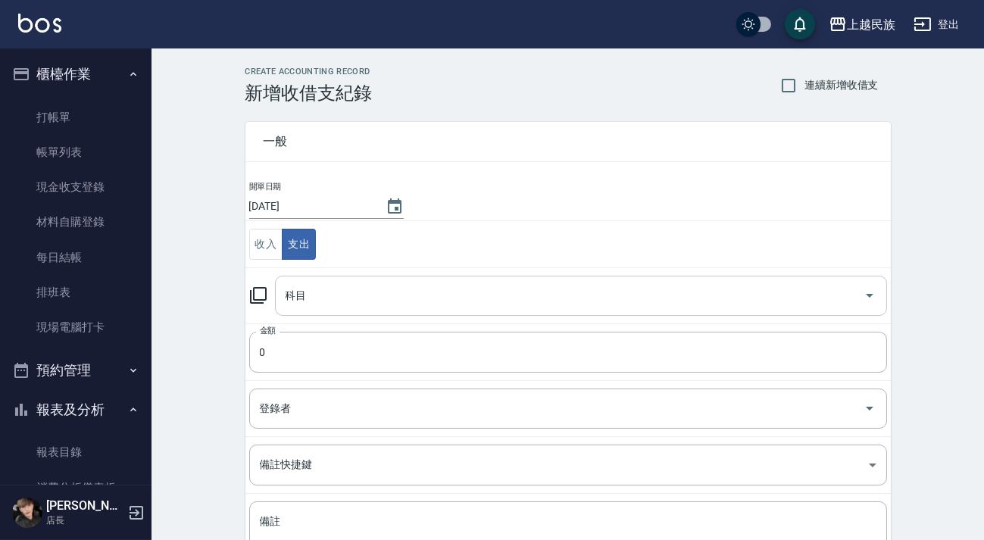
click at [438, 298] on input "科目" at bounding box center [570, 295] width 576 height 27
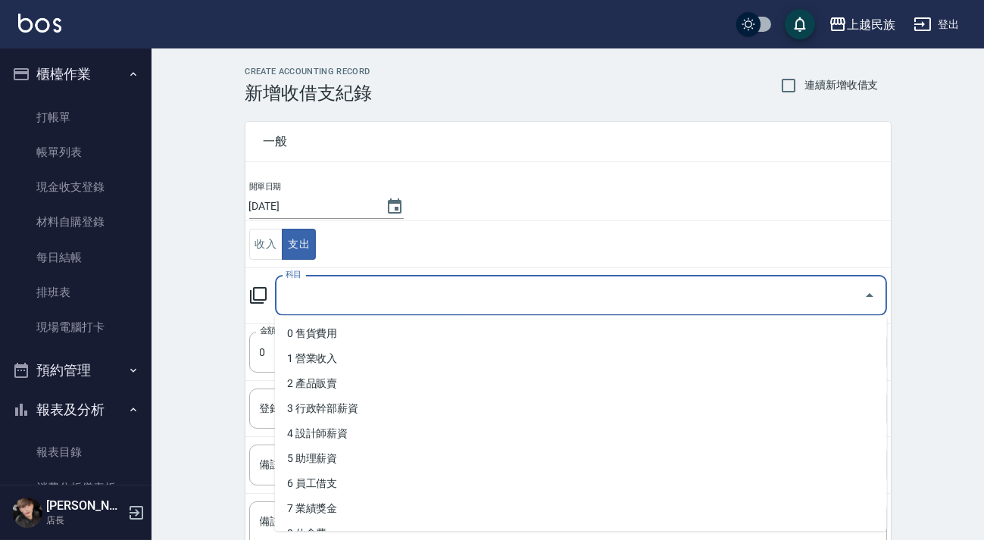
scroll to position [757, 0]
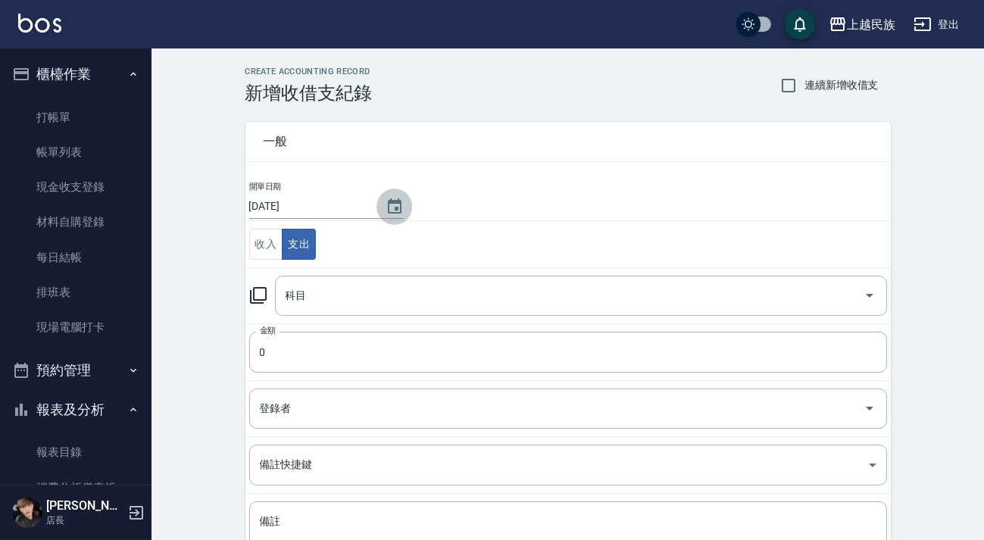
click at [389, 207] on icon "Choose date, selected date is 2025-09-18" at bounding box center [394, 207] width 18 height 18
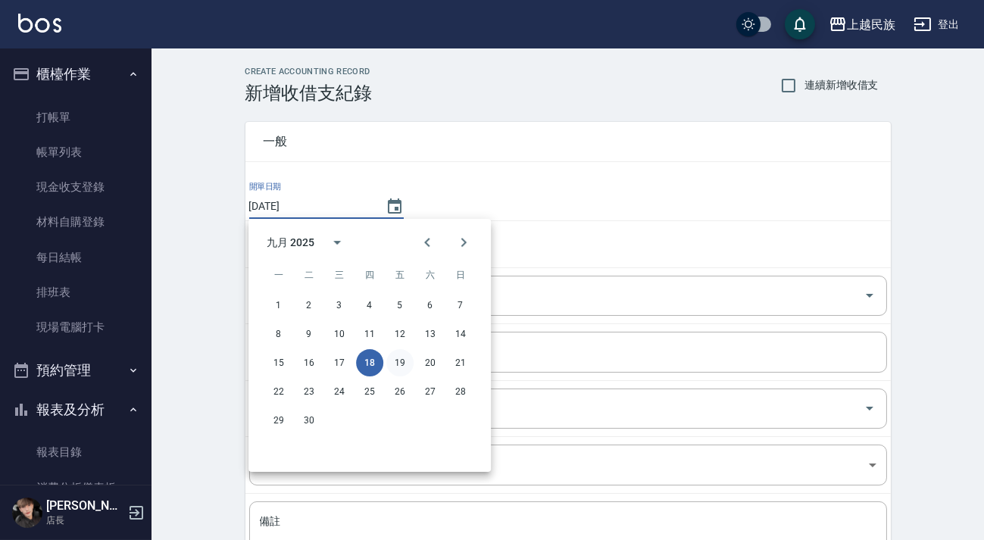
click at [404, 368] on button "19" at bounding box center [399, 362] width 27 height 27
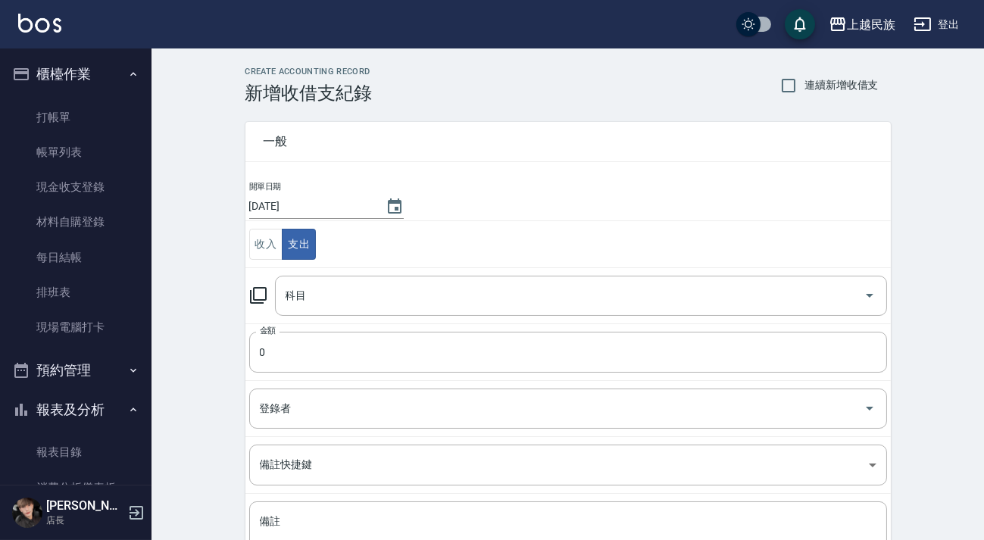
type input "[DATE]"
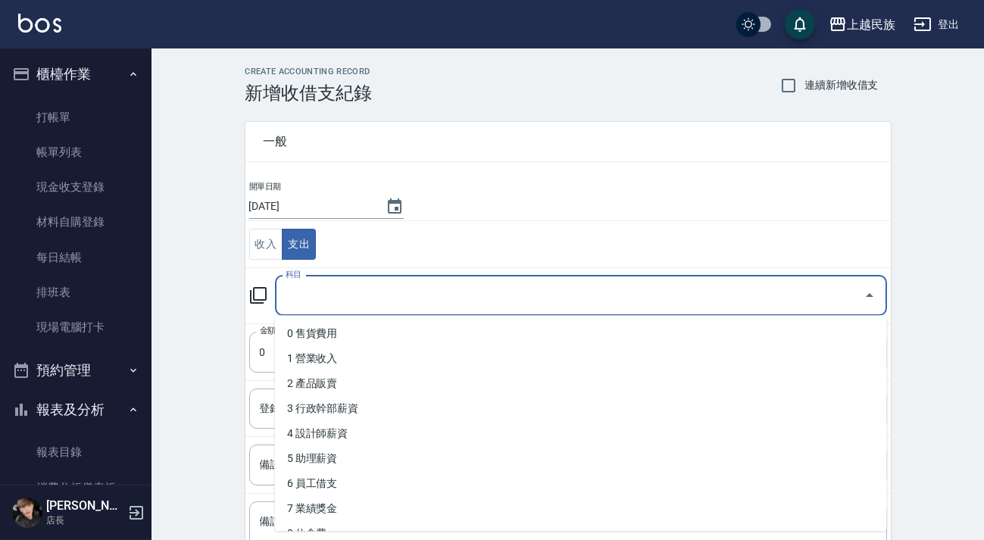
click at [400, 302] on input "科目" at bounding box center [570, 295] width 576 height 27
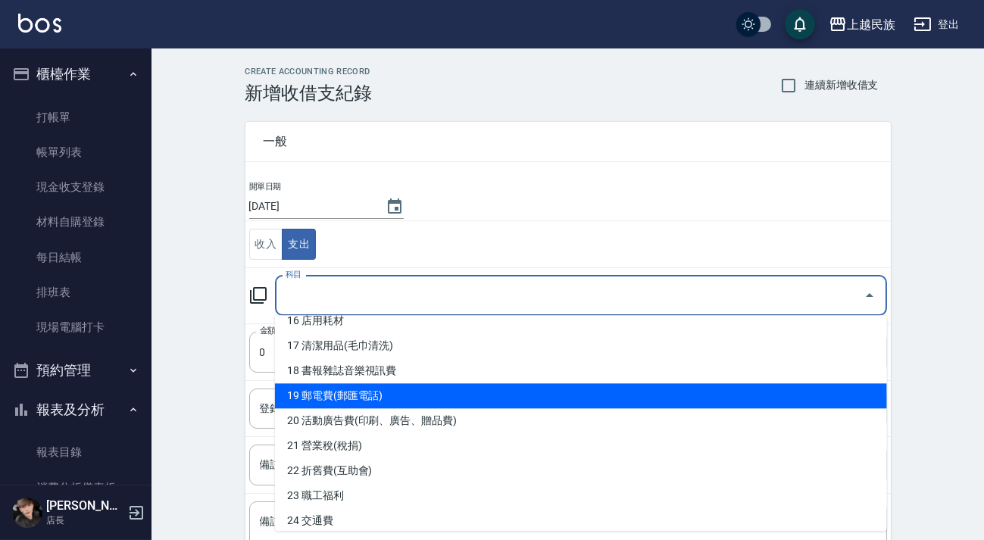
scroll to position [344, 0]
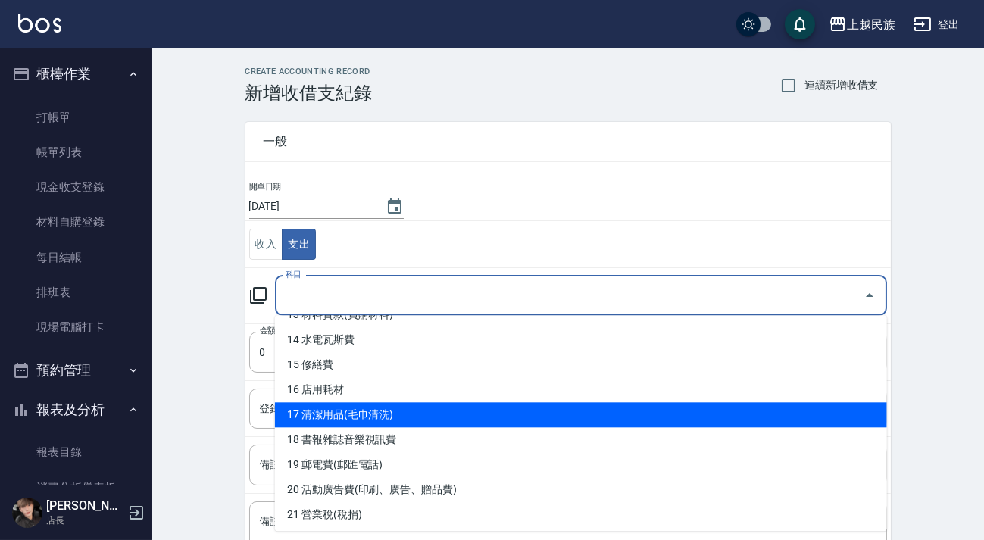
click at [416, 405] on li "17 清潔用品(毛巾清洗)" at bounding box center [581, 414] width 612 height 25
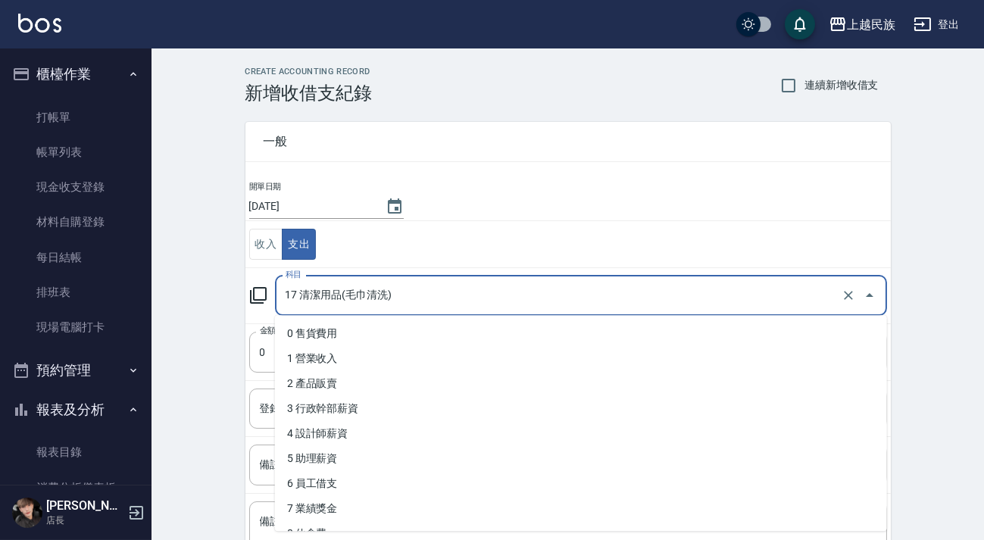
click at [393, 303] on input "17 清潔用品(毛巾清洗)" at bounding box center [560, 295] width 556 height 27
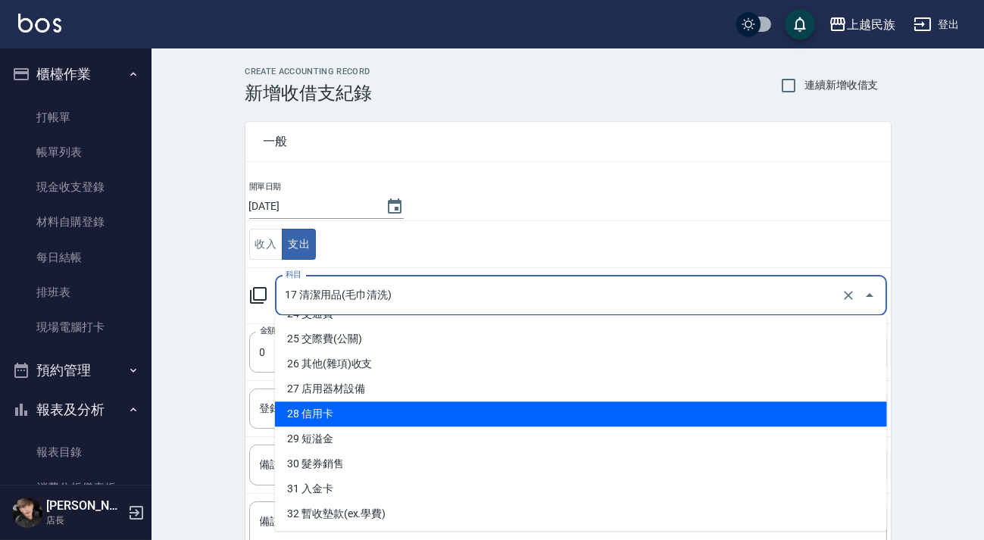
scroll to position [551, 0]
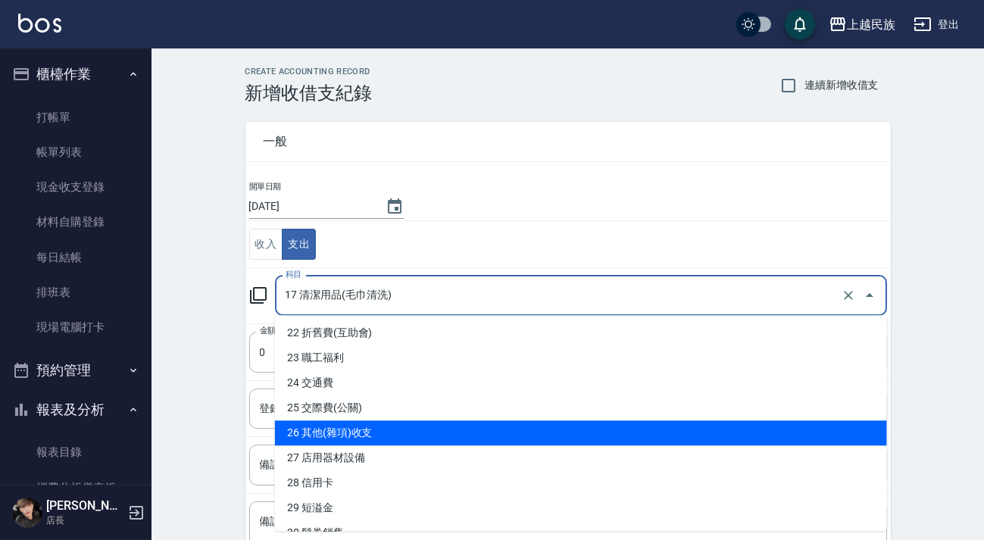
click at [392, 432] on li "26 其他(雜項)收支" at bounding box center [581, 432] width 612 height 25
type input "26 其他(雜項)收支"
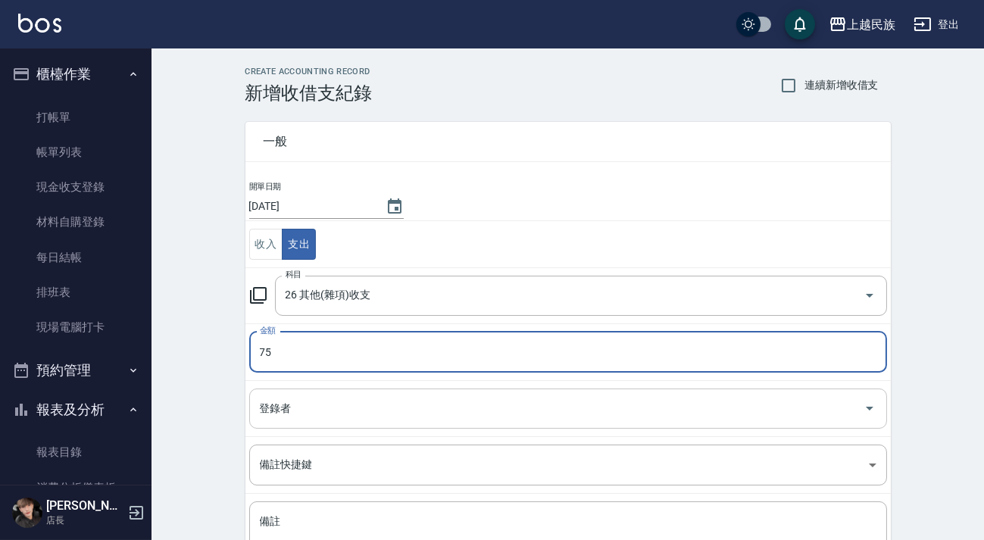
click at [394, 392] on div "登錄者" at bounding box center [568, 409] width 638 height 40
type input "75"
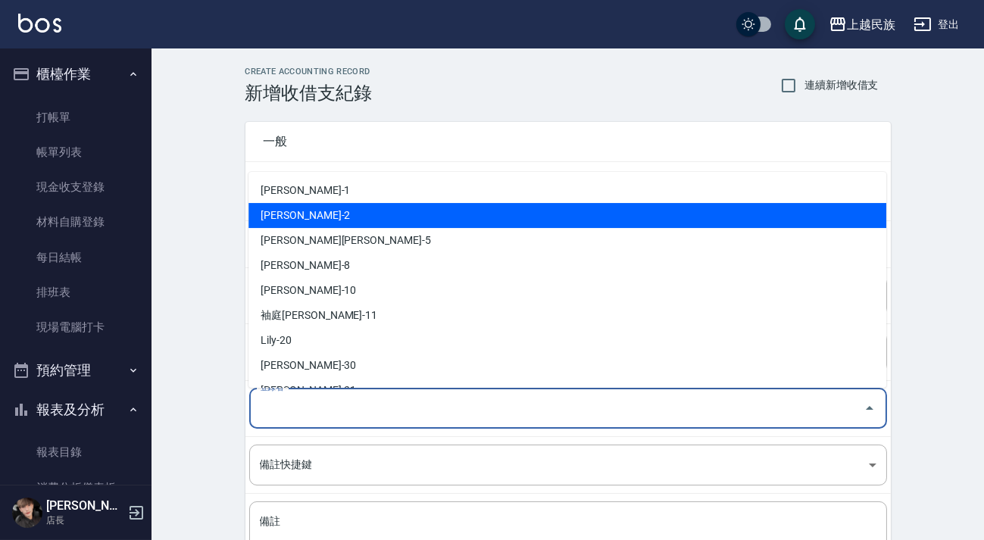
click at [343, 219] on li "[PERSON_NAME]-2" at bounding box center [567, 215] width 638 height 25
type input "[PERSON_NAME]-2"
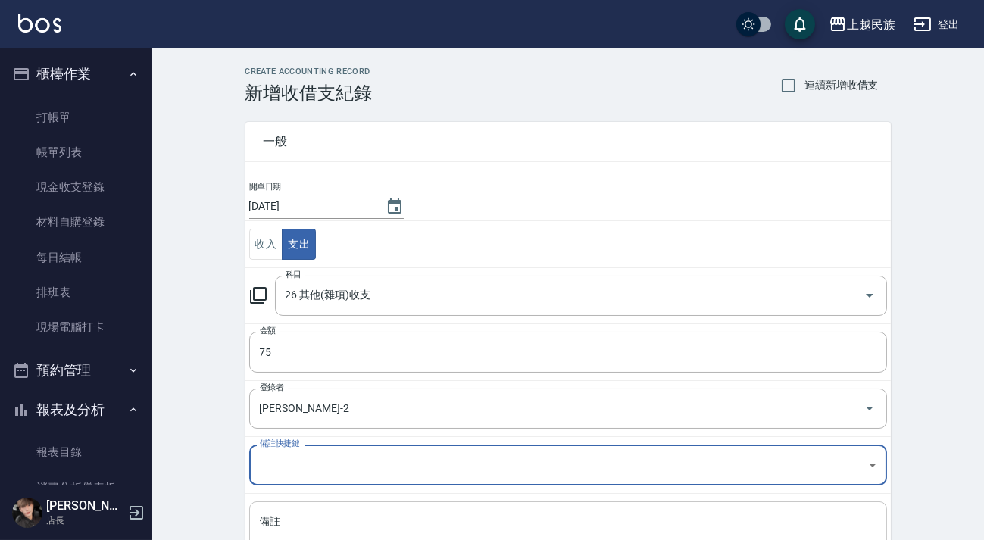
click at [345, 504] on div "x 備註" at bounding box center [568, 539] width 638 height 76
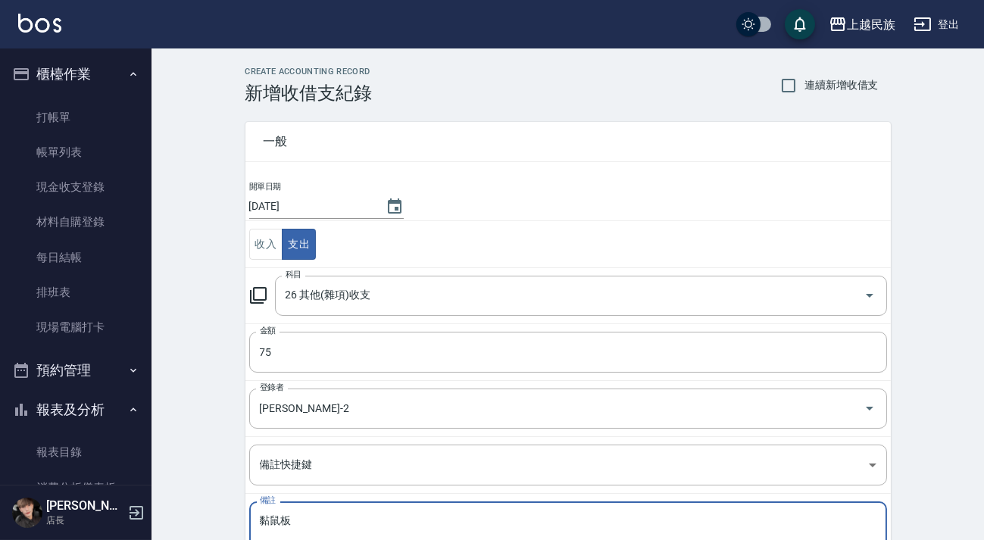
scroll to position [128, 0]
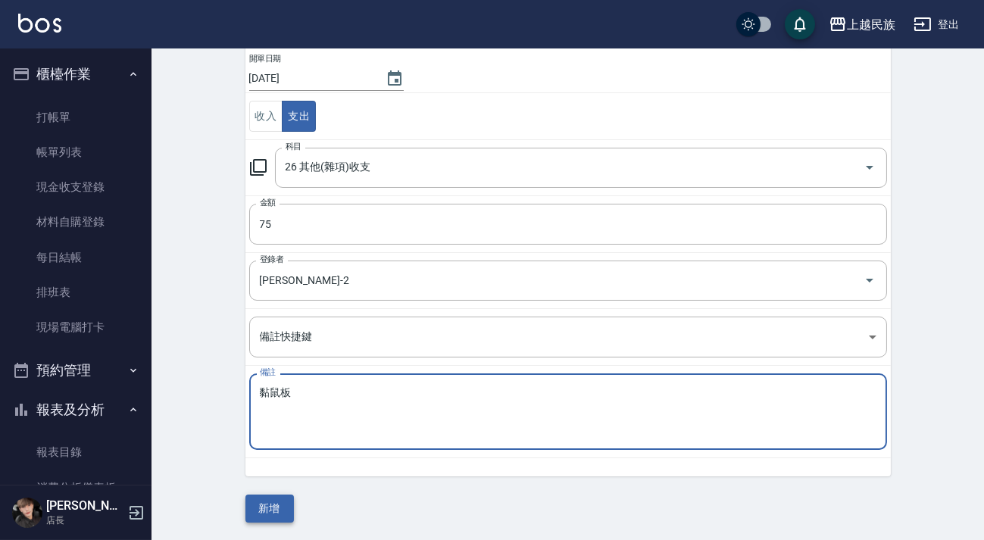
type textarea "黏鼠板"
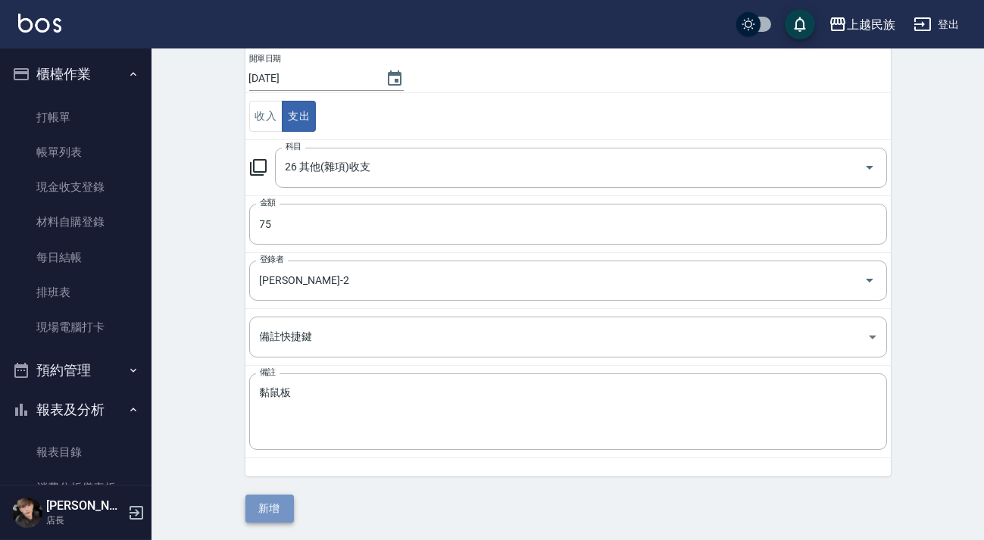
click at [257, 497] on button "新增" at bounding box center [269, 509] width 48 height 28
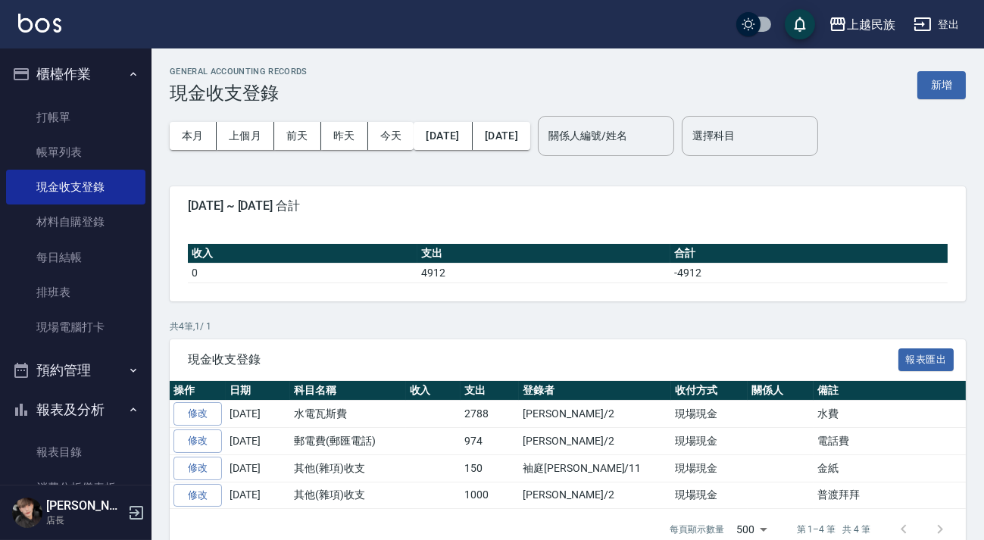
scroll to position [137, 0]
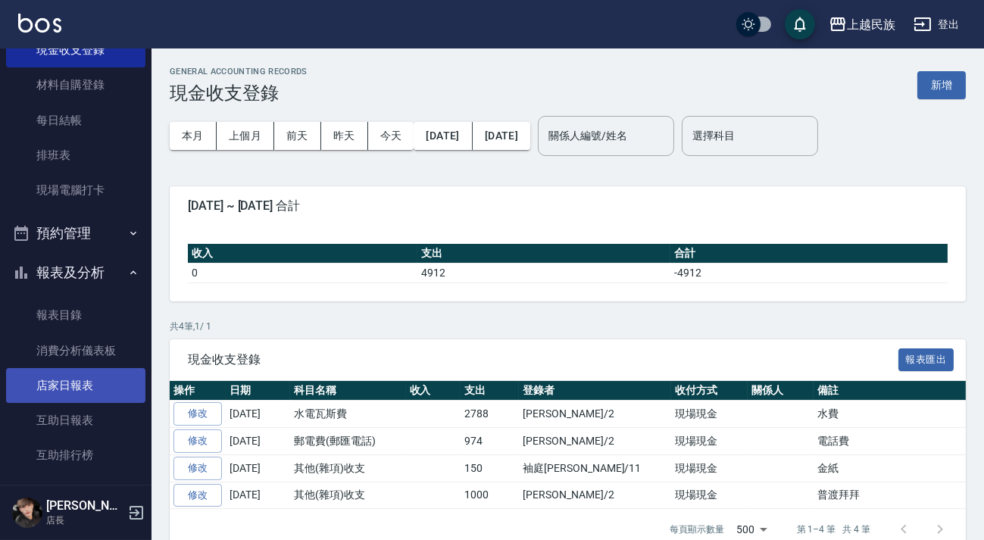
click at [99, 381] on link "店家日報表" at bounding box center [75, 385] width 139 height 35
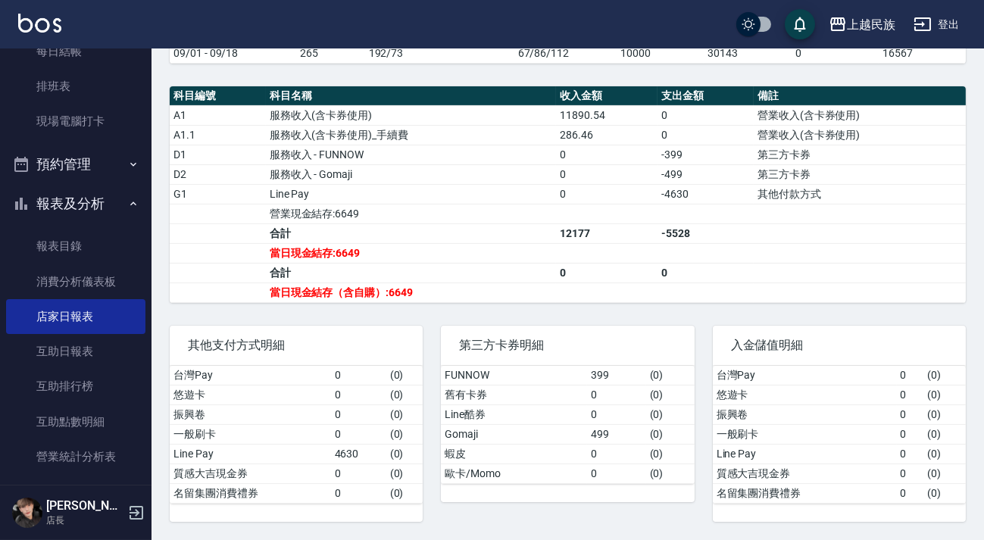
scroll to position [344, 0]
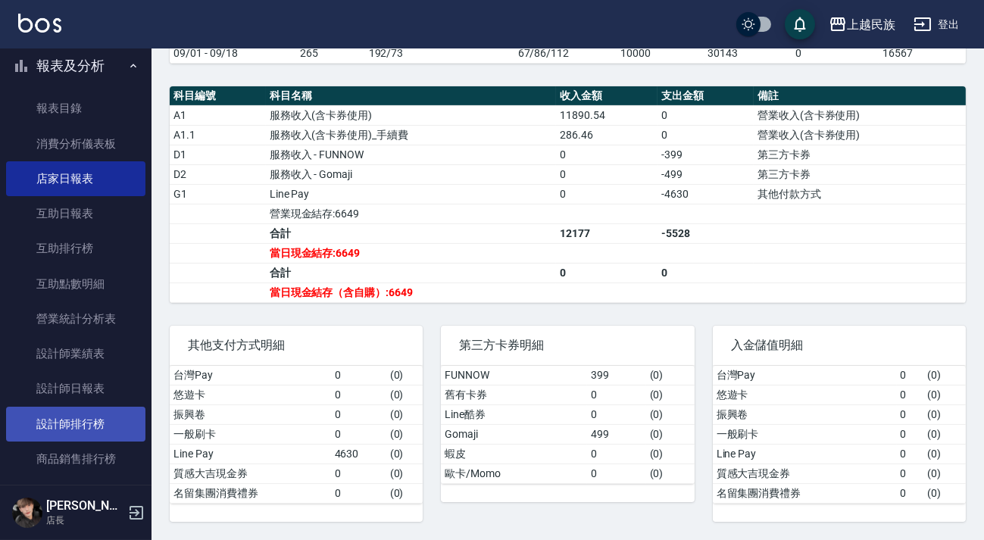
click at [98, 423] on link "設計師排行榜" at bounding box center [75, 424] width 139 height 35
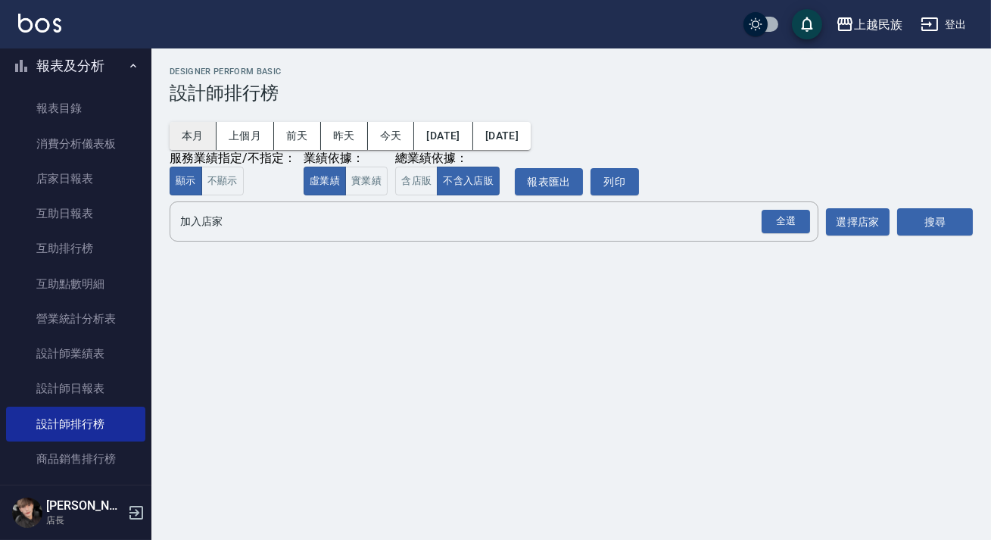
click at [174, 133] on button "本月" at bounding box center [193, 136] width 47 height 28
click at [407, 180] on button "含店販" at bounding box center [416, 182] width 42 height 30
drag, startPoint x: 782, startPoint y: 220, endPoint x: 870, endPoint y: 223, distance: 87.9
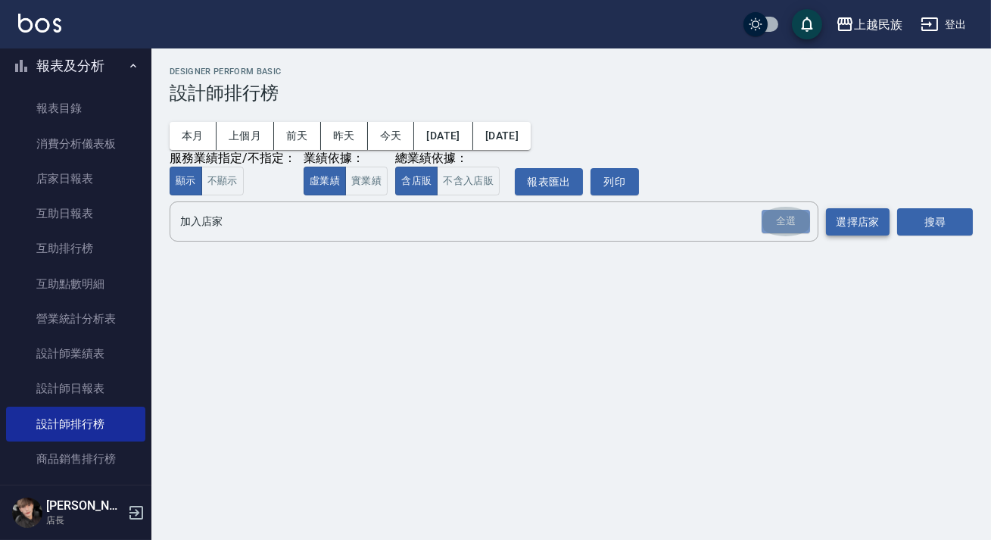
click at [782, 220] on div "全選" at bounding box center [786, 221] width 48 height 23
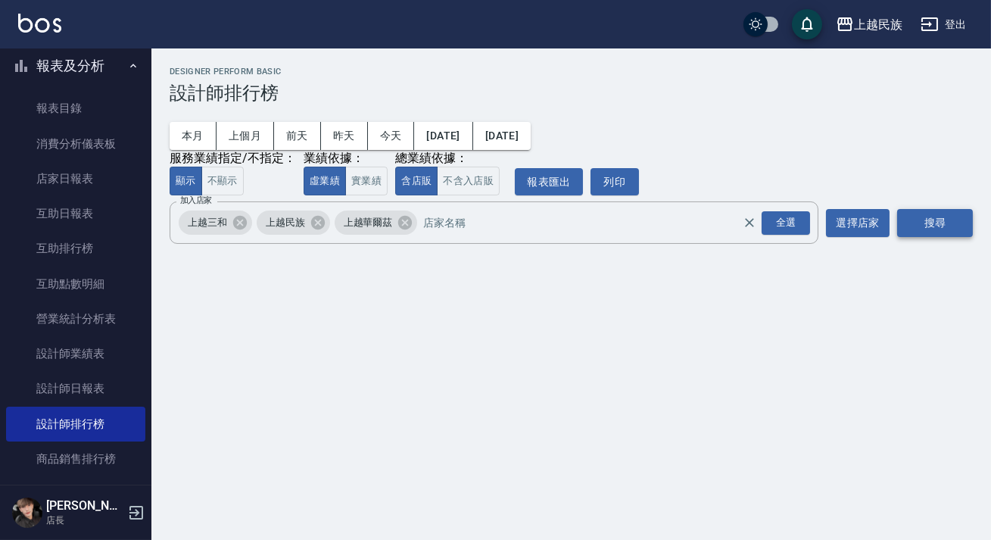
click at [903, 223] on button "搜尋" at bounding box center [935, 223] width 76 height 28
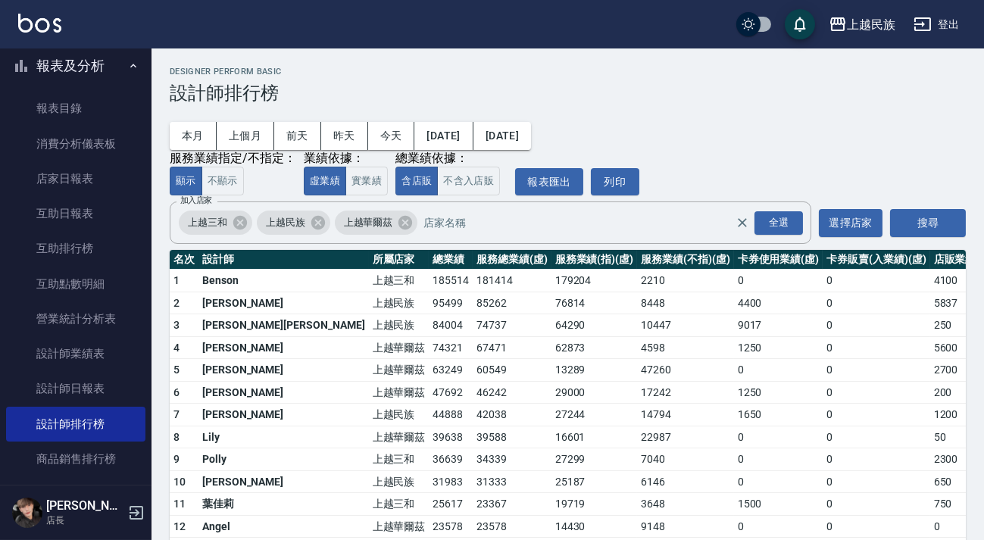
click at [654, 150] on div "本月 上個月 [DATE] [DATE] [DATE] [DATE] [DATE] 服務業績指定/不指定： 顯示 不顯示 業績依據： 虛業績 實業績 總業績依…" at bounding box center [568, 150] width 796 height 92
drag, startPoint x: 83, startPoint y: 410, endPoint x: 85, endPoint y: 385, distance: 24.3
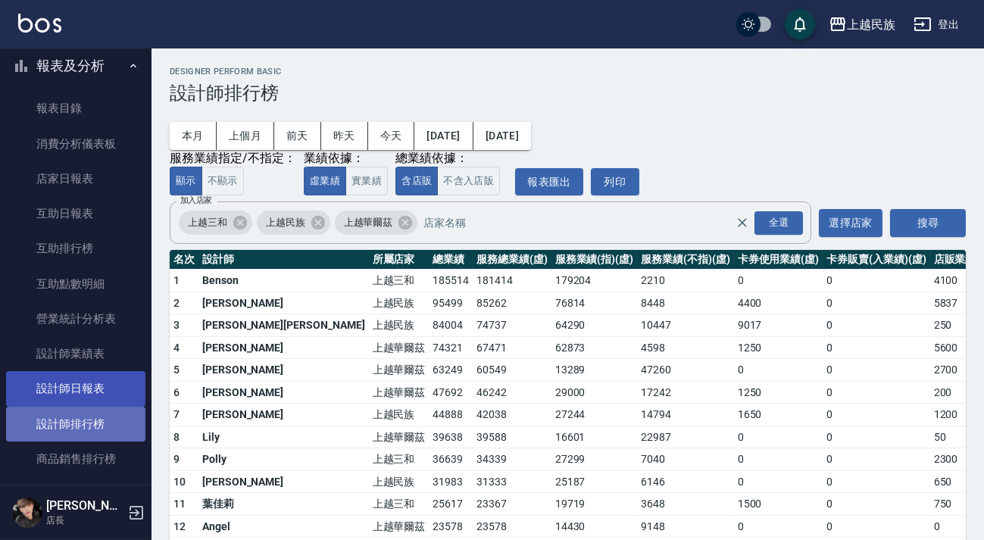
click at [83, 409] on link "設計師排行榜" at bounding box center [75, 424] width 139 height 35
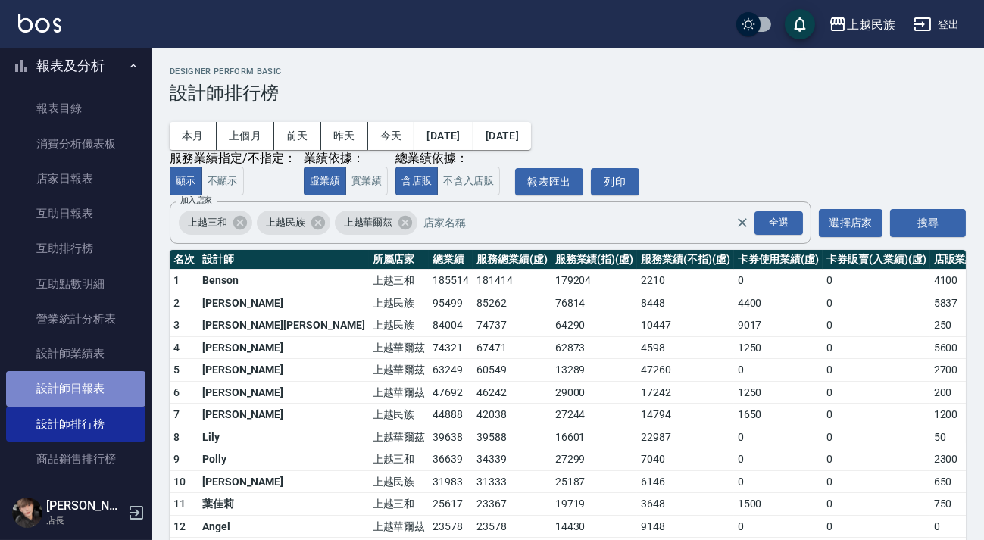
click at [85, 385] on link "設計師日報表" at bounding box center [75, 388] width 139 height 35
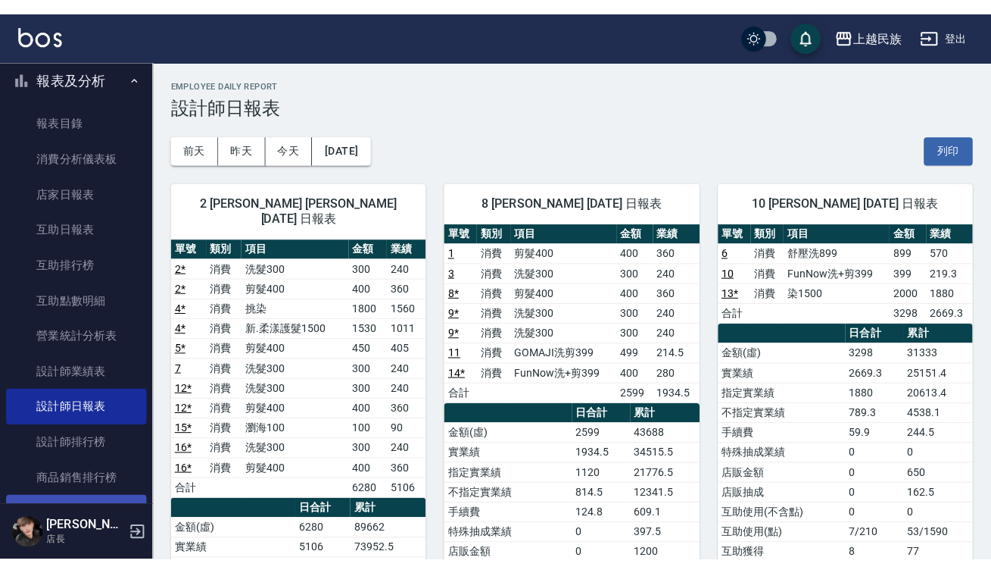
scroll to position [413, 0]
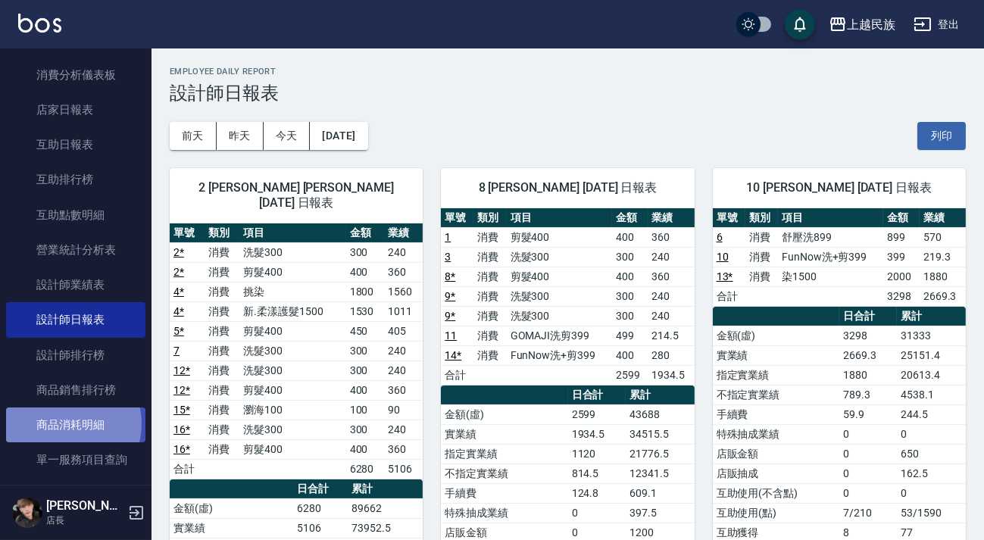
click at [67, 423] on link "商品消耗明細" at bounding box center [75, 424] width 139 height 35
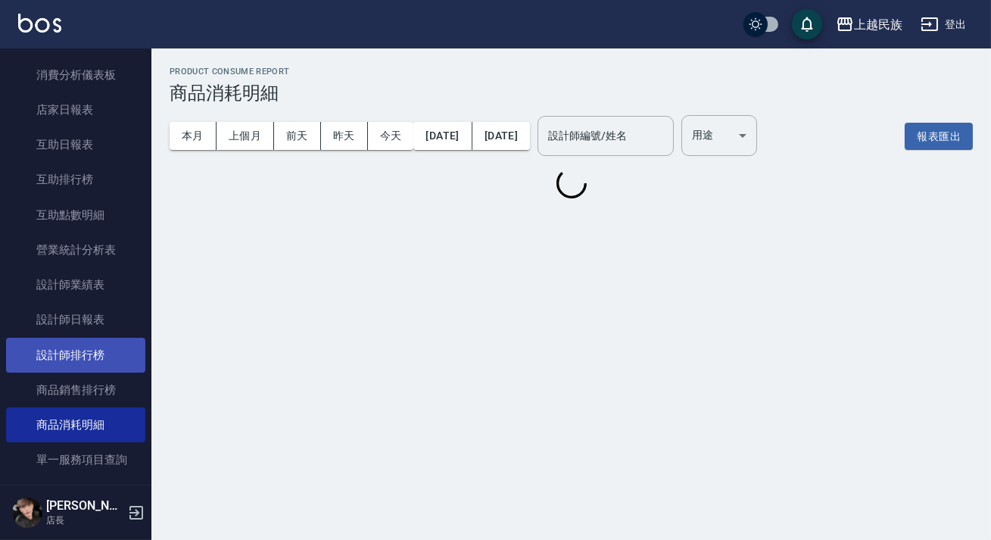
click at [76, 368] on link "設計師排行榜" at bounding box center [75, 355] width 139 height 35
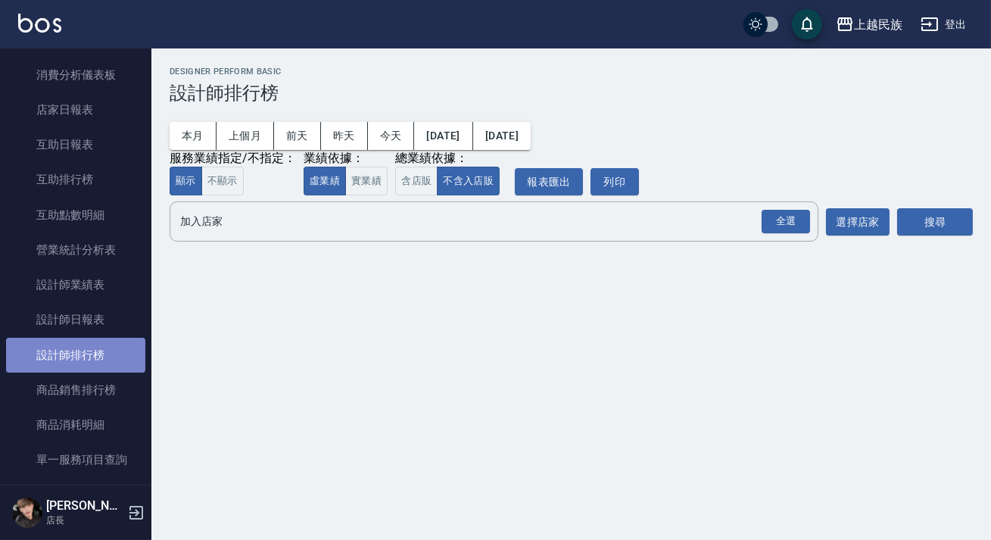
click at [78, 365] on link "設計師排行榜" at bounding box center [75, 355] width 139 height 35
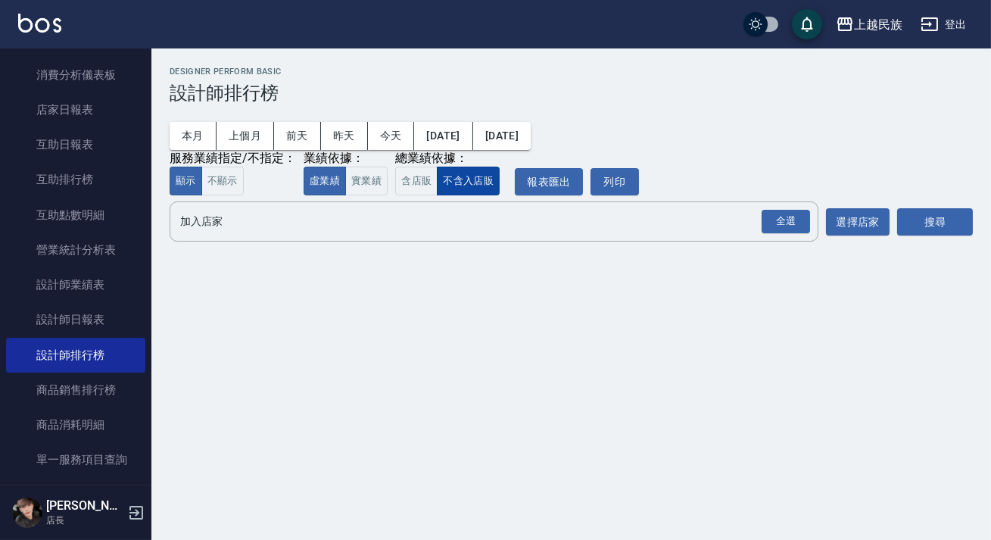
click at [445, 186] on button "不含入店販" at bounding box center [468, 182] width 63 height 30
click at [423, 186] on button "含店販" at bounding box center [416, 182] width 42 height 30
click at [811, 220] on button "全選" at bounding box center [786, 222] width 55 height 30
drag, startPoint x: 793, startPoint y: 227, endPoint x: 839, endPoint y: 232, distance: 46.4
click at [795, 227] on div "全選" at bounding box center [786, 221] width 48 height 23
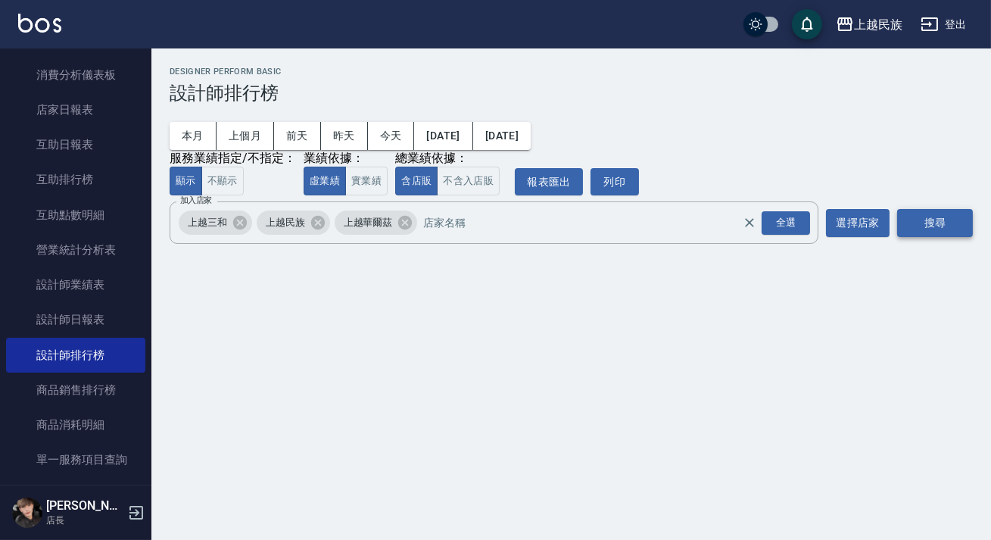
click at [905, 233] on button "搜尋" at bounding box center [935, 223] width 76 height 28
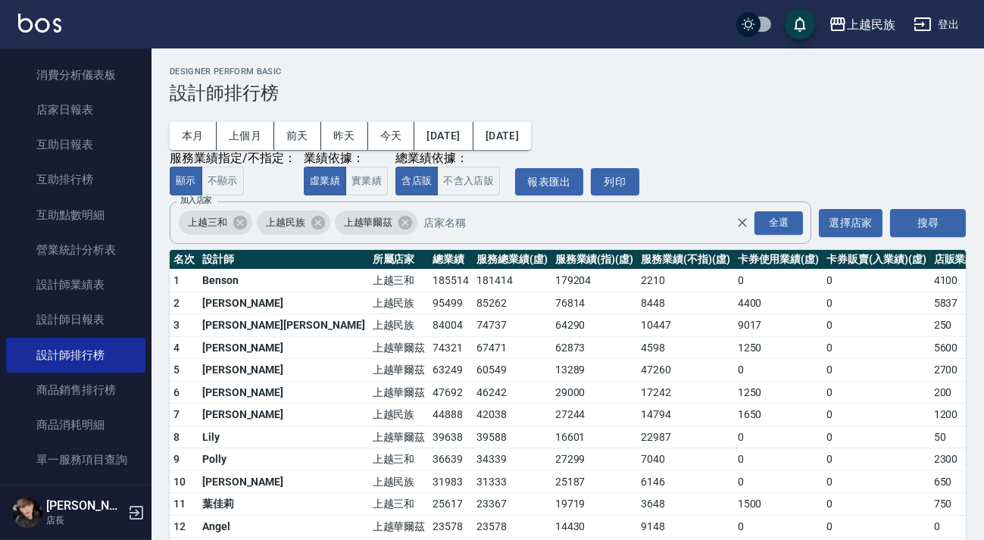
drag, startPoint x: 901, startPoint y: 25, endPoint x: 931, endPoint y: 23, distance: 29.6
click at [903, 24] on div "上越民族 登出" at bounding box center [492, 24] width 984 height 48
click at [931, 23] on icon "button" at bounding box center [922, 24] width 17 height 14
